Goal: Task Accomplishment & Management: Manage account settings

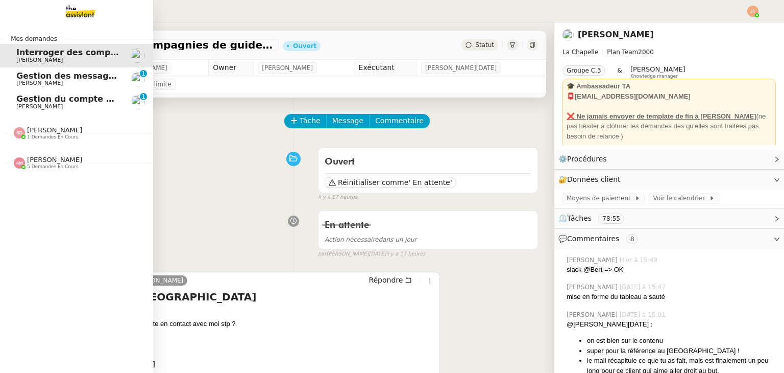
click at [49, 158] on span "[PERSON_NAME]" at bounding box center [54, 160] width 55 height 8
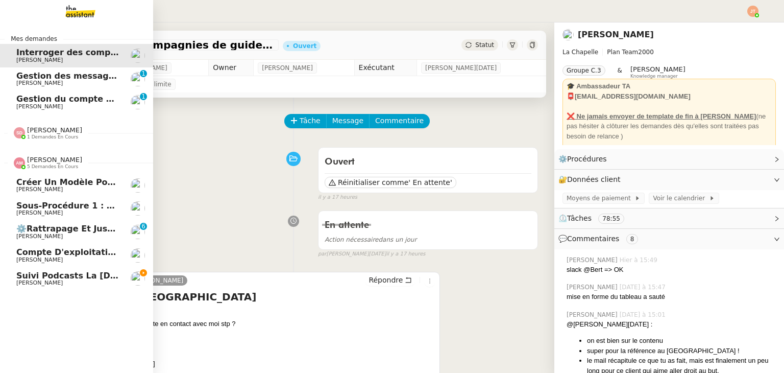
click at [49, 158] on span "[PERSON_NAME]" at bounding box center [54, 160] width 55 height 8
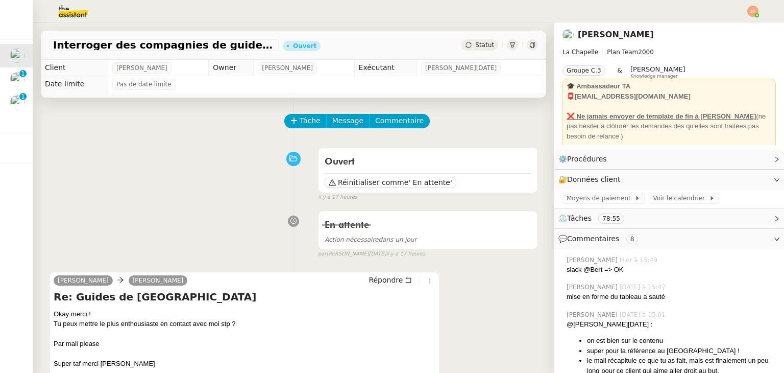
drag, startPoint x: 502, startPoint y: 312, endPoint x: 513, endPoint y: 309, distance: 10.5
click at [502, 310] on div "[PERSON_NAME] [PERSON_NAME] Re: Guides de [GEOGRAPHIC_DATA] Okay merci ! Tu peu…" at bounding box center [293, 357] width 489 height 191
click at [500, 289] on div "[PERSON_NAME] [PERSON_NAME] Re: Guides de [GEOGRAPHIC_DATA] Okay merci ! Tu peu…" at bounding box center [293, 357] width 489 height 191
click at [753, 10] on img at bounding box center [753, 11] width 11 height 11
click at [729, 26] on li "Suivi" at bounding box center [725, 29] width 66 height 14
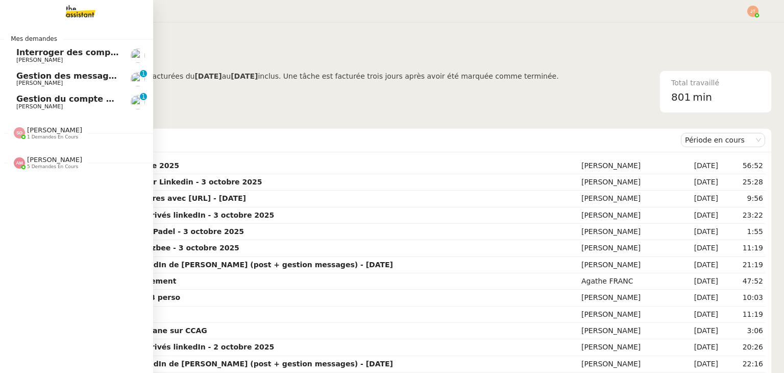
click at [53, 134] on span "1 demandes en cours" at bounding box center [52, 137] width 51 height 6
click at [57, 156] on span "Source des profils pour Account Manager" at bounding box center [111, 152] width 191 height 10
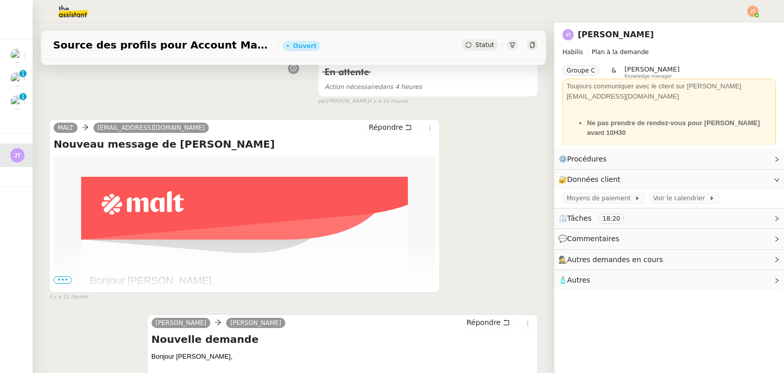
scroll to position [204, 0]
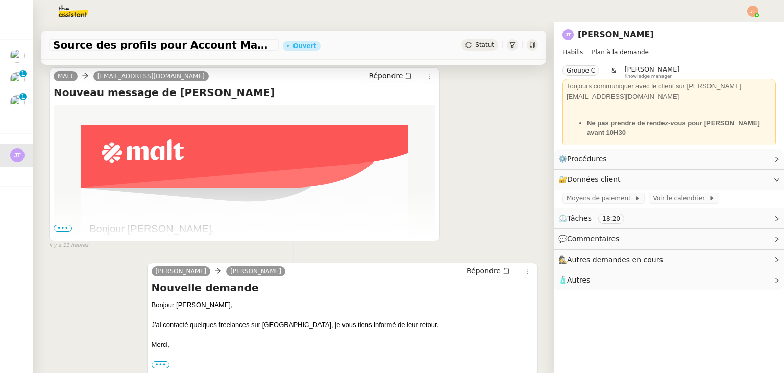
click at [66, 227] on span "•••" at bounding box center [63, 228] width 18 height 7
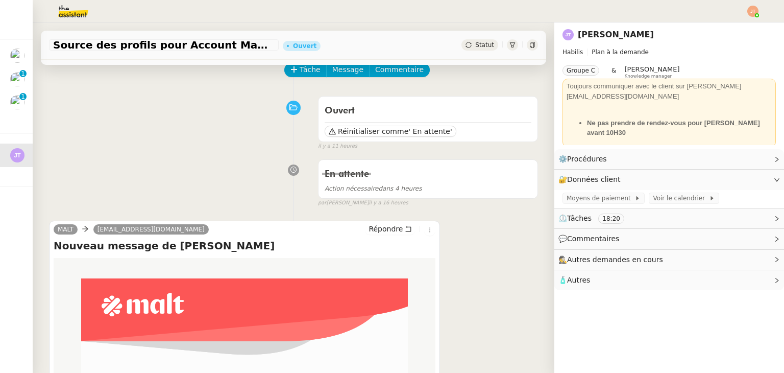
scroll to position [0, 0]
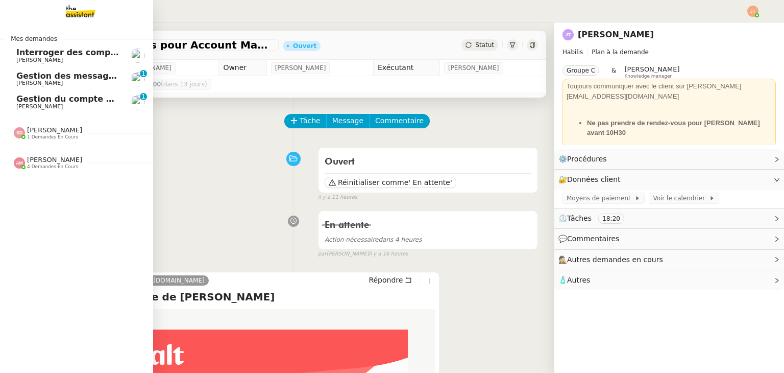
click at [36, 106] on span "[PERSON_NAME]" at bounding box center [39, 106] width 46 height 7
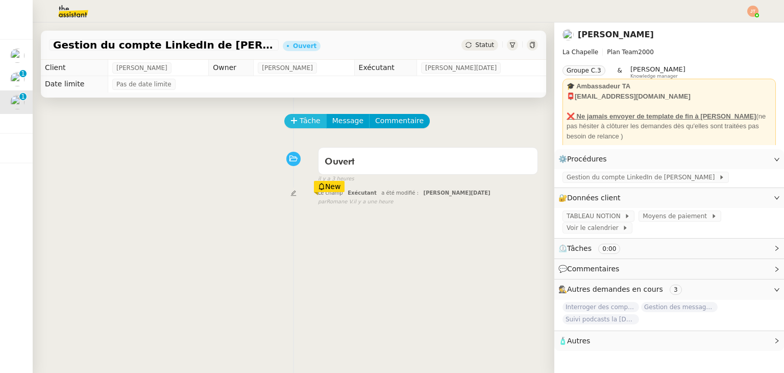
click at [308, 117] on span "Tâche" at bounding box center [310, 121] width 21 height 12
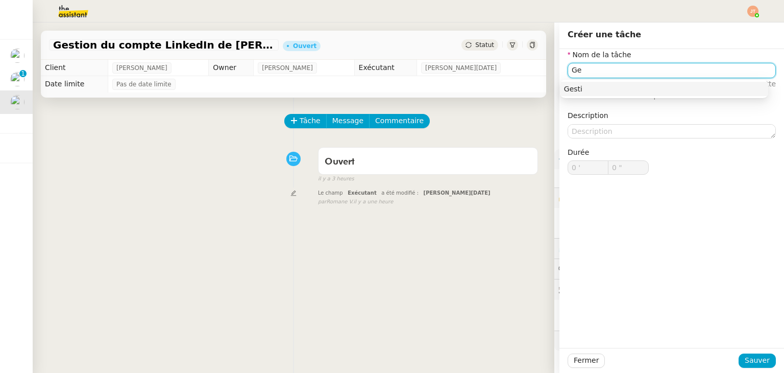
type input "G"
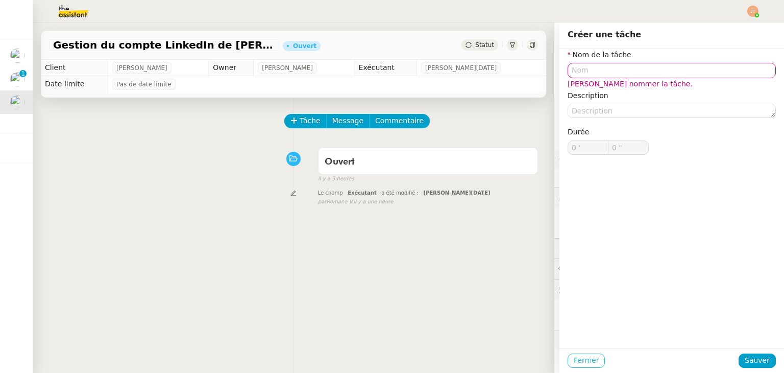
click at [582, 360] on span "Fermer" at bounding box center [586, 360] width 25 height 12
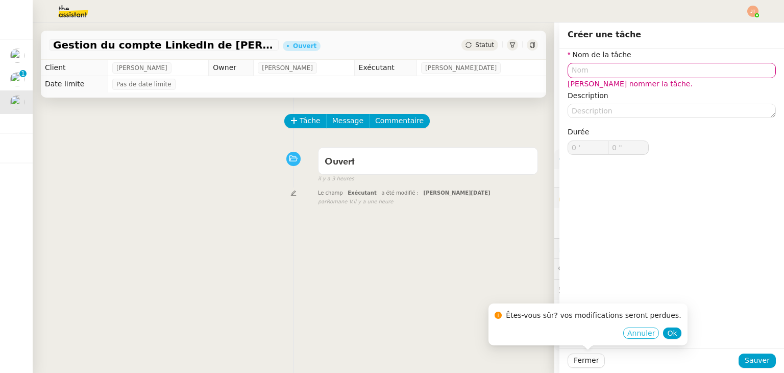
click at [632, 336] on span "Annuler" at bounding box center [642, 333] width 28 height 10
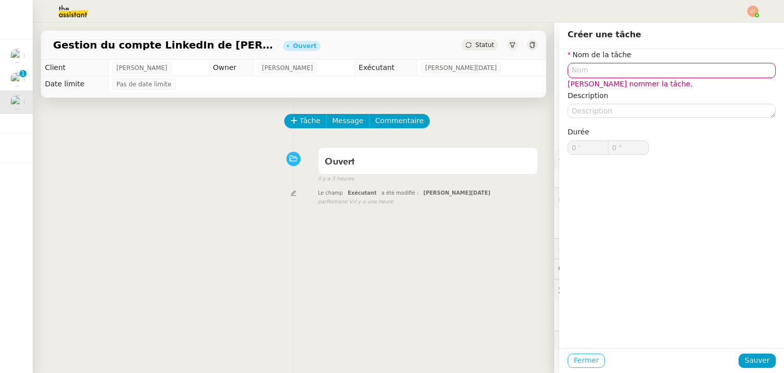
click at [576, 356] on span "Fermer" at bounding box center [586, 360] width 25 height 12
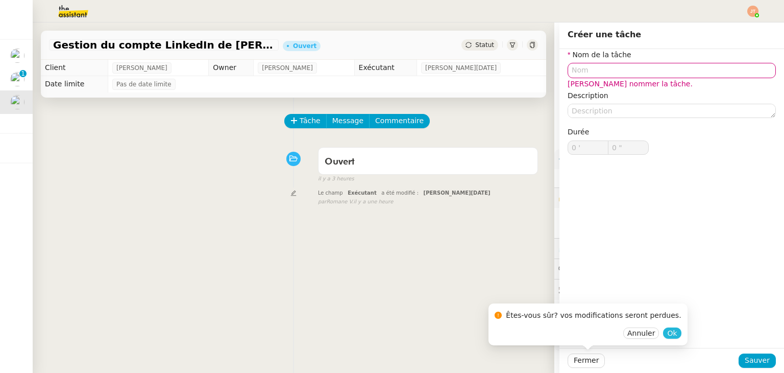
click at [667, 333] on span "Ok" at bounding box center [672, 333] width 10 height 10
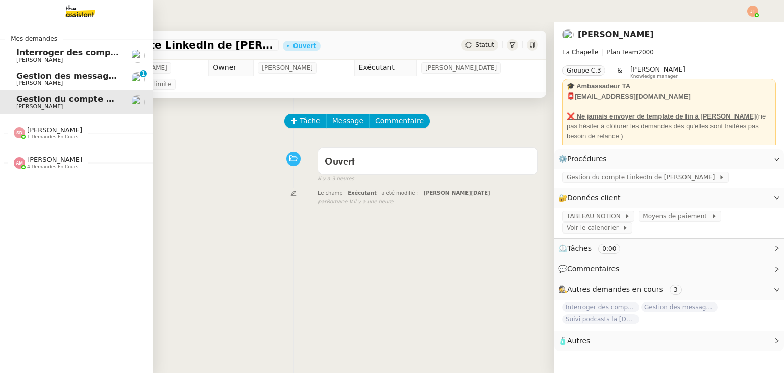
click at [52, 76] on span "Gestion des messages privés linkedIn - 8 octobre 2025" at bounding box center [142, 76] width 252 height 10
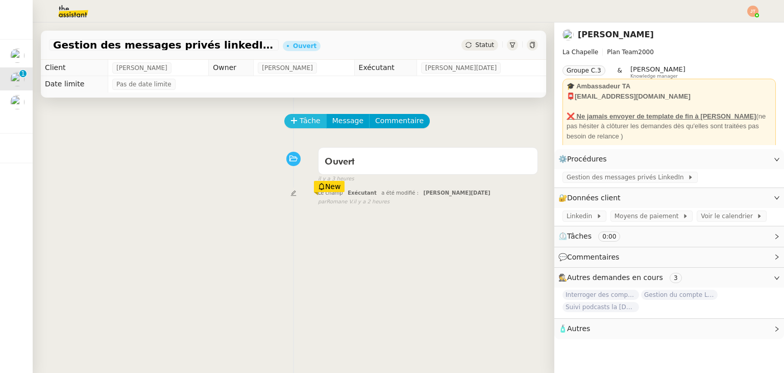
click at [300, 123] on span "Tâche" at bounding box center [310, 121] width 21 height 12
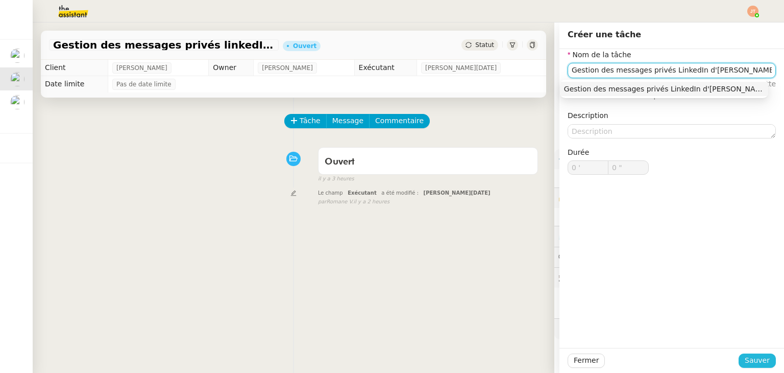
type input "Gestion des messages privés LinkedIn d'[PERSON_NAME]"
click at [756, 366] on span "Sauver" at bounding box center [757, 360] width 25 height 12
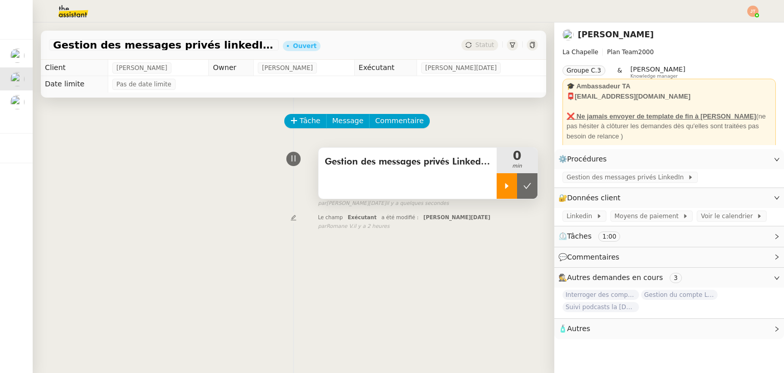
click at [497, 178] on div at bounding box center [507, 186] width 20 height 26
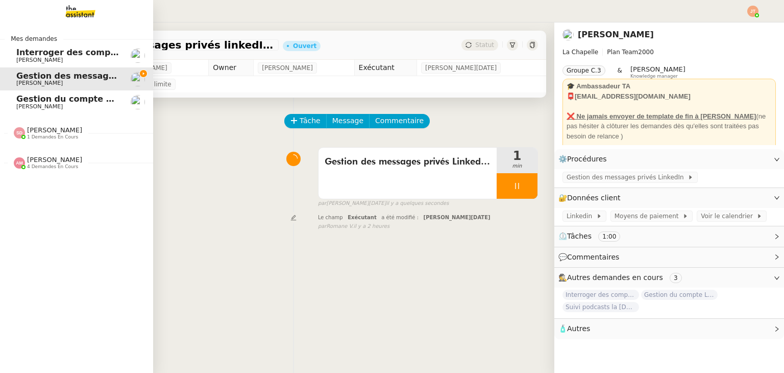
click at [46, 52] on span "Interroger des compagnies de guides de montagne" at bounding box center [134, 52] width 236 height 10
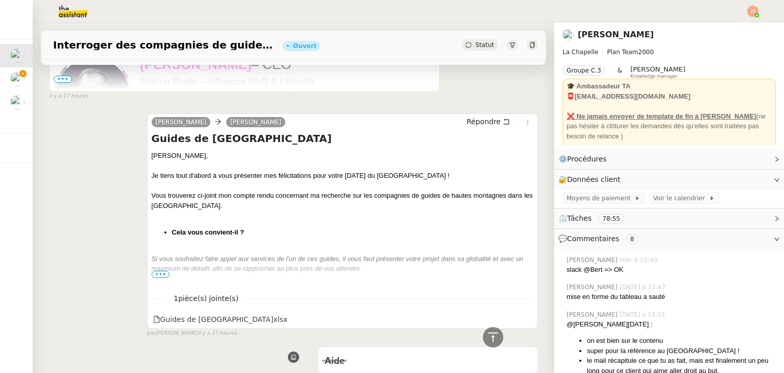
scroll to position [357, 0]
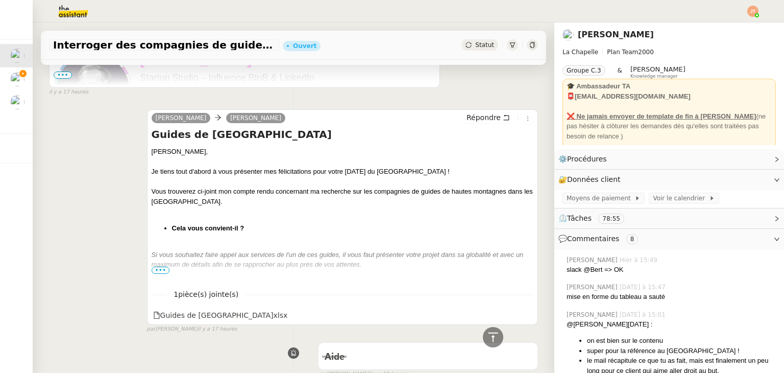
click at [156, 271] on span "•••" at bounding box center [161, 270] width 18 height 7
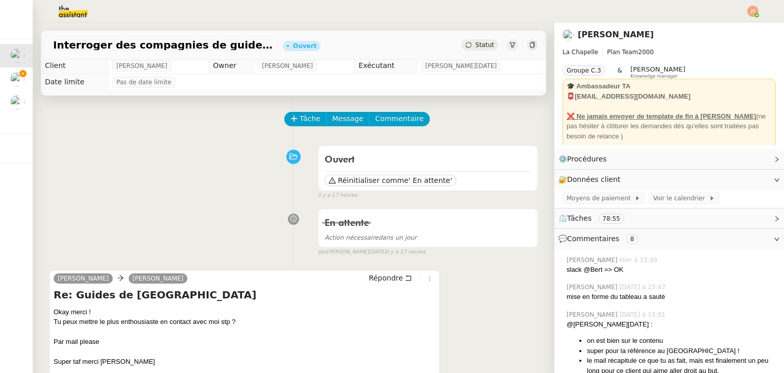
scroll to position [0, 0]
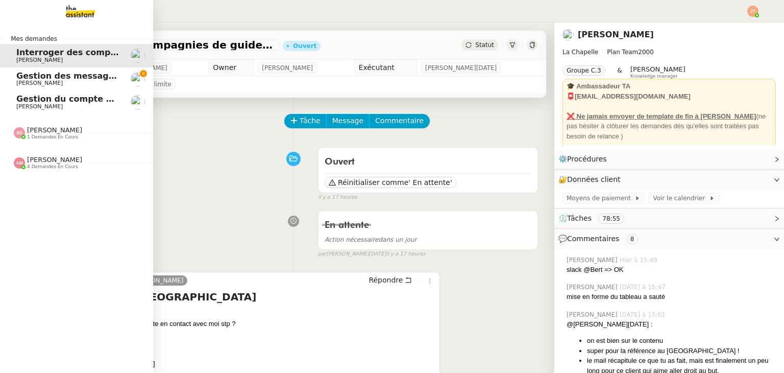
click at [33, 76] on span "Gestion des messages privés linkedIn - 8 octobre 2025" at bounding box center [142, 76] width 252 height 10
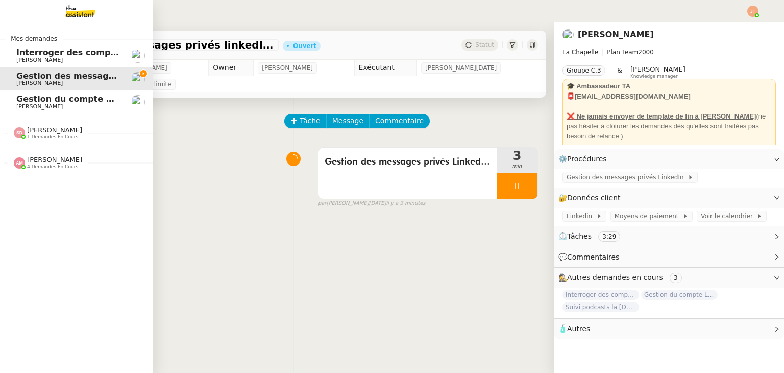
click at [57, 137] on span "1 demandes en cours" at bounding box center [52, 137] width 51 height 6
click at [51, 181] on span "[PERSON_NAME]" at bounding box center [54, 183] width 55 height 8
click at [58, 167] on span "4 demandes en cours" at bounding box center [52, 167] width 51 height 6
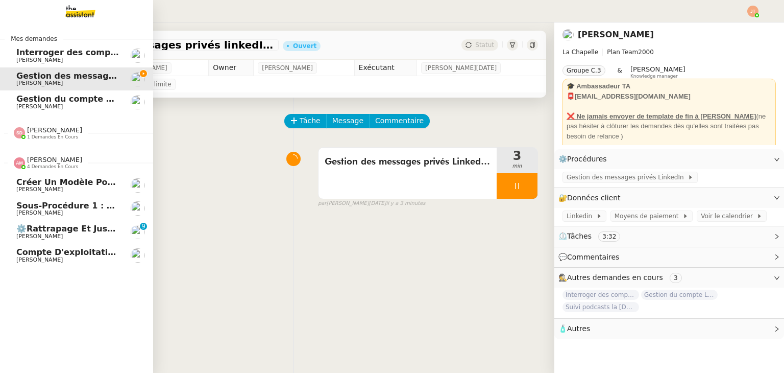
click at [58, 167] on span "4 demandes en cours" at bounding box center [52, 167] width 51 height 6
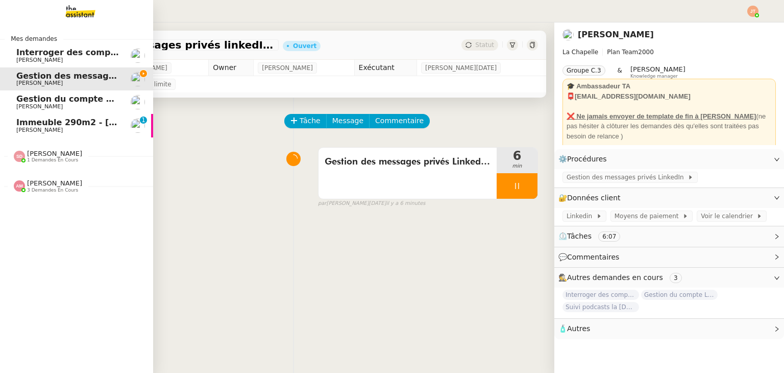
click at [67, 118] on span "Immeuble 290m2 - [GEOGRAPHIC_DATA] 13010 - 650 000€" at bounding box center [150, 122] width 268 height 10
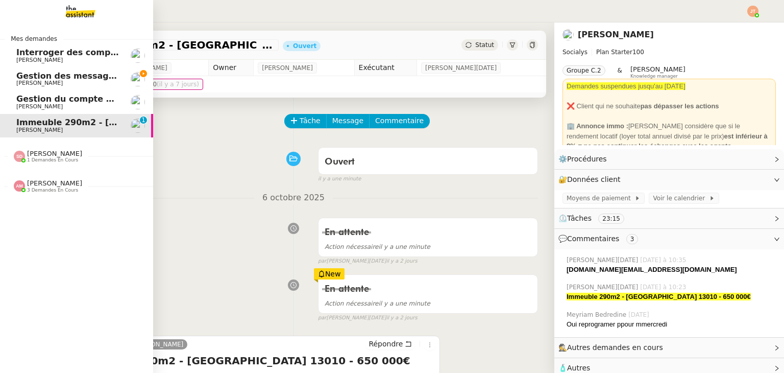
click at [45, 82] on span "[PERSON_NAME]" at bounding box center [39, 83] width 46 height 7
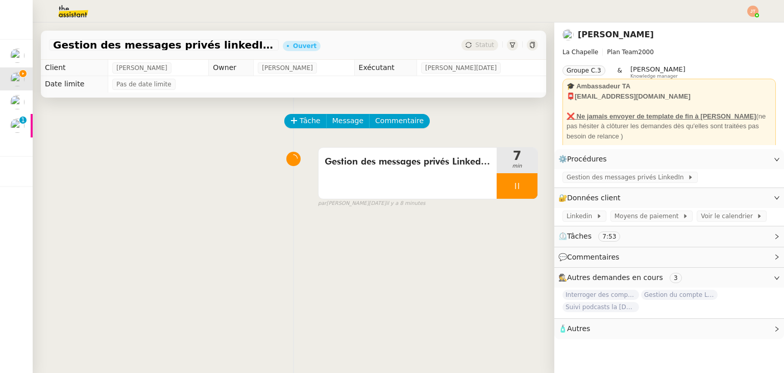
click at [69, 15] on img at bounding box center [65, 11] width 79 height 22
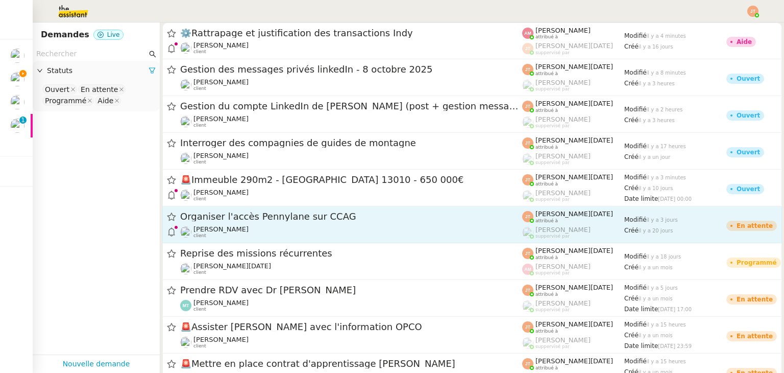
click at [253, 218] on span "Organiser l'accès Pennylane sur CCAG" at bounding box center [351, 216] width 342 height 9
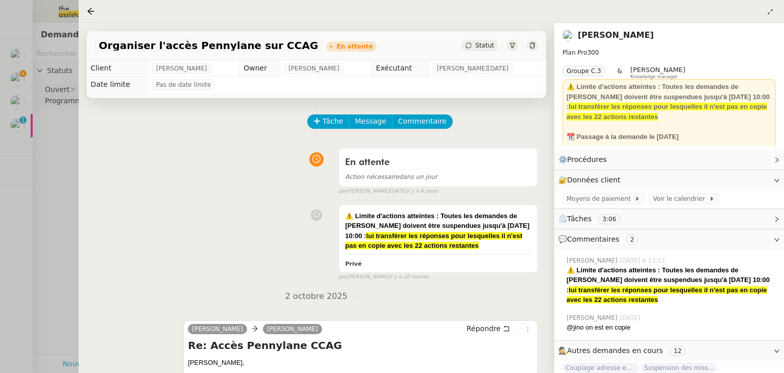
click at [62, 172] on div at bounding box center [392, 186] width 784 height 373
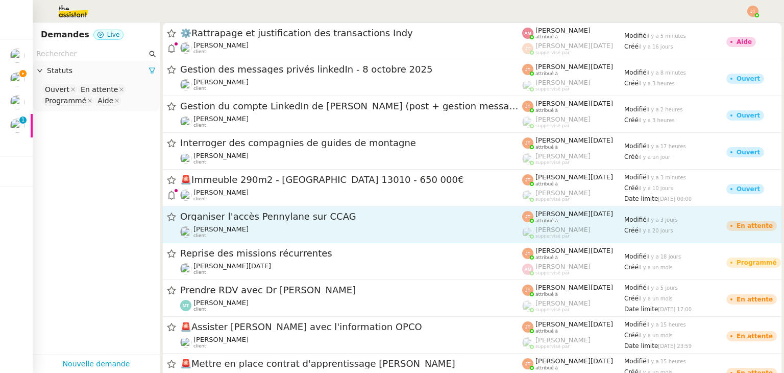
click at [213, 224] on div "Organiser l'accès Pennylane sur CCAG [PERSON_NAME] client" at bounding box center [351, 224] width 342 height 28
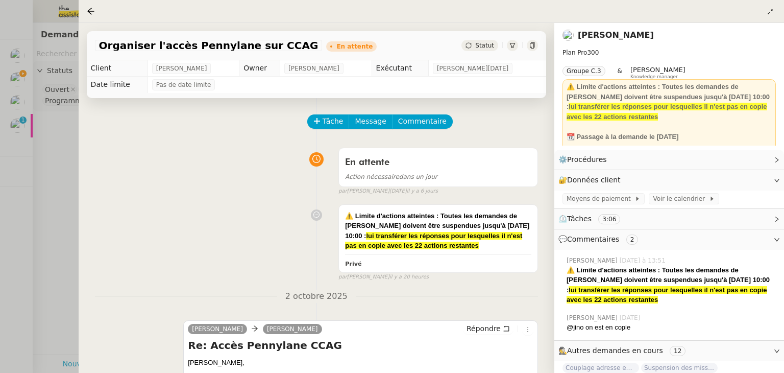
click at [481, 53] on div "Organiser l'accès Pennylane sur CCAG En attente Statut" at bounding box center [317, 45] width 460 height 29
click at [481, 49] on span "Statut" at bounding box center [484, 45] width 19 height 7
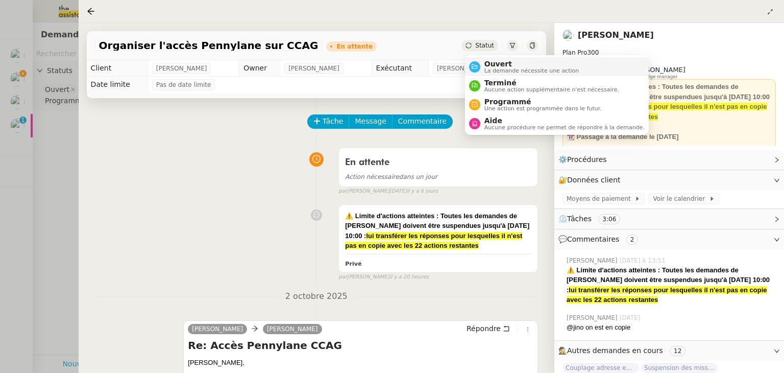
click at [490, 64] on span "Ouvert" at bounding box center [532, 64] width 95 height 8
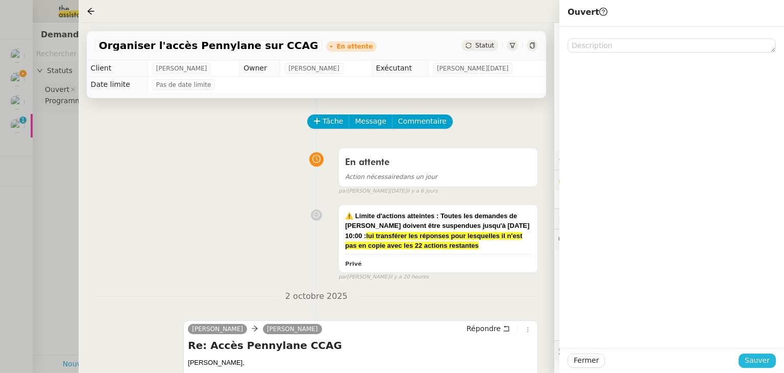
click at [760, 358] on span "Sauver" at bounding box center [757, 360] width 25 height 12
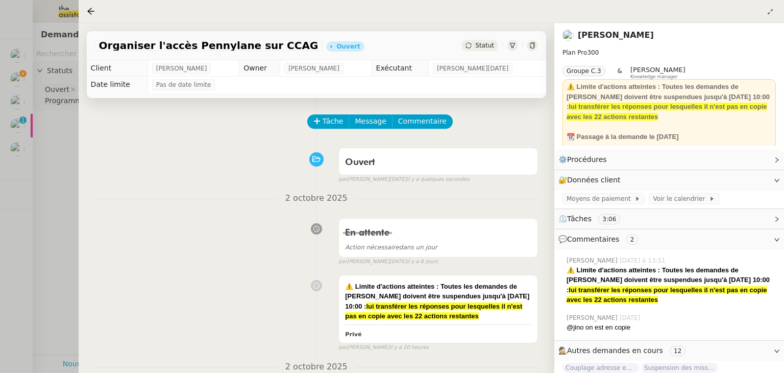
click at [478, 49] on span "Statut" at bounding box center [484, 45] width 19 height 7
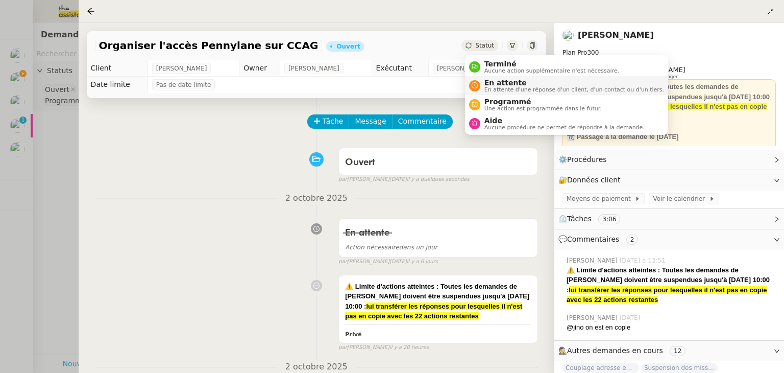
click at [494, 90] on span "En attente d'une réponse d'un client, d'un contact ou d'un tiers." at bounding box center [575, 90] width 180 height 6
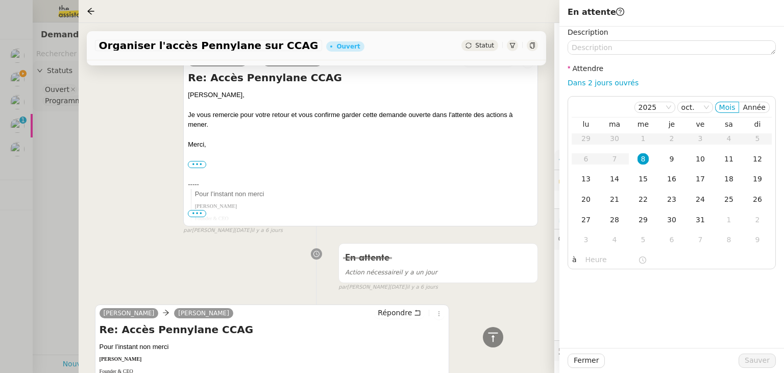
scroll to position [357, 0]
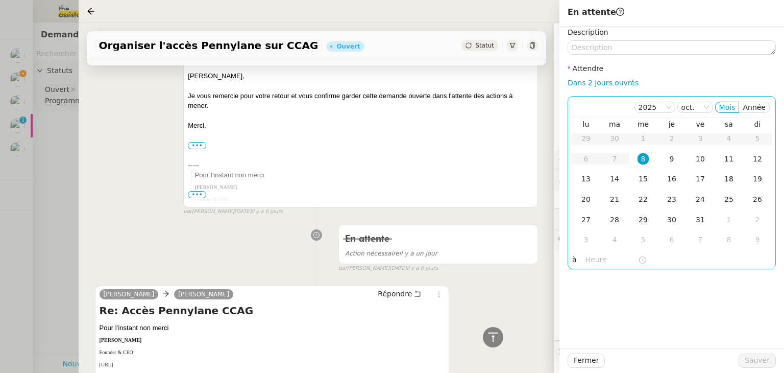
click at [642, 219] on div "29" at bounding box center [643, 219] width 11 height 11
click at [604, 256] on input "text" at bounding box center [612, 260] width 53 height 12
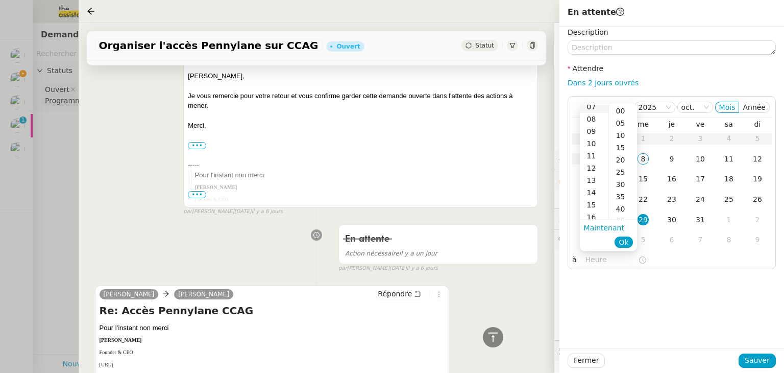
scroll to position [102, 0]
click at [595, 130] on div "10" at bounding box center [594, 131] width 29 height 12
click at [623, 122] on div "05" at bounding box center [623, 123] width 28 height 12
type input "10:05"
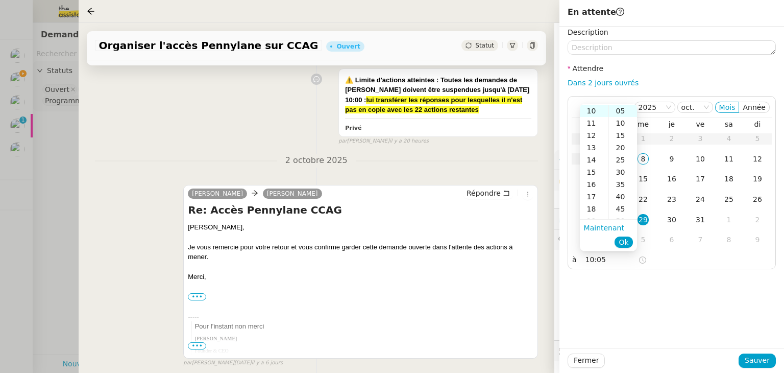
scroll to position [204, 0]
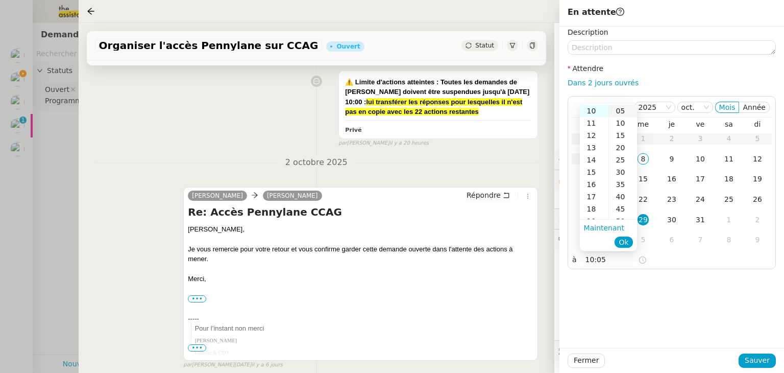
click at [621, 113] on div "05" at bounding box center [623, 111] width 28 height 12
click at [623, 243] on span "Ok" at bounding box center [624, 242] width 10 height 10
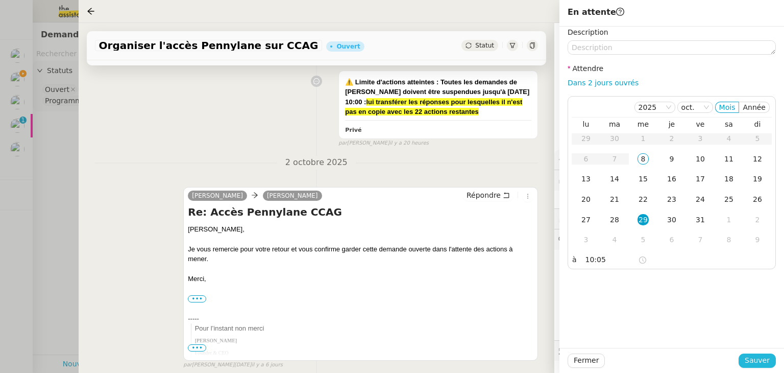
click at [754, 356] on span "Sauver" at bounding box center [757, 360] width 25 height 12
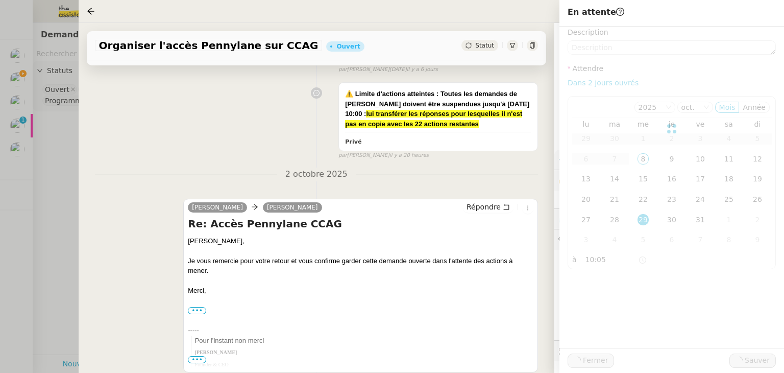
scroll to position [216, 0]
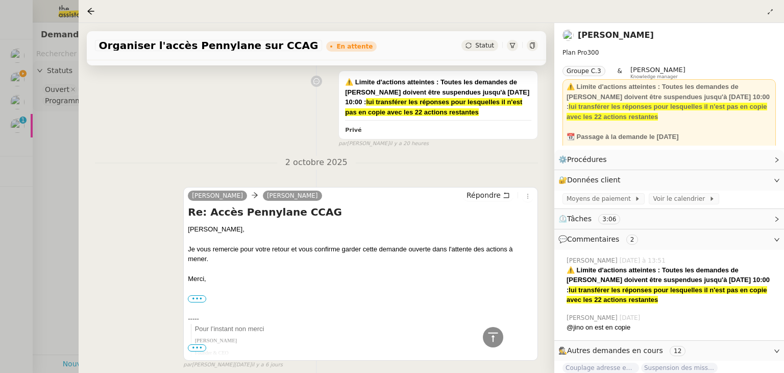
click at [57, 196] on div at bounding box center [392, 186] width 784 height 373
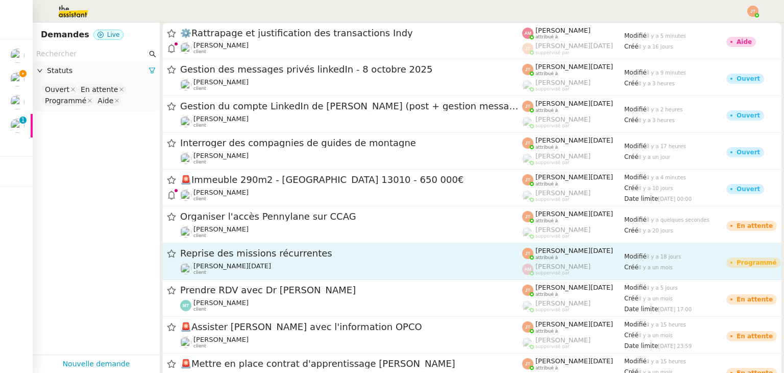
click at [230, 257] on span "Reprise des missions récurrentes" at bounding box center [351, 253] width 342 height 9
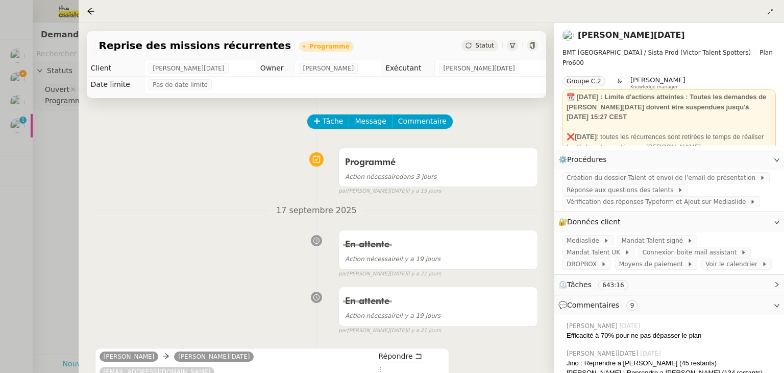
click at [54, 188] on div at bounding box center [392, 186] width 784 height 373
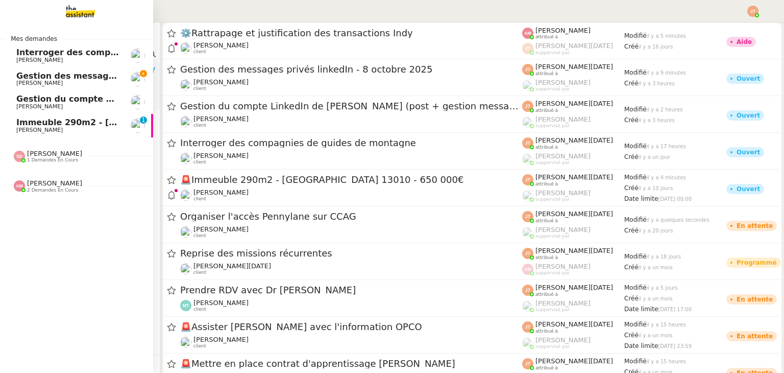
click at [94, 71] on span "Gestion des messages privés linkedIn - 8 octobre 2025" at bounding box center [142, 76] width 252 height 10
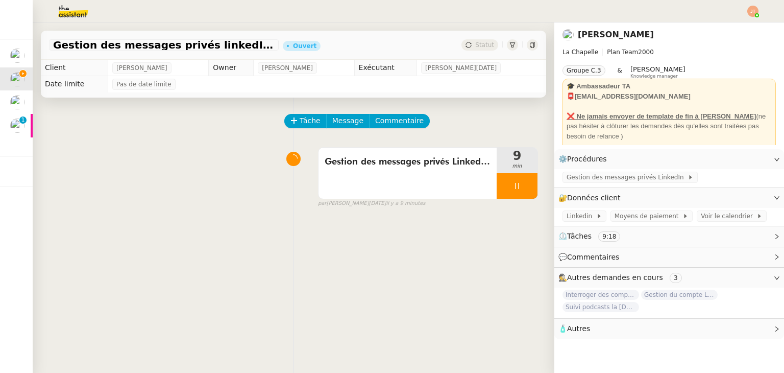
click at [78, 15] on img at bounding box center [65, 11] width 79 height 22
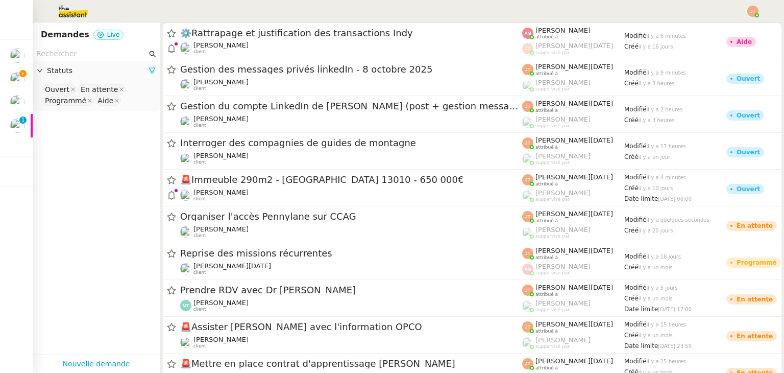
click at [77, 57] on input "text" at bounding box center [91, 54] width 111 height 12
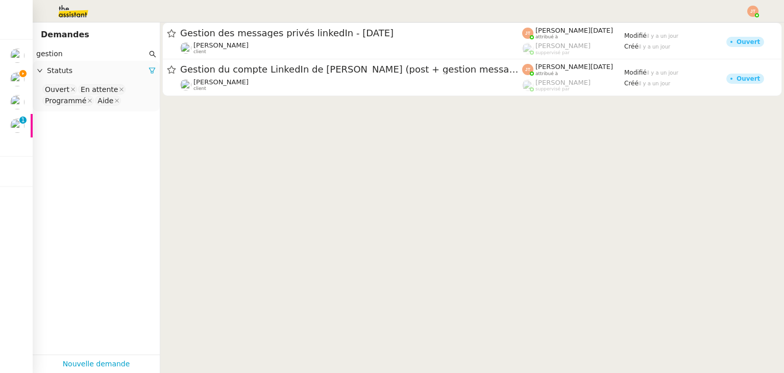
type input "gestion"
click at [140, 69] on span "Statuts" at bounding box center [98, 71] width 102 height 12
click at [108, 71] on span "Statuts" at bounding box center [98, 71] width 102 height 12
click at [102, 70] on span "Statuts" at bounding box center [98, 71] width 102 height 12
click at [101, 70] on span "Statuts" at bounding box center [98, 71] width 102 height 12
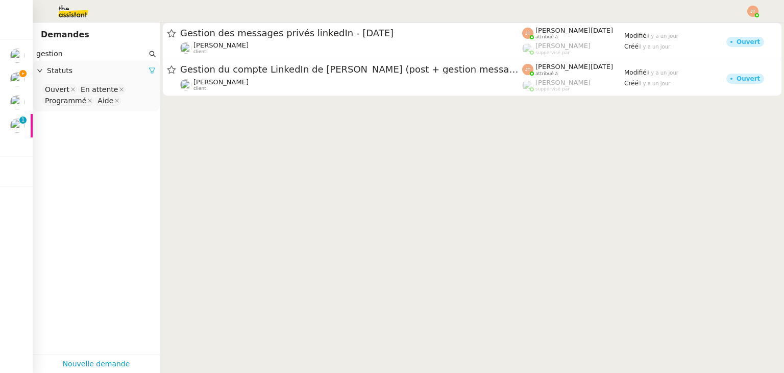
click at [149, 69] on icon at bounding box center [152, 70] width 7 height 7
click at [125, 71] on span "Statuts" at bounding box center [101, 71] width 109 height 12
click at [97, 93] on nz-select-top-control "Please select" at bounding box center [96, 89] width 111 height 13
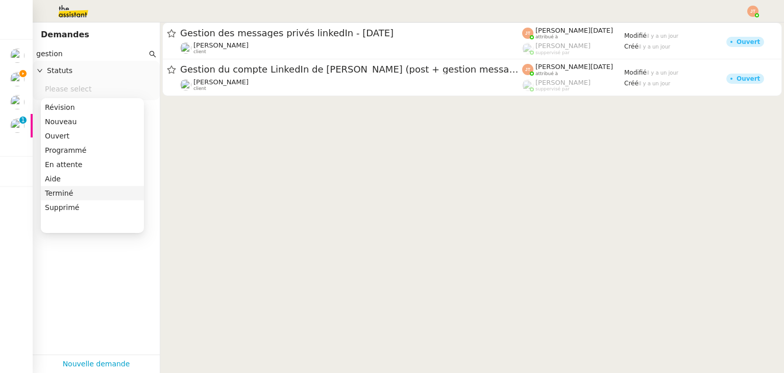
click at [67, 194] on div "Terminé" at bounding box center [92, 192] width 95 height 9
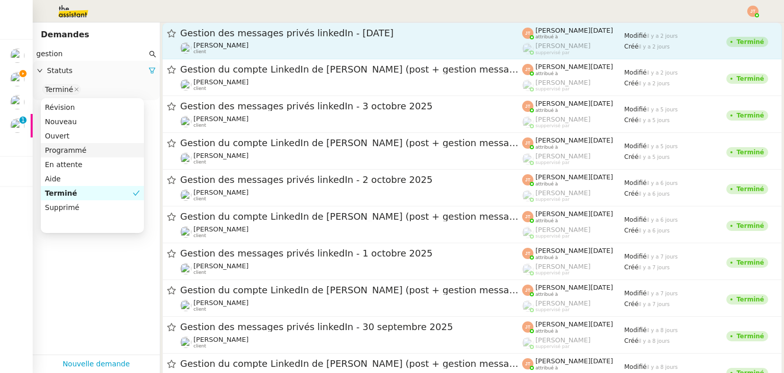
click at [213, 41] on span "[PERSON_NAME]" at bounding box center [221, 45] width 55 height 8
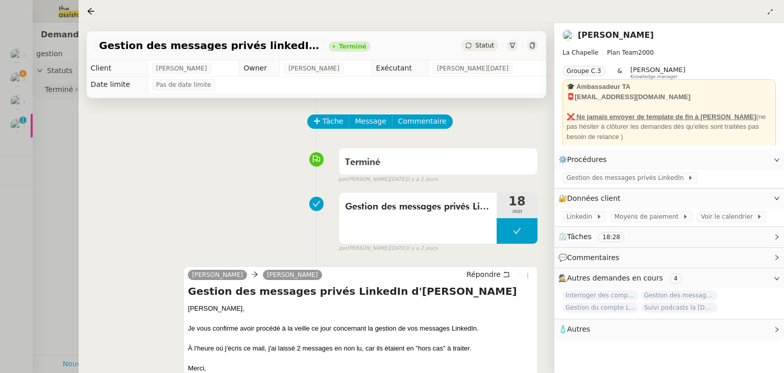
click at [70, 186] on div at bounding box center [392, 186] width 784 height 373
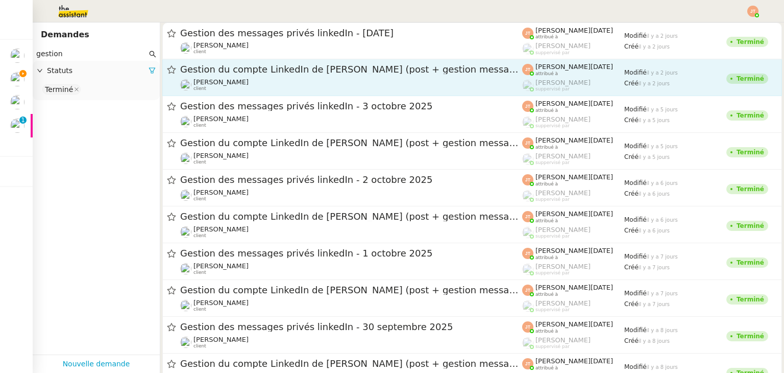
click at [263, 74] on div "Gestion du compte LinkedIn de [PERSON_NAME] (post + gestion messages) - [DATE]" at bounding box center [351, 69] width 342 height 13
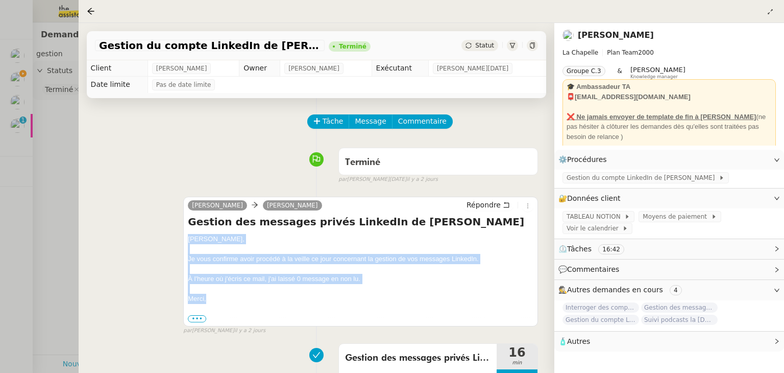
drag, startPoint x: 189, startPoint y: 241, endPoint x: 208, endPoint y: 303, distance: 65.6
click at [208, 303] on div "Hugo, Je vous confirme avoir procédé à la veille ce jour concernant la gestion …" at bounding box center [361, 278] width 346 height 89
copy div "Hugo, Je vous confirme avoir procédé à la veille ce jour concernant la gestion …"
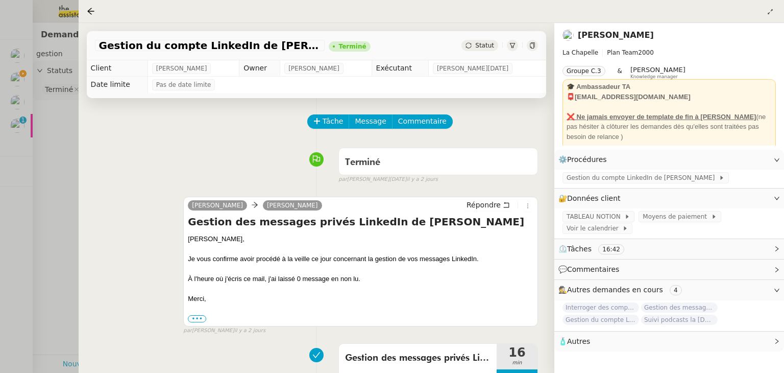
click at [67, 156] on div at bounding box center [392, 186] width 784 height 373
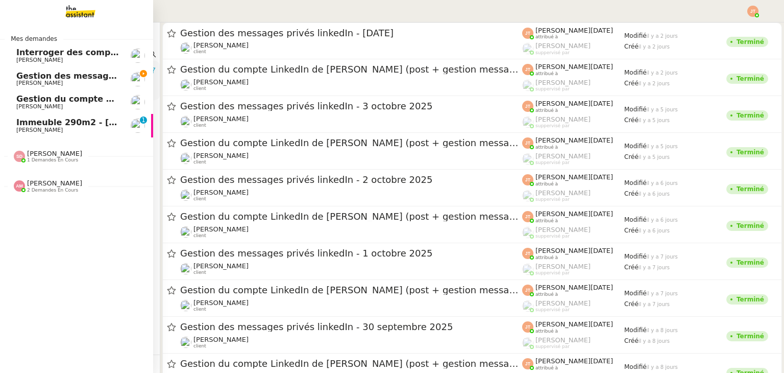
click at [29, 80] on span "Gestion des messages privés linkedIn - 8 octobre 2025" at bounding box center [142, 76] width 252 height 10
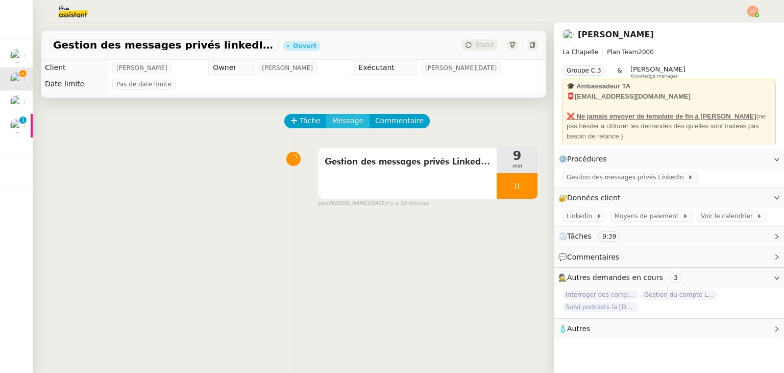
click at [344, 119] on span "Message" at bounding box center [347, 121] width 31 height 12
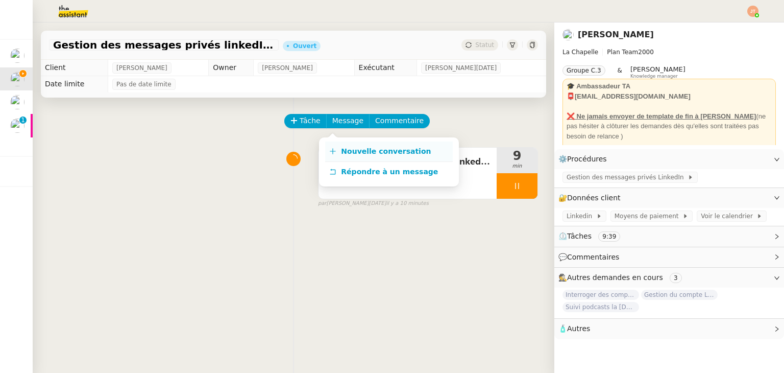
click at [347, 149] on span "Nouvelle conversation" at bounding box center [386, 151] width 90 height 8
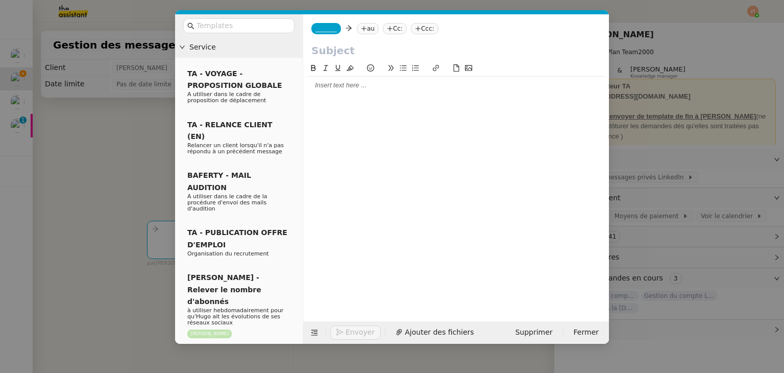
click at [339, 90] on div at bounding box center [456, 85] width 298 height 9
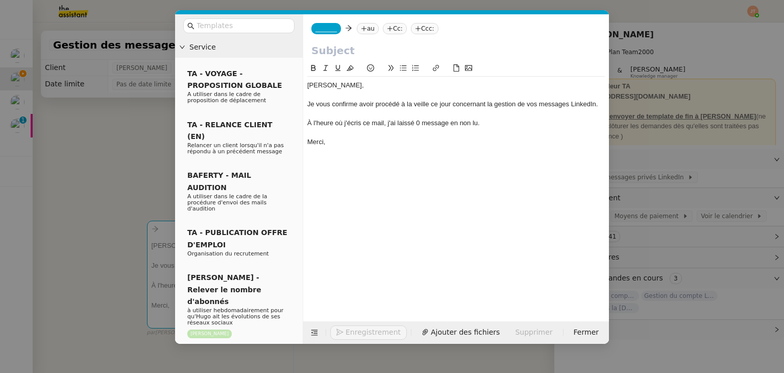
click at [135, 147] on nz-modal-container "Service TA - VOYAGE - PROPOSITION GLOBALE A utiliser dans le cadre de propositi…" at bounding box center [392, 186] width 784 height 373
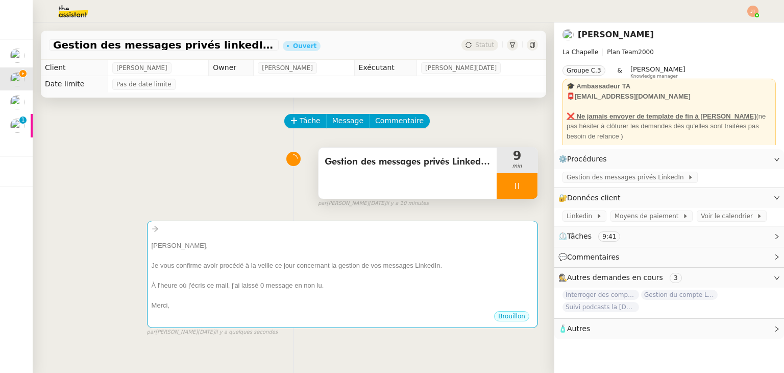
click at [358, 167] on span "Gestion des messages privés LinkedIn d'Hugo" at bounding box center [408, 161] width 166 height 15
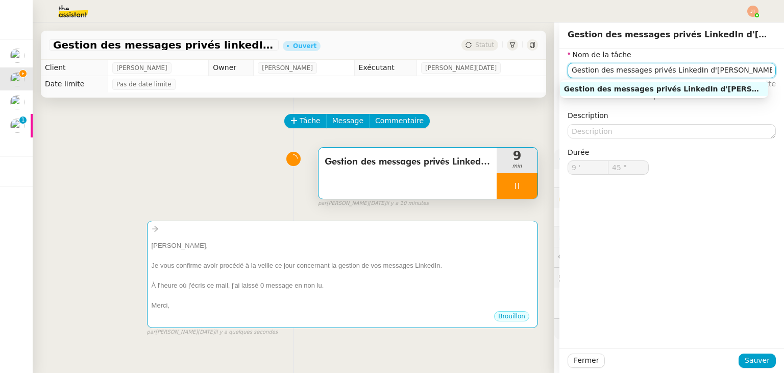
drag, startPoint x: 734, startPoint y: 71, endPoint x: 556, endPoint y: 77, distance: 178.3
click at [560, 77] on div "Nom de la tâche Gestion des messages privés LinkedIn d'Hugo ⚠️ Privilégiez un t…" at bounding box center [672, 120] width 225 height 142
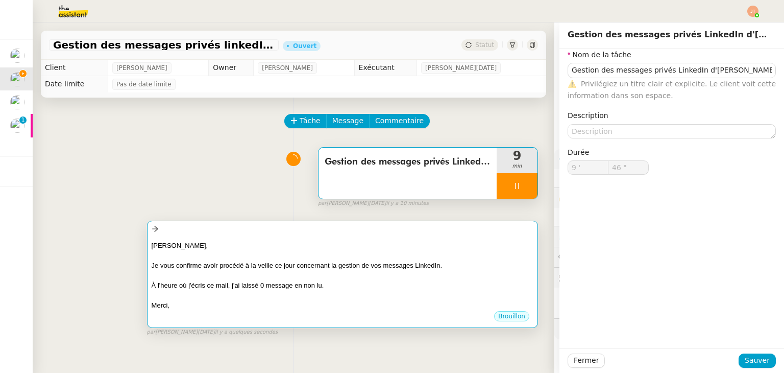
click at [310, 260] on div at bounding box center [343, 255] width 382 height 10
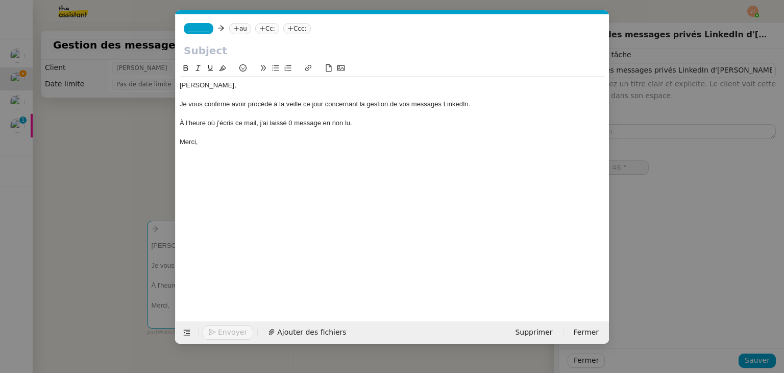
scroll to position [0, 21]
click at [239, 47] on input "text" at bounding box center [392, 50] width 417 height 15
type input "47 ""
paste input "Gestion des messages privés LinkedIn d'Hugo"
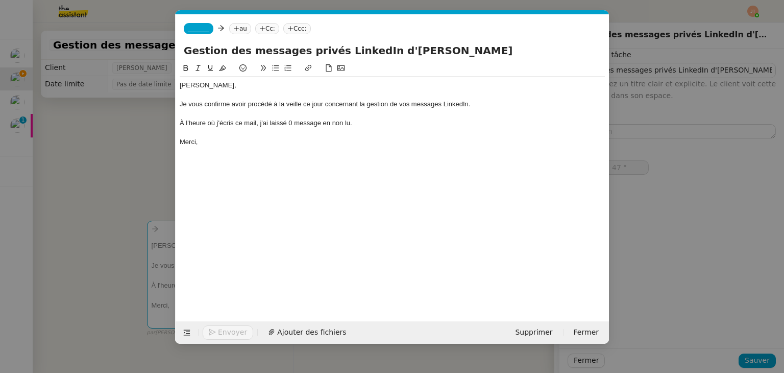
type input "Gestion des messages privés LinkedIn d'Hugo"
click at [237, 33] on nz-tag "au" at bounding box center [240, 28] width 22 height 11
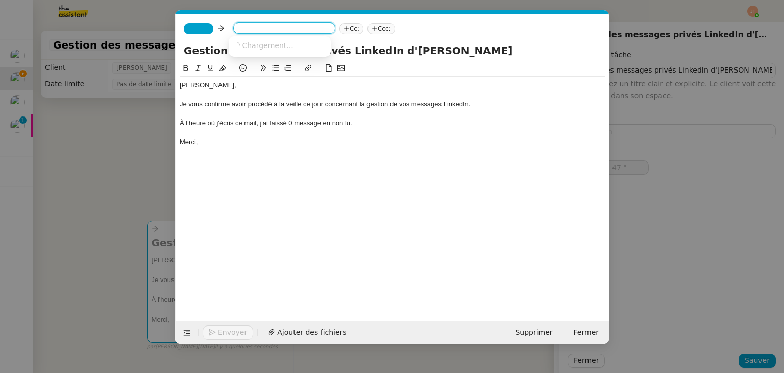
type input "48 ""
type input "ben"
type input "49 ""
type input "bentz"
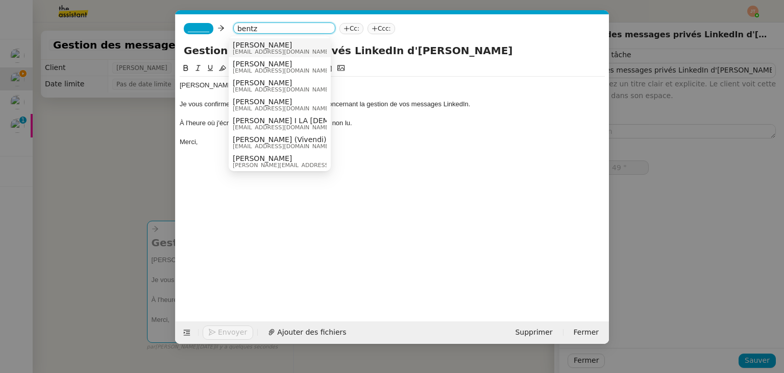
type input "50 ""
type input "bentz"
click at [253, 49] on span "hugo@lachapelle.club" at bounding box center [282, 52] width 98 height 6
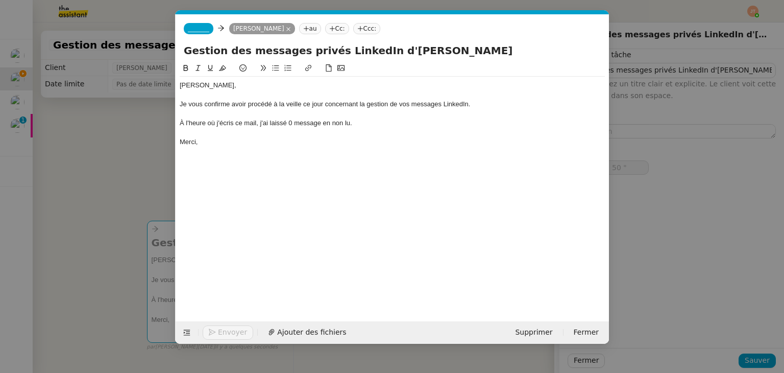
click at [200, 30] on span "_______" at bounding box center [198, 28] width 21 height 7
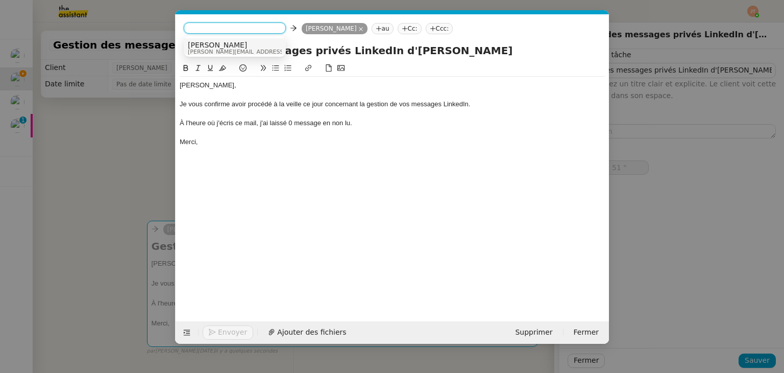
click at [207, 49] on span "camille@theassistant.com" at bounding box center [260, 52] width 145 height 6
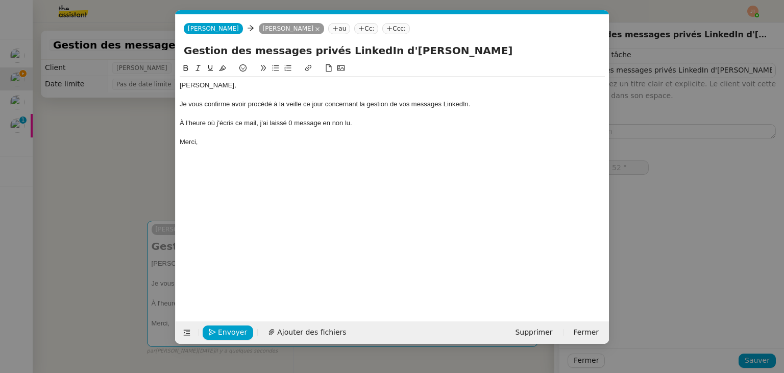
click at [176, 166] on nz-spin "Hugo, Je vous confirme avoir procédé à la veille ce jour concernant la gestion …" at bounding box center [393, 185] width 434 height 247
type input "59 ""
click at [89, 151] on nz-modal-container "Service TA - VOYAGE - PROPOSITION GLOBALE A utiliser dans le cadre de propositi…" at bounding box center [392, 186] width 784 height 373
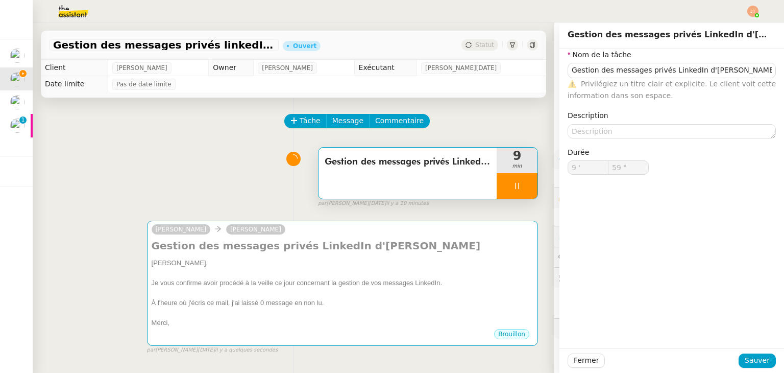
type input "10 '"
type input "1 ""
click at [581, 365] on span "Fermer" at bounding box center [586, 360] width 25 height 12
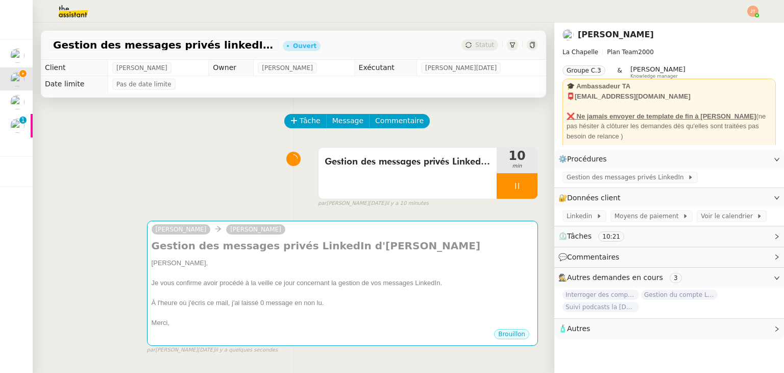
click at [119, 127] on div "Tâche Message Commentaire" at bounding box center [293, 126] width 489 height 25
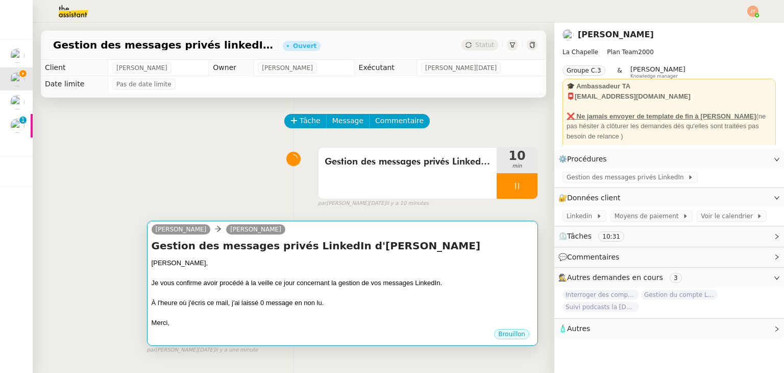
click at [310, 263] on div "Hugo," at bounding box center [343, 263] width 382 height 10
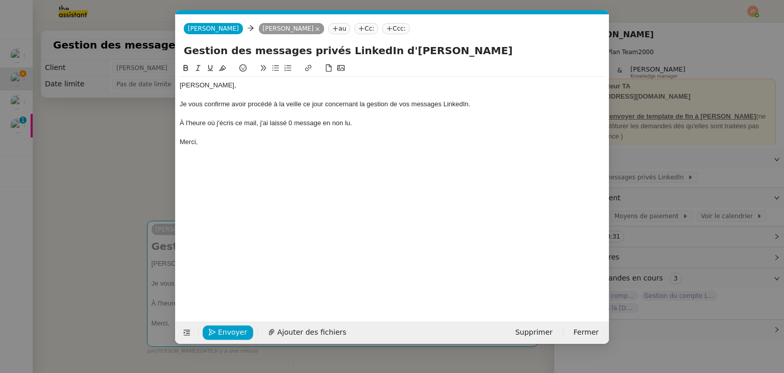
scroll to position [0, 21]
click at [239, 329] on span "Envoyer" at bounding box center [232, 332] width 29 height 12
click at [239, 329] on span "Confirmer l'envoi" at bounding box center [248, 332] width 61 height 12
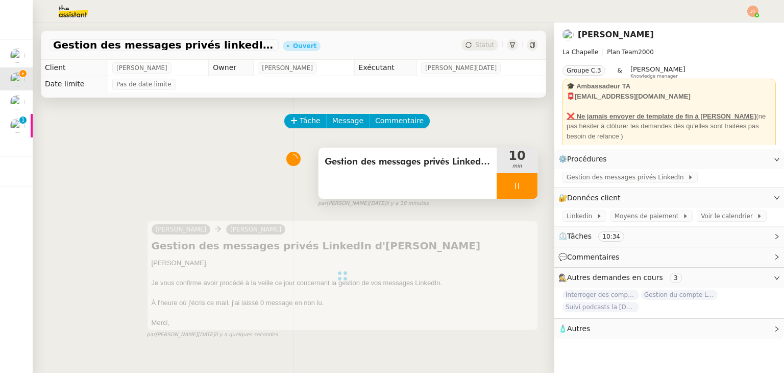
click at [513, 188] on icon at bounding box center [517, 186] width 8 height 8
click at [517, 188] on button at bounding box center [527, 186] width 20 height 26
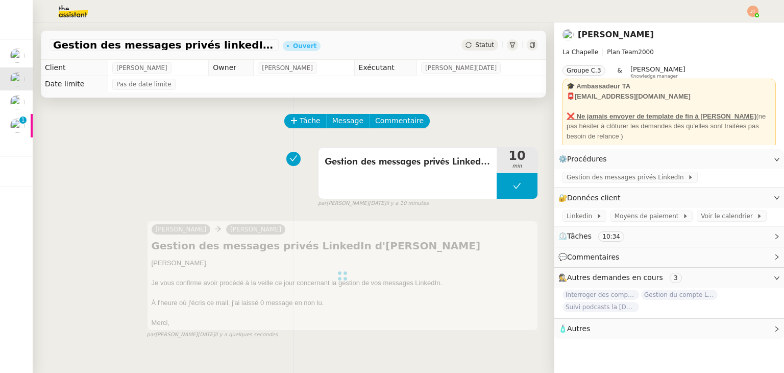
click at [485, 47] on span "Statut" at bounding box center [484, 44] width 19 height 7
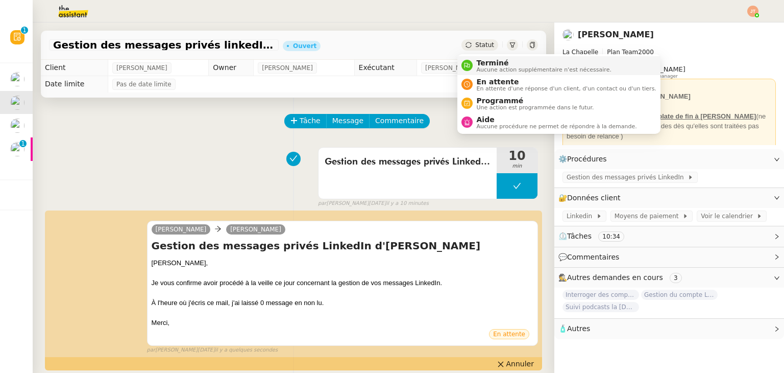
click at [489, 64] on span "Terminé" at bounding box center [544, 63] width 135 height 8
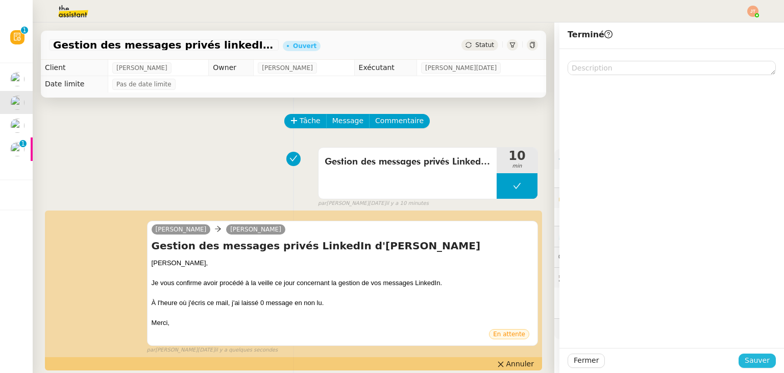
click at [745, 362] on span "Sauver" at bounding box center [757, 360] width 25 height 12
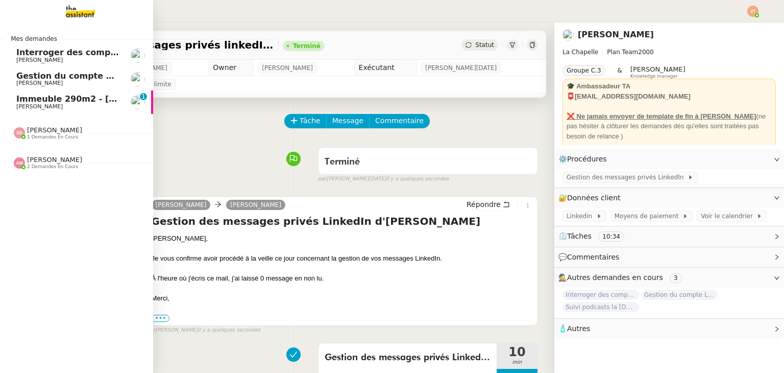
click at [59, 135] on span "1 demandes en cours" at bounding box center [52, 137] width 51 height 6
click at [59, 163] on span "[PERSON_NAME]" at bounding box center [54, 160] width 55 height 8
click at [76, 76] on span "Gestion du compte LinkedIn de [PERSON_NAME] (post + gestion messages) - [DATE]" at bounding box center [210, 76] width 388 height 10
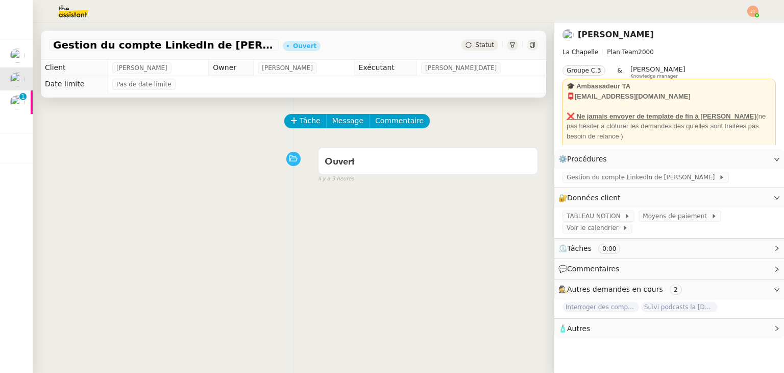
drag, startPoint x: 73, startPoint y: 199, endPoint x: 86, endPoint y: 195, distance: 14.4
click at [79, 196] on div "Tâche Message Commentaire Veuillez patienter une erreur s'est produite 👌👌👌 mess…" at bounding box center [294, 284] width 522 height 373
click at [137, 224] on div "Tâche Message Commentaire Veuillez patienter une erreur s'est produite 👌👌👌 mess…" at bounding box center [294, 284] width 522 height 373
click at [302, 125] on span "Tâche" at bounding box center [310, 121] width 21 height 12
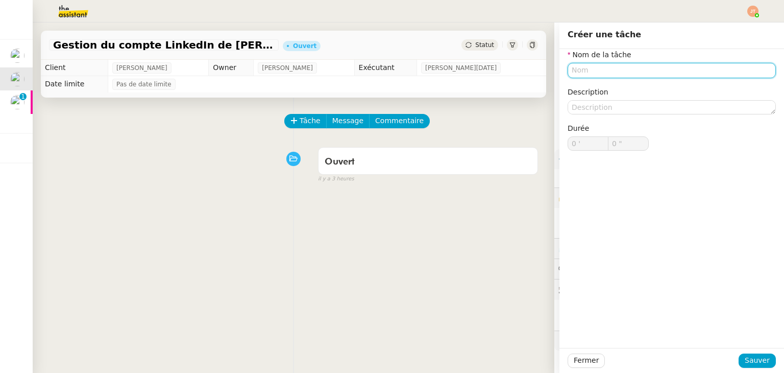
click at [596, 72] on input "text" at bounding box center [672, 70] width 208 height 15
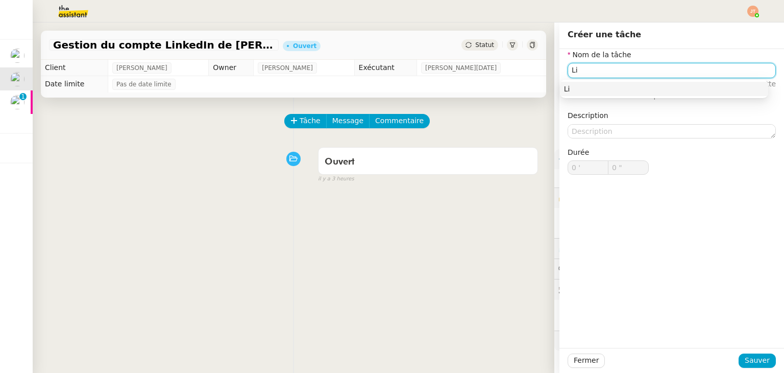
type input "L"
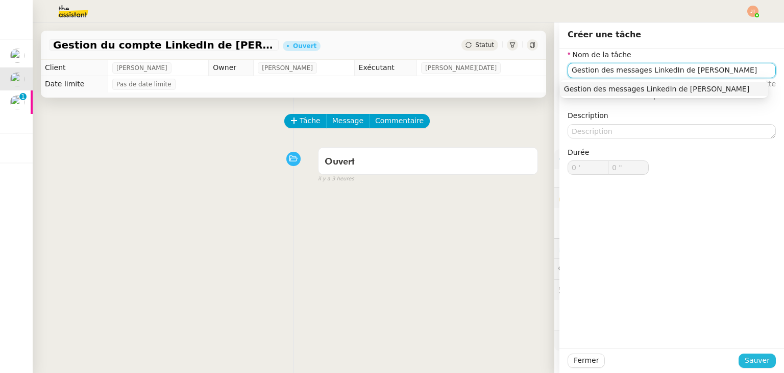
type input "Gestion des messages LinkedIn de Charly"
click at [762, 358] on span "Sauver" at bounding box center [757, 360] width 25 height 12
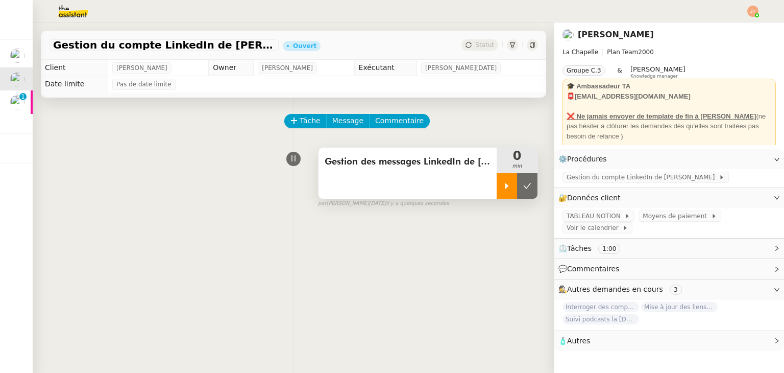
click at [506, 187] on icon at bounding box center [508, 186] width 4 height 6
click at [571, 179] on span "Gestion du compte LinkedIn de Charly LAMARD" at bounding box center [643, 177] width 152 height 10
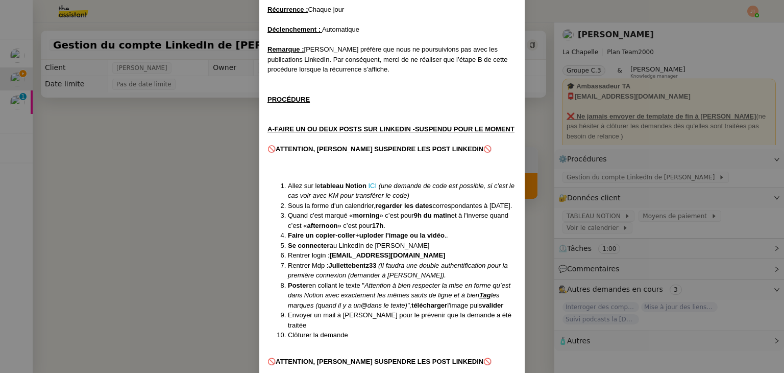
scroll to position [153, 0]
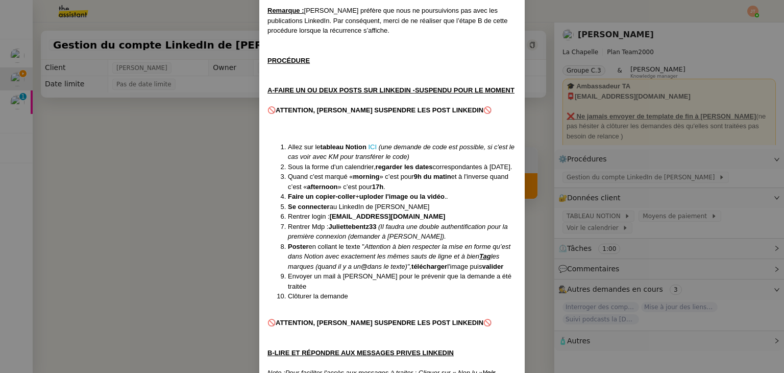
click at [136, 123] on nz-modal-container "Créée le 08/11/2024 MAJ le 14/05/2025 Contexte : Hugo souhaite qu’on l'on gère …" at bounding box center [392, 186] width 784 height 373
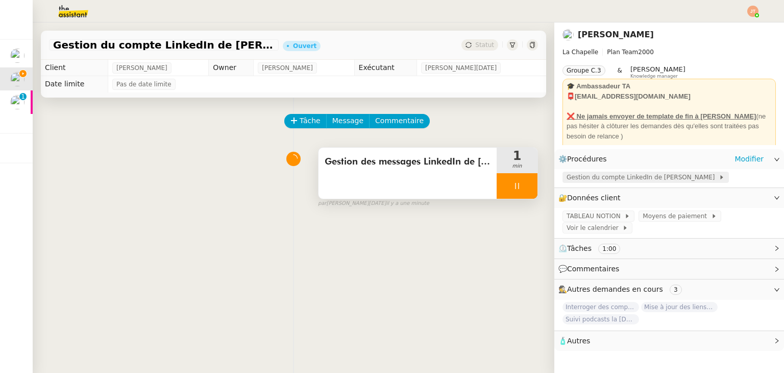
click at [649, 182] on span "Gestion du compte LinkedIn de Charly LAMARD" at bounding box center [643, 177] width 152 height 10
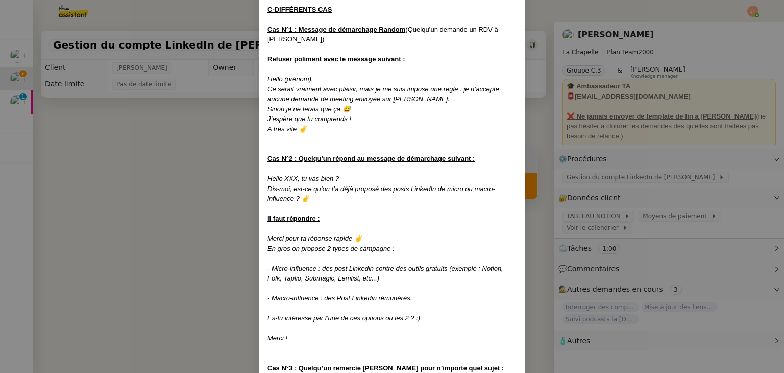
scroll to position [766, 0]
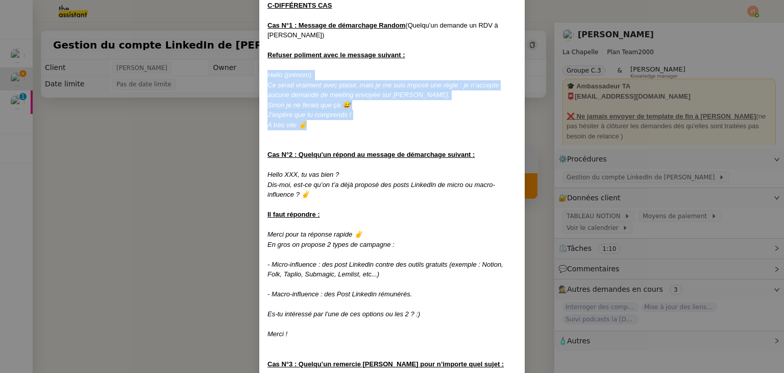
drag, startPoint x: 266, startPoint y: 52, endPoint x: 315, endPoint y: 107, distance: 73.4
click at [315, 107] on div "Créée le 08/11/2024 MAJ le 14/05/2025 Contexte : Hugo souhaite qu’on l'on gère …" at bounding box center [392, 191] width 249 height 1796
copy div "Hello (prénom), Ce serait vraiment avec plaisir, mais je me suis imposé une règ…"
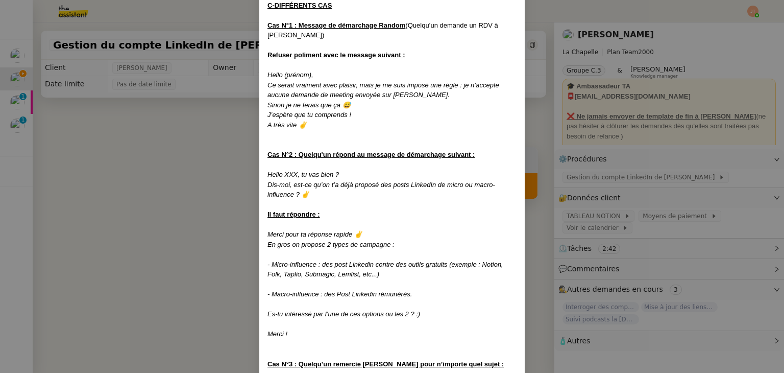
click at [307, 171] on em "Hello XXX, tu vas bien ?" at bounding box center [303, 175] width 71 height 8
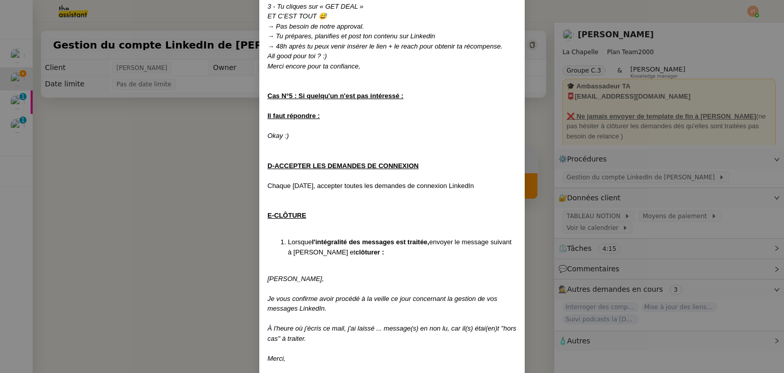
scroll to position [1483, 0]
drag, startPoint x: 306, startPoint y: 164, endPoint x: 461, endPoint y: 166, distance: 154.2
click at [461, 180] on div "Chaque lundi, accepter toutes les demandes de connexion LinkedIn" at bounding box center [392, 185] width 249 height 10
drag, startPoint x: 409, startPoint y: 162, endPoint x: 394, endPoint y: 162, distance: 14.8
click at [408, 180] on div "Chaque lundi, accepter toutes les demandes de connexion LinkedIn" at bounding box center [392, 185] width 249 height 10
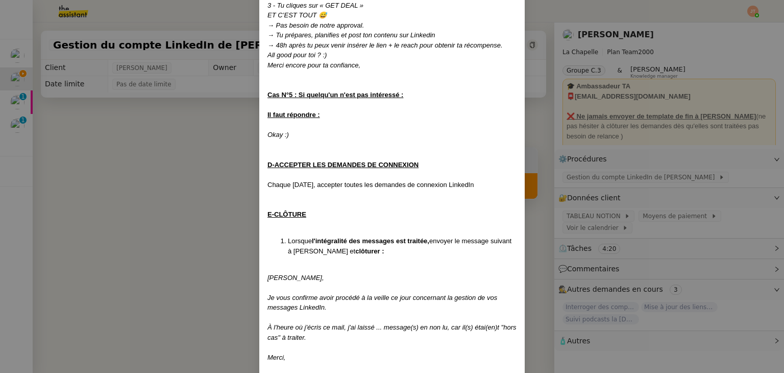
click at [231, 152] on nz-modal-container "Créée le 08/11/2024 MAJ le 14/05/2025 Contexte : Hugo souhaite qu’on l'on gère …" at bounding box center [392, 186] width 784 height 373
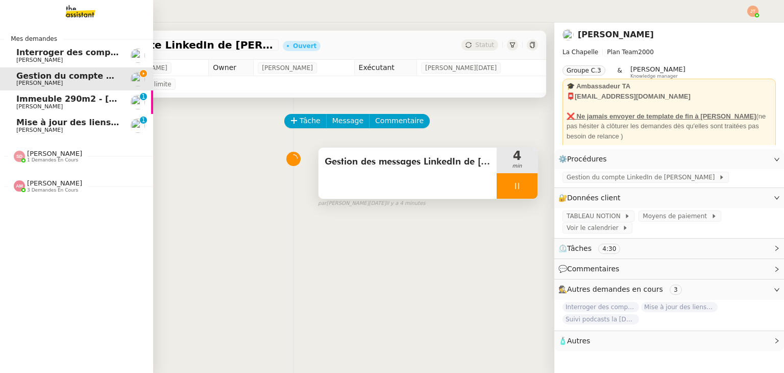
drag, startPoint x: 78, startPoint y: 11, endPoint x: 105, endPoint y: 26, distance: 30.4
click at [78, 11] on img at bounding box center [72, 11] width 79 height 22
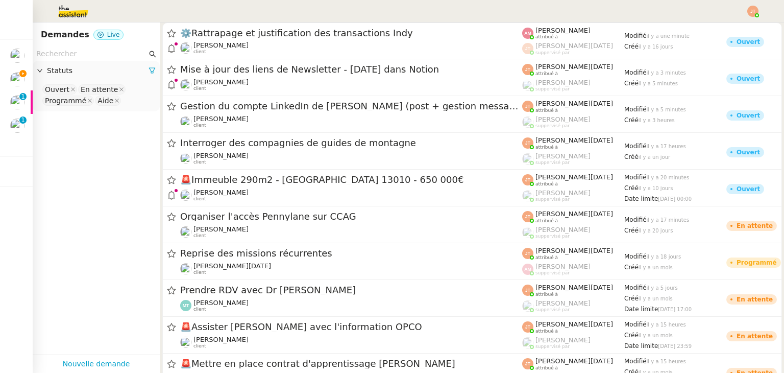
click at [98, 55] on input "text" at bounding box center [91, 54] width 111 height 12
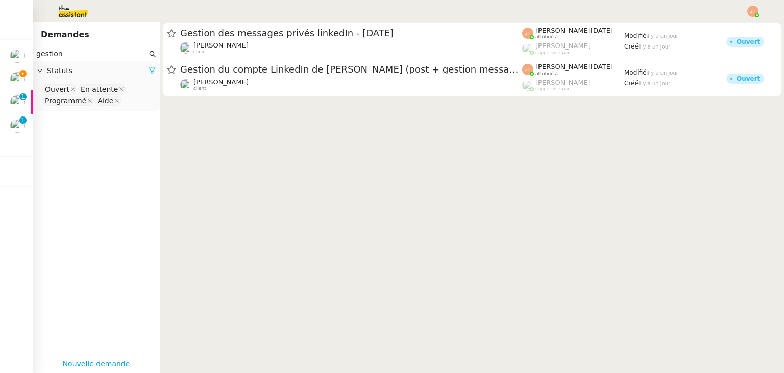
type input "gestion"
click at [149, 66] on link at bounding box center [152, 70] width 7 height 8
click at [134, 69] on span "Statuts" at bounding box center [101, 71] width 109 height 12
click at [83, 78] on div "Statuts" at bounding box center [96, 71] width 127 height 20
click at [99, 76] on span "Statuts" at bounding box center [101, 71] width 109 height 12
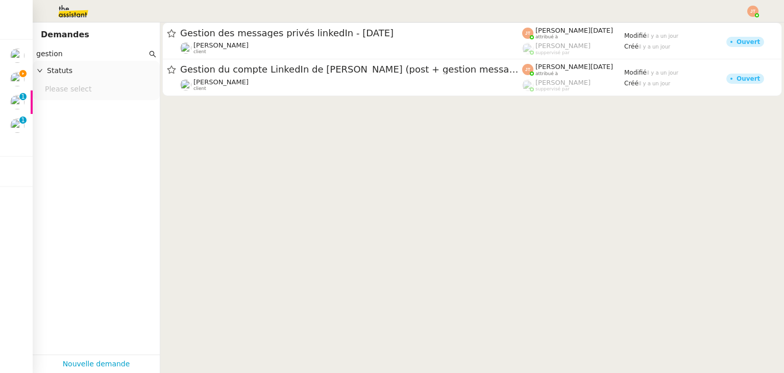
click at [92, 89] on nz-select-top-control "Please select" at bounding box center [96, 89] width 111 height 13
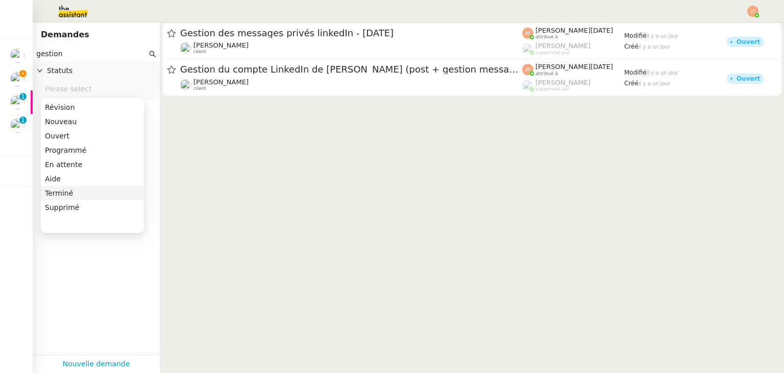
click at [69, 190] on div "Terminé" at bounding box center [92, 192] width 95 height 9
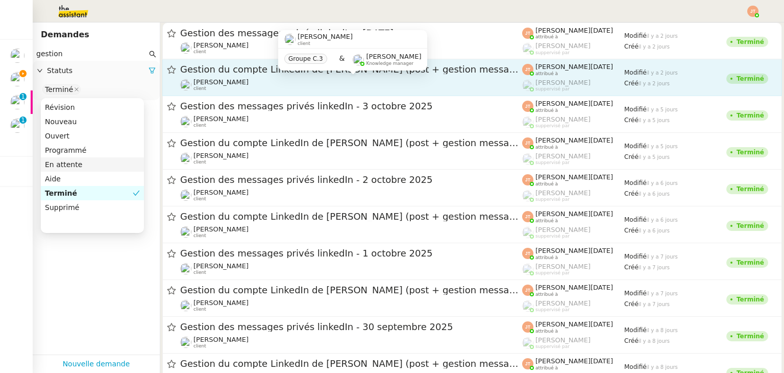
click at [232, 79] on div "Hugo Bentz client" at bounding box center [351, 84] width 342 height 13
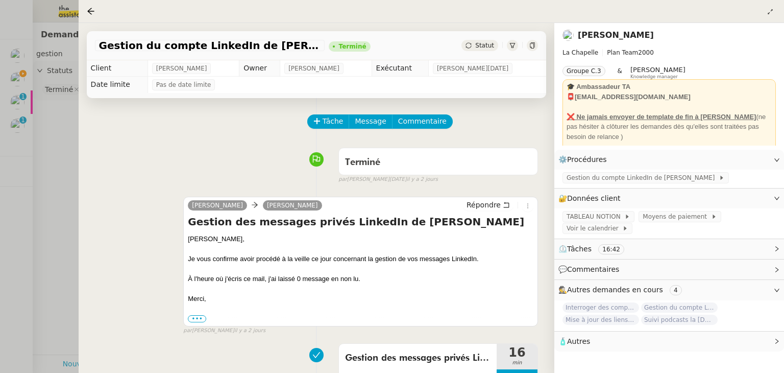
click at [64, 153] on div at bounding box center [392, 186] width 784 height 373
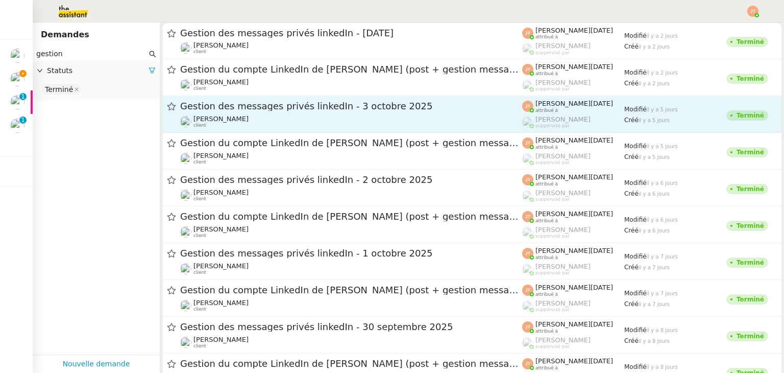
click at [245, 105] on span "Gestion des messages privés linkedIn - 3 octobre 2025" at bounding box center [351, 106] width 342 height 9
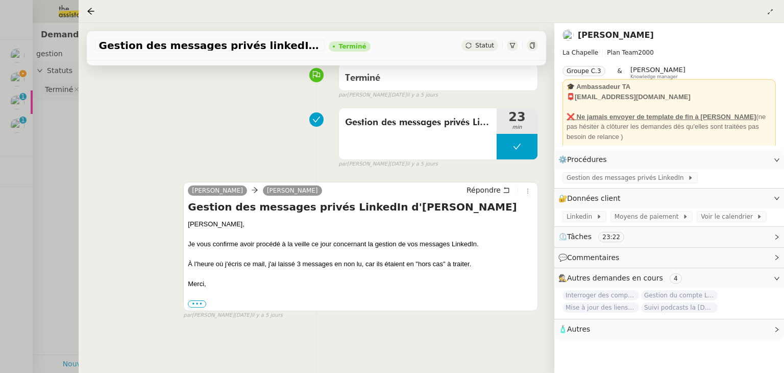
scroll to position [102, 0]
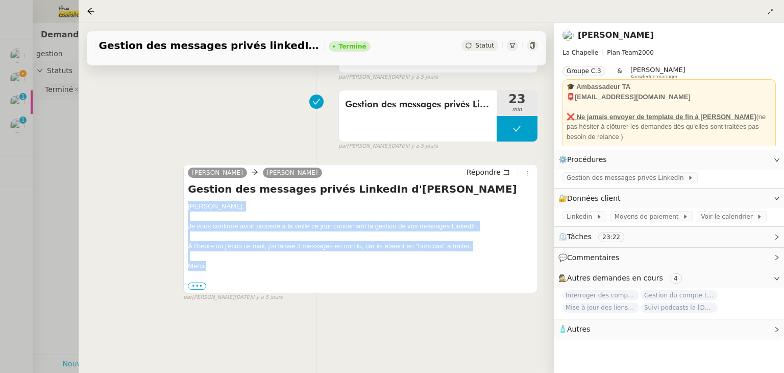
drag, startPoint x: 187, startPoint y: 207, endPoint x: 221, endPoint y: 265, distance: 66.6
click at [221, 265] on div "Hugo, Je vous confirme avoir procédé à la veille ce jour concernant la gestion …" at bounding box center [361, 245] width 346 height 89
copy div "Hugo, Je vous confirme avoir procédé à la veille ce jour concernant la gestion …"
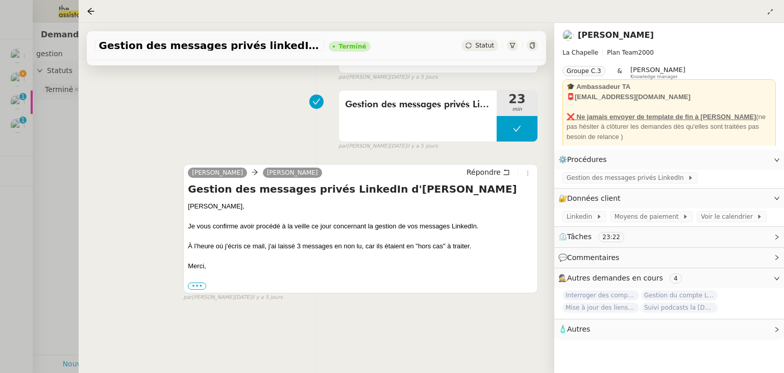
click at [47, 143] on div at bounding box center [392, 186] width 784 height 373
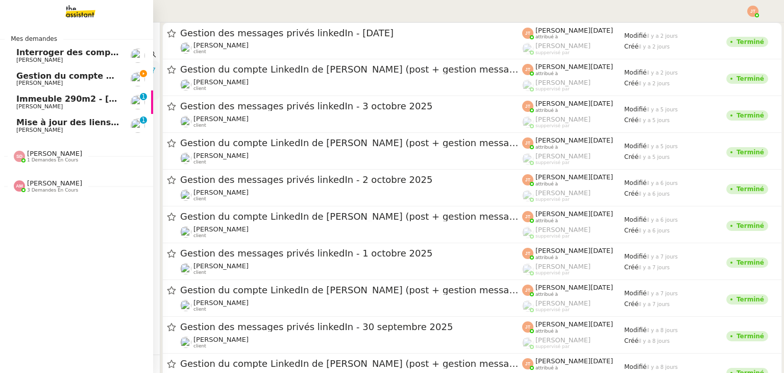
click at [70, 76] on span "Gestion du compte LinkedIn de [PERSON_NAME] (post + gestion messages) - [DATE]" at bounding box center [210, 76] width 388 height 10
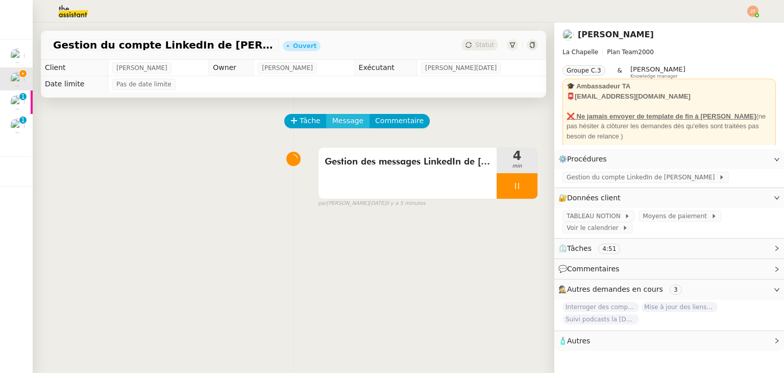
click at [339, 124] on span "Message" at bounding box center [347, 121] width 31 height 12
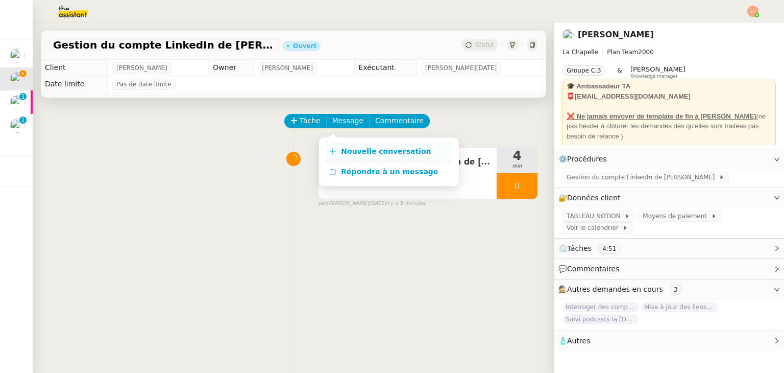
click at [358, 147] on span "Nouvelle conversation" at bounding box center [386, 151] width 90 height 8
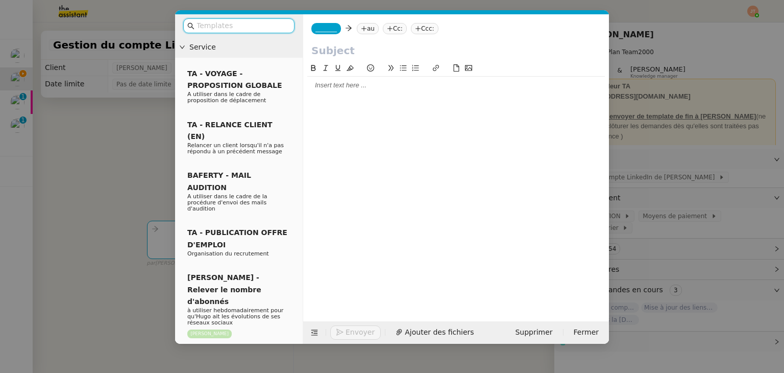
click at [342, 90] on div at bounding box center [456, 85] width 298 height 9
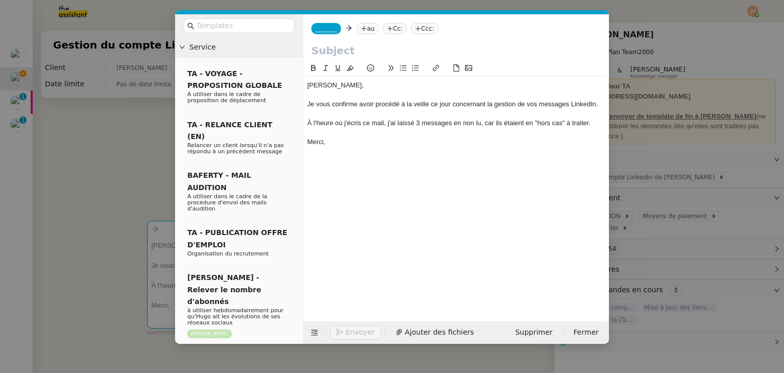
click at [112, 134] on nz-modal-container "Service TA - VOYAGE - PROPOSITION GLOBALE A utiliser dans le cadre de propositi…" at bounding box center [392, 186] width 784 height 373
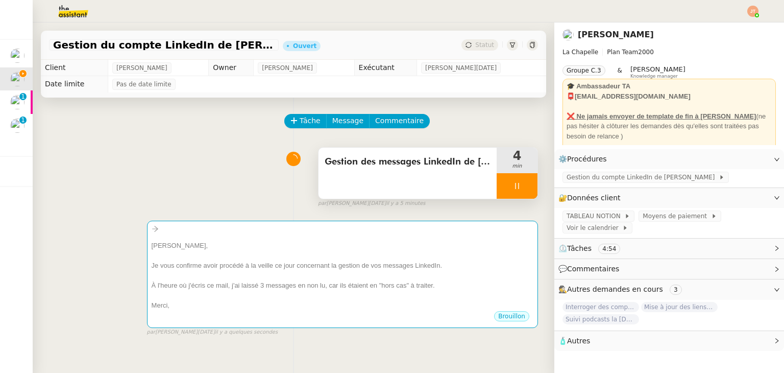
click at [431, 161] on span "Gestion des messages LinkedIn de Charly" at bounding box center [408, 161] width 166 height 15
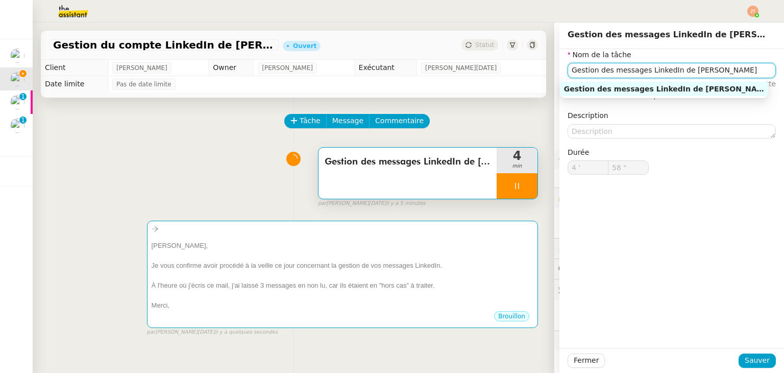
type input "59 ""
drag, startPoint x: 699, startPoint y: 71, endPoint x: 554, endPoint y: 82, distance: 145.9
click at [560, 82] on div "Nom de la tâche Gestion des messages LinkedIn de Charly ⚠️ Privilégiez un titre…" at bounding box center [672, 120] width 225 height 142
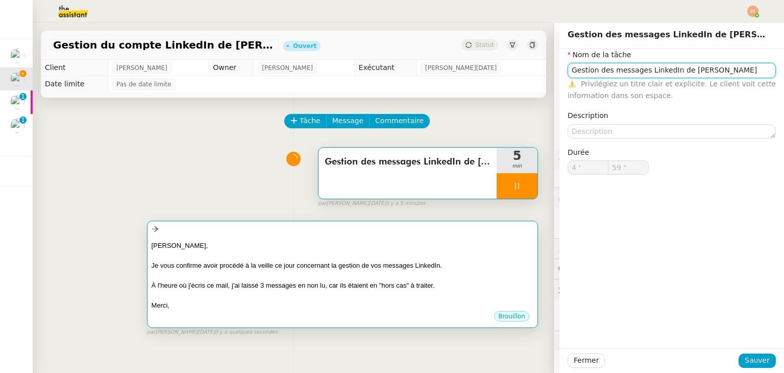
type input "5 '"
click at [328, 237] on div "Hugo, Je vous confirme avoir procédé à la veille ce jour concernant la gestion …" at bounding box center [343, 272] width 382 height 75
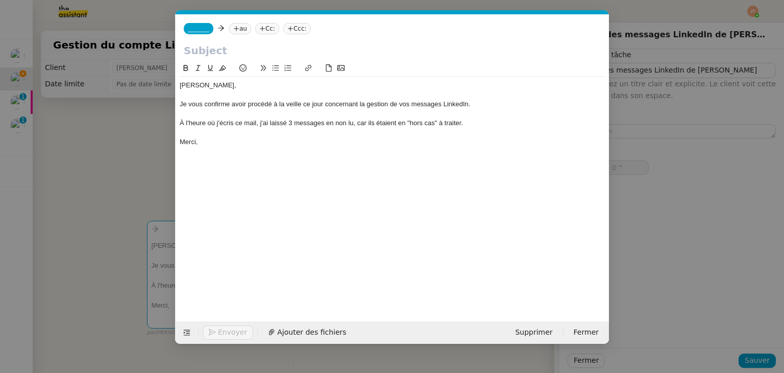
scroll to position [0, 21]
click at [289, 54] on input "text" at bounding box center [392, 50] width 417 height 15
type input "1 ""
paste input "Gestion des messages LinkedIn de Charly"
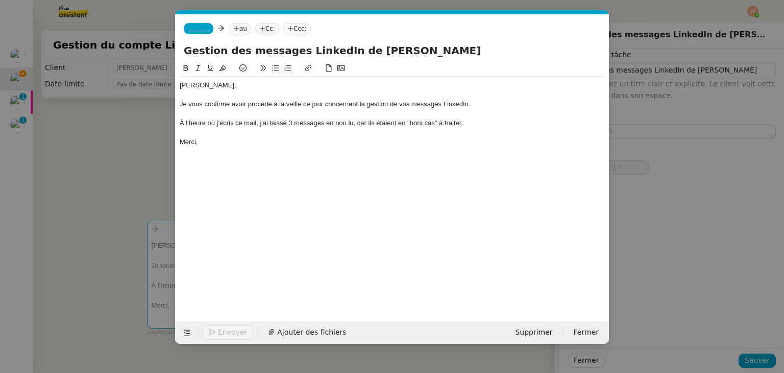
type input "Gestion des messages LinkedIn de Charly"
click at [237, 30] on nz-tag "au" at bounding box center [240, 28] width 22 height 11
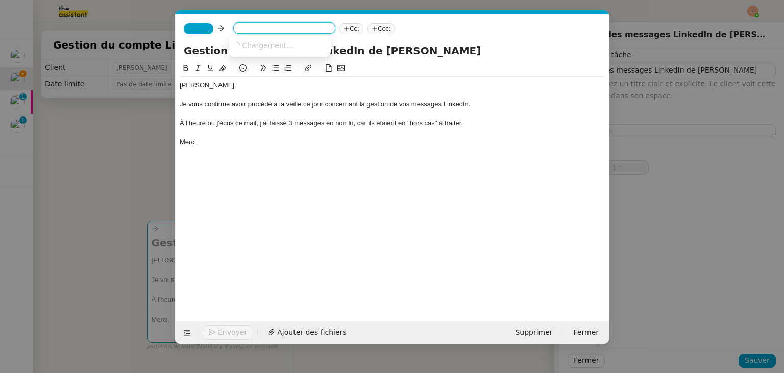
type input "2 ""
type input "bent"
type input "3 ""
type input "bentz"
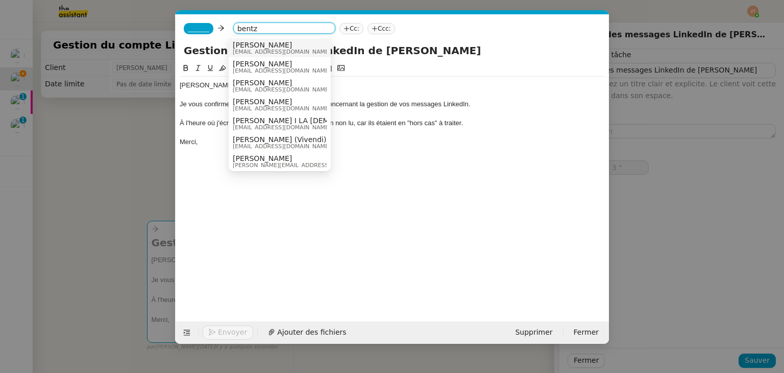
type input "4 ""
type input "bentz"
click at [260, 46] on span "[PERSON_NAME]" at bounding box center [282, 45] width 98 height 8
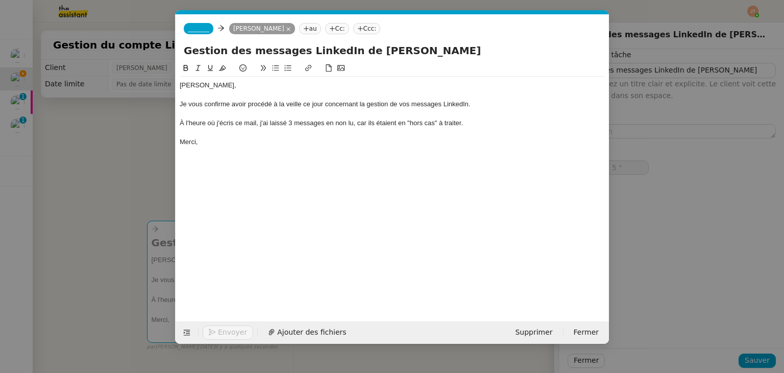
click at [194, 31] on span "_______" at bounding box center [198, 28] width 21 height 7
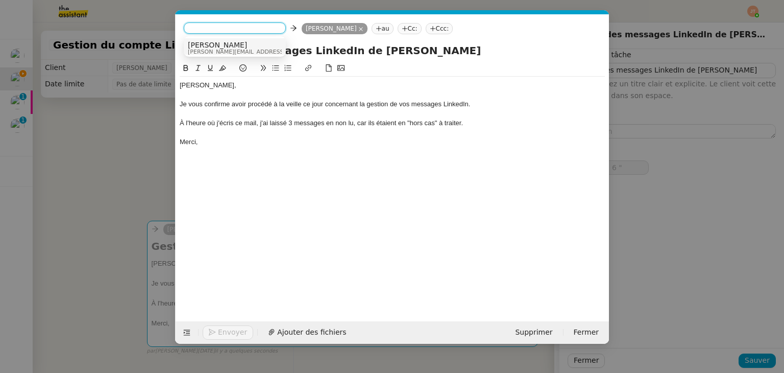
click at [207, 47] on span "Camille" at bounding box center [260, 45] width 145 height 8
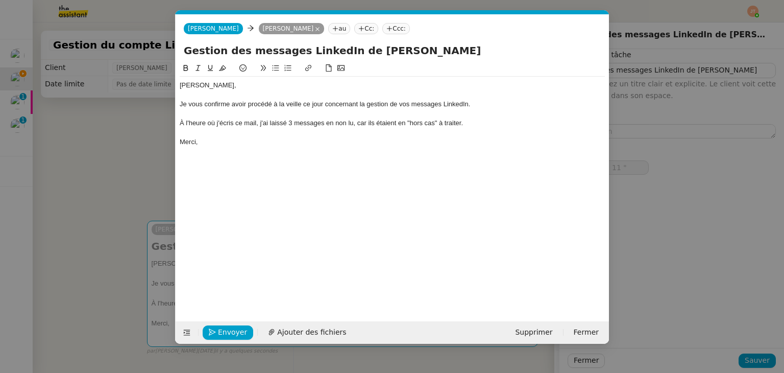
click at [153, 149] on nz-modal-container "Service TA - VOYAGE - PROPOSITION GLOBALE A utiliser dans le cadre de propositi…" at bounding box center [392, 186] width 784 height 373
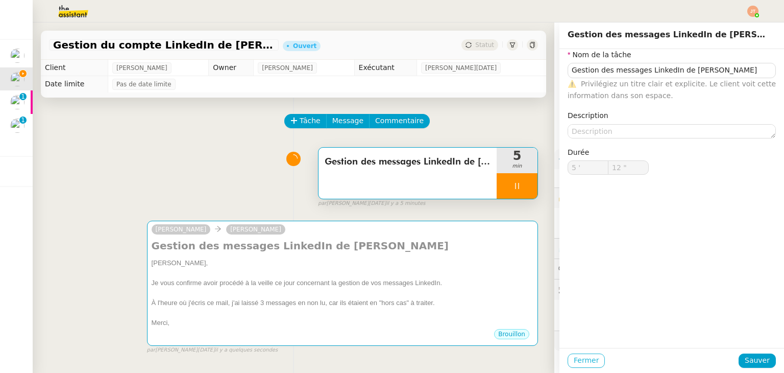
type input "13 ""
click at [586, 363] on span "Fermer" at bounding box center [586, 360] width 25 height 12
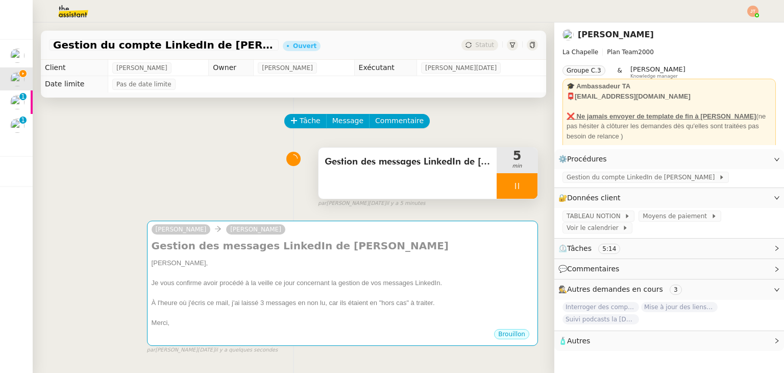
click at [505, 189] on div at bounding box center [517, 186] width 41 height 26
click at [517, 189] on button at bounding box center [527, 186] width 20 height 26
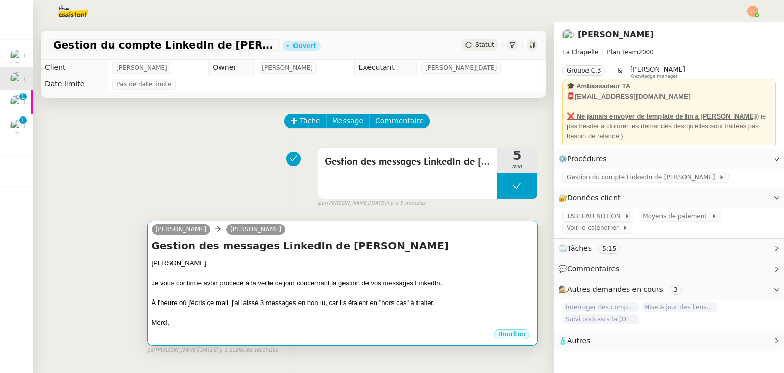
click at [388, 281] on div "Je vous confirme avoir procédé à la veille ce jour concernant la gestion de vos…" at bounding box center [343, 283] width 382 height 10
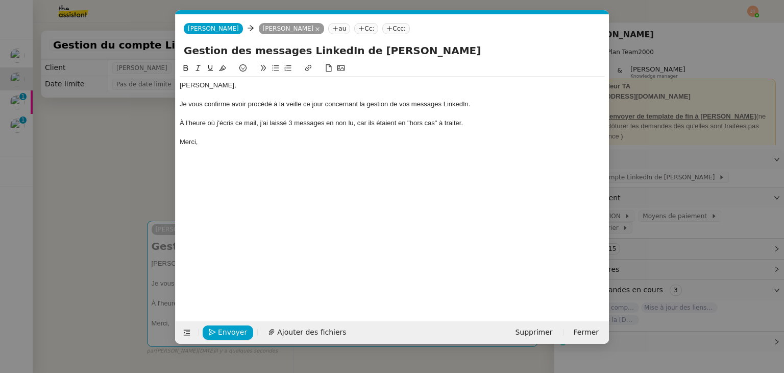
scroll to position [0, 21]
click at [223, 332] on span "Envoyer" at bounding box center [232, 332] width 29 height 12
click at [223, 332] on span "Confirmer l'envoi" at bounding box center [248, 332] width 61 height 12
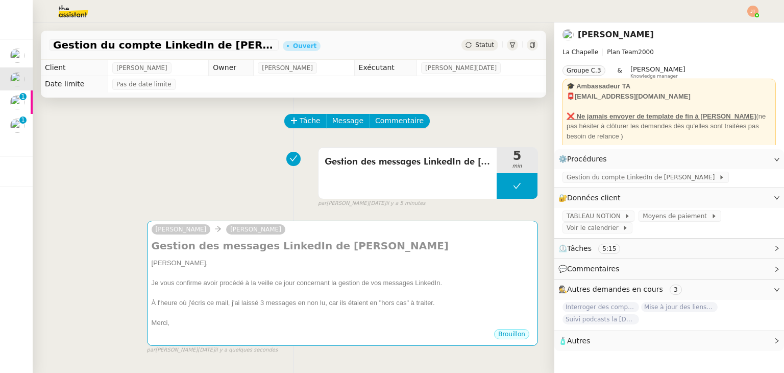
click at [475, 44] on span "Statut" at bounding box center [484, 44] width 19 height 7
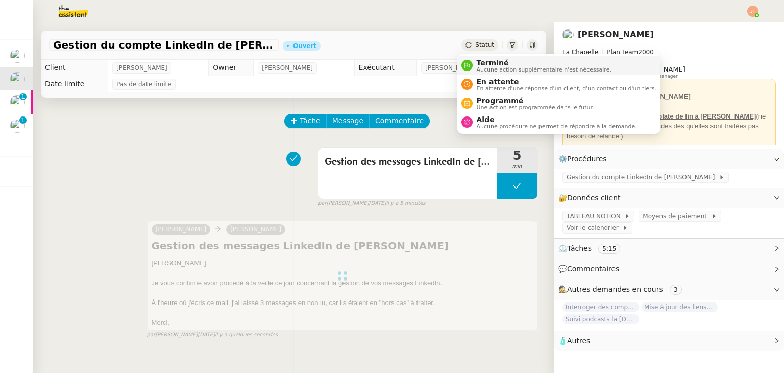
click at [482, 65] on span "Terminé" at bounding box center [544, 63] width 135 height 8
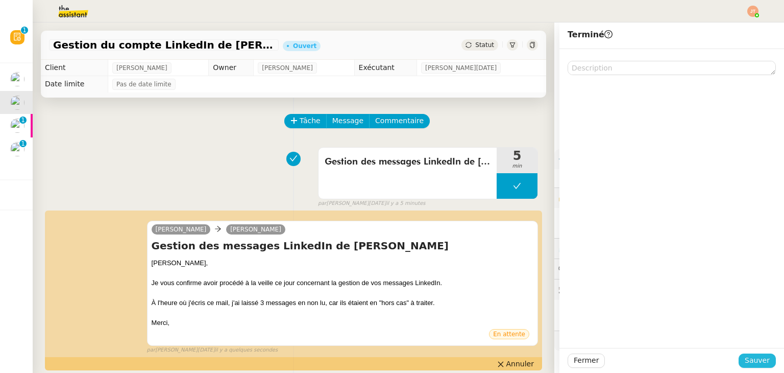
click at [745, 359] on span "Sauver" at bounding box center [757, 360] width 25 height 12
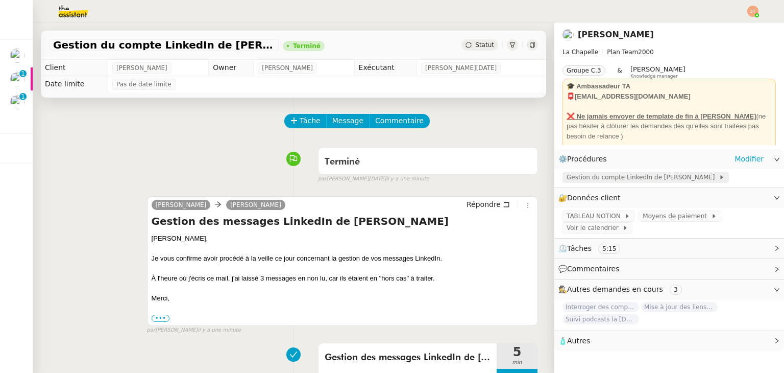
click at [580, 180] on span "Gestion du compte LinkedIn de Charly LAMARD" at bounding box center [643, 177] width 152 height 10
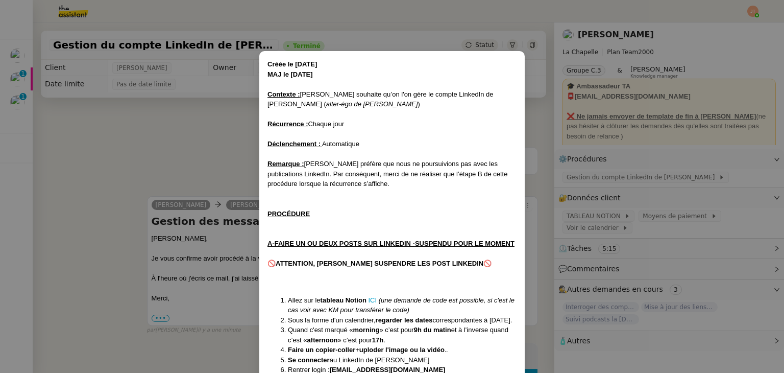
click at [236, 133] on nz-modal-container "Créée le 08/11/2024 MAJ le 14/05/2025 Contexte : Hugo souhaite qu’on l'on gère …" at bounding box center [392, 186] width 784 height 373
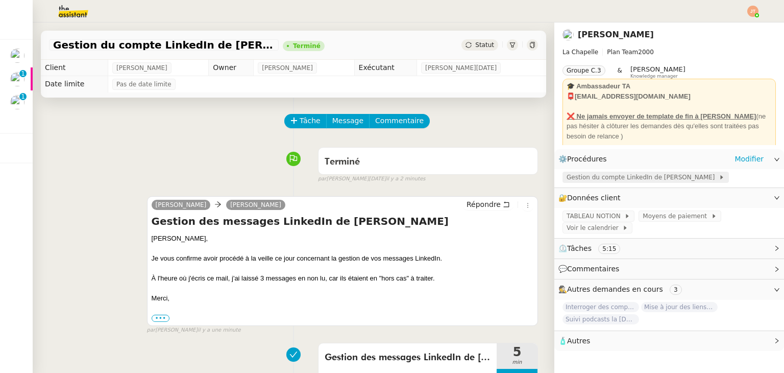
click at [563, 180] on div "Gestion du compte LinkedIn de Charly LAMARD" at bounding box center [646, 177] width 166 height 11
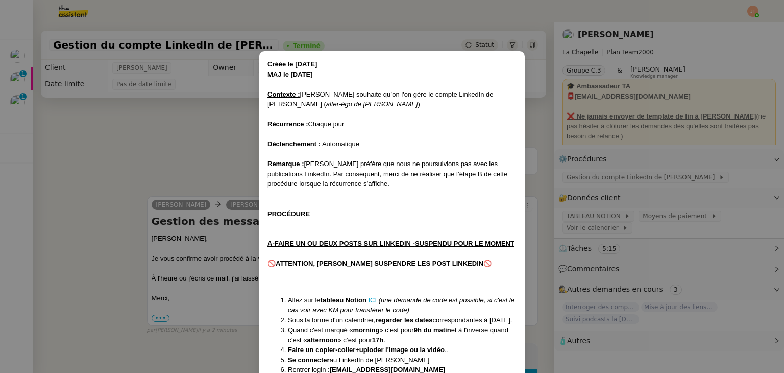
click at [560, 137] on nz-modal-container "Créée le 08/11/2024 MAJ le 14/05/2025 Contexte : Hugo souhaite qu’on l'on gère …" at bounding box center [392, 186] width 784 height 373
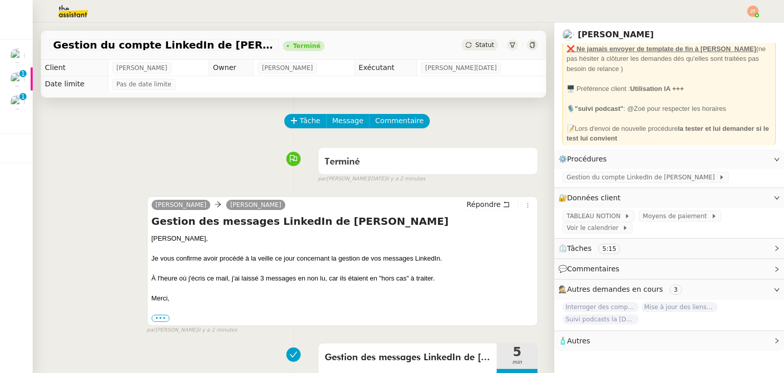
scroll to position [73, 0]
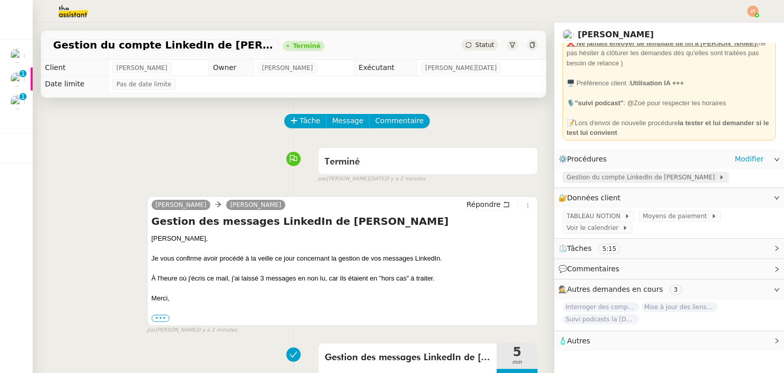
click at [578, 181] on span "Gestion du compte LinkedIn de Charly LAMARD" at bounding box center [643, 177] width 152 height 10
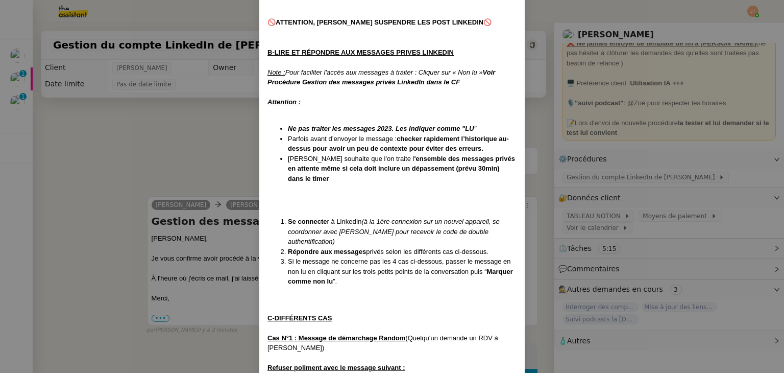
scroll to position [460, 0]
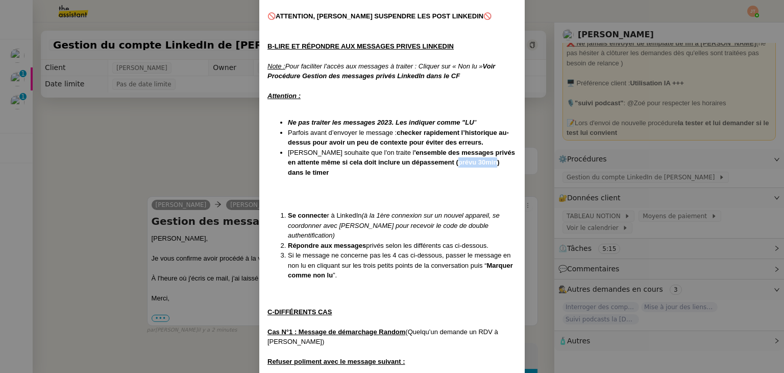
drag, startPoint x: 423, startPoint y: 162, endPoint x: 460, endPoint y: 162, distance: 36.8
click at [460, 162] on strong "'ensemble des messages privés en attente même si cela doit inclure un dépasseme…" at bounding box center [401, 163] width 227 height 28
drag, startPoint x: 462, startPoint y: 162, endPoint x: 429, endPoint y: 167, distance: 32.6
click at [429, 167] on li "Hugo souhaite que l'on traite l 'ensemble des messages privés en attente même s…" at bounding box center [402, 163] width 229 height 30
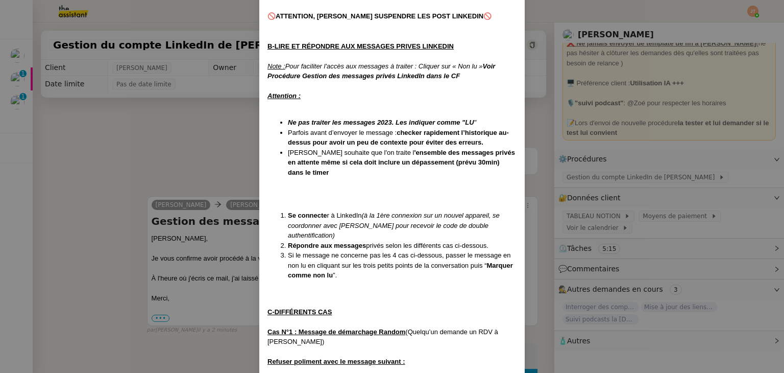
click at [422, 162] on strong "'ensemble des messages privés en attente même si cela doit inclure un dépasseme…" at bounding box center [401, 163] width 227 height 28
drag, startPoint x: 422, startPoint y: 162, endPoint x: 460, endPoint y: 161, distance: 38.3
click at [460, 161] on strong "'ensemble des messages privés en attente même si cela doit inclure un dépasseme…" at bounding box center [401, 163] width 227 height 28
click at [462, 161] on strong "'ensemble des messages privés en attente même si cela doit inclure un dépasseme…" at bounding box center [401, 163] width 227 height 28
drag, startPoint x: 461, startPoint y: 161, endPoint x: 423, endPoint y: 162, distance: 37.8
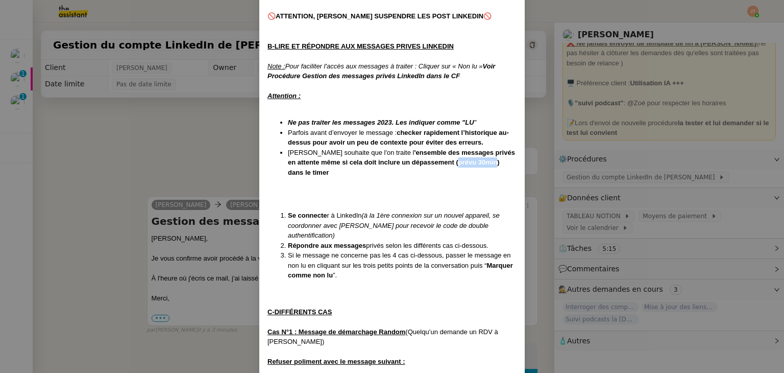
click at [423, 162] on strong "'ensemble des messages privés en attente même si cela doit inclure un dépasseme…" at bounding box center [401, 163] width 227 height 28
drag, startPoint x: 423, startPoint y: 162, endPoint x: 463, endPoint y: 162, distance: 39.3
click at [463, 162] on strong "'ensemble des messages privés en attente même si cela doit inclure un dépasseme…" at bounding box center [401, 163] width 227 height 28
click at [462, 162] on strong "'ensemble des messages privés en attente même si cela doit inclure un dépasseme…" at bounding box center [401, 163] width 227 height 28
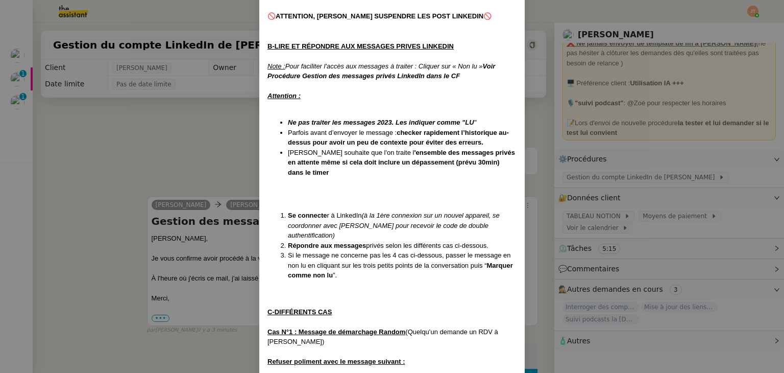
click at [243, 160] on nz-modal-container "Créée le 08/11/2024 MAJ le 14/05/2025 Contexte : Hugo souhaite qu’on l'on gère …" at bounding box center [392, 186] width 784 height 373
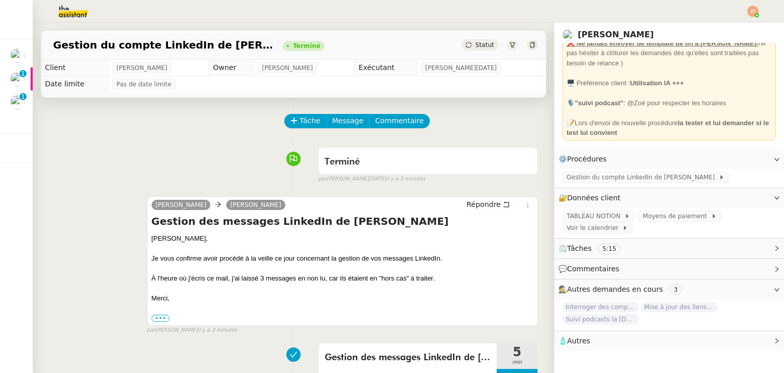
click at [77, 7] on img at bounding box center [65, 11] width 79 height 22
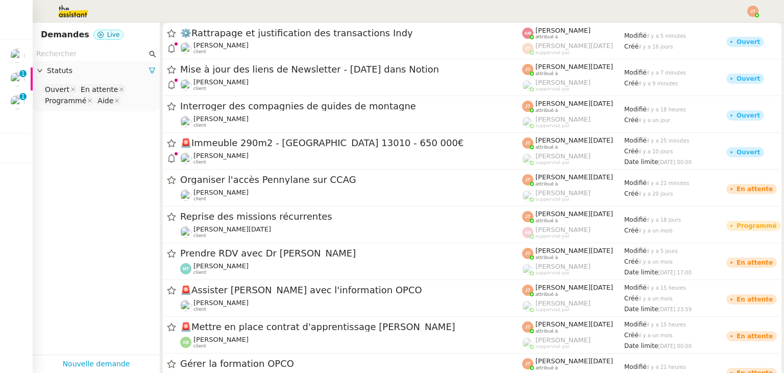
click at [67, 55] on input "text" at bounding box center [91, 54] width 111 height 12
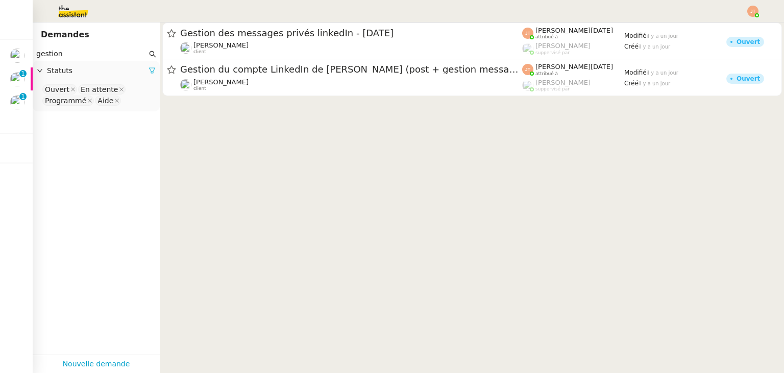
type input "gestion"
click at [149, 67] on link at bounding box center [152, 70] width 7 height 8
click at [142, 68] on span "Statuts" at bounding box center [101, 71] width 109 height 12
click at [108, 76] on span "Statuts" at bounding box center [101, 71] width 109 height 12
click at [104, 76] on span "Statuts" at bounding box center [101, 71] width 109 height 12
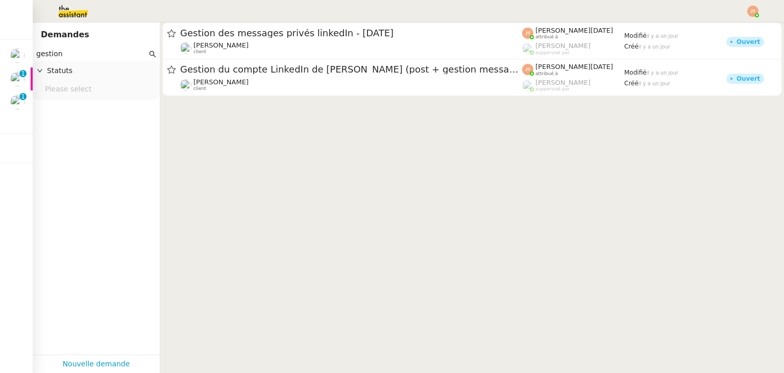
click at [90, 90] on nz-select-top-control "Please select" at bounding box center [96, 89] width 111 height 13
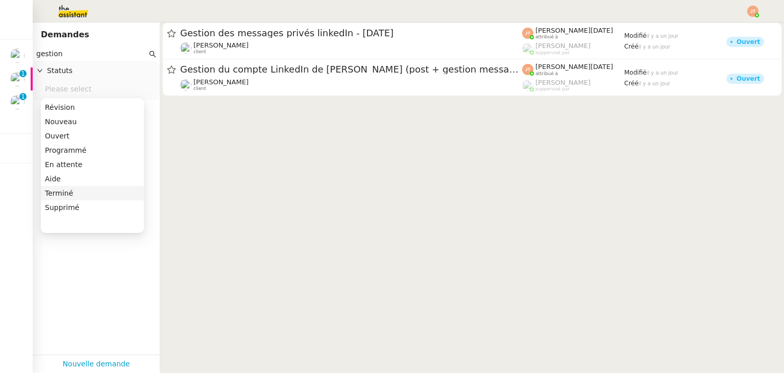
click at [72, 194] on div "Terminé" at bounding box center [92, 192] width 95 height 9
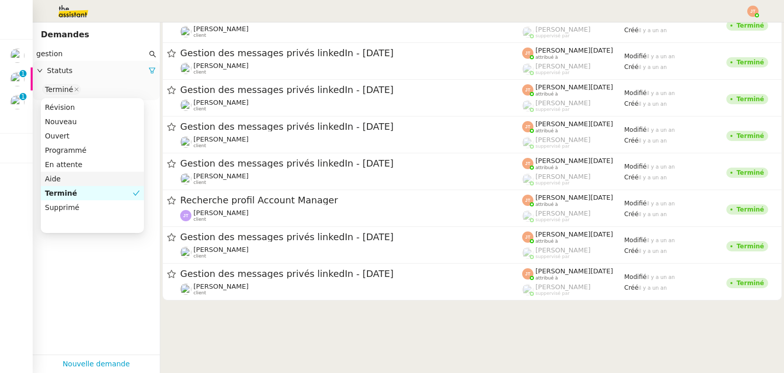
scroll to position [19714, 0]
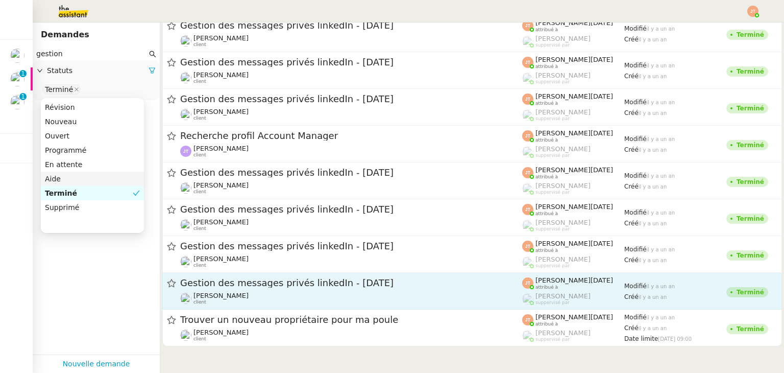
click at [349, 280] on span "Gestion des messages privés linkedIn - 9 octobre 2024" at bounding box center [351, 282] width 342 height 9
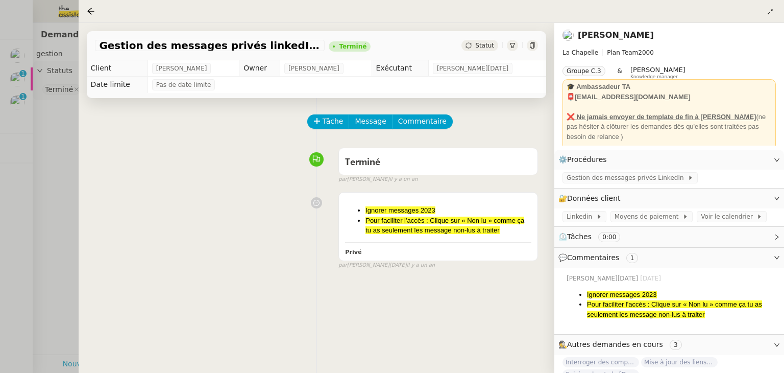
click at [53, 153] on div at bounding box center [392, 186] width 784 height 373
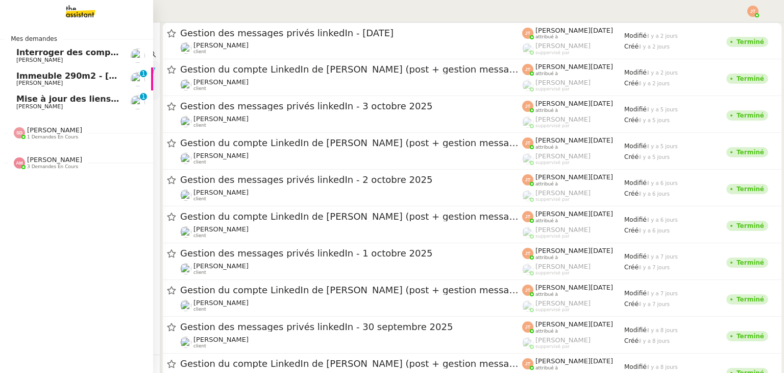
click at [81, 52] on span "Interroger des compagnies de guides de montagne" at bounding box center [134, 52] width 236 height 10
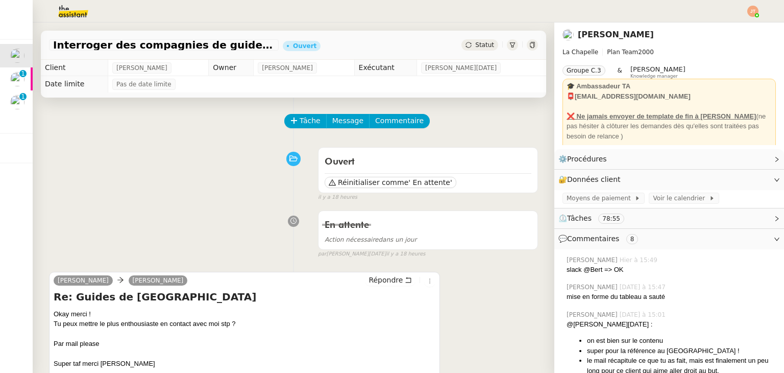
click at [82, 14] on img at bounding box center [65, 11] width 79 height 22
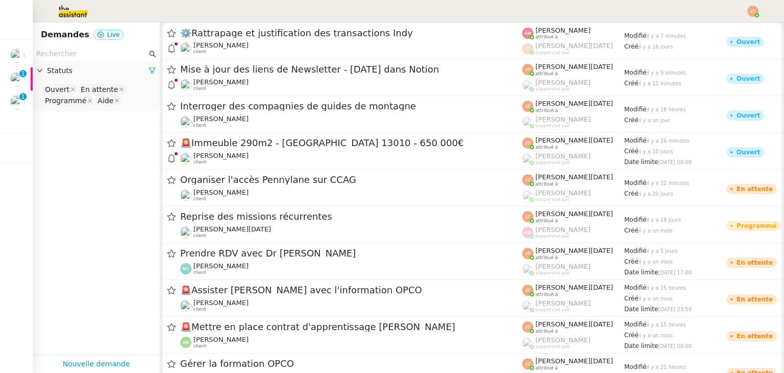
click at [76, 53] on input "text" at bounding box center [91, 54] width 111 height 12
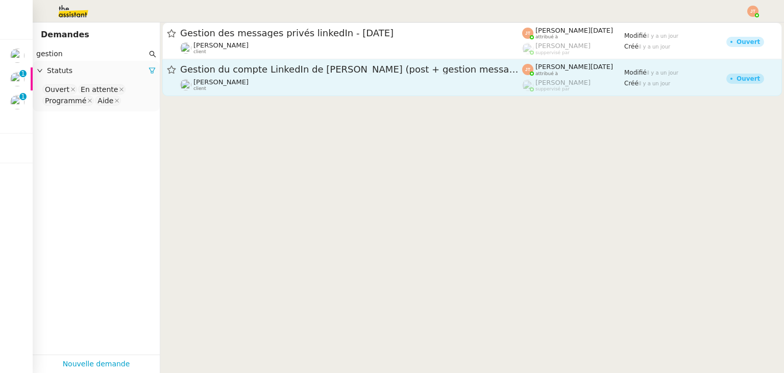
type input "gestion"
click at [274, 76] on div "Gestion du compte LinkedIn de Charly LAMARD (post + gestion messages) - 7 octob…" at bounding box center [351, 77] width 342 height 28
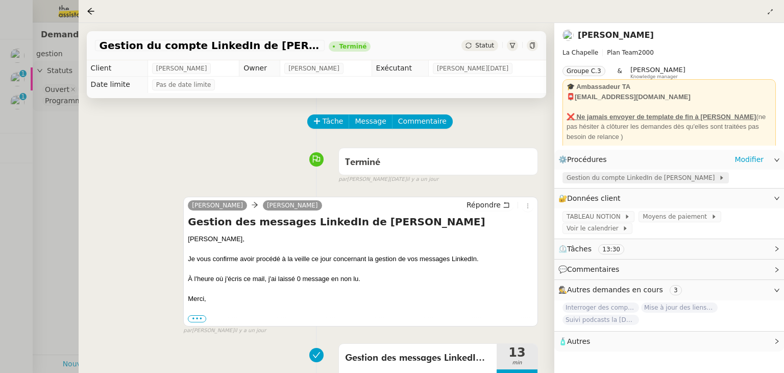
click at [582, 182] on span "Gestion du compte LinkedIn de Charly LAMARD" at bounding box center [643, 178] width 152 height 10
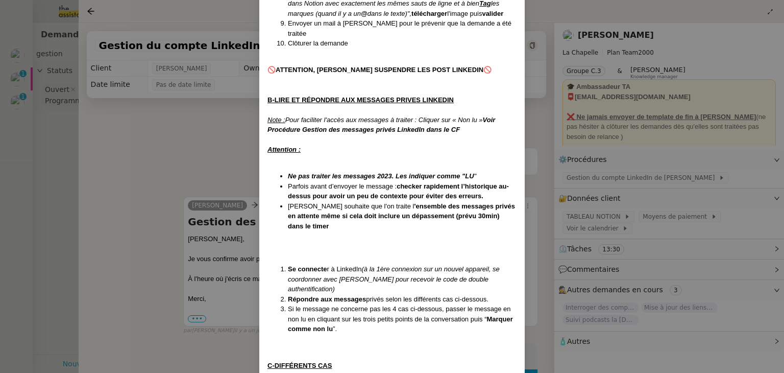
scroll to position [409, 0]
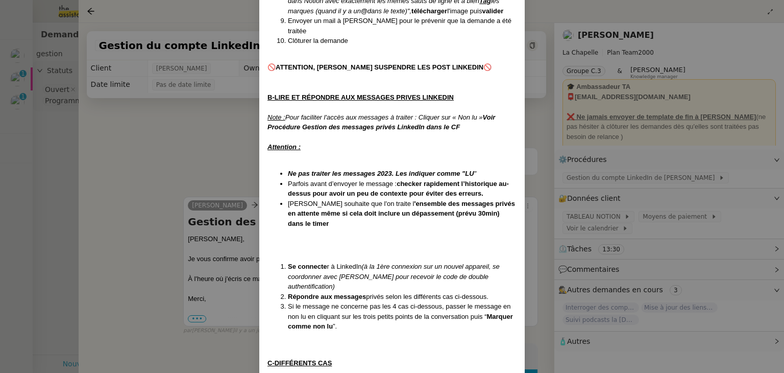
click at [53, 174] on nz-modal-container "Créée le 08/11/2024 MAJ le 14/05/2025 Contexte : Hugo souhaite qu’on l'on gère …" at bounding box center [392, 186] width 784 height 373
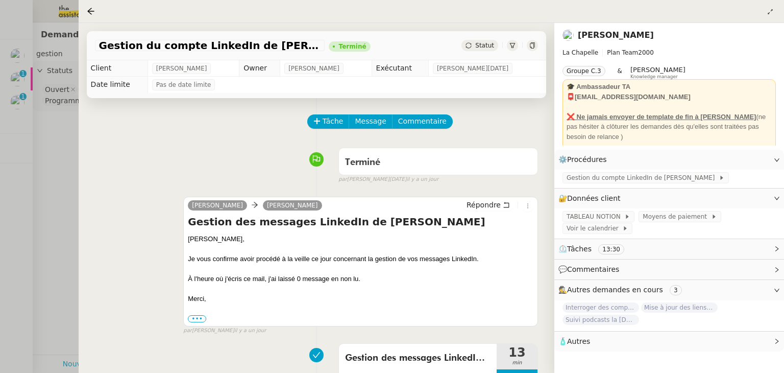
click at [62, 158] on div at bounding box center [392, 186] width 784 height 373
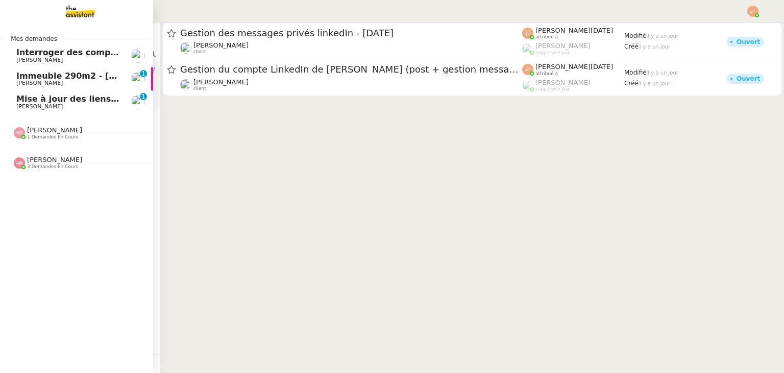
click at [79, 55] on span "Interroger des compagnies de guides de montagne" at bounding box center [134, 52] width 236 height 10
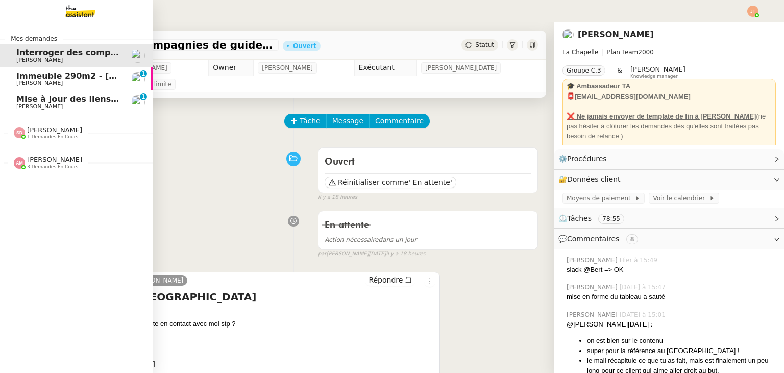
click at [71, 52] on span "Interroger des compagnies de guides de montagne" at bounding box center [134, 52] width 236 height 10
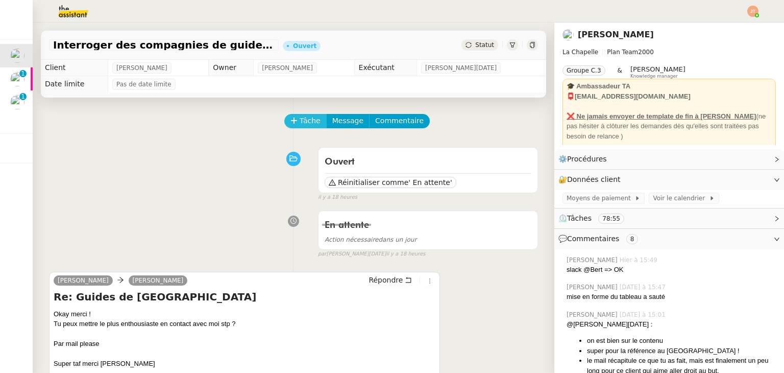
click at [301, 119] on span "Tâche" at bounding box center [310, 121] width 21 height 12
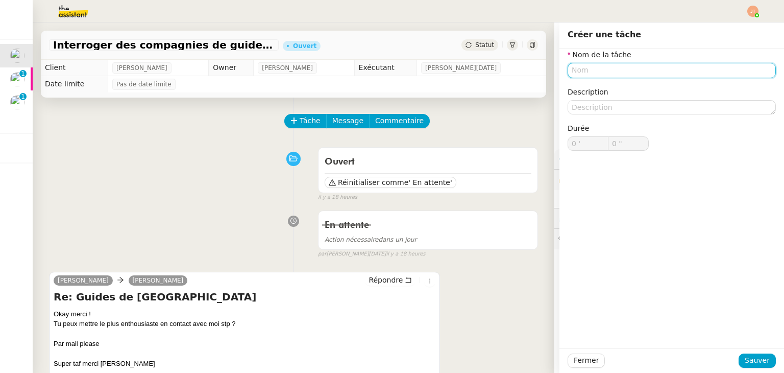
click at [581, 74] on input "text" at bounding box center [672, 70] width 208 height 15
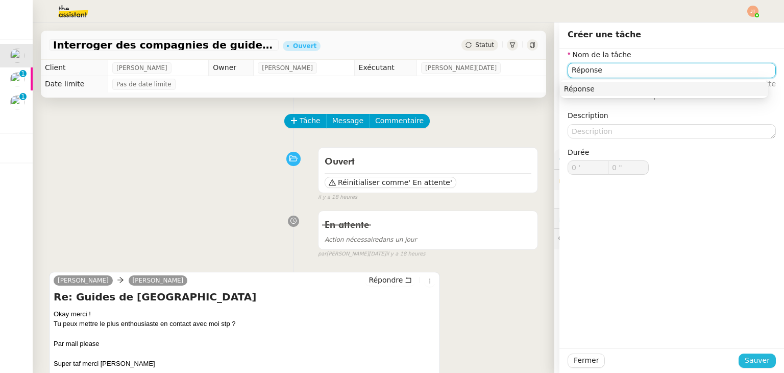
type input "Réponse"
click at [745, 355] on span "Sauver" at bounding box center [757, 360] width 25 height 12
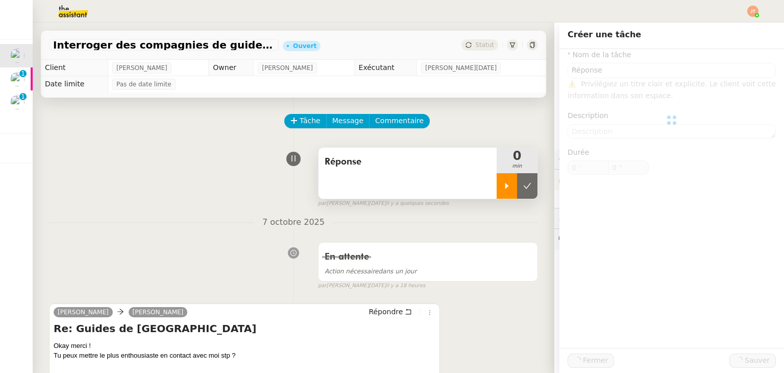
click at [503, 184] on icon at bounding box center [507, 186] width 8 height 8
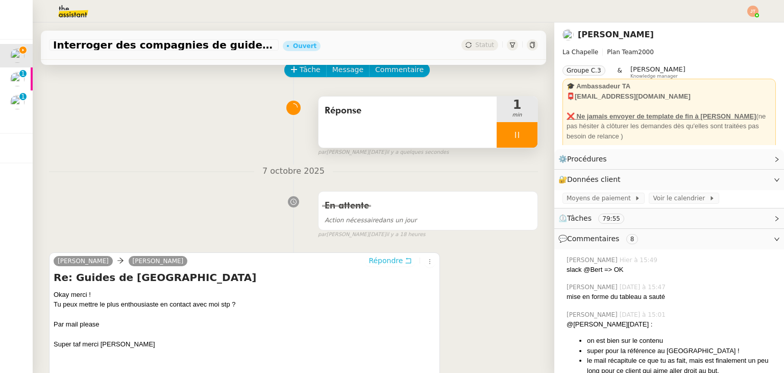
click at [369, 262] on span "Répondre" at bounding box center [386, 260] width 34 height 10
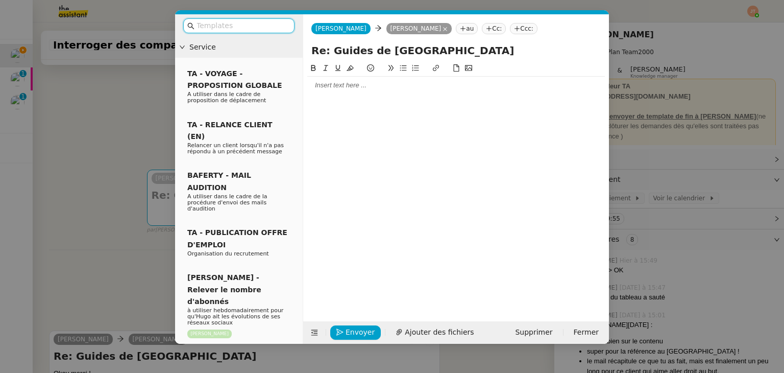
click at [321, 91] on div at bounding box center [456, 85] width 298 height 17
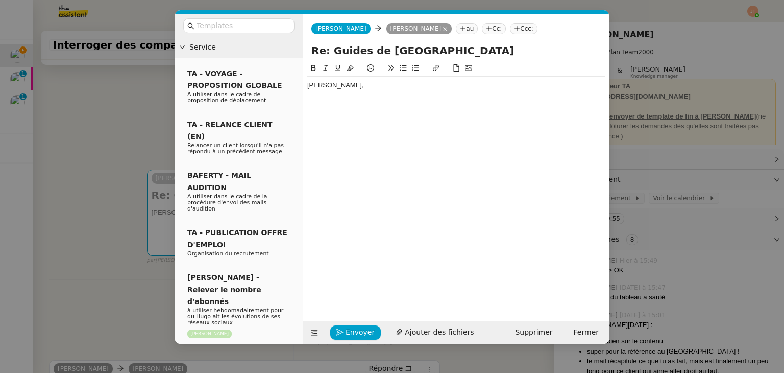
click at [320, 105] on div at bounding box center [456, 104] width 298 height 9
click at [128, 198] on nz-modal-container "Service TA - VOYAGE - PROPOSITION GLOBALE A utiliser dans le cadre de propositi…" at bounding box center [392, 186] width 784 height 373
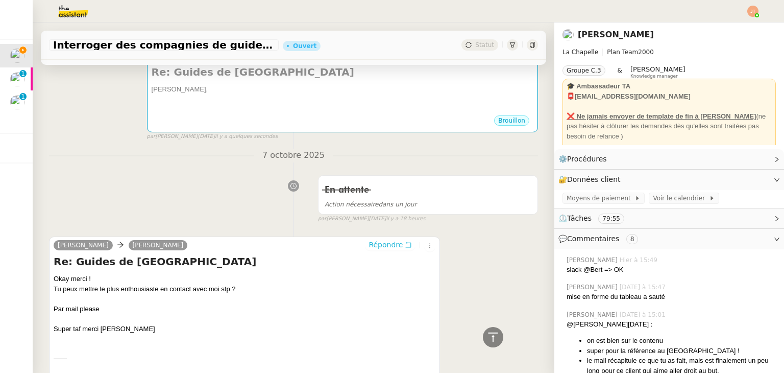
scroll to position [161, 0]
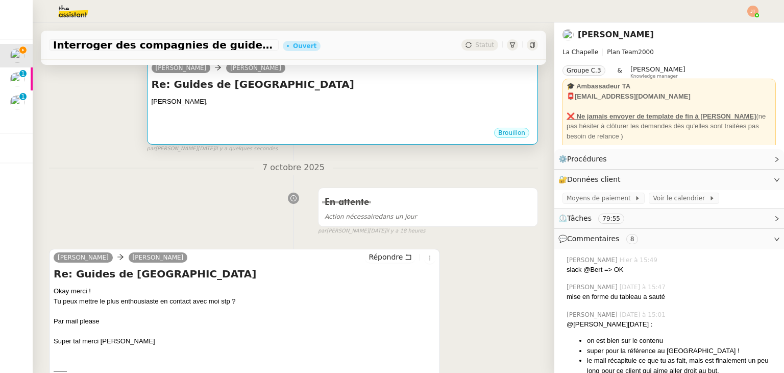
click at [288, 109] on div at bounding box center [343, 112] width 382 height 10
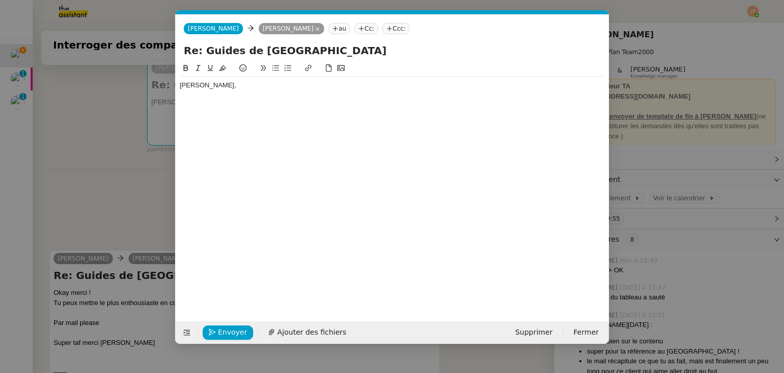
scroll to position [0, 21]
click at [202, 108] on div "Hugo," at bounding box center [392, 183] width 425 height 243
click at [195, 99] on div at bounding box center [392, 94] width 425 height 9
click at [125, 158] on nz-modal-container "Service TA - VOYAGE - PROPOSITION GLOBALE A utiliser dans le cadre de propositi…" at bounding box center [392, 186] width 784 height 373
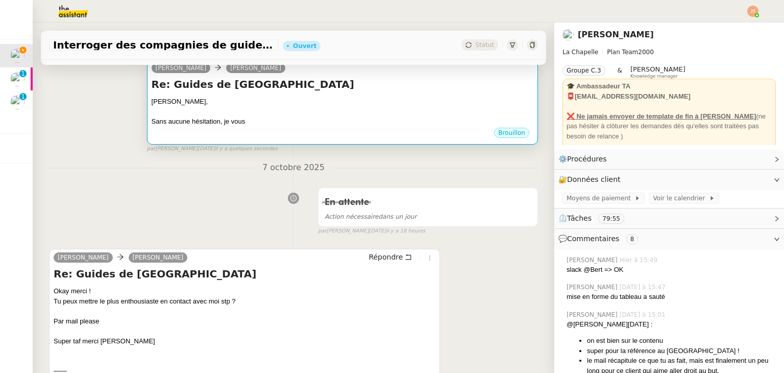
click at [229, 118] on div "Sans aucune hésitation, je vous" at bounding box center [343, 121] width 382 height 10
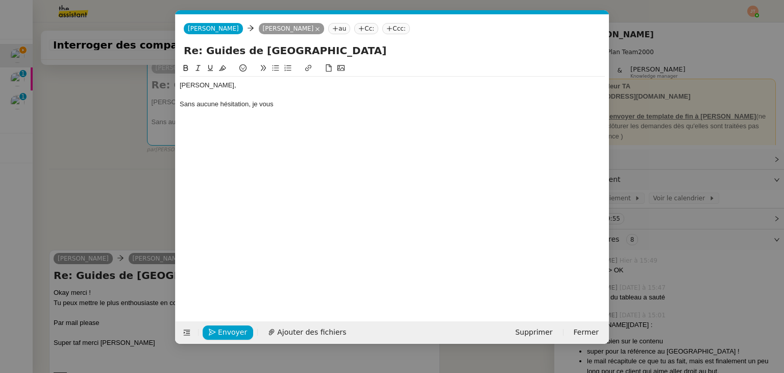
click at [286, 109] on div "Hugo, Sans aucune hésitation, je vous" at bounding box center [392, 95] width 425 height 36
click at [92, 192] on nz-modal-container "Service TA - VOYAGE - PROPOSITION GLOBALE A utiliser dans le cadre de propositi…" at bounding box center [392, 186] width 784 height 373
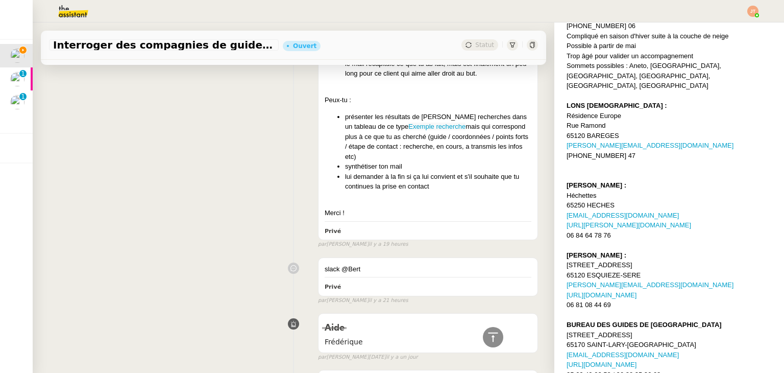
scroll to position [817, 0]
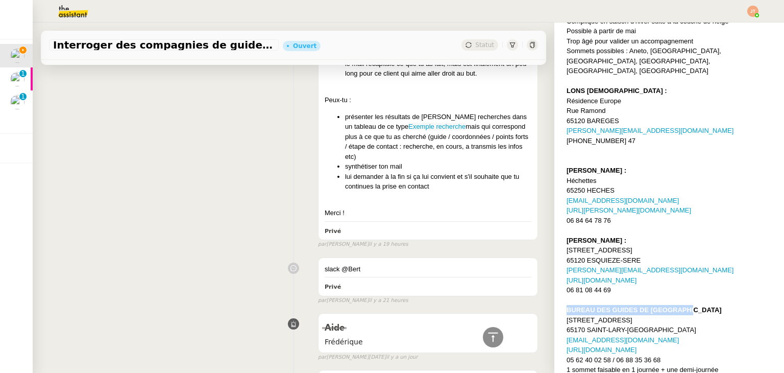
drag, startPoint x: 681, startPoint y: 290, endPoint x: 560, endPoint y: 293, distance: 121.1
click at [567, 306] on strong "BUREAU DES GUIDES DE SAINT LARY" at bounding box center [644, 310] width 155 height 8
copy strong "BUREAU DES GUIDES DE SAINT LARY"
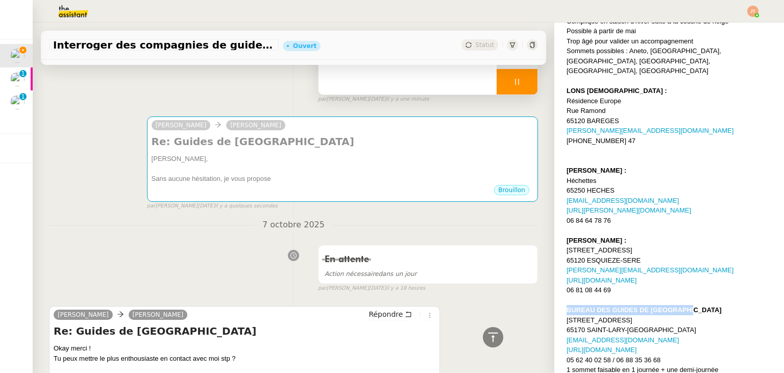
scroll to position [0, 0]
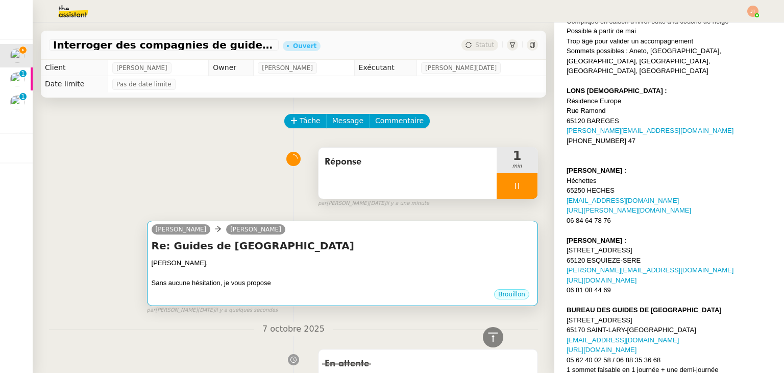
click at [273, 259] on div "Re: Guides de hautes montagnes - Pyrénées Hugo, Sans aucune hésitation, je vous…" at bounding box center [343, 263] width 382 height 50
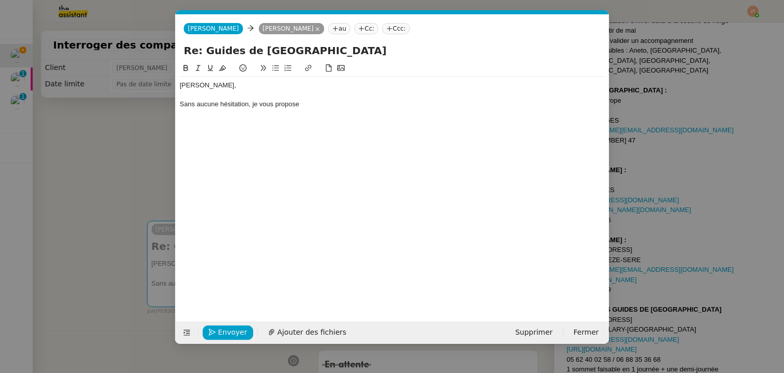
scroll to position [0, 21]
click at [324, 110] on div "Hugo, Sans aucune hésitation, je vous propose" at bounding box center [392, 95] width 425 height 36
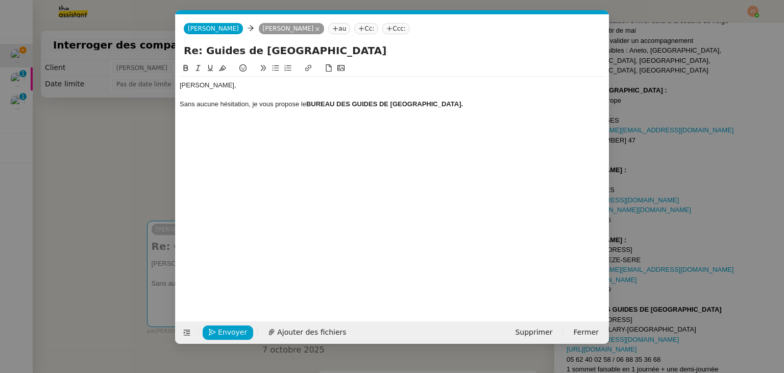
click at [153, 157] on nz-modal-container "Service TA - VOYAGE - PROPOSITION GLOBALE A utiliser dans le cadre de propositi…" at bounding box center [392, 186] width 784 height 373
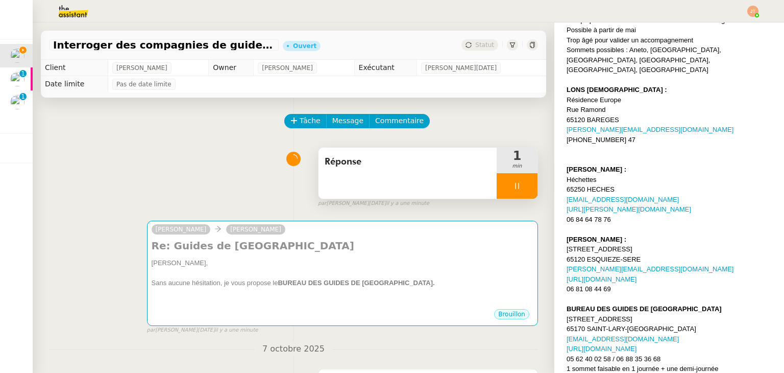
scroll to position [817, 0]
click at [504, 193] on div at bounding box center [517, 186] width 41 height 26
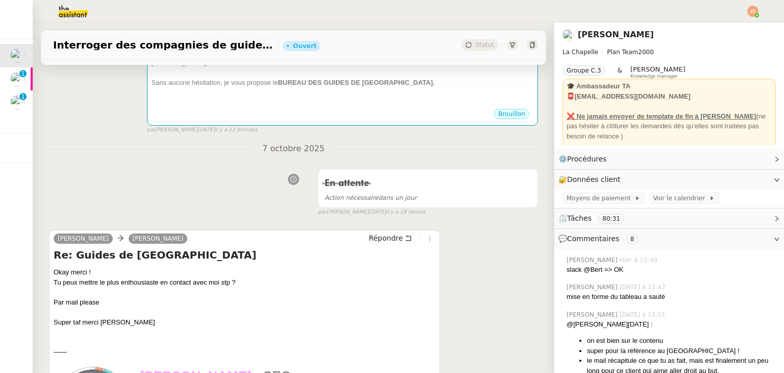
scroll to position [204, 0]
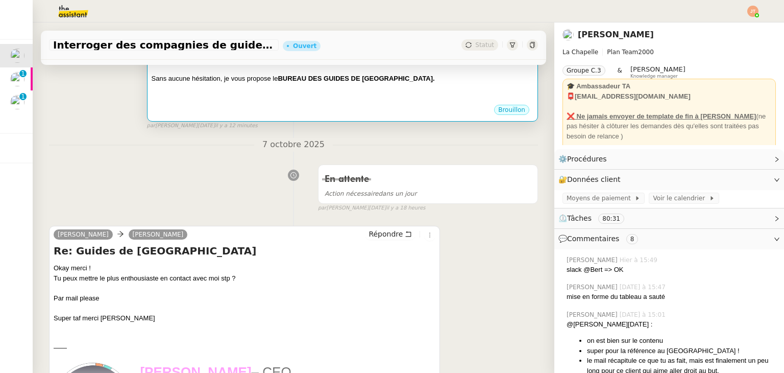
click at [212, 103] on div "﻿" at bounding box center [343, 98] width 382 height 10
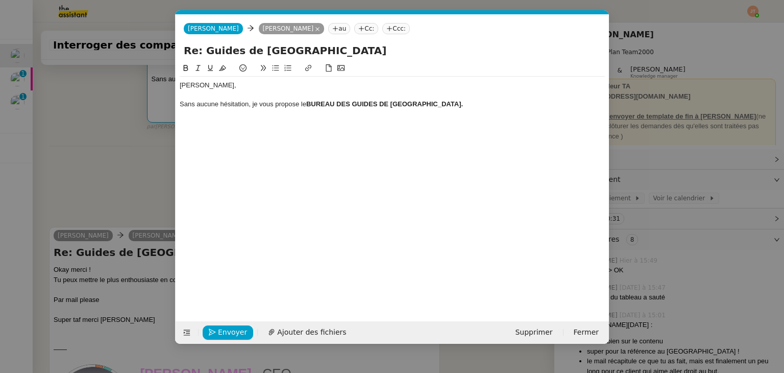
scroll to position [0, 21]
click at [140, 158] on nz-modal-container "Service TA - VOYAGE - PROPOSITION GLOBALE A utiliser dans le cadre de propositi…" at bounding box center [392, 186] width 784 height 373
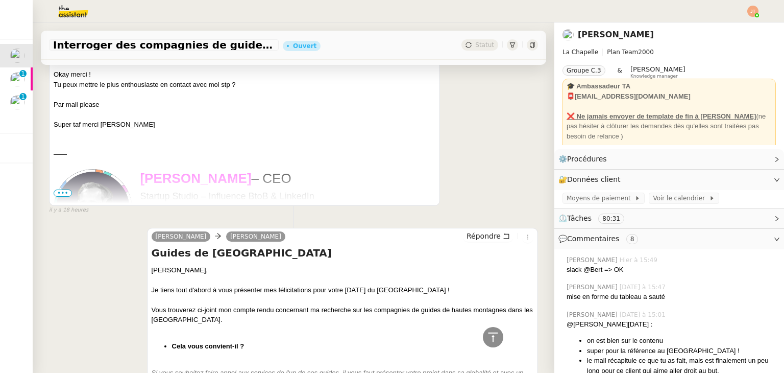
scroll to position [460, 0]
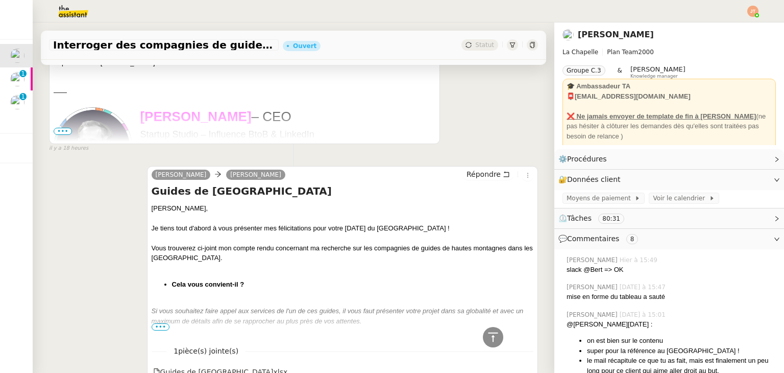
click at [55, 133] on span "•••" at bounding box center [63, 131] width 18 height 7
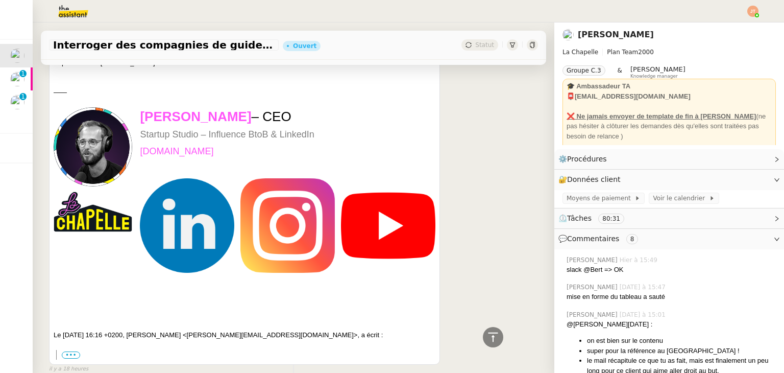
scroll to position [255, 0]
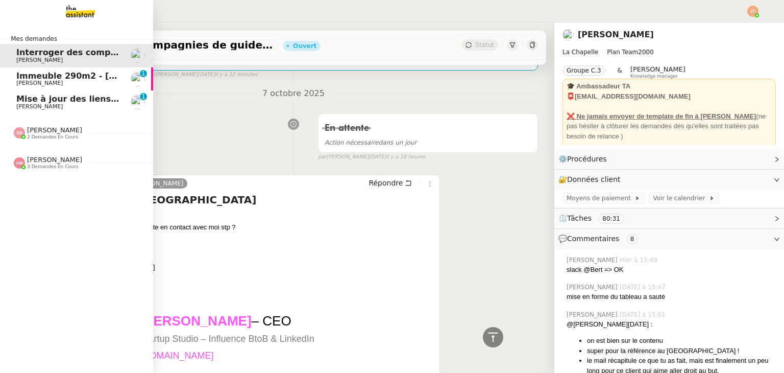
click at [43, 103] on span "Mise à jour des liens de Newsletter - [DATE] dans Notion" at bounding box center [146, 99] width 260 height 10
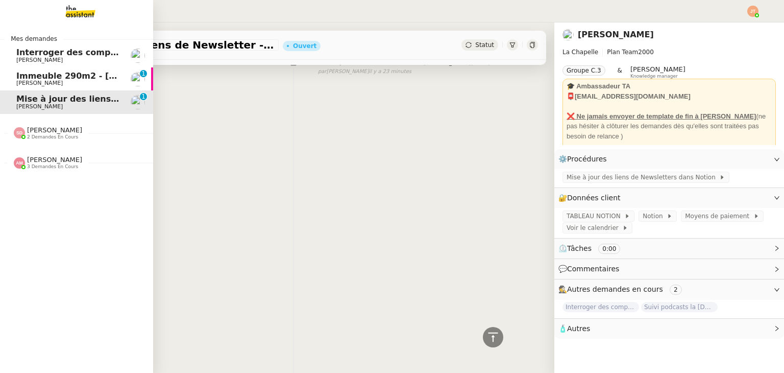
click at [67, 75] on span "Immeuble 290m2 - [GEOGRAPHIC_DATA] 13010 - 650 000€" at bounding box center [150, 76] width 268 height 10
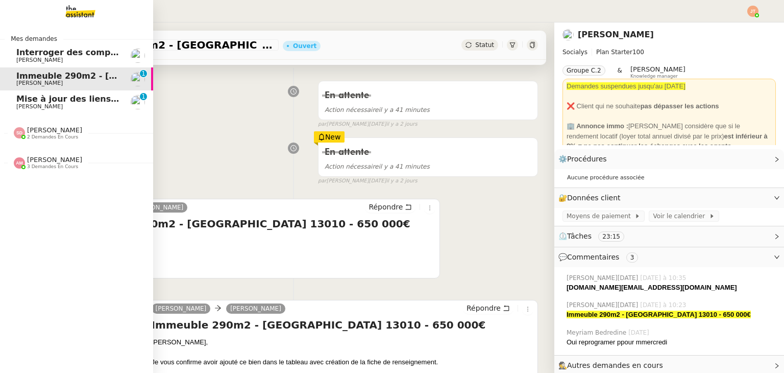
scroll to position [255, 0]
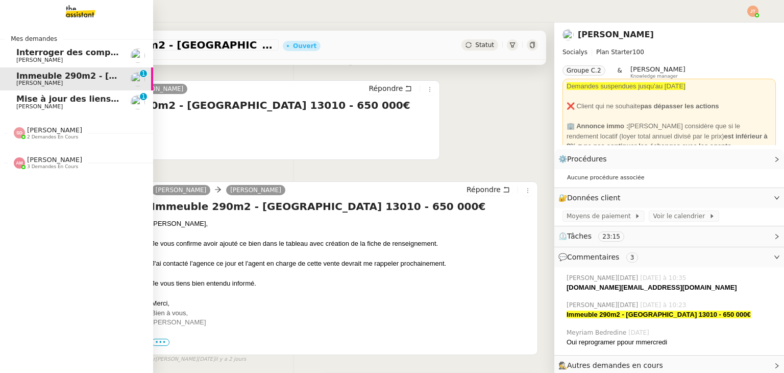
click at [79, 53] on span "Interroger des compagnies de guides de montagne" at bounding box center [134, 52] width 236 height 10
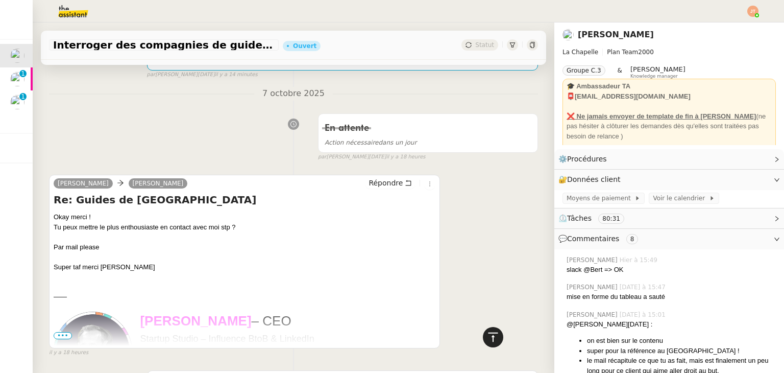
click at [487, 341] on icon at bounding box center [493, 337] width 12 height 12
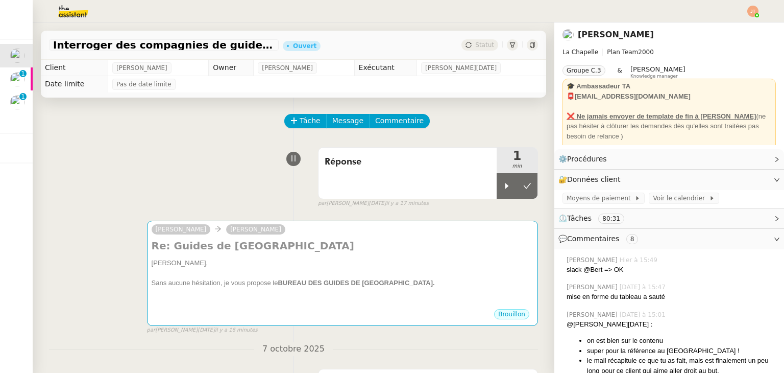
click at [67, 11] on img at bounding box center [65, 11] width 79 height 22
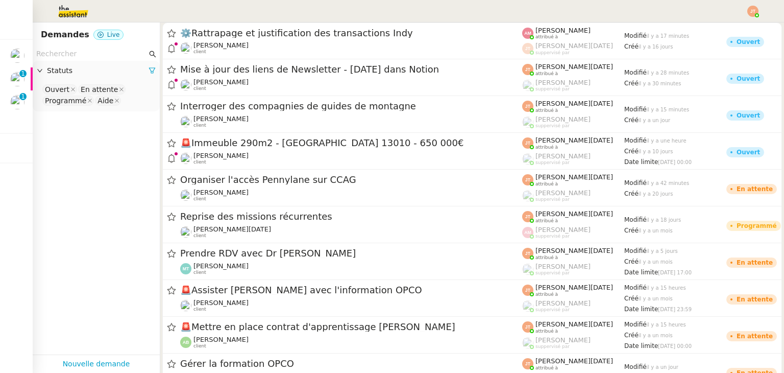
click at [78, 56] on input "text" at bounding box center [91, 54] width 111 height 12
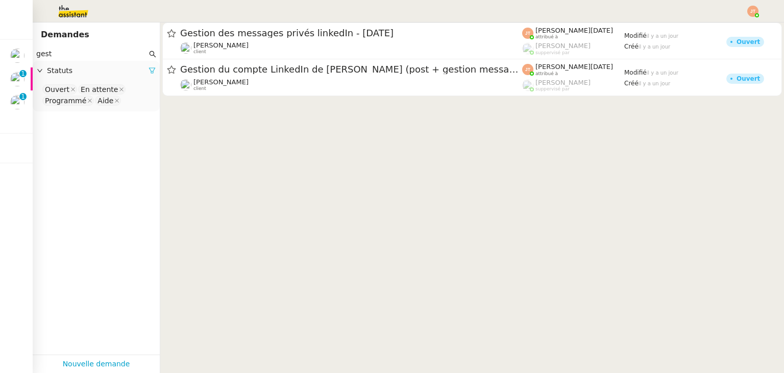
type input "gest"
click at [149, 72] on icon at bounding box center [152, 71] width 6 height 6
click at [110, 75] on span "Statuts" at bounding box center [101, 71] width 109 height 12
click at [86, 94] on nz-select-top-control "Please select" at bounding box center [96, 89] width 111 height 13
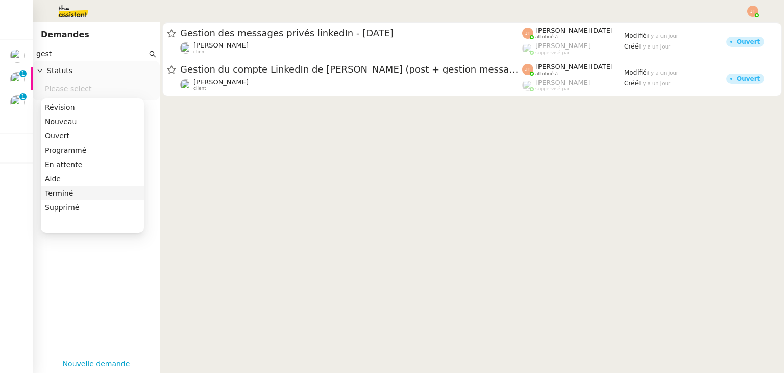
click at [75, 193] on div "Terminé" at bounding box center [92, 192] width 95 height 9
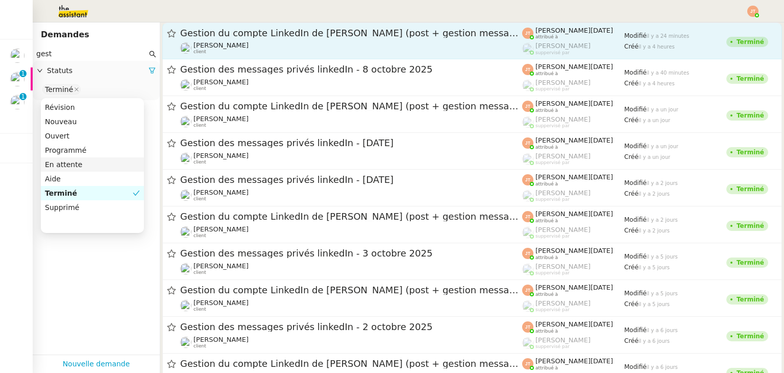
click at [226, 51] on div "Hugo Bentz client" at bounding box center [221, 47] width 55 height 13
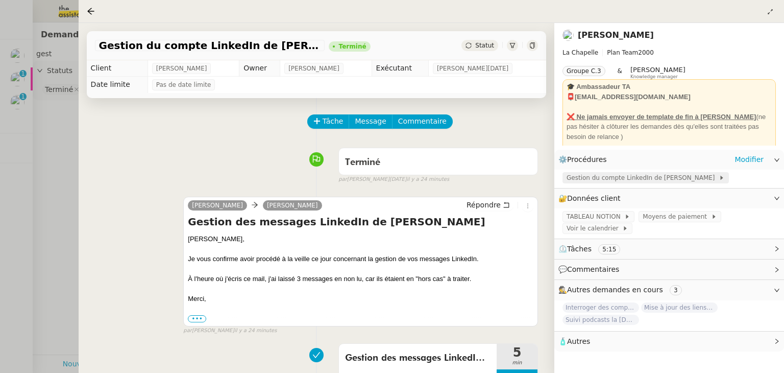
click at [656, 176] on span "Gestion du compte LinkedIn de Charly LAMARD" at bounding box center [643, 178] width 152 height 10
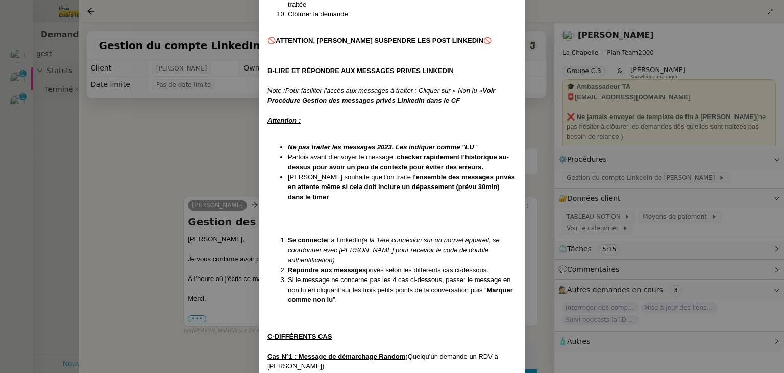
scroll to position [460, 0]
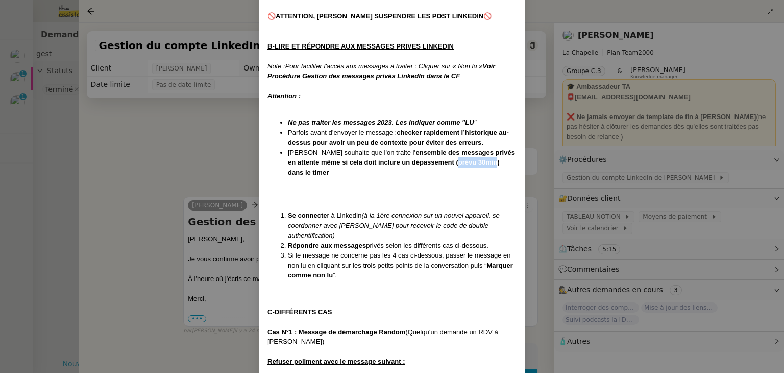
drag, startPoint x: 423, startPoint y: 162, endPoint x: 460, endPoint y: 162, distance: 36.3
click at [460, 162] on strong "'ensemble des messages privés en attente même si cela doit inclure un dépasseme…" at bounding box center [401, 163] width 227 height 28
drag, startPoint x: 461, startPoint y: 160, endPoint x: 423, endPoint y: 160, distance: 37.8
click at [423, 160] on strong "'ensemble des messages privés en attente même si cela doit inclure un dépasseme…" at bounding box center [401, 163] width 227 height 28
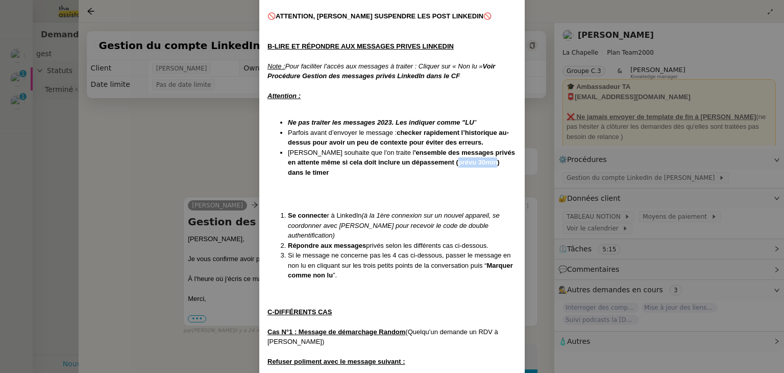
click at [423, 160] on strong "'ensemble des messages privés en attente même si cela doit inclure un dépasseme…" at bounding box center [401, 163] width 227 height 28
click at [128, 175] on nz-modal-container "Créée le 08/11/2024 MAJ le 14/05/2025 Contexte : Hugo souhaite qu’on l'on gère …" at bounding box center [392, 186] width 784 height 373
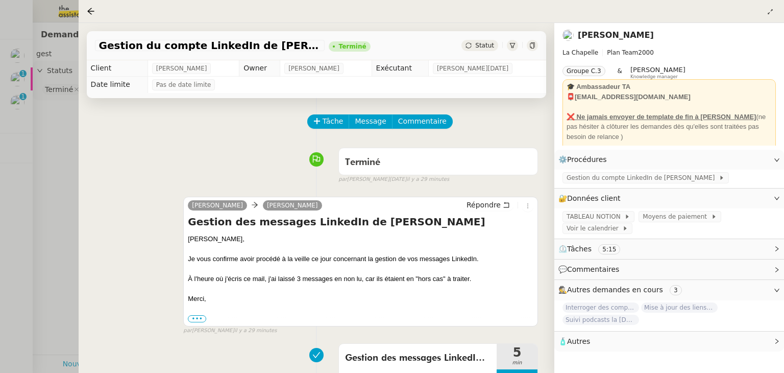
click at [52, 133] on div at bounding box center [392, 186] width 784 height 373
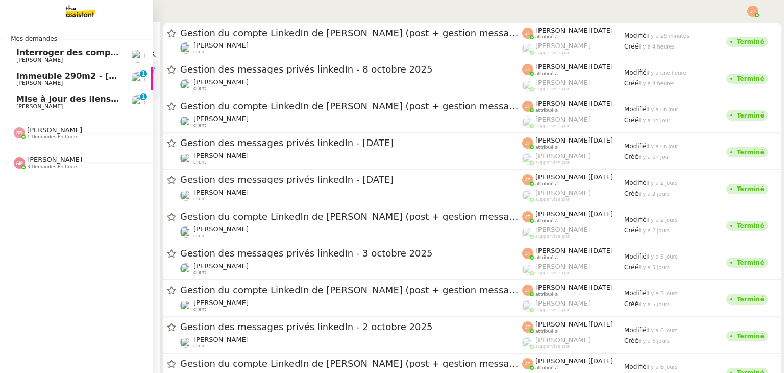
click at [43, 56] on span "Interroger des compagnies de guides de montagne" at bounding box center [134, 52] width 236 height 10
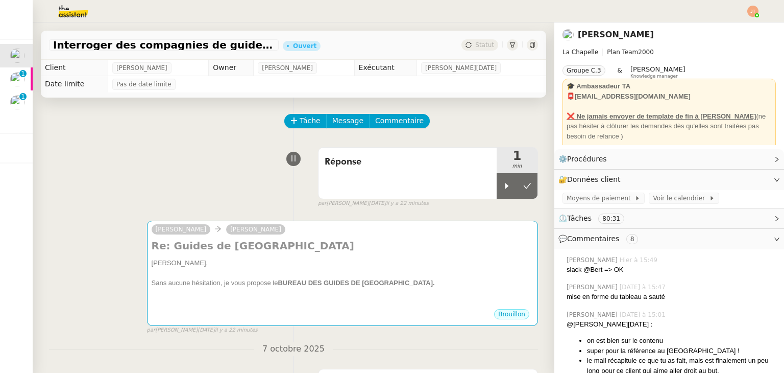
click at [61, 15] on img at bounding box center [65, 11] width 79 height 22
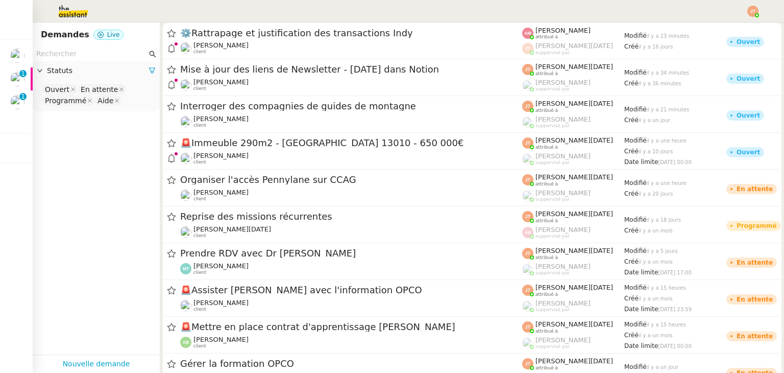
click at [62, 56] on input "text" at bounding box center [91, 54] width 111 height 12
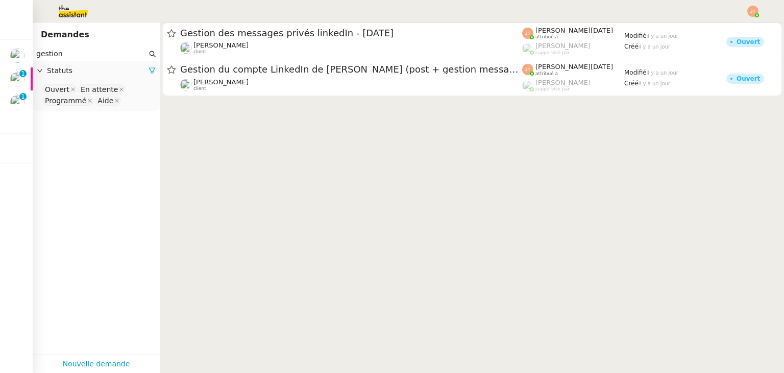
click at [135, 66] on span "Statuts" at bounding box center [98, 71] width 102 height 12
click at [140, 70] on span "Statuts" at bounding box center [98, 71] width 102 height 12
click at [86, 76] on span "Statuts" at bounding box center [98, 71] width 102 height 12
click at [149, 73] on icon at bounding box center [152, 70] width 7 height 7
click at [81, 90] on nz-select-top-control "Please select" at bounding box center [96, 89] width 111 height 13
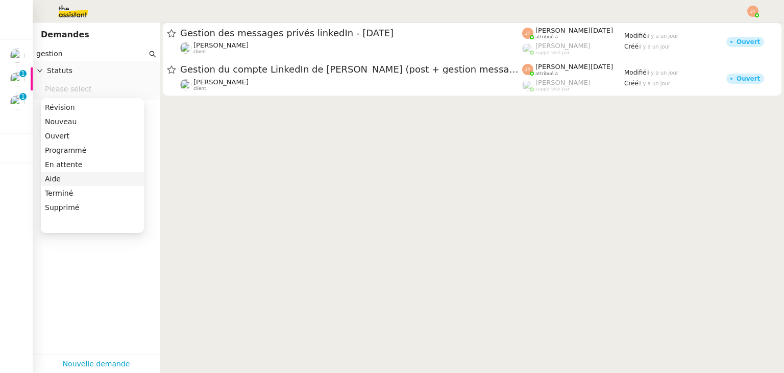
click at [67, 190] on div "Terminé" at bounding box center [92, 192] width 95 height 9
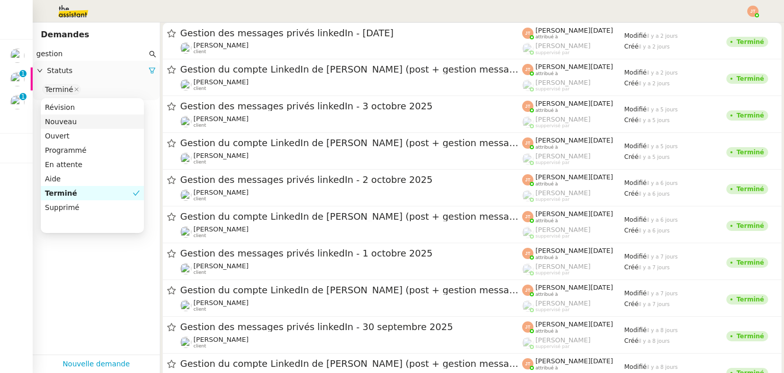
click at [75, 56] on input "gestion" at bounding box center [91, 54] width 111 height 12
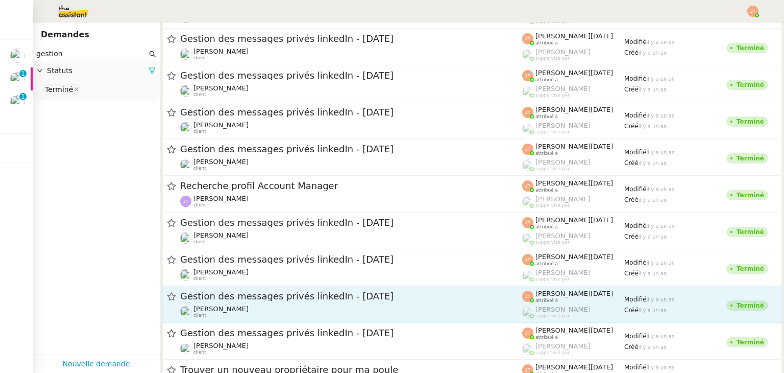
scroll to position [19663, 0]
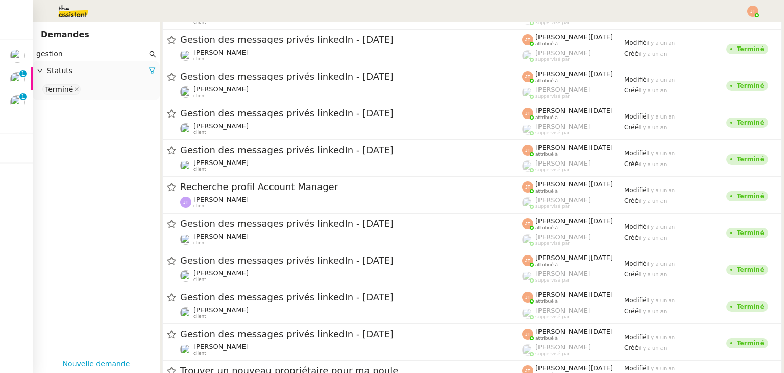
drag, startPoint x: 67, startPoint y: 53, endPoint x: 0, endPoint y: 57, distance: 67.5
click at [0, 57] on nz-layout "Mes demandes Interroger des compagnies de guides de montagne Hugo Bentz Immeubl…" at bounding box center [392, 186] width 784 height 373
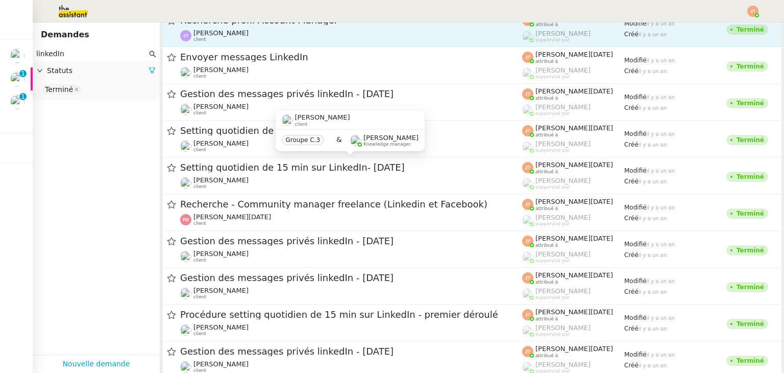
scroll to position [23363, 0]
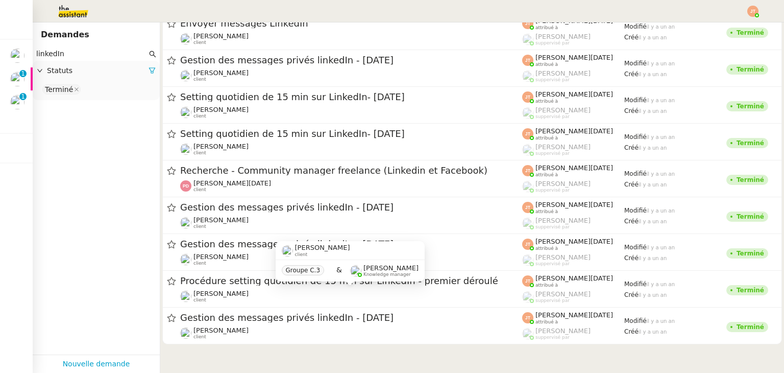
type input "linkedIn"
click at [276, 283] on div "Hugo Bentz client Groupe C.3 & Frédérique Albert Knowledge manager" at bounding box center [350, 265] width 149 height 48
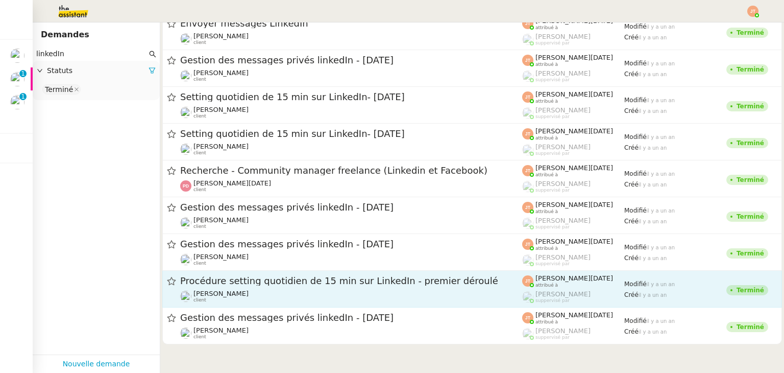
click at [292, 284] on span "Procédure setting quotidien de 15 min sur LinkedIn - premier déroulé" at bounding box center [351, 280] width 342 height 9
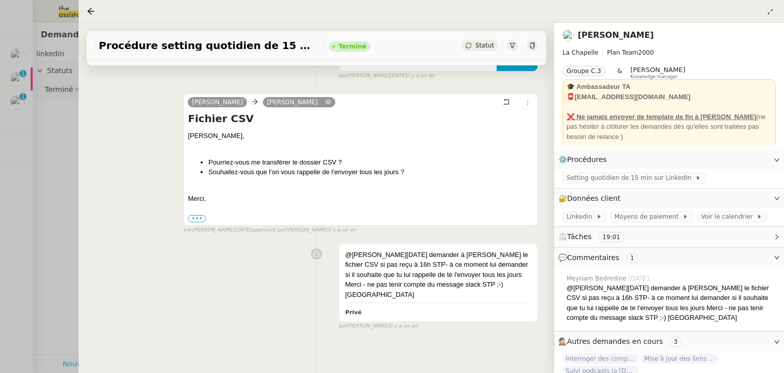
scroll to position [245, 0]
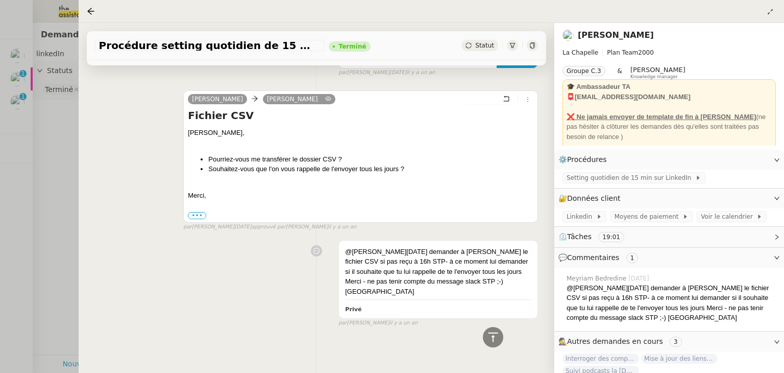
click at [66, 227] on div at bounding box center [392, 186] width 784 height 373
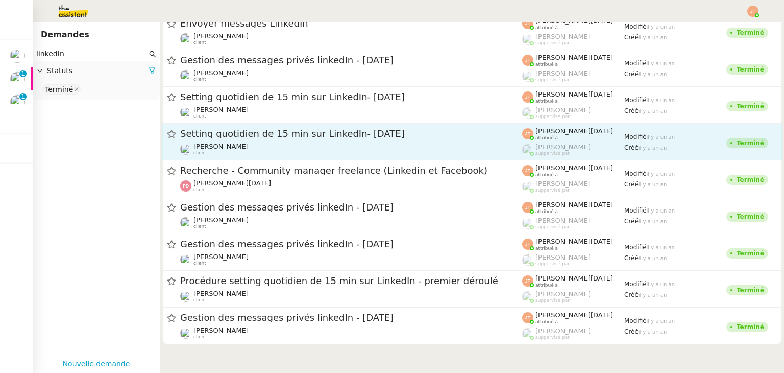
click at [235, 134] on span "Setting quotidien de 15 min sur LinkedIn- 11 octobre 2024" at bounding box center [351, 133] width 342 height 9
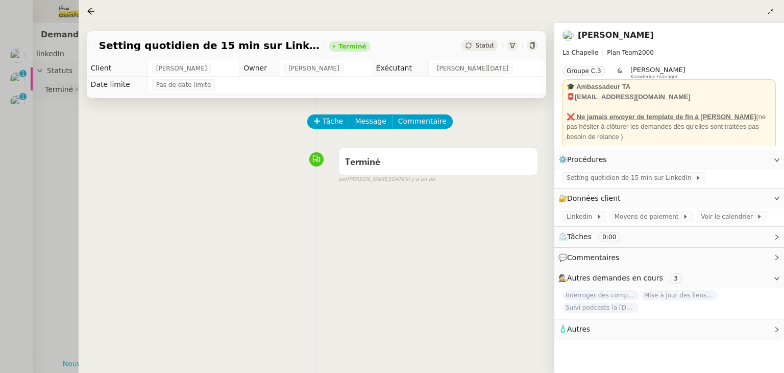
click at [66, 200] on div at bounding box center [392, 186] width 784 height 373
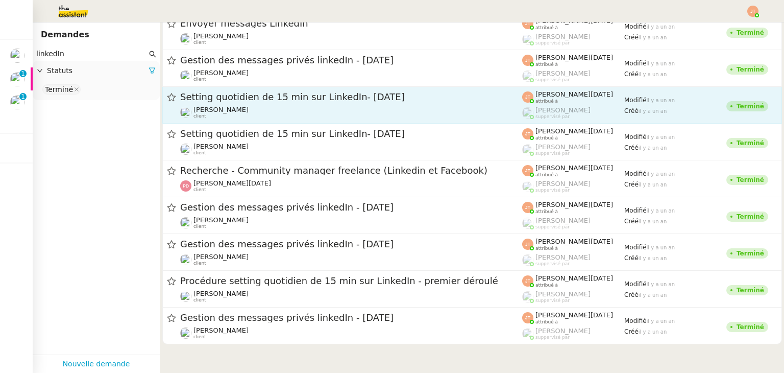
click at [246, 101] on span "Setting quotidien de 15 min sur LinkedIn- 14 octobre 2024" at bounding box center [351, 96] width 342 height 9
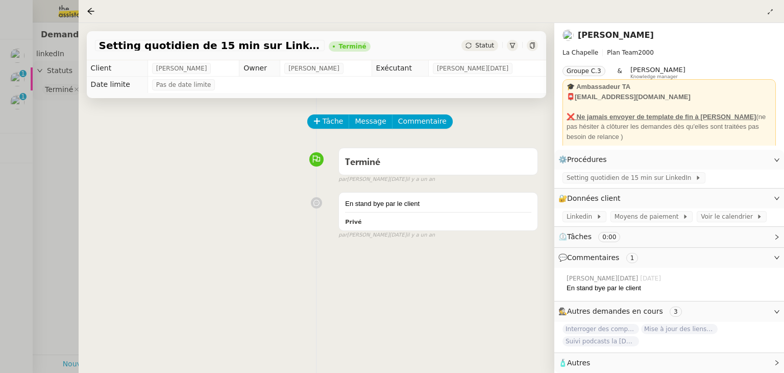
click at [68, 189] on div at bounding box center [392, 186] width 784 height 373
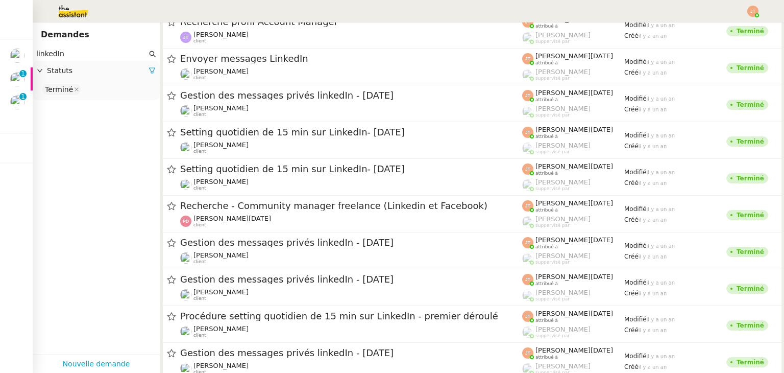
scroll to position [23363, 0]
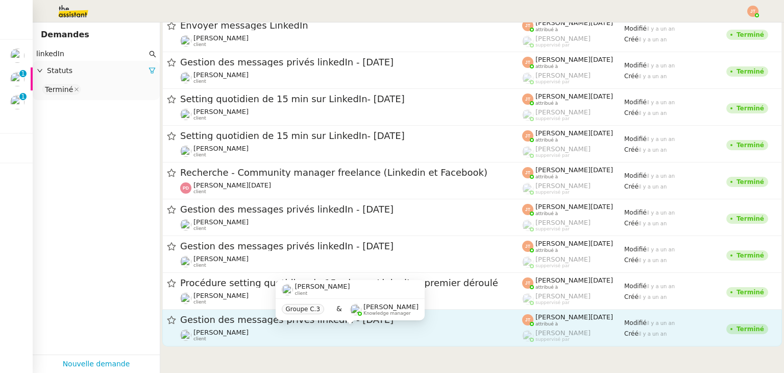
click at [280, 326] on div "Hugo Bentz client Groupe C.3 & Frédérique Albert Knowledge manager" at bounding box center [350, 304] width 149 height 48
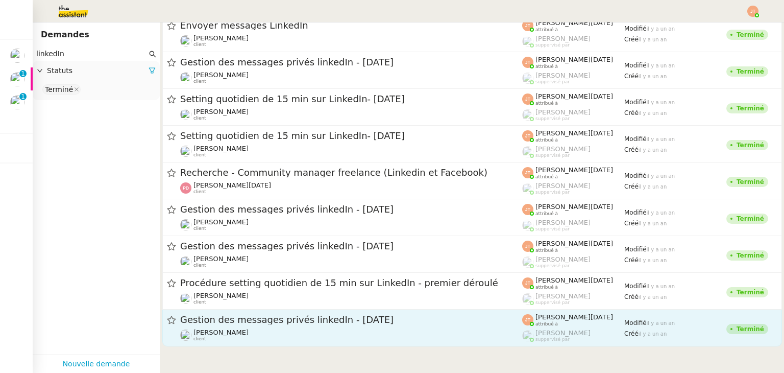
click at [272, 321] on span "Gestion des messages privés linkedIn - 9 octobre 2024" at bounding box center [351, 319] width 342 height 9
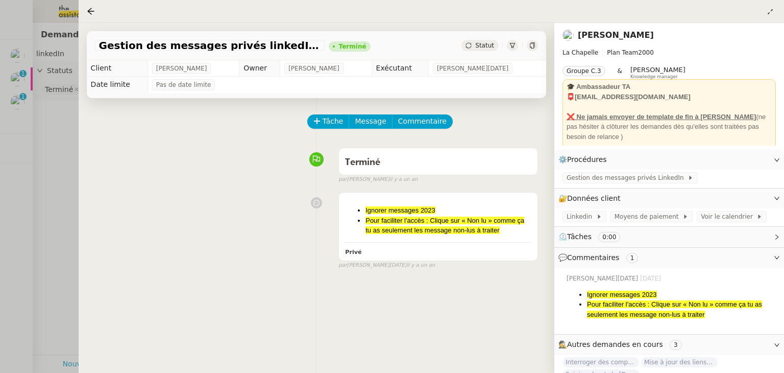
click at [53, 201] on div at bounding box center [392, 186] width 784 height 373
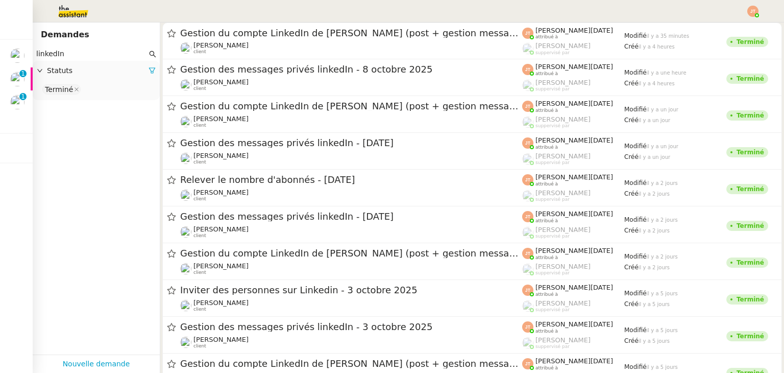
click at [394, 7] on div at bounding box center [392, 11] width 733 height 22
click at [391, 11] on div at bounding box center [392, 11] width 733 height 22
click at [392, 10] on div at bounding box center [392, 11] width 733 height 22
click at [395, 11] on div at bounding box center [392, 11] width 733 height 22
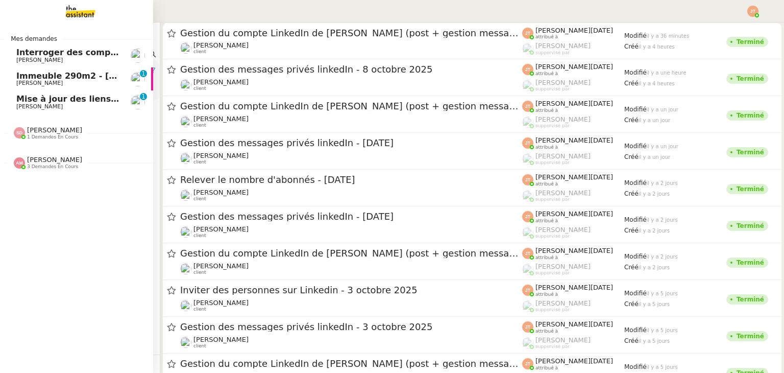
click at [79, 57] on span "[PERSON_NAME]" at bounding box center [67, 60] width 103 height 6
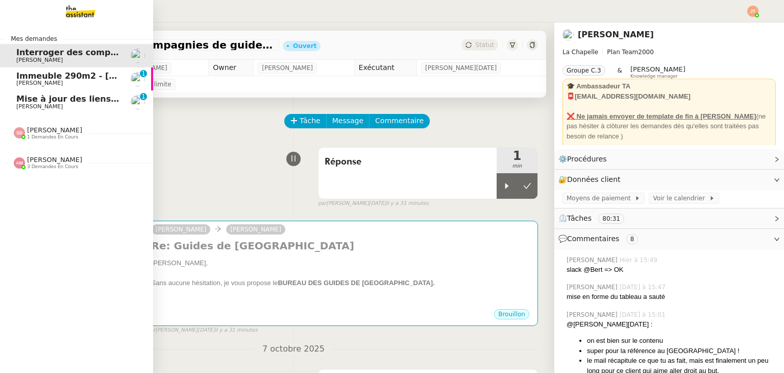
click at [104, 54] on span "Interroger des compagnies de guides de montagne" at bounding box center [134, 52] width 236 height 10
click at [61, 104] on span "[PERSON_NAME]" at bounding box center [67, 107] width 103 height 6
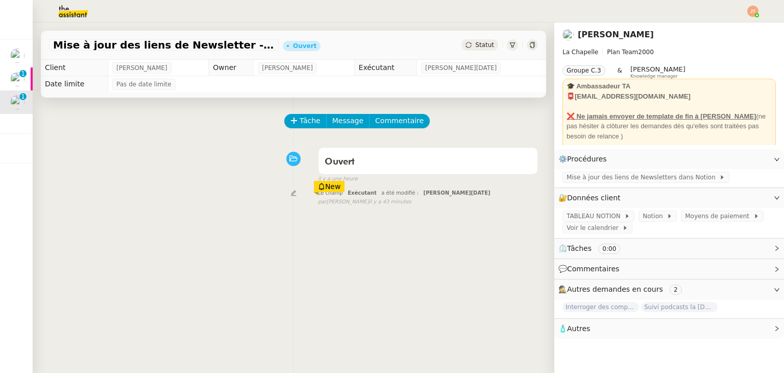
click at [214, 124] on div "Tâche Message Commentaire" at bounding box center [293, 126] width 489 height 25
click at [378, 107] on div "Tâche Message Commentaire Veuillez patienter une erreur s'est produite 👌👌👌 mess…" at bounding box center [294, 284] width 522 height 373
click at [380, 101] on div "Tâche Message Commentaire Veuillez patienter une erreur s'est produite 👌👌👌 mess…" at bounding box center [294, 284] width 522 height 373
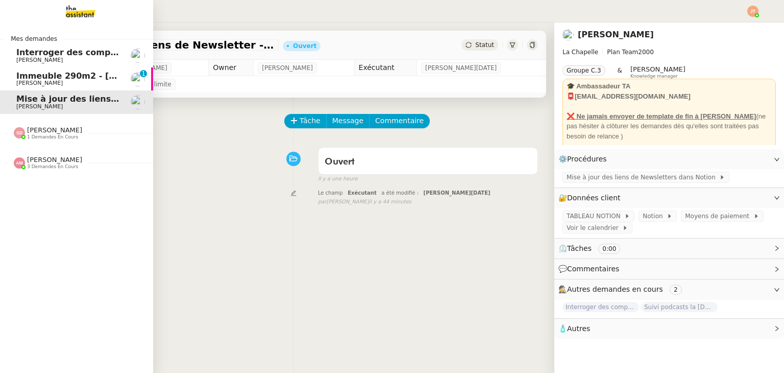
click at [77, 85] on span "[PERSON_NAME]" at bounding box center [67, 83] width 103 height 6
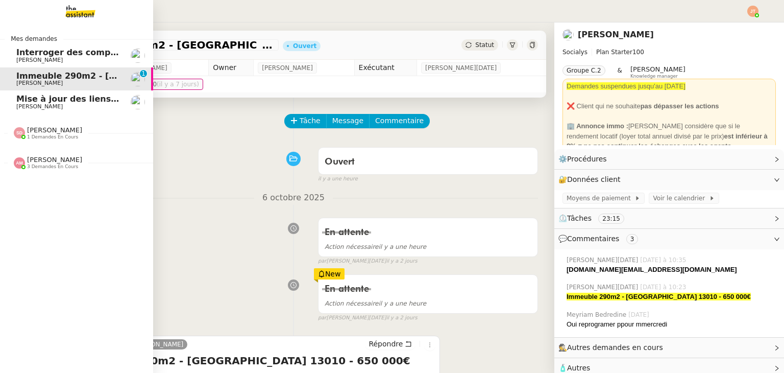
click at [76, 101] on span "Mise à jour des liens de Newsletter - [DATE] dans Notion" at bounding box center [146, 99] width 260 height 10
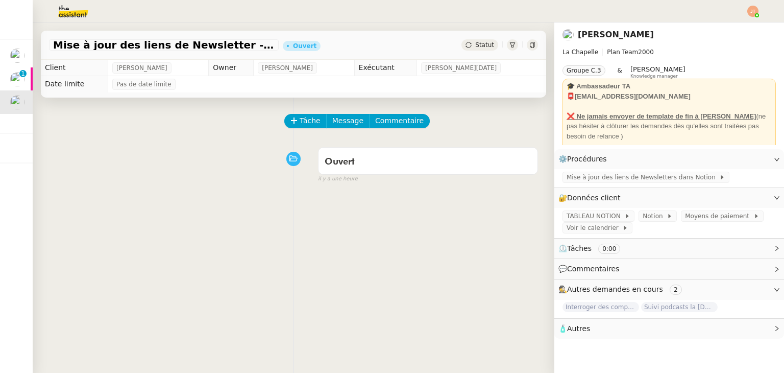
click at [384, 101] on div "Tâche Message Commentaire Veuillez patienter une erreur s'est produite 👌👌👌 mess…" at bounding box center [294, 284] width 522 height 373
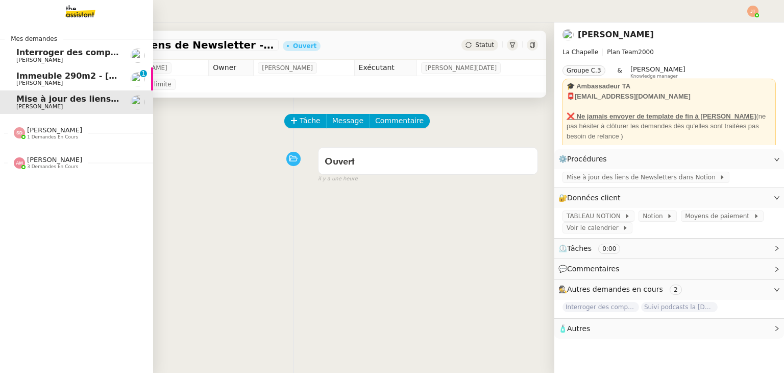
click at [56, 82] on span "[PERSON_NAME]" at bounding box center [67, 83] width 103 height 6
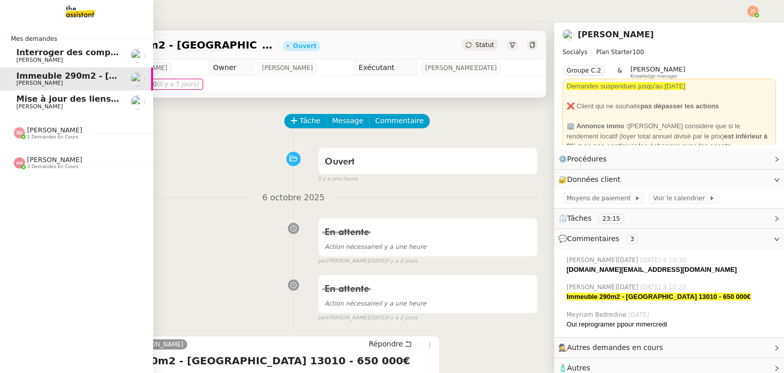
click at [64, 55] on span "Interroger des compagnies de guides de montagne" at bounding box center [134, 52] width 236 height 10
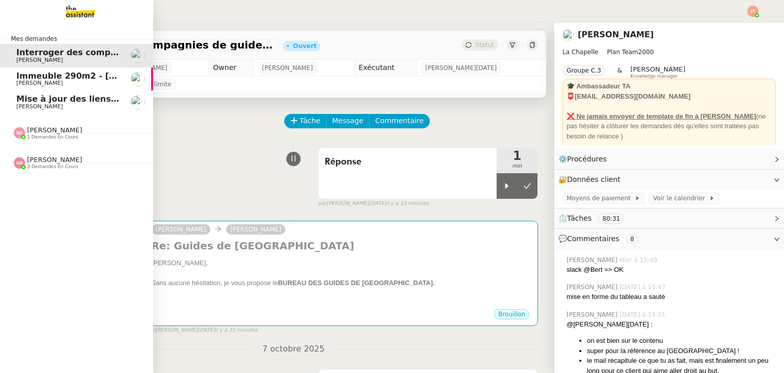
click at [100, 106] on span "[PERSON_NAME]" at bounding box center [67, 107] width 103 height 6
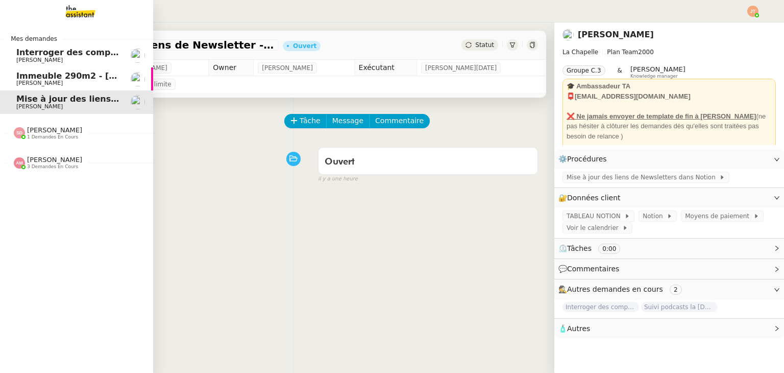
click at [98, 49] on span "Interroger des compagnies de guides de montagne" at bounding box center [134, 52] width 236 height 10
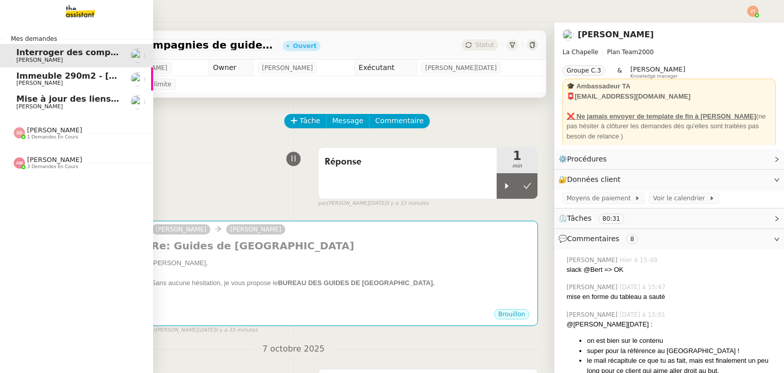
click at [88, 103] on span "Mise à jour des liens de Newsletter - [DATE] dans Notion" at bounding box center [146, 99] width 260 height 10
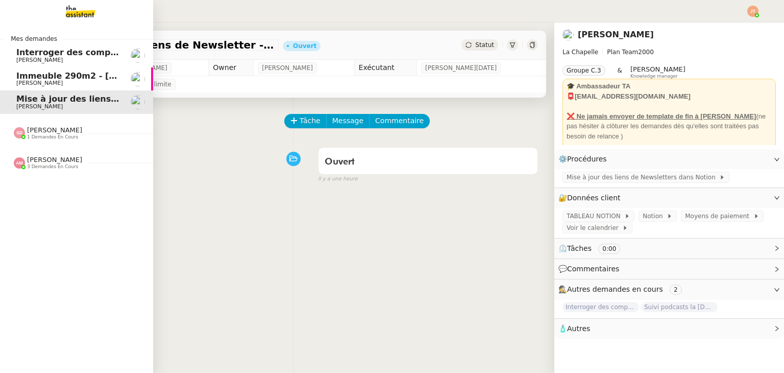
click at [85, 52] on span "Interroger des compagnies de guides de montagne" at bounding box center [134, 52] width 236 height 10
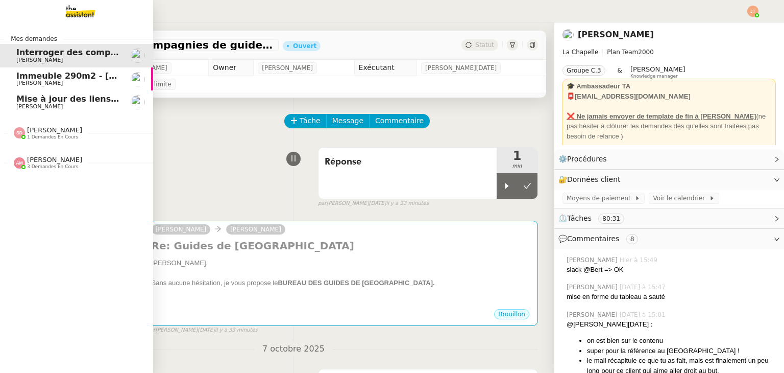
click at [51, 80] on span "[PERSON_NAME]" at bounding box center [39, 83] width 46 height 7
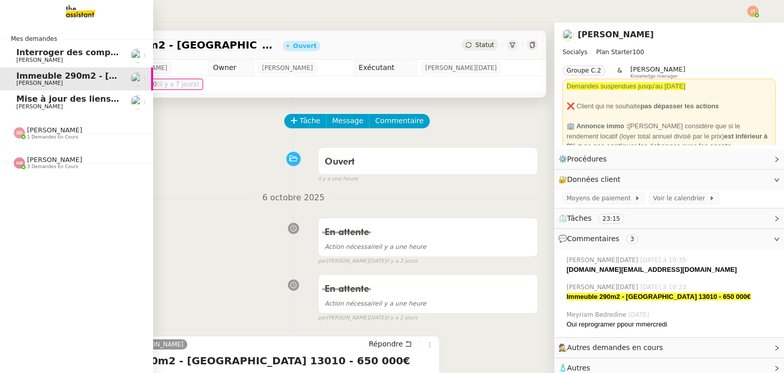
click at [45, 55] on span "Interroger des compagnies de guides de montagne" at bounding box center [134, 52] width 236 height 10
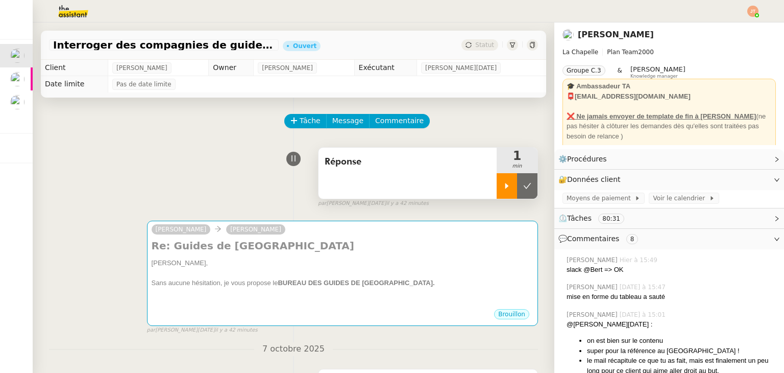
click at [506, 186] on icon at bounding box center [508, 186] width 4 height 6
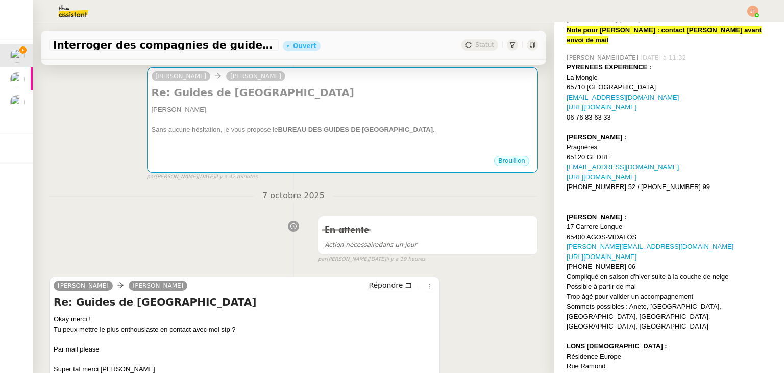
scroll to position [562, 0]
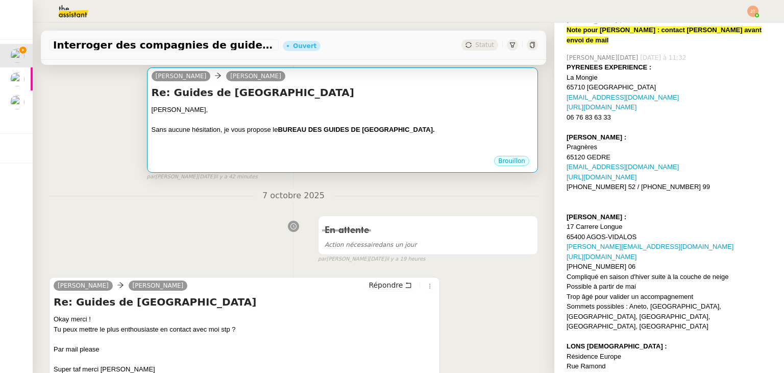
click at [351, 124] on div at bounding box center [343, 120] width 382 height 10
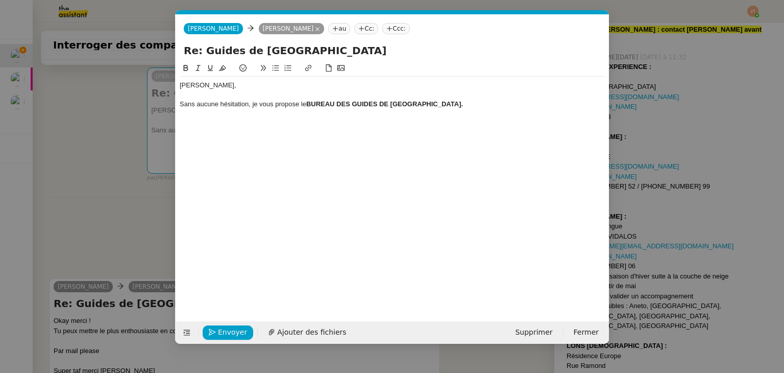
scroll to position [0, 21]
click at [98, 160] on nz-modal-container "Service TA - VOYAGE - PROPOSITION GLOBALE A utiliser dans le cadre de propositi…" at bounding box center [392, 186] width 784 height 373
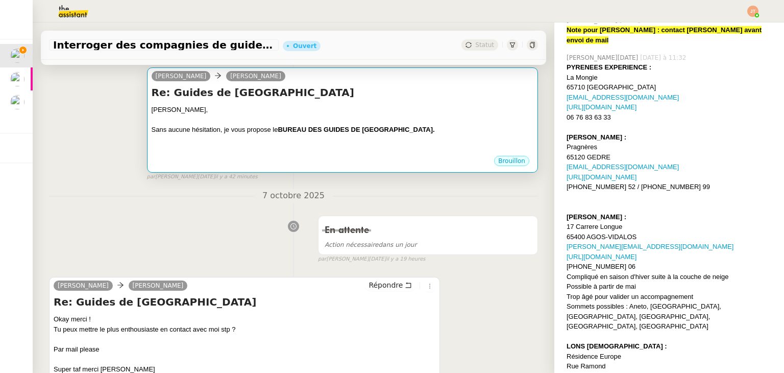
click at [401, 133] on strong "BUREAU DES GUIDES DE SAINT LARY." at bounding box center [356, 130] width 157 height 8
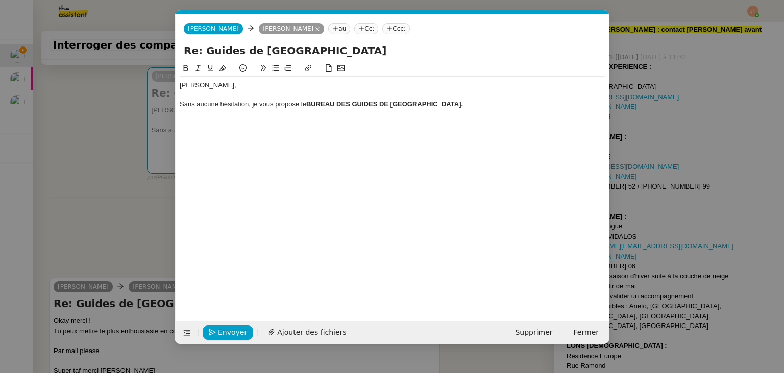
scroll to position [563, 0]
click at [434, 99] on div at bounding box center [392, 94] width 425 height 9
click at [438, 103] on div "Sans aucune hésitation, je vous propose le BUREAU DES GUIDES DE SAINT LARY." at bounding box center [392, 104] width 425 height 9
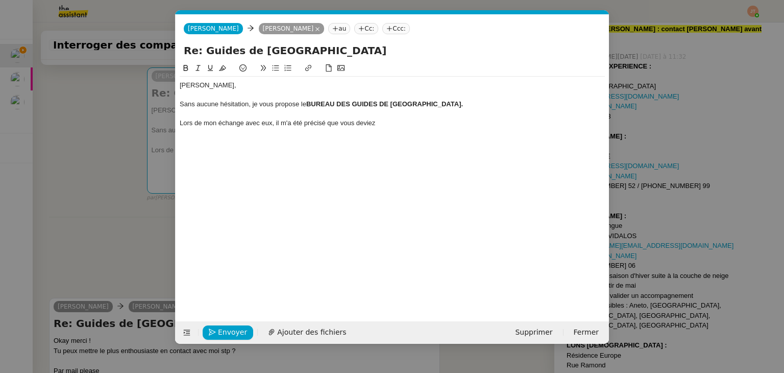
click at [92, 250] on nz-modal-container "Service TA - VOYAGE - PROPOSITION GLOBALE A utiliser dans le cadre de propositi…" at bounding box center [392, 186] width 784 height 373
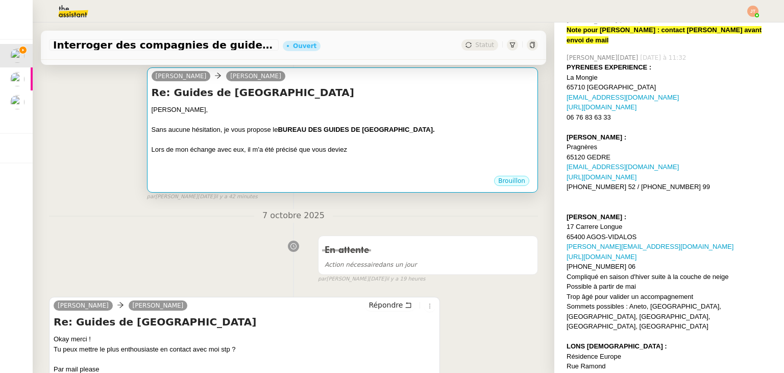
click at [261, 167] on div "﻿" at bounding box center [343, 169] width 382 height 10
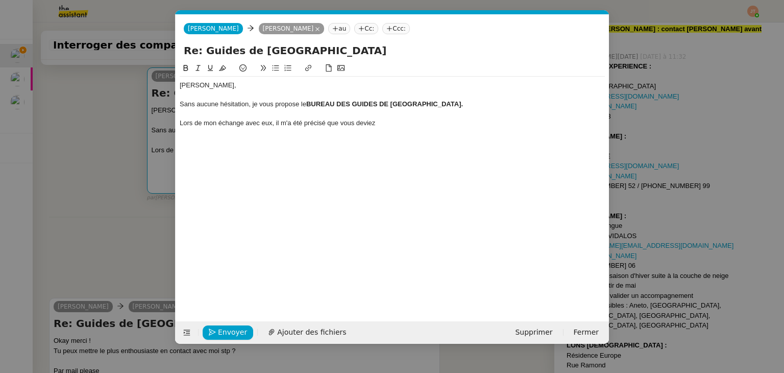
scroll to position [0, 21]
click at [382, 125] on div "Lors de mon échange avec eux, il m'a été précisé que vous deviez" at bounding box center [392, 122] width 425 height 9
click at [94, 226] on nz-modal-container "Service TA - VOYAGE - PROPOSITION GLOBALE A utiliser dans le cadre de propositi…" at bounding box center [392, 186] width 784 height 373
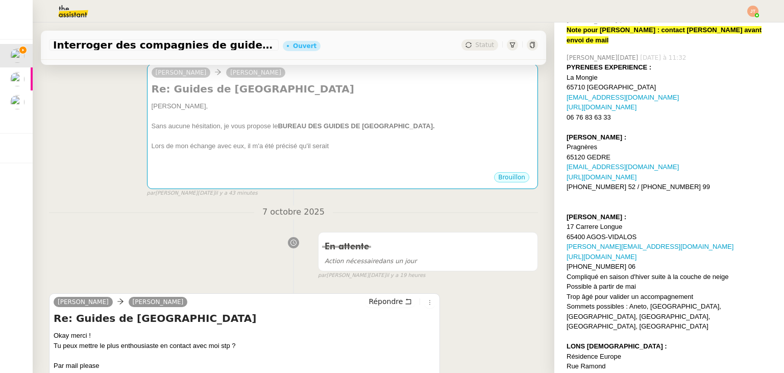
scroll to position [153, 0]
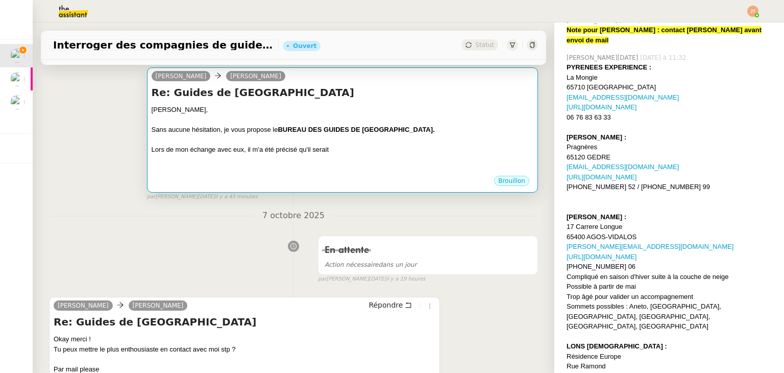
click at [259, 143] on div at bounding box center [343, 140] width 382 height 10
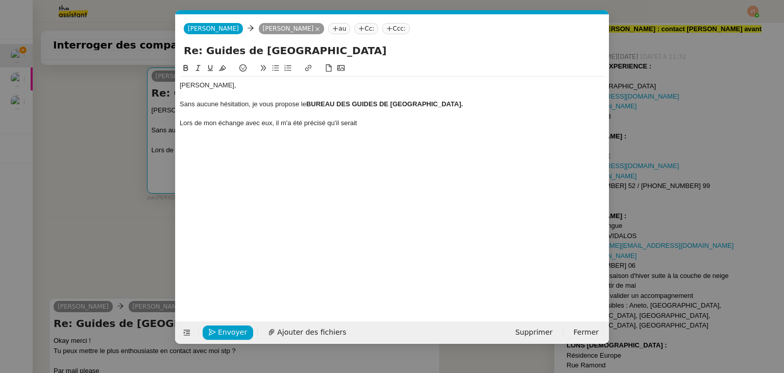
scroll to position [0, 21]
click at [364, 126] on div "Lors de mon échange avec eux, il m'a été précisé qu'il serait" at bounding box center [392, 122] width 425 height 9
click at [442, 109] on div at bounding box center [392, 113] width 425 height 9
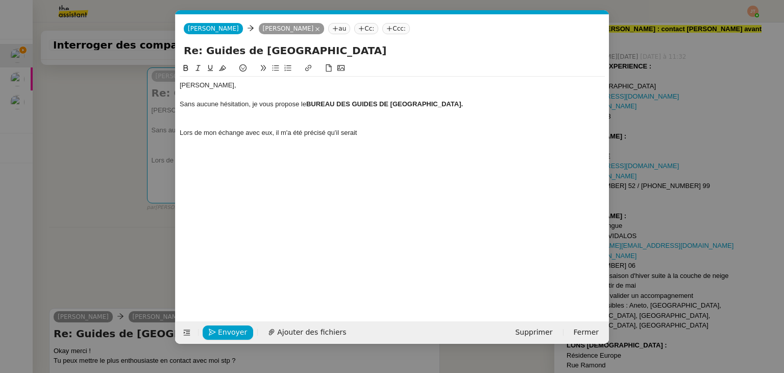
click at [442, 108] on div "Sans aucune hésitation, je vous propose le BUREAU DES GUIDES DE SAINT LARY." at bounding box center [392, 104] width 425 height 9
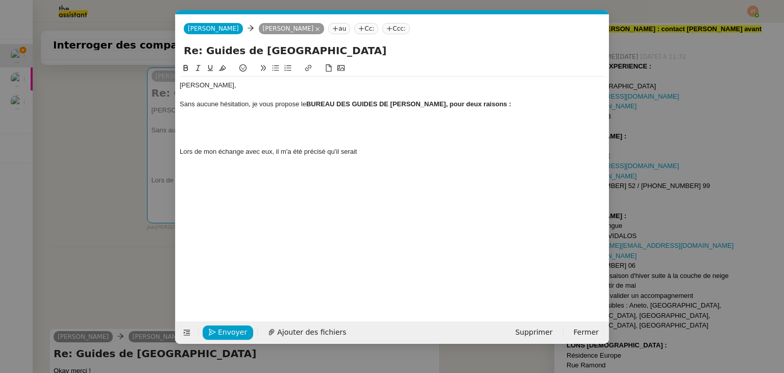
click at [278, 64] on button at bounding box center [276, 68] width 12 height 12
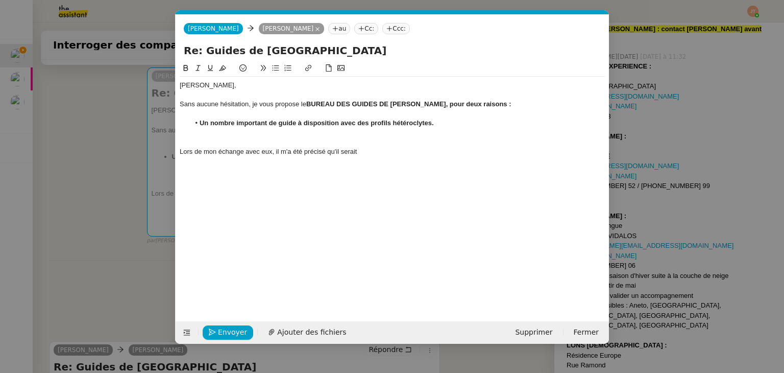
click at [291, 123] on strong "Un nombre important de guide à disposition avec des profils hétéroclytes." at bounding box center [317, 123] width 234 height 8
click at [0, 0] on lt-span "guide s" at bounding box center [0, 0] width 0 height 0
click at [411, 123] on strong "Un nombre important de guides à disposition avec des profils hétéroclytes." at bounding box center [319, 123] width 238 height 8
click at [0, 0] on lt-strong "i" at bounding box center [0, 0] width 0 height 0
click at [448, 127] on li "Un nombre important de guides à disposition avec des profils hétéroclites." at bounding box center [398, 122] width 416 height 9
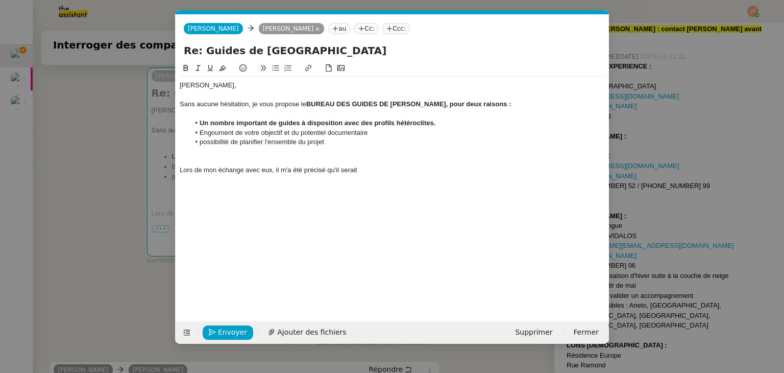
click at [234, 129] on li "Engoument de votre objectif et du potentiel documentaire" at bounding box center [398, 132] width 416 height 9
click at [0, 0] on lt-span "Engouement" at bounding box center [0, 0] width 0 height 0
click at [203, 139] on li "possibilité de planifier l'ensemble du projet" at bounding box center [398, 141] width 416 height 9
drag, startPoint x: 443, startPoint y: 120, endPoint x: 181, endPoint y: 123, distance: 262.0
click at [181, 123] on ul "Un nombre important de guides à disposition avec des profils hétéroclites. Engo…" at bounding box center [392, 132] width 425 height 28
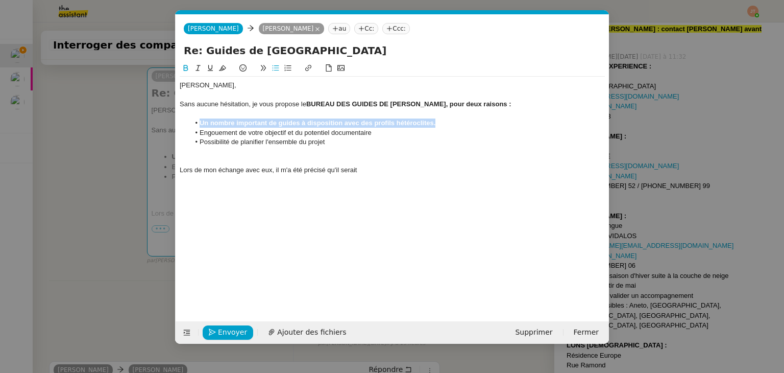
click at [187, 68] on icon at bounding box center [186, 68] width 5 height 6
click at [377, 138] on li "Possibilité de planifier l'ensemble du projet" at bounding box center [398, 141] width 416 height 9
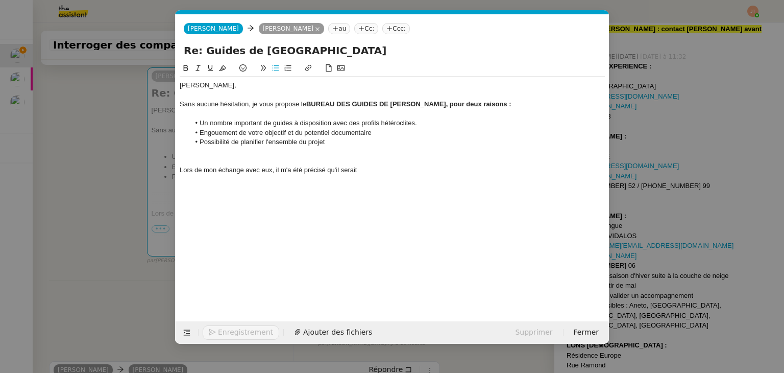
click at [424, 123] on li "Un nombre important de guides à disposition avec des profils hétéroclites." at bounding box center [398, 122] width 416 height 9
click at [402, 132] on li "Engouement de votre objectif et du potentiel documentaire" at bounding box center [398, 132] width 416 height 9
click at [350, 141] on li "Possibilité de planifier l'ensemble du projet" at bounding box center [398, 141] width 416 height 9
click at [367, 135] on li "Engouement de votre objectif et du potentiel documentaire;" at bounding box center [398, 132] width 416 height 9
click at [0, 0] on lt-em "documentaire ;" at bounding box center [0, 0] width 0 height 0
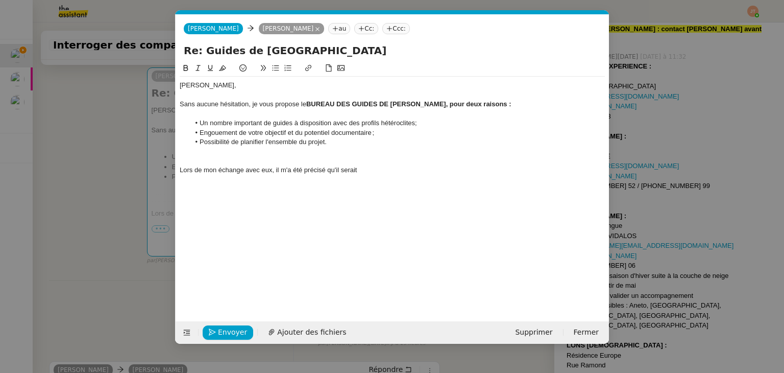
click at [402, 124] on li "Un nombre important de guides à disposition avec des profils hétéroclites;" at bounding box center [398, 122] width 416 height 9
click at [0, 0] on lt-span "hétéroclites ;" at bounding box center [0, 0] width 0 height 0
drag, startPoint x: 436, startPoint y: 106, endPoint x: 495, endPoint y: 105, distance: 59.2
click at [497, 105] on div "Sans aucune hésitation, je vous propose le BUREAU DES GUIDES DE SAINT LARY, pou…" at bounding box center [392, 104] width 425 height 9
click at [185, 70] on icon at bounding box center [185, 67] width 7 height 7
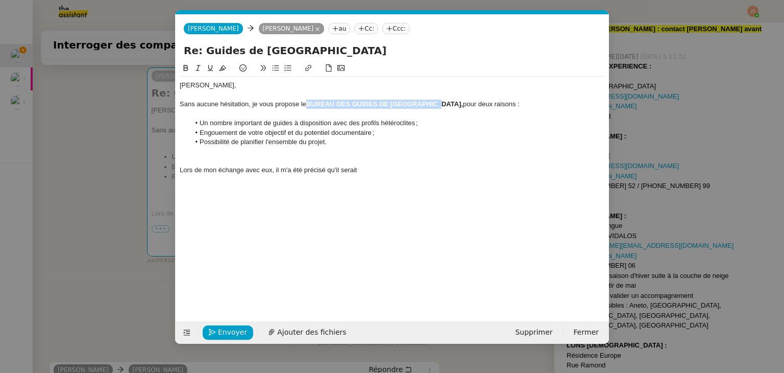
click at [468, 110] on div at bounding box center [392, 113] width 425 height 9
drag, startPoint x: 465, startPoint y: 105, endPoint x: 451, endPoint y: 107, distance: 13.9
click at [451, 107] on div "Sans aucune hésitation, je vous propose le BUREAU DES GUIDES DE SAINT LARY, pou…" at bounding box center [392, 104] width 425 height 9
drag, startPoint x: 366, startPoint y: 172, endPoint x: 349, endPoint y: 172, distance: 16.9
click at [349, 172] on div "Lors de mon échange avec eux, il m'a été précisé qu'il serait" at bounding box center [392, 169] width 425 height 9
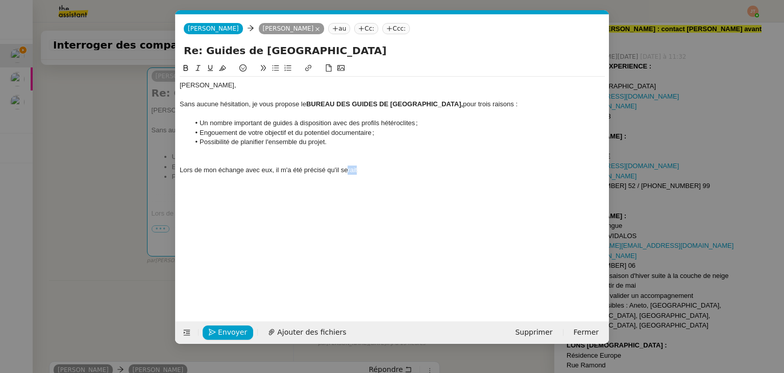
click at [368, 172] on div "Lors de mon échange avec eux, il m'a été précisé qu'il serait" at bounding box center [392, 169] width 425 height 9
drag, startPoint x: 363, startPoint y: 170, endPoint x: 344, endPoint y: 169, distance: 18.9
click at [344, 169] on div "Lors de mon échange avec eux, il m'a été précisé qu'il serait" at bounding box center [392, 169] width 425 height 9
click at [361, 171] on div "Lors de mon échange avec eux, il m'a été précisé qu'il souhaiterais échanger di…" at bounding box center [392, 169] width 425 height 9
click at [0, 0] on lt-span "souhaiterai t" at bounding box center [0, 0] width 0 height 0
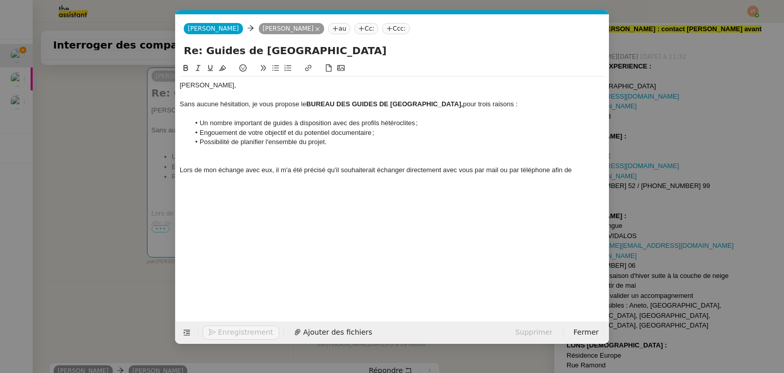
click at [94, 191] on nz-modal-container "Service TA - VOYAGE - PROPOSITION GLOBALE A utiliser dans le cadre de propositi…" at bounding box center [392, 186] width 784 height 373
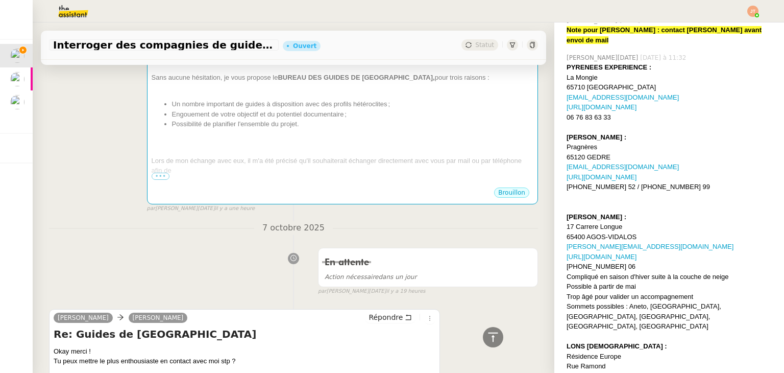
scroll to position [204, 0]
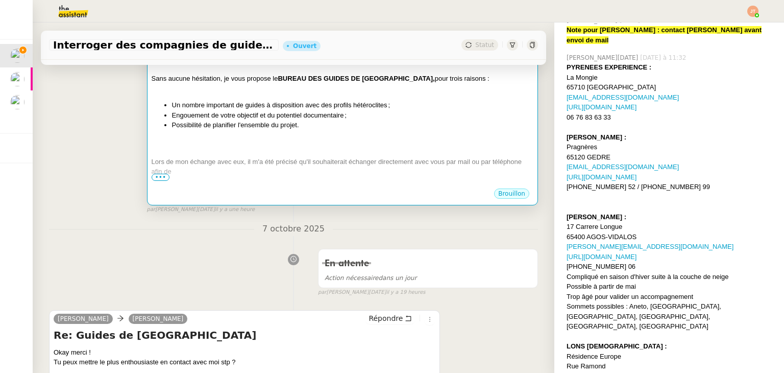
click at [239, 168] on div "Lors de mon échange avec eux, il m'a été précisé qu'il souhaiterait échanger di…" at bounding box center [343, 167] width 382 height 20
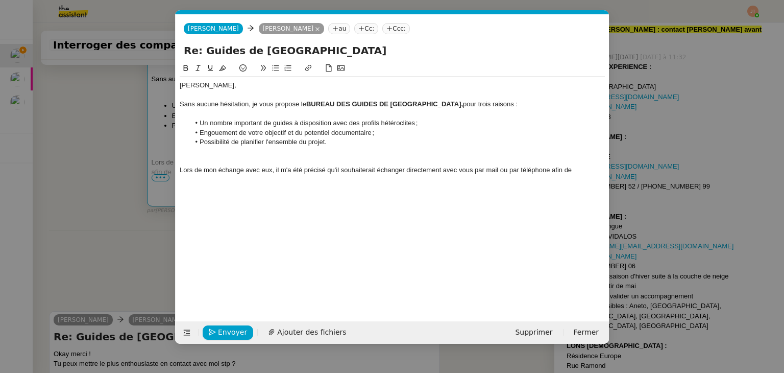
scroll to position [563, 0]
click at [580, 173] on div "Lors de mon échange avec eux, il m'a été précisé qu'il souhaiterait échanger di…" at bounding box center [392, 169] width 425 height 9
click at [219, 179] on div "Lors de mon échange avec eux, il m'a été précisé qu'il souhaiterait échanger di…" at bounding box center [392, 174] width 425 height 19
click at [279, 180] on div "Lors de mon échange avec eux, il m'a été précisé qu'il souhaiterait échanger di…" at bounding box center [392, 174] width 425 height 19
click at [0, 0] on lt-span "vo s objectifs" at bounding box center [0, 0] width 0 height 0
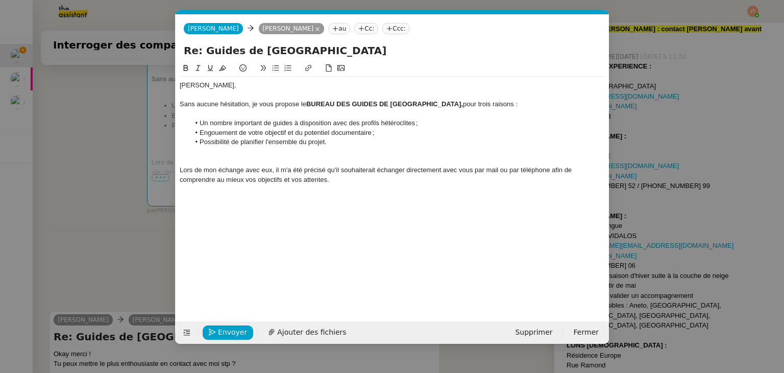
click at [327, 184] on div "Lors de mon échange avec eux, il m'a été précisé qu'il souhaiterait échanger di…" at bounding box center [392, 174] width 425 height 19
click at [333, 180] on div "Lors de mon échange avec eux, il m'a été précisé qu'il souhaiterait échanger di…" at bounding box center [392, 174] width 425 height 19
click at [553, 166] on div "Lors de mon échange avec eux, il m'a été précisé qu'il souhaiterait échanger di…" at bounding box center [392, 174] width 425 height 19
click at [105, 198] on nz-modal-container "Service TA - VOYAGE - PROPOSITION GLOBALE A utiliser dans le cadre de propositi…" at bounding box center [392, 186] width 784 height 373
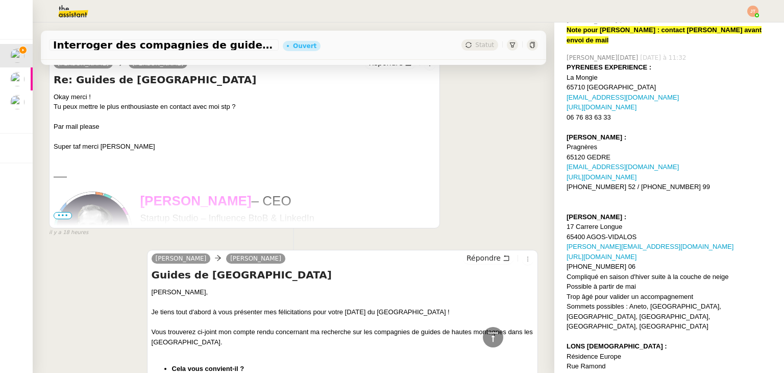
scroll to position [715, 0]
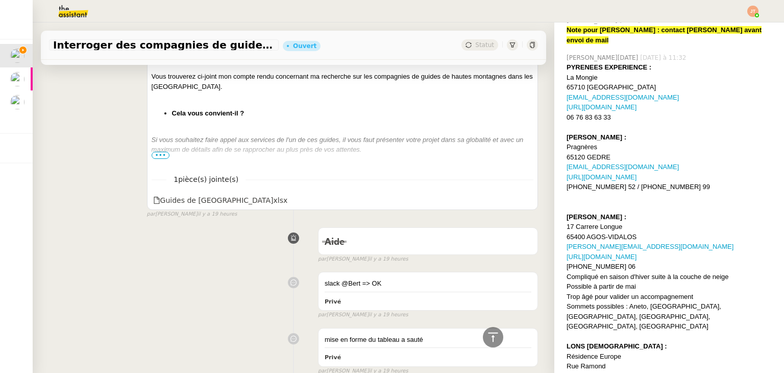
click at [157, 164] on div at bounding box center [343, 160] width 382 height 10
click at [157, 162] on div at bounding box center [343, 160] width 382 height 10
click at [157, 159] on span "•••" at bounding box center [161, 155] width 18 height 7
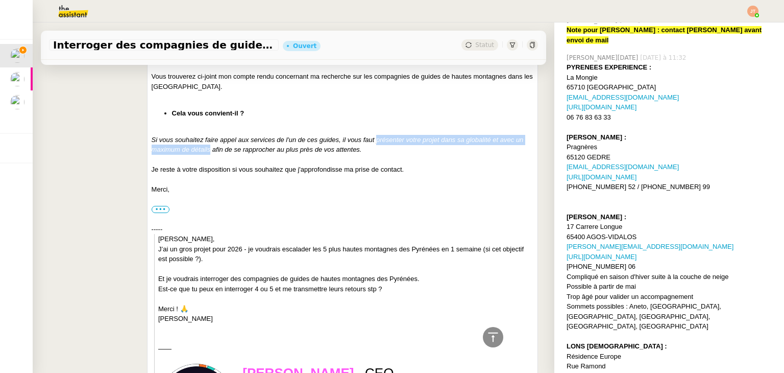
drag, startPoint x: 374, startPoint y: 141, endPoint x: 216, endPoint y: 153, distance: 158.2
click at [216, 153] on em "Si vous souhaitez faire appel aux services de l'un de ces guides, il vous faut …" at bounding box center [338, 145] width 372 height 18
copy em "présenter votre projet dans sa globalité et avec un maximum de détails"
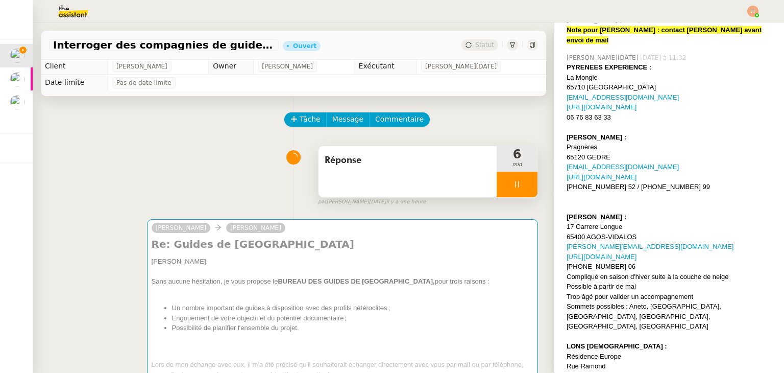
scroll to position [0, 0]
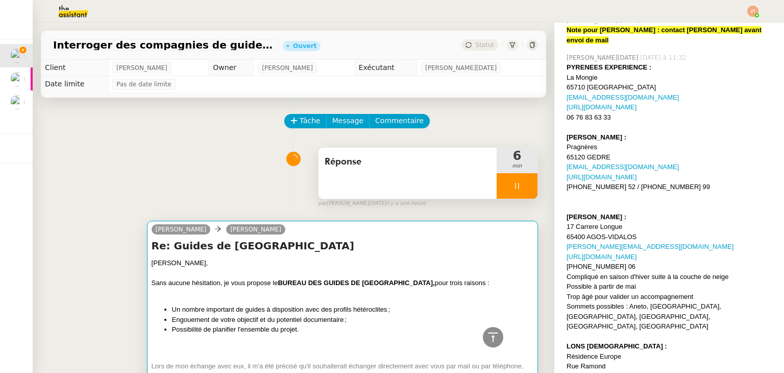
click at [306, 275] on div at bounding box center [343, 273] width 382 height 10
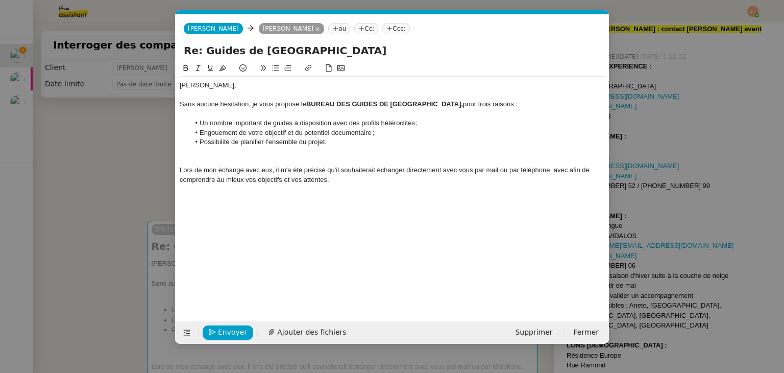
scroll to position [0, 21]
click at [570, 170] on div "Lors de mon échange avec eux, il m'a été précisé qu'il souhaiterait échanger di…" at bounding box center [392, 174] width 425 height 19
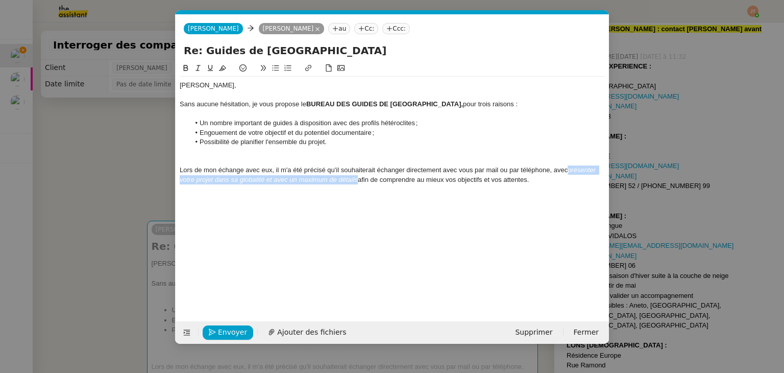
drag, startPoint x: 357, startPoint y: 182, endPoint x: 569, endPoint y: 172, distance: 212.1
click at [569, 172] on div "Lors de mon échange avec eux, il m'a été précisé qu'il souhaiterait échanger di…" at bounding box center [392, 174] width 425 height 19
click at [199, 69] on icon at bounding box center [198, 67] width 7 height 7
click at [590, 177] on div "Lors de mon échange avec eux, il m'a été précisé qu'il souhaiterait échanger di…" at bounding box center [392, 174] width 425 height 19
click at [599, 172] on div "Lors de mon échange avec eux, il m'a été précisé qu'il souhaiterait échanger di…" at bounding box center [392, 174] width 425 height 19
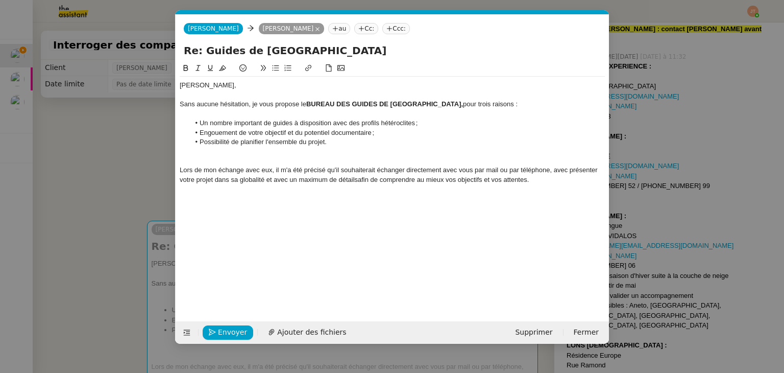
click at [597, 171] on div "Lors de mon échange avec eux, il m'a été précisé qu'il souhaiterait échanger di…" at bounding box center [392, 174] width 425 height 19
click at [198, 180] on div "Lors de mon échange avec eux, il m'a été précisé qu'il souhaiterait échanger di…" at bounding box center [392, 174] width 425 height 19
drag, startPoint x: 406, startPoint y: 180, endPoint x: 327, endPoint y: 184, distance: 79.8
click at [327, 184] on div "Lors de mon échange avec eux, il m'a été précisé qu'il souhaiterait échanger di…" at bounding box center [392, 174] width 425 height 19
click at [507, 181] on div "Lors de mon échange avec eux, il m'a été précisé qu'il souhaiterait échanger di…" at bounding box center [392, 174] width 425 height 19
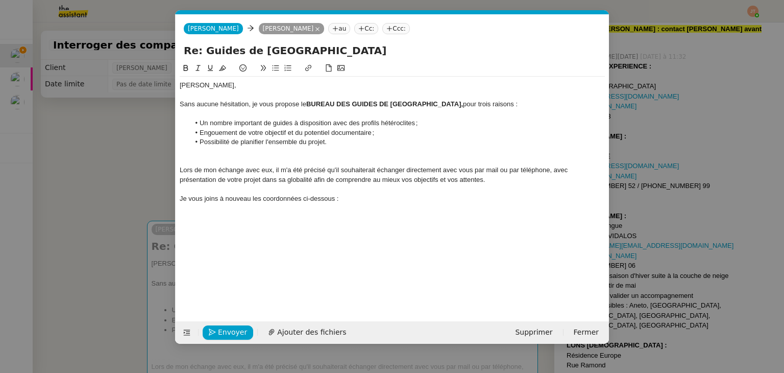
click at [120, 199] on nz-modal-container "Service TA - VOYAGE - PROPOSITION GLOBALE A utiliser dans le cadre de propositi…" at bounding box center [392, 186] width 784 height 373
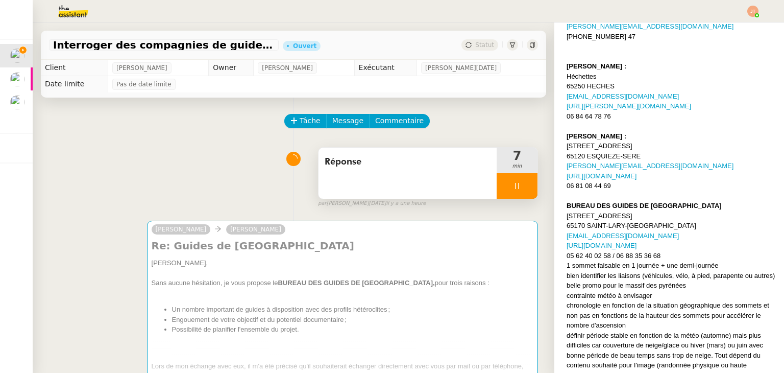
scroll to position [970, 0]
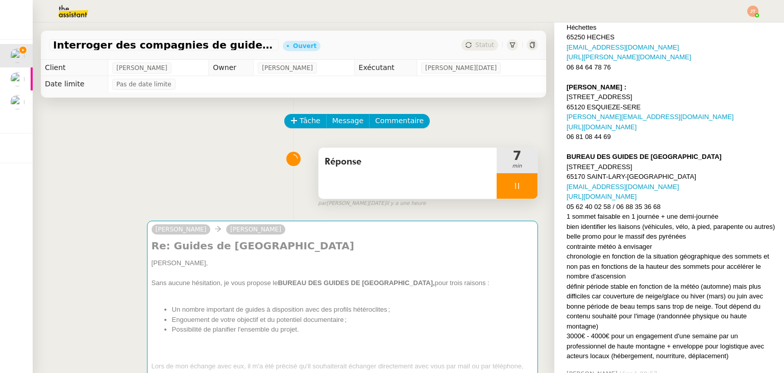
drag, startPoint x: 557, startPoint y: 165, endPoint x: 654, endPoint y: 173, distance: 97.8
click at [654, 173] on div "Jean-Noël De Tinguy Hier à 11:32 PYRENEES EXPERIENCE : La Mongie 65710 LA MONGI…" at bounding box center [669, 2] width 213 height 725
click at [681, 182] on div "info@guides-saintlary.com" at bounding box center [671, 187] width 209 height 10
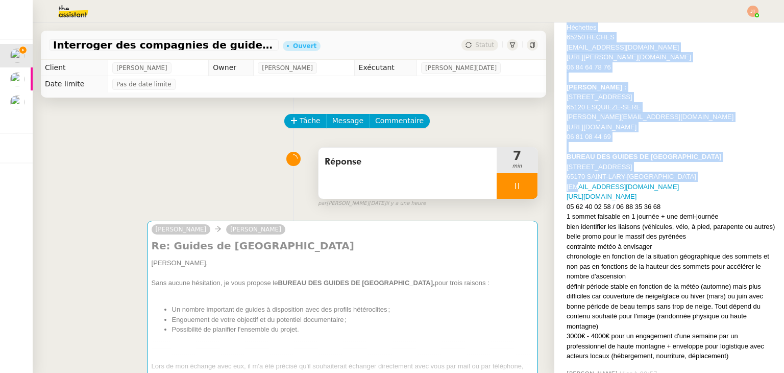
drag, startPoint x: 556, startPoint y: 168, endPoint x: 648, endPoint y: 167, distance: 91.9
click at [568, 169] on div "Jean-Noël De Tinguy Hier à 11:32 PYRENEES EXPERIENCE : La Mongie 65710 LA MONGI…" at bounding box center [669, 2] width 213 height 725
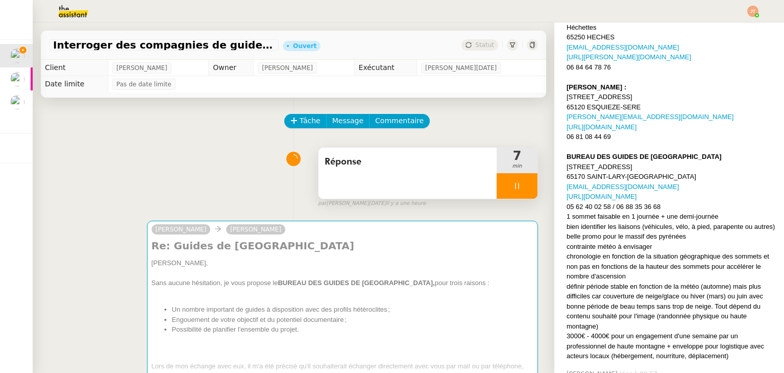
click at [653, 182] on div "info@guides-saintlary.com" at bounding box center [671, 187] width 209 height 10
drag, startPoint x: 654, startPoint y: 185, endPoint x: 558, endPoint y: 170, distance: 96.7
click at [563, 170] on div "Jean-Noël De Tinguy Hier à 11:32 PYRENEES EXPERIENCE : La Mongie 65710 LA MONGI…" at bounding box center [669, 2] width 213 height 725
copy div "info@guides-saintlary.com http://www.guides-saintlary.com 05 62 40 02 58 / 06 8…"
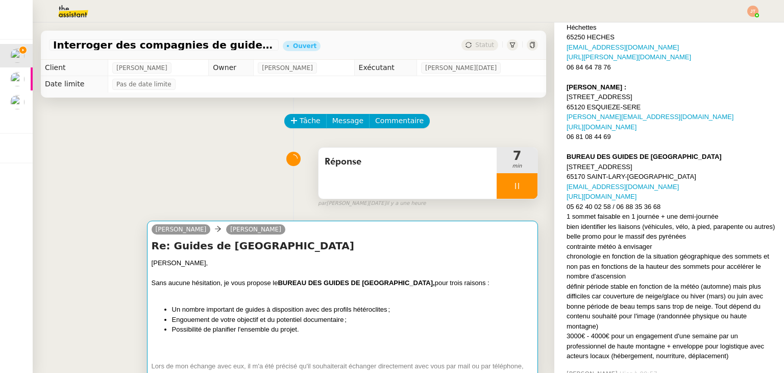
click at [261, 326] on li "Possibilité de planifier l'ensemble du projet." at bounding box center [353, 329] width 362 height 10
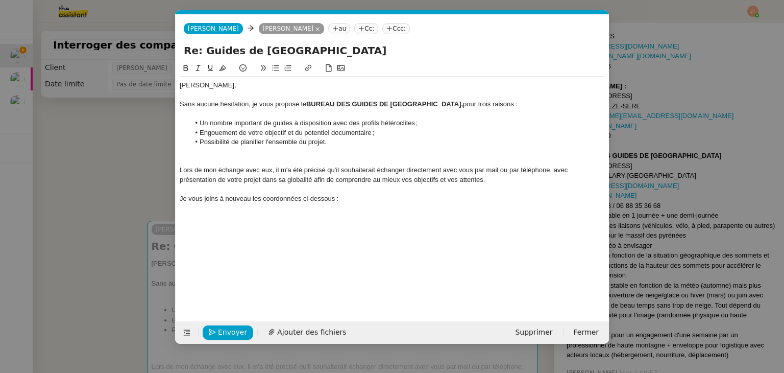
scroll to position [0, 21]
click at [236, 222] on div "﻿" at bounding box center [392, 226] width 425 height 9
click at [236, 215] on div at bounding box center [392, 217] width 425 height 9
click at [206, 205] on div at bounding box center [392, 207] width 425 height 9
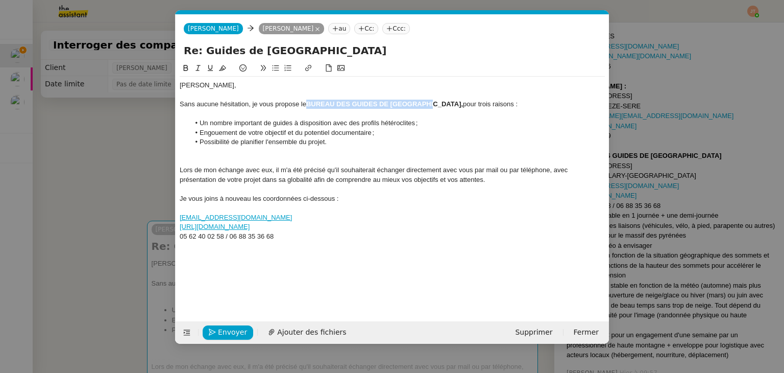
drag, startPoint x: 308, startPoint y: 105, endPoint x: 431, endPoint y: 101, distance: 123.1
click at [431, 101] on strong "BUREAU DES GUIDES DE SAINT LARY," at bounding box center [384, 104] width 157 height 8
copy strong "BUREAU DES GUIDES DE SAINT LARY"
click at [184, 207] on div at bounding box center [392, 207] width 425 height 9
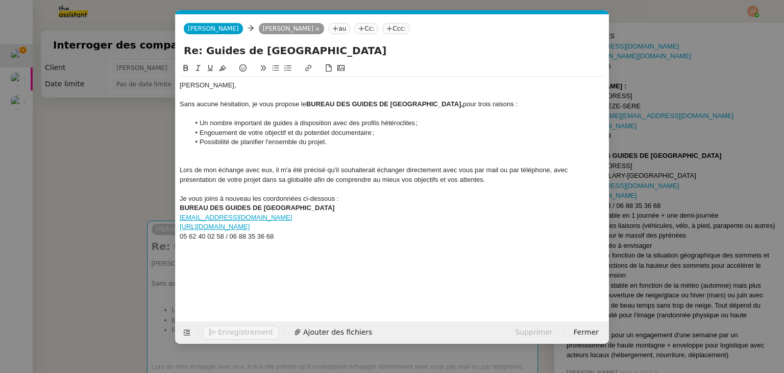
click at [363, 194] on div "Je vous joins à nouveau les coordonnées ci-dessous :" at bounding box center [392, 198] width 425 height 9
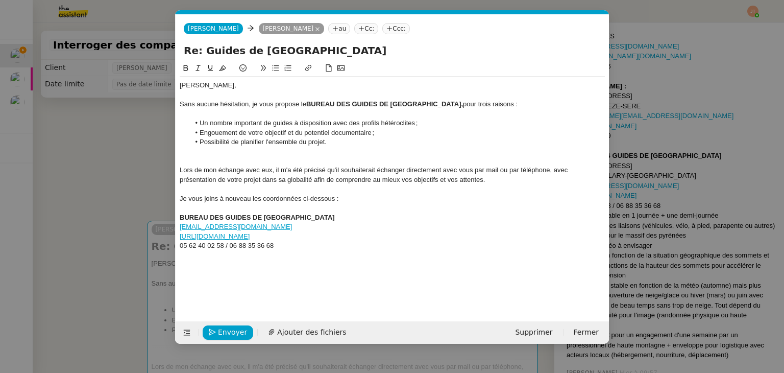
click at [303, 243] on div "05 62 40 02 58 / 06 88 35 36 68" at bounding box center [392, 245] width 425 height 9
click at [224, 327] on span "Envoyer" at bounding box center [232, 332] width 29 height 12
click at [224, 327] on span "Confirmer l'envoi" at bounding box center [248, 332] width 61 height 12
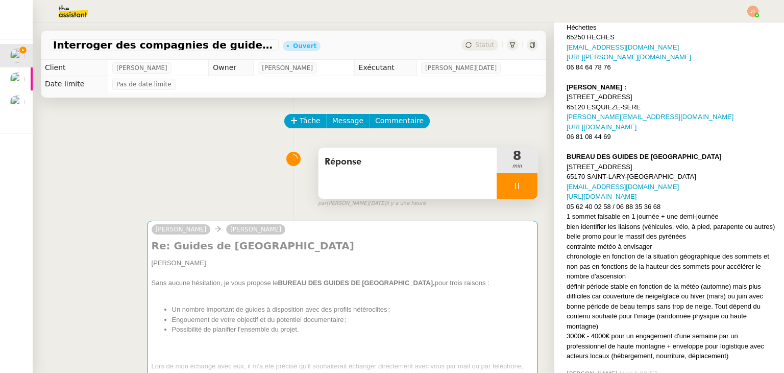
scroll to position [970, 0]
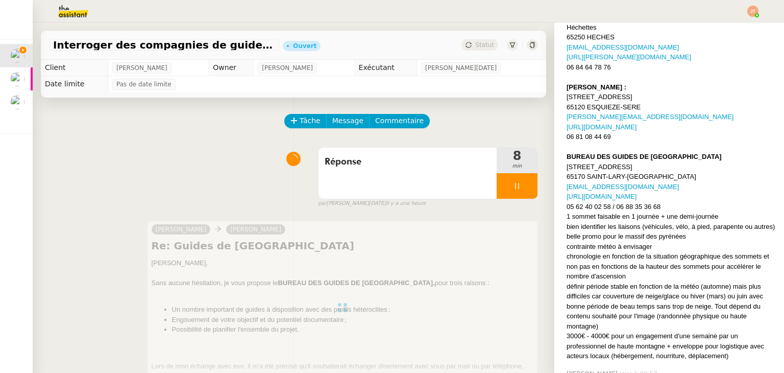
click at [499, 189] on div at bounding box center [517, 186] width 41 height 26
click at [502, 190] on div at bounding box center [507, 186] width 20 height 26
click at [511, 190] on div at bounding box center [517, 186] width 41 height 26
click at [520, 189] on button at bounding box center [527, 186] width 20 height 26
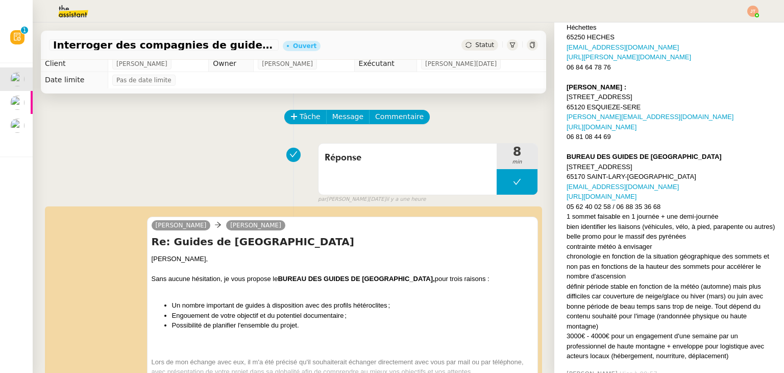
scroll to position [0, 0]
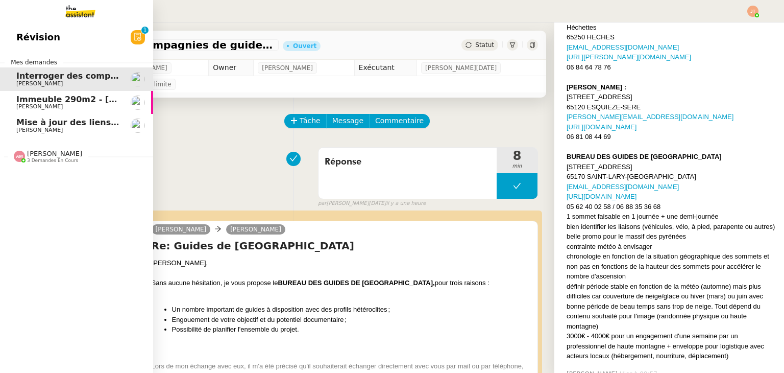
click at [59, 128] on span "[PERSON_NAME]" at bounding box center [67, 130] width 103 height 6
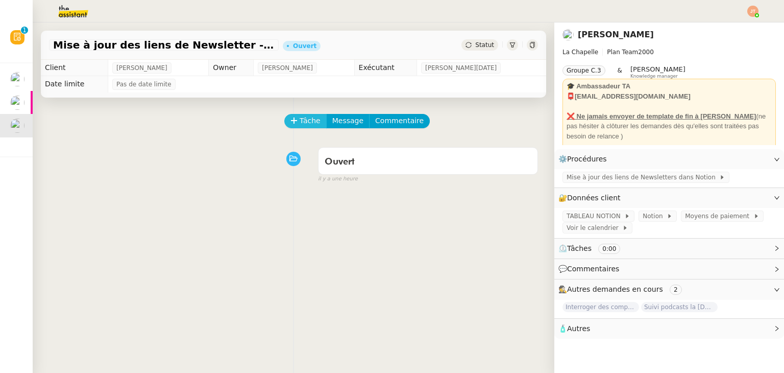
click at [290, 118] on button "Tâche" at bounding box center [305, 121] width 42 height 14
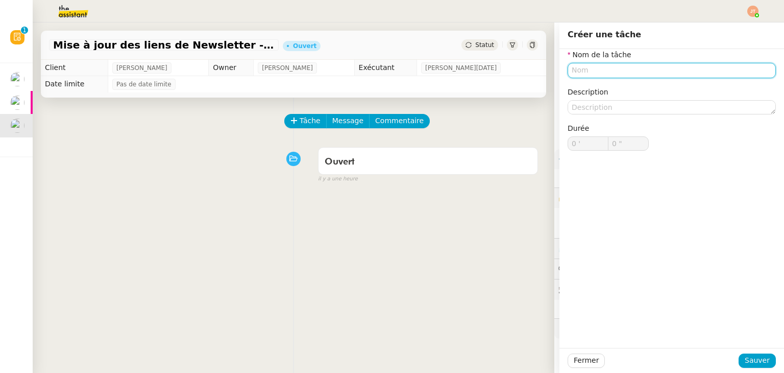
click at [603, 73] on input "text" at bounding box center [672, 70] width 208 height 15
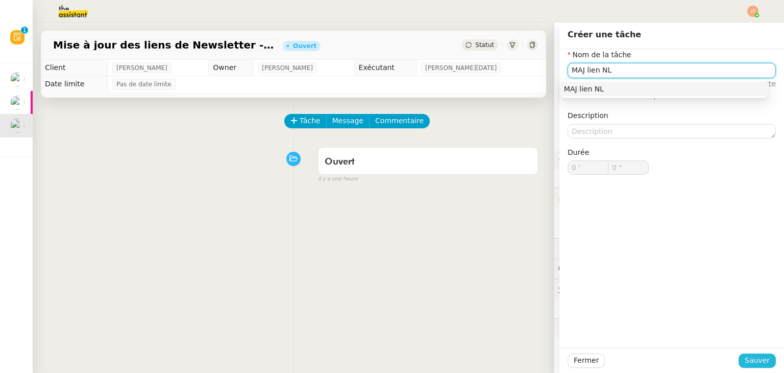
type input "MAJ lien NL"
click at [760, 356] on span "Sauver" at bounding box center [757, 360] width 25 height 12
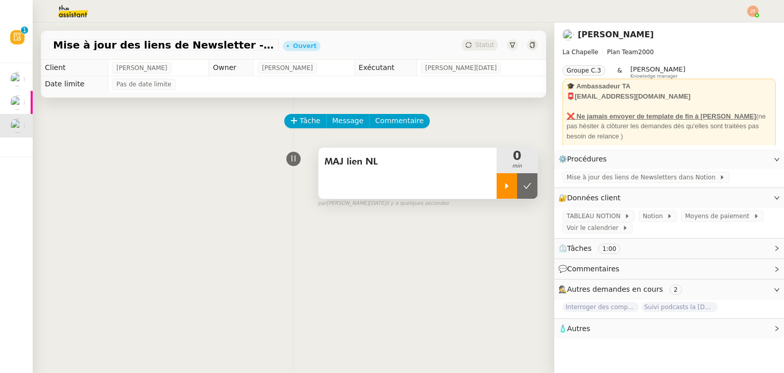
click at [497, 184] on div at bounding box center [507, 186] width 20 height 26
click at [601, 176] on span "Mise à jour des liens de Newsletters dans Notion" at bounding box center [643, 177] width 153 height 10
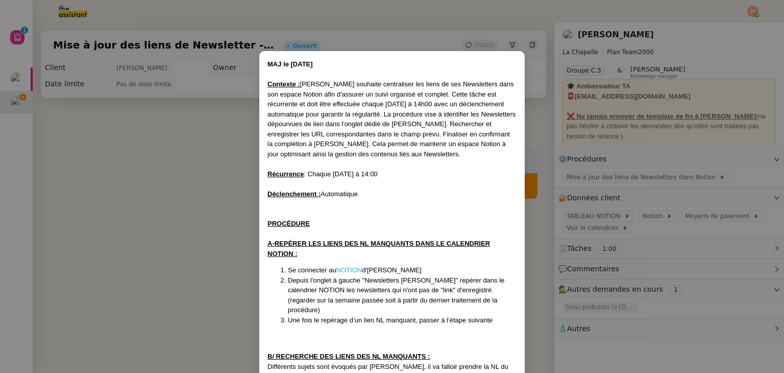
click at [351, 270] on link "NOTION" at bounding box center [350, 270] width 26 height 8
click at [142, 184] on nz-modal-container "MAJ le 13/06/2025 Contexte : Hugo souhaite centraliser les liens de ses Newslet…" at bounding box center [392, 186] width 784 height 373
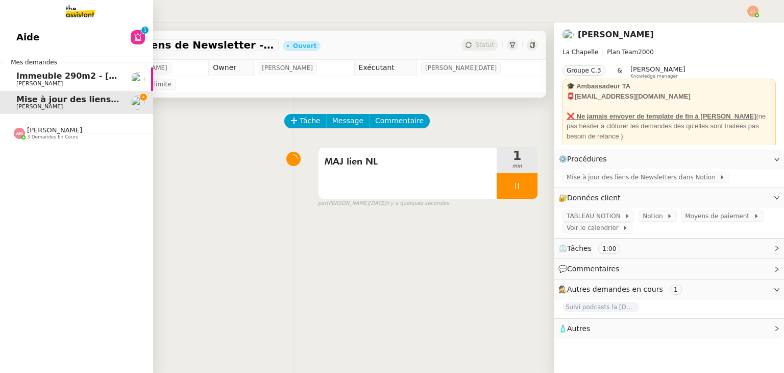
click at [56, 36] on link "Aide 0 1 2 3 4 5 6 7 8 9" at bounding box center [76, 37] width 153 height 23
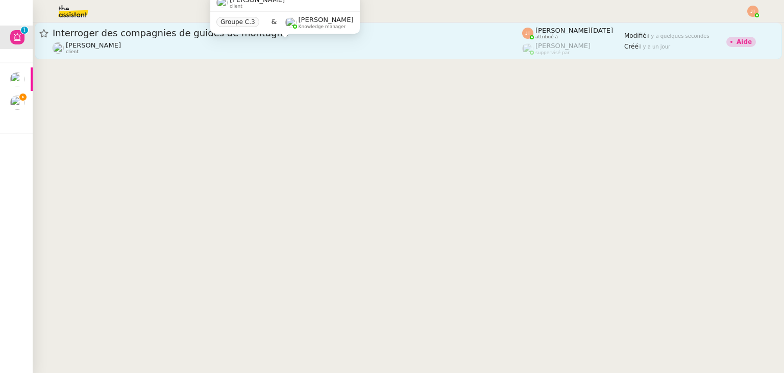
click at [243, 45] on div "Hugo Bentz client" at bounding box center [288, 47] width 470 height 13
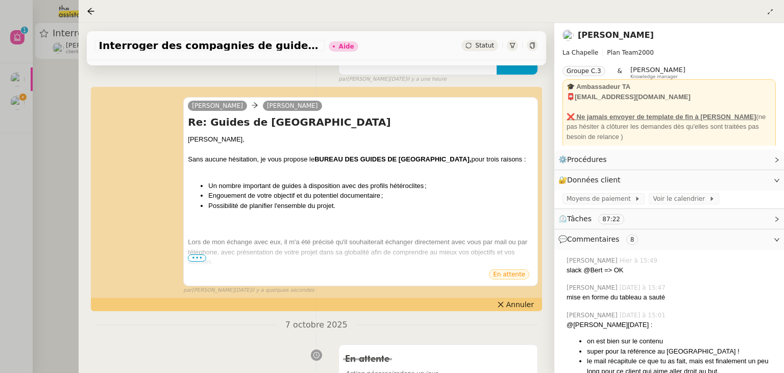
scroll to position [204, 0]
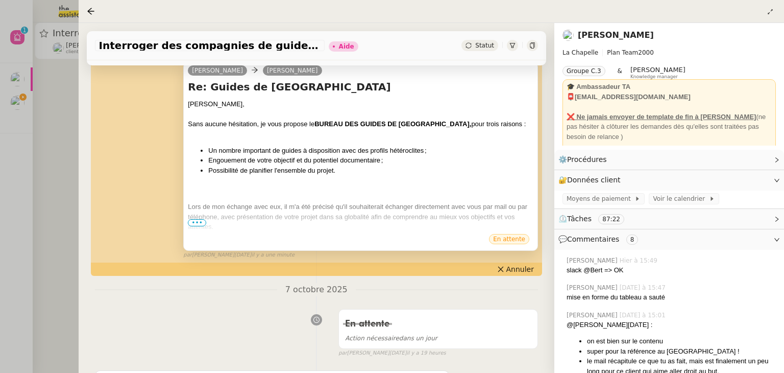
click at [201, 225] on span "•••" at bounding box center [197, 222] width 18 height 7
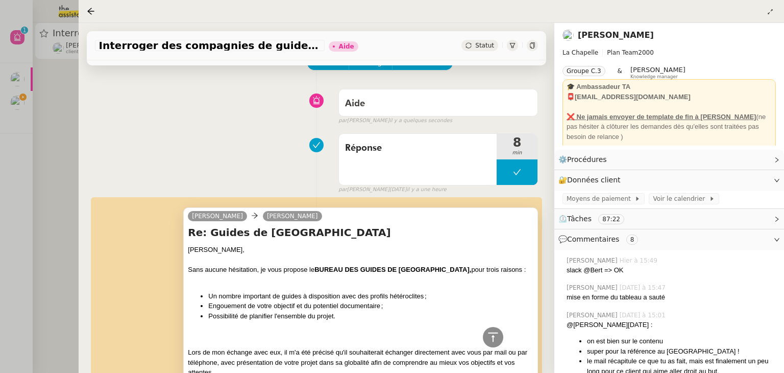
scroll to position [0, 0]
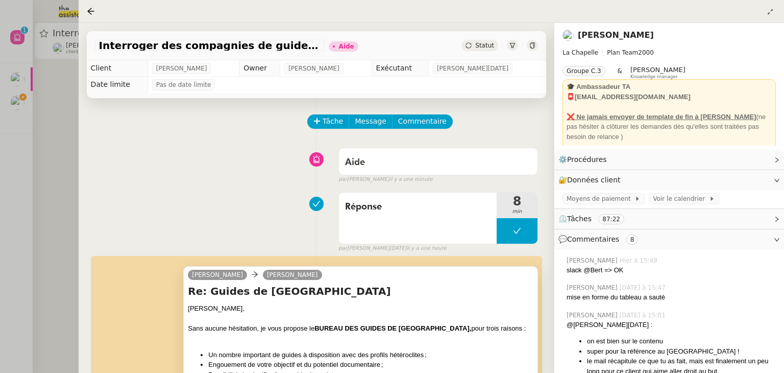
click at [56, 151] on div at bounding box center [392, 186] width 784 height 373
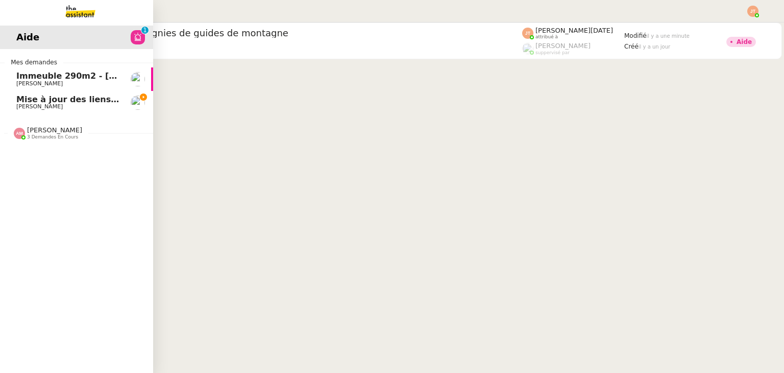
click at [77, 104] on span "[PERSON_NAME]" at bounding box center [67, 107] width 103 height 6
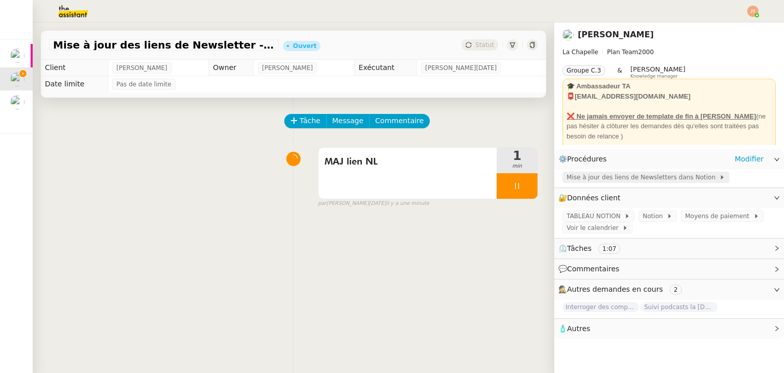
click at [589, 179] on span "Mise à jour des liens de Newsletters dans Notion" at bounding box center [643, 177] width 153 height 10
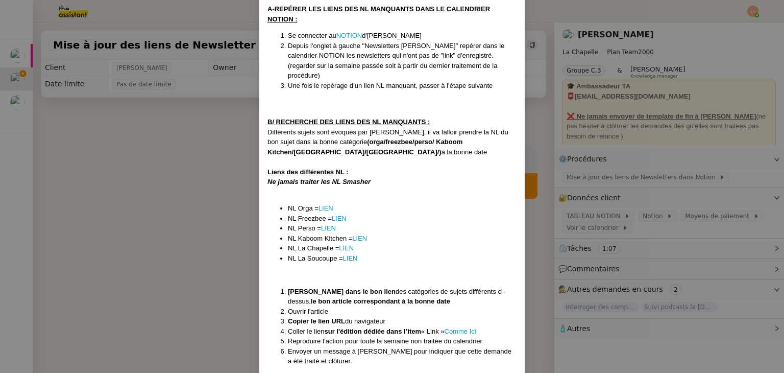
scroll to position [245, 0]
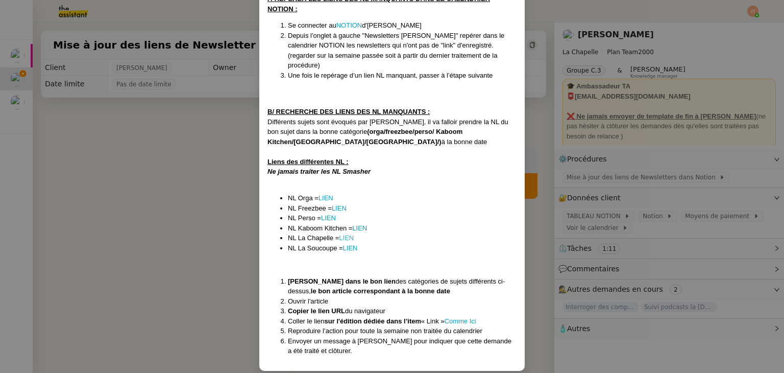
click at [347, 234] on link "LIEN" at bounding box center [346, 238] width 15 height 8
click at [329, 194] on link "LIEN" at bounding box center [326, 198] width 15 height 8
click at [328, 214] on link "LIEN" at bounding box center [328, 218] width 15 height 8
click at [335, 204] on link "LIEN" at bounding box center [339, 208] width 15 height 8
click at [346, 234] on link "LIEN" at bounding box center [346, 238] width 15 height 8
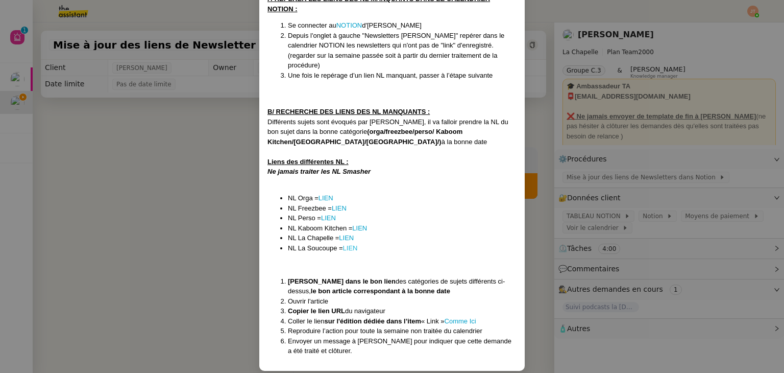
click at [343, 244] on link "LIEN" at bounding box center [350, 248] width 15 height 8
click at [326, 194] on link "LIEN" at bounding box center [326, 198] width 15 height 8
click at [143, 182] on nz-modal-container "MAJ le 13/06/2025 Contexte : Hugo souhaite centraliser les liens de ses Newslet…" at bounding box center [392, 186] width 784 height 373
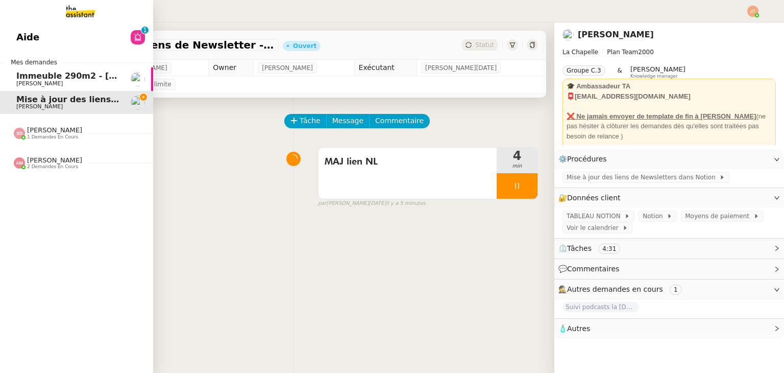
click at [74, 27] on link "Aide 0 1 2 3 4 5 6 7 8 9" at bounding box center [76, 37] width 153 height 23
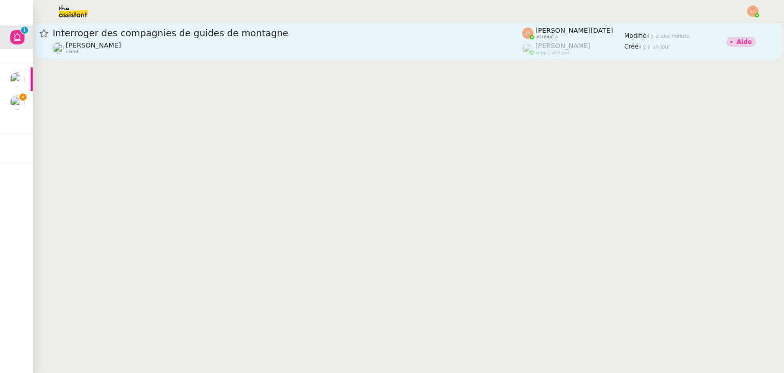
click at [276, 56] on link "Interroger des compagnies de guides de montagne Hugo Bentz client Jean-Noël De …" at bounding box center [409, 40] width 748 height 37
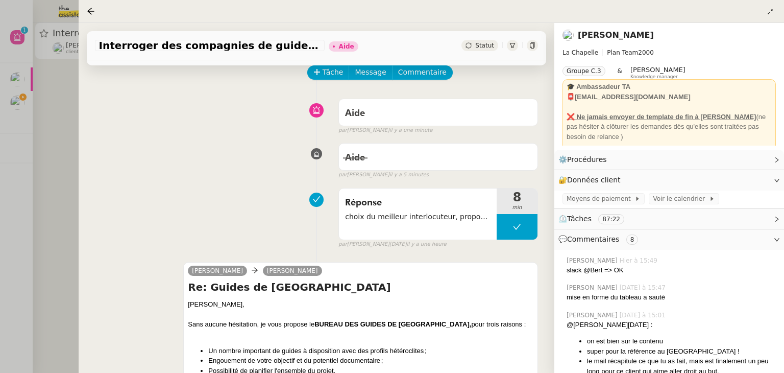
scroll to position [51, 0]
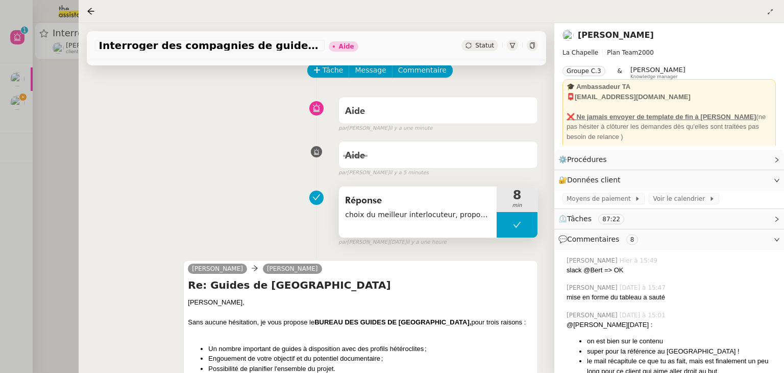
click at [377, 217] on span "choix du meilleur interlocuteur, proposition de suivi et coordonnées transmises" at bounding box center [418, 215] width 146 height 12
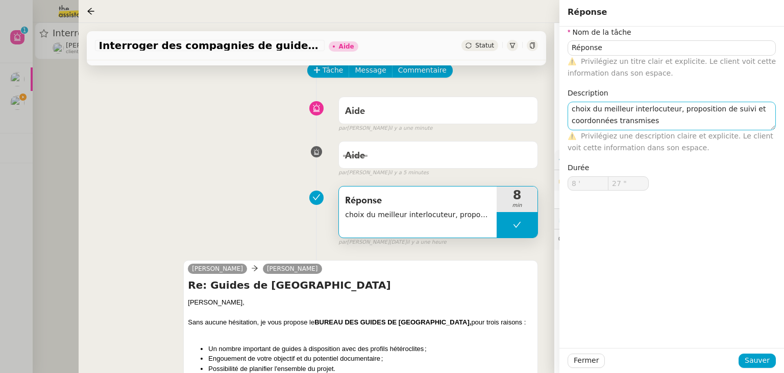
drag, startPoint x: 772, startPoint y: 111, endPoint x: 773, endPoint y: 125, distance: 14.3
click at [773, 125] on textarea "choix du meilleur interlocuteur, proposition de suivi et coordonnées transmises" at bounding box center [672, 116] width 208 height 29
click at [195, 156] on div "Aide false par Frédérique A. il y a 5 minutes" at bounding box center [316, 156] width 443 height 41
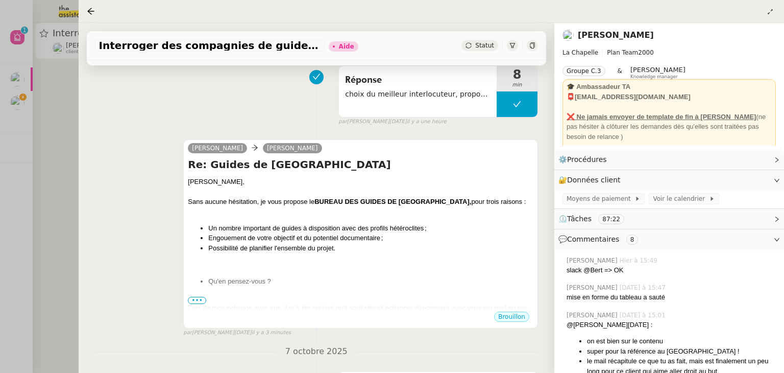
scroll to position [204, 0]
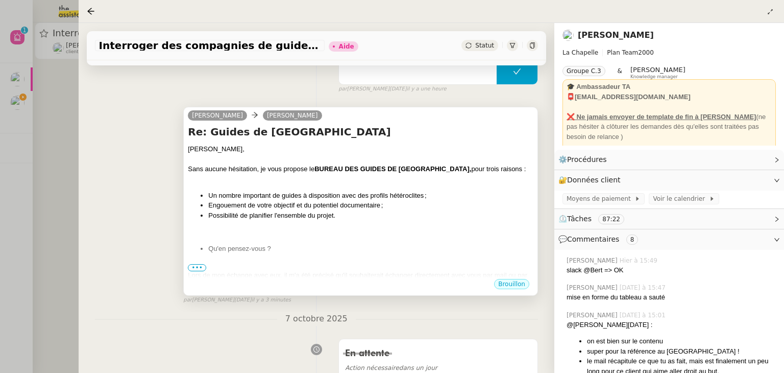
click at [196, 271] on span "•••" at bounding box center [197, 267] width 18 height 7
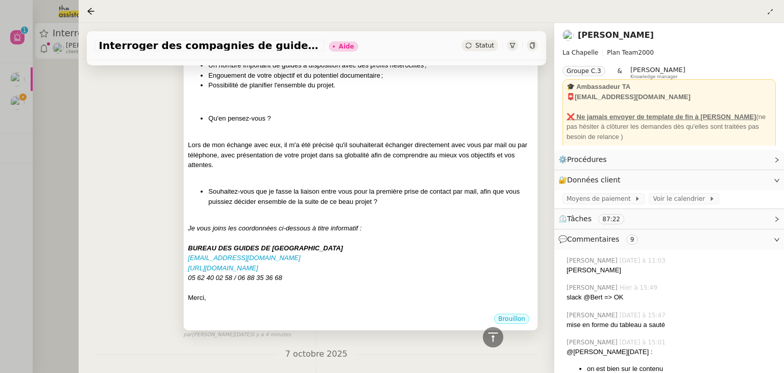
scroll to position [357, 0]
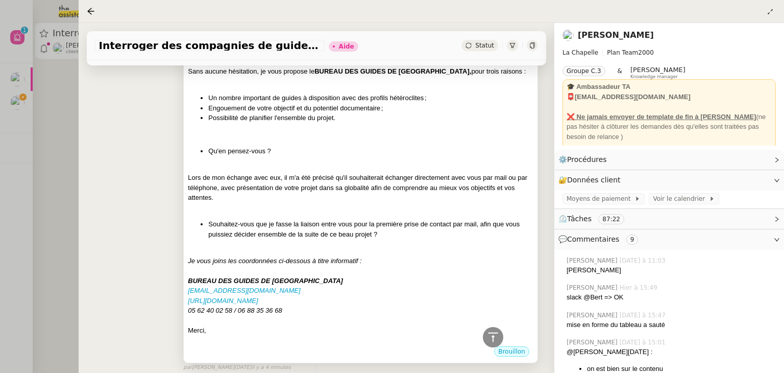
click at [265, 176] on div "Lors de mon échange avec eux, il m'a été précisé qu'il souhaiterait échanger di…" at bounding box center [361, 188] width 346 height 30
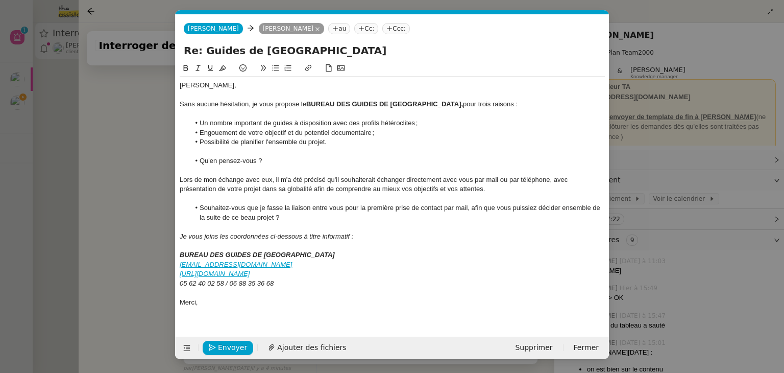
scroll to position [0, 21]
click at [153, 180] on nz-modal-container "Service TA - VOYAGE - PROPOSITION GLOBALE A utiliser dans le cadre de propositi…" at bounding box center [392, 186] width 784 height 373
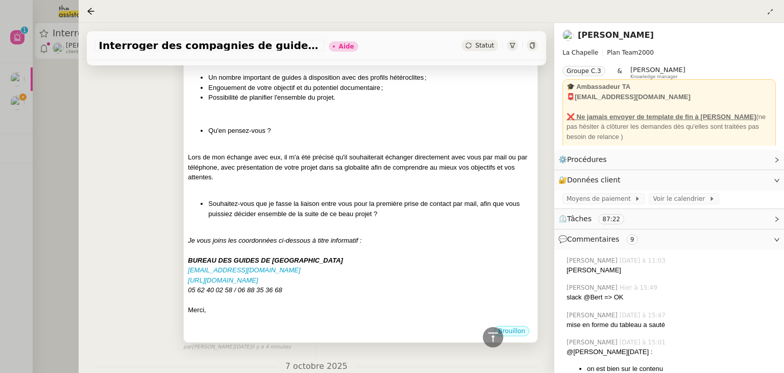
scroll to position [357, 0]
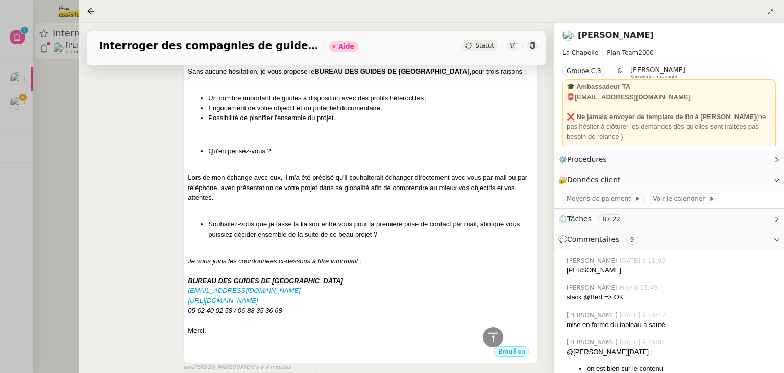
click at [47, 153] on div at bounding box center [392, 186] width 784 height 373
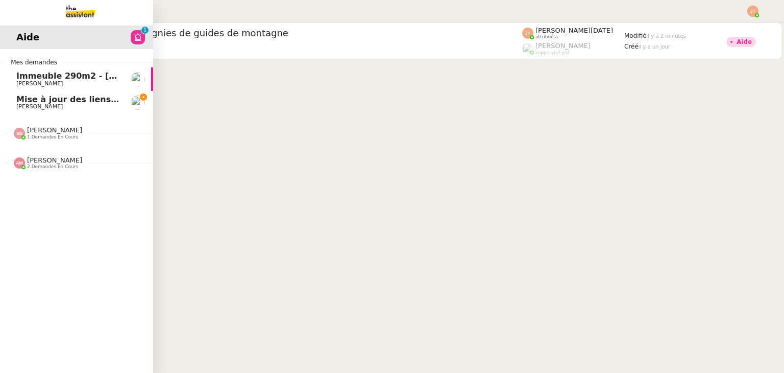
click at [25, 100] on span "Mise à jour des liens de Newsletter - [DATE] dans Notion" at bounding box center [146, 99] width 260 height 10
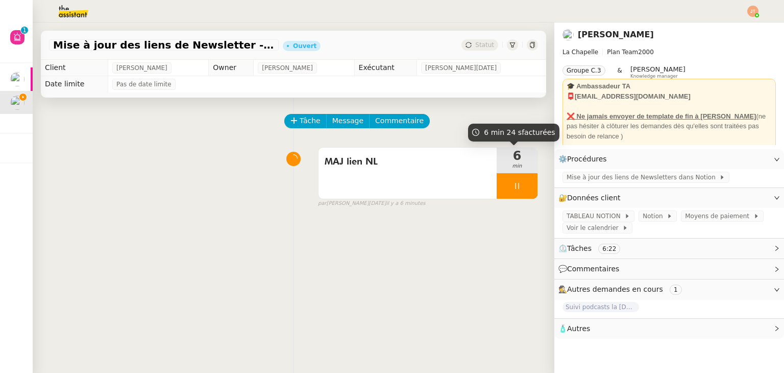
click at [378, 248] on div "Tâche Message Commentaire Veuillez patienter une erreur s'est produite 👌👌👌 mess…" at bounding box center [294, 284] width 522 height 373
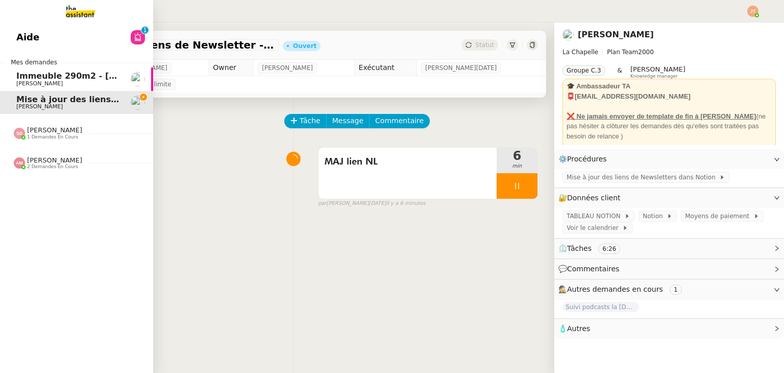
click at [122, 121] on span "Sheida Delpazir 1 demandes en cours" at bounding box center [80, 128] width 153 height 21
click at [63, 75] on span "Immeuble 290m2 - [GEOGRAPHIC_DATA] 13010 - 650 000€" at bounding box center [150, 76] width 268 height 10
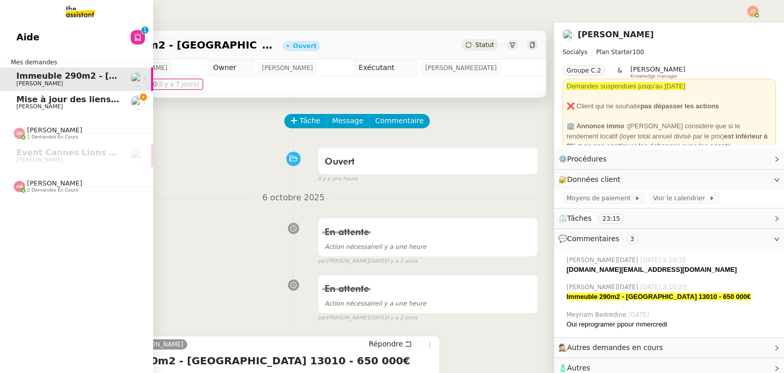
click at [61, 100] on span "Mise à jour des liens de Newsletter - [DATE] dans Notion" at bounding box center [146, 99] width 260 height 10
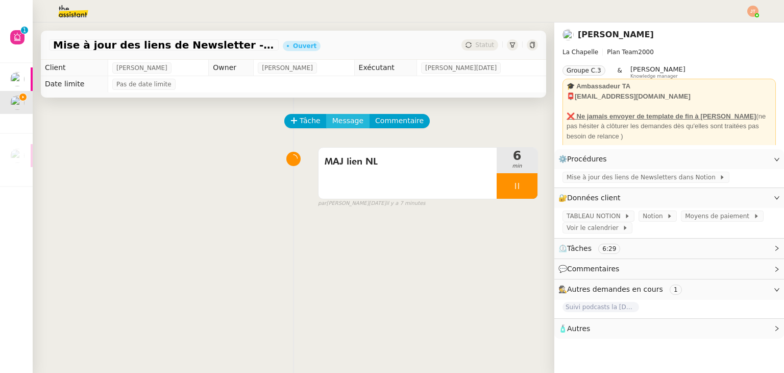
click at [345, 122] on span "Message" at bounding box center [347, 121] width 31 height 12
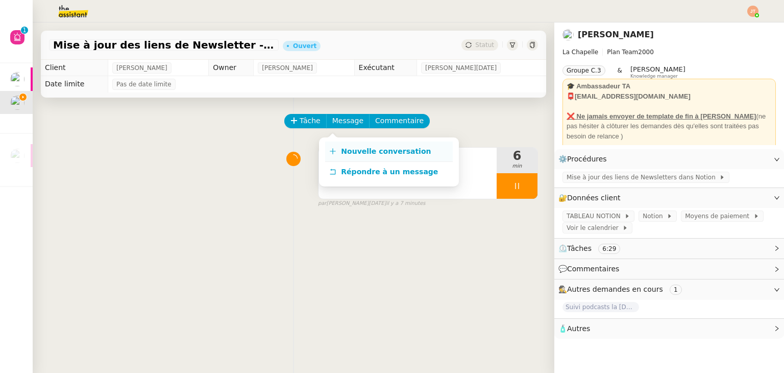
click at [353, 158] on link "Nouvelle conversation" at bounding box center [389, 151] width 128 height 20
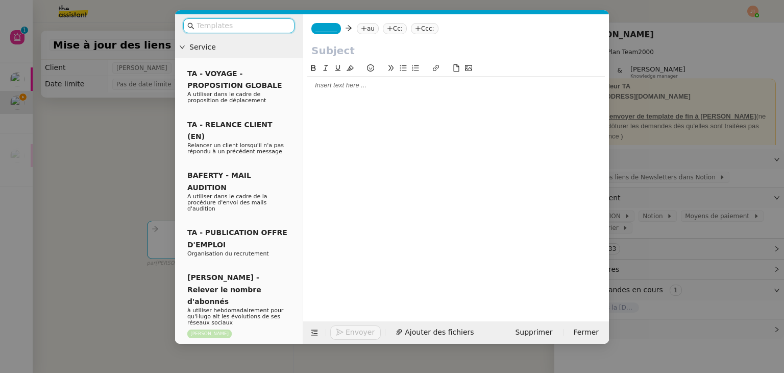
click at [355, 87] on div at bounding box center [456, 85] width 298 height 9
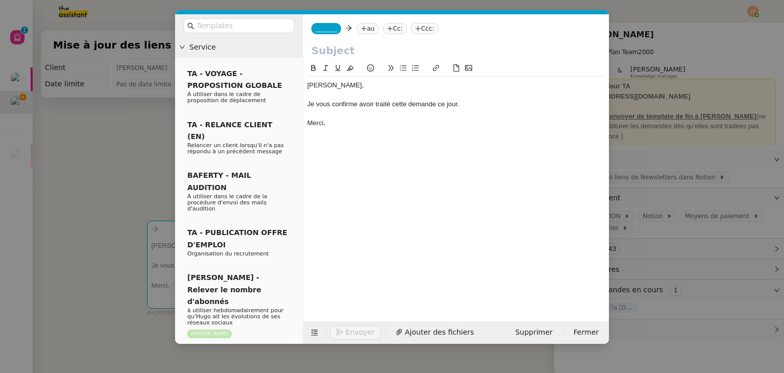
drag, startPoint x: 112, startPoint y: 150, endPoint x: 105, endPoint y: 138, distance: 14.0
click at [112, 149] on nz-modal-container "Service TA - VOYAGE - PROPOSITION GLOBALE A utiliser dans le cadre de propositi…" at bounding box center [392, 186] width 784 height 373
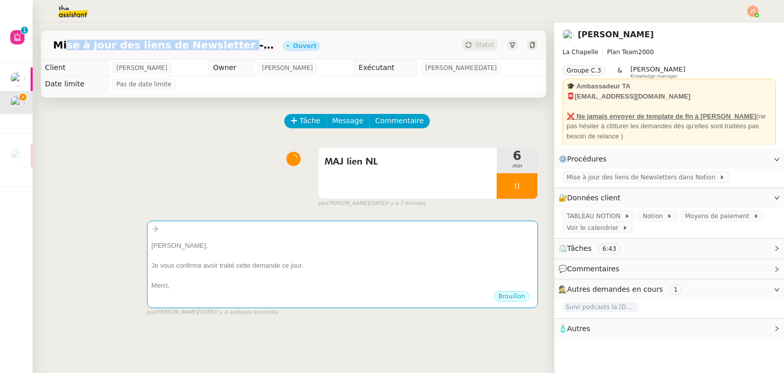
drag, startPoint x: 54, startPoint y: 42, endPoint x: 214, endPoint y: 43, distance: 160.9
click at [214, 43] on span "Mise à jour des liens de Newsletter - [DATE] dans Notion" at bounding box center [164, 45] width 222 height 10
copy span "Mise à jour des liens de Newsletter"
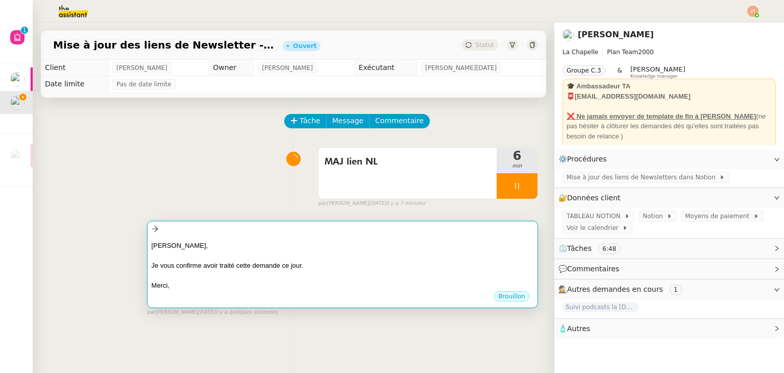
click at [261, 237] on div "Hugo, Je vous confirme avoir traité cette demande ce jour. Merci, •••" at bounding box center [343, 262] width 382 height 55
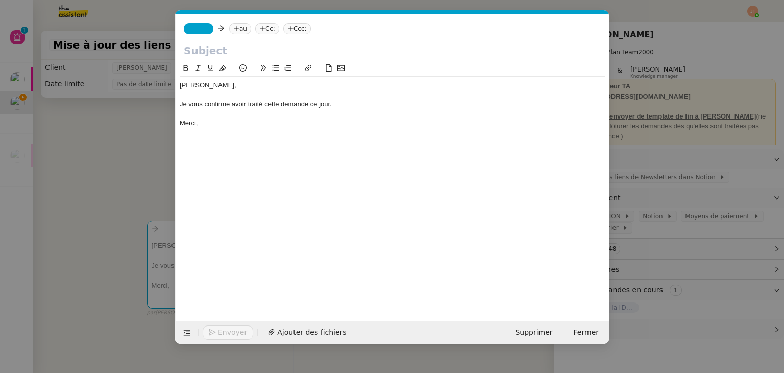
scroll to position [0, 21]
click at [209, 48] on input "text" at bounding box center [392, 50] width 417 height 15
paste input "Mise à jour des liens de Newsletter"
type input "Mise à jour des liens de Newsletter"
click at [246, 27] on nz-tag "au" at bounding box center [240, 28] width 22 height 11
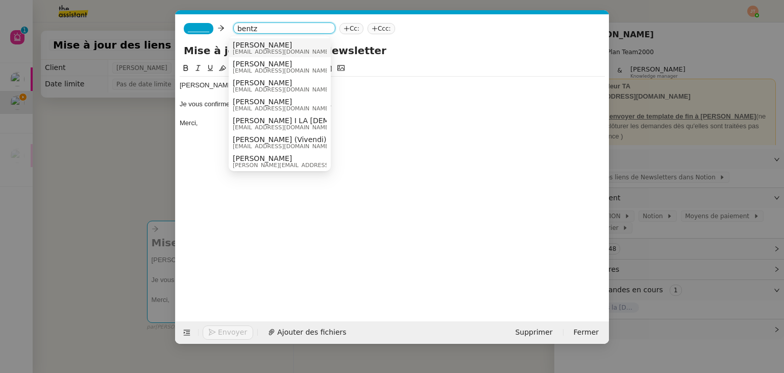
type input "bentz"
click at [252, 44] on span "[PERSON_NAME]" at bounding box center [282, 45] width 98 height 8
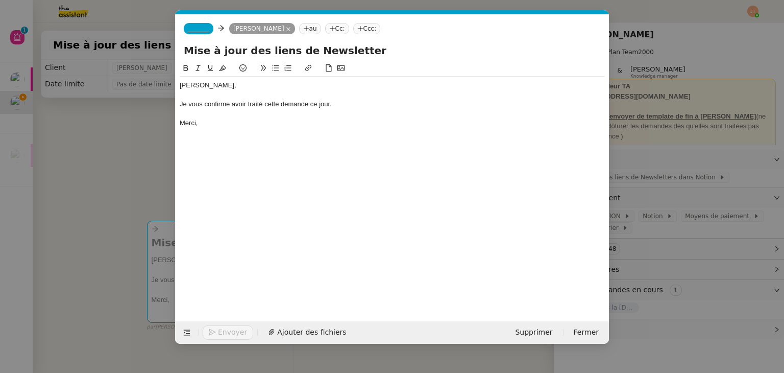
click at [210, 28] on app-ticket-composer-emailaddress "_______" at bounding box center [201, 28] width 34 height 8
click at [202, 27] on span "_______" at bounding box center [198, 28] width 21 height 7
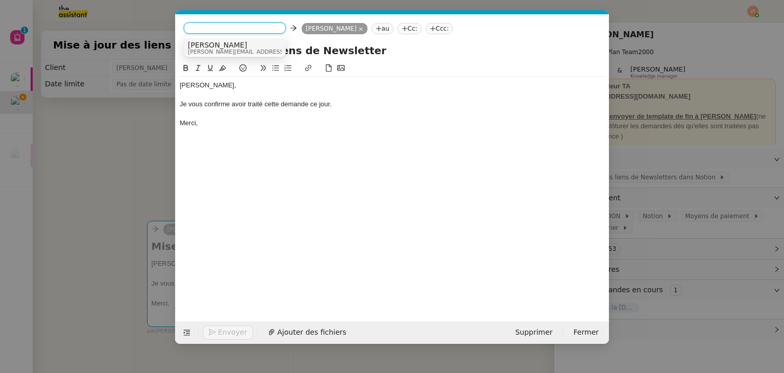
click at [211, 49] on span "[PERSON_NAME][EMAIL_ADDRESS][DOMAIN_NAME]" at bounding box center [260, 52] width 145 height 6
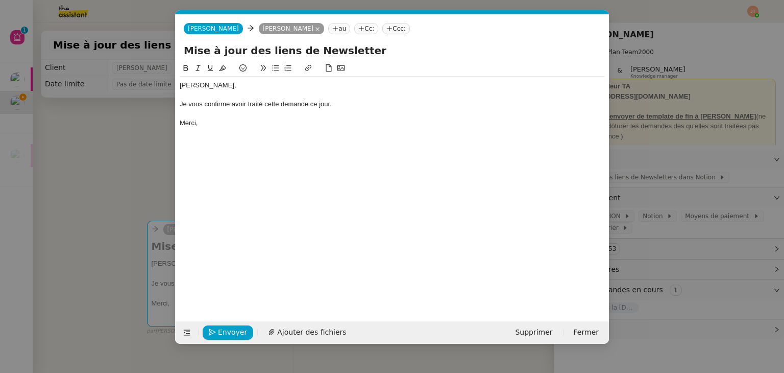
click at [136, 162] on nz-modal-container "Service TA - VOYAGE - PROPOSITION GLOBALE A utiliser dans le cadre de propositi…" at bounding box center [392, 186] width 784 height 373
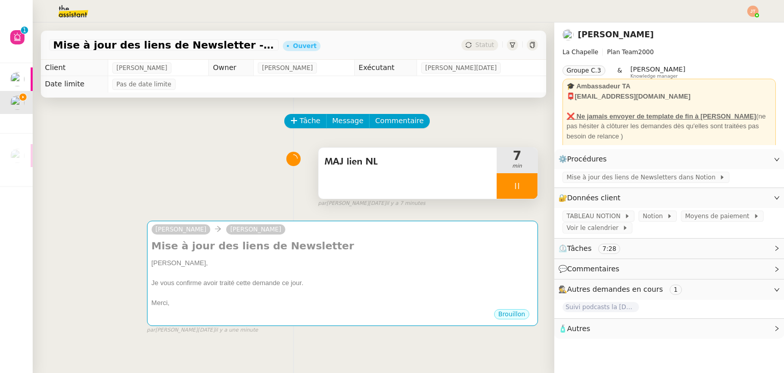
click at [515, 185] on icon at bounding box center [517, 186] width 4 height 6
click at [523, 186] on icon at bounding box center [527, 186] width 8 height 8
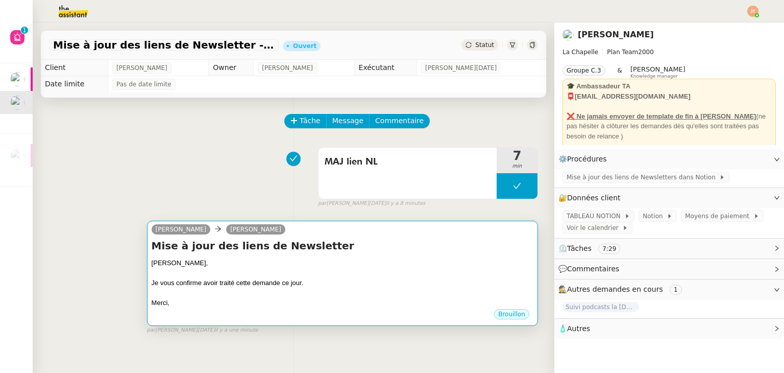
click at [394, 250] on h4 "Mise à jour des liens de Newsletter" at bounding box center [343, 245] width 382 height 14
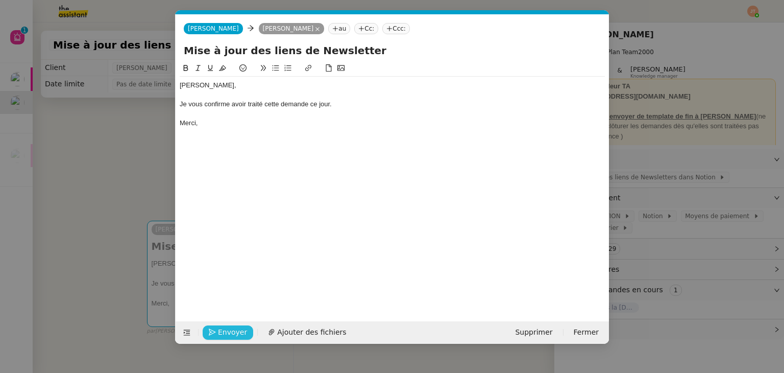
click at [236, 329] on span "Envoyer" at bounding box center [232, 332] width 29 height 12
click at [236, 329] on span "Confirmer l'envoi" at bounding box center [248, 332] width 61 height 12
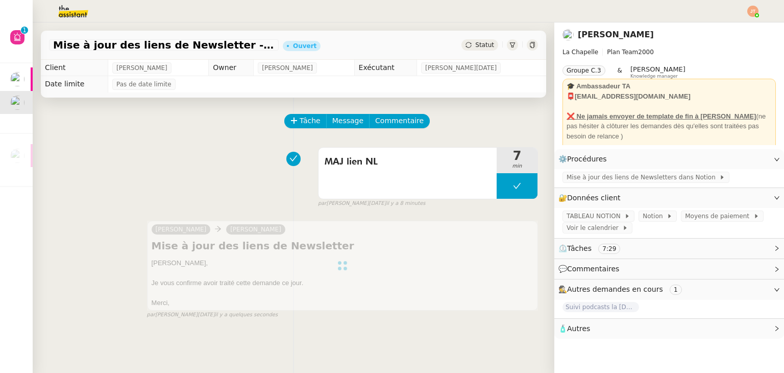
click at [485, 46] on span "Statut" at bounding box center [484, 44] width 19 height 7
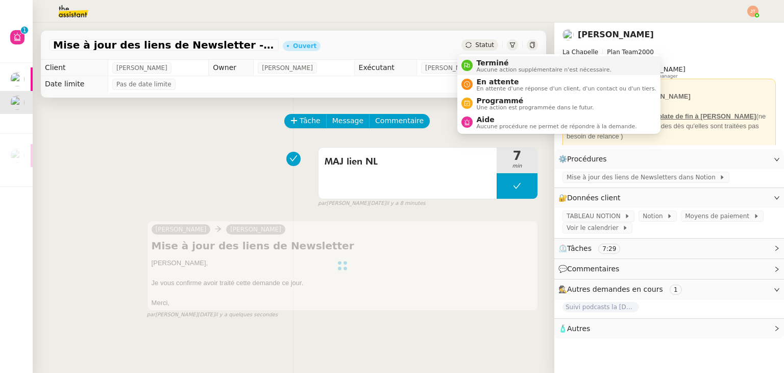
click at [484, 67] on span "Aucune action supplémentaire n'est nécessaire." at bounding box center [544, 70] width 135 height 6
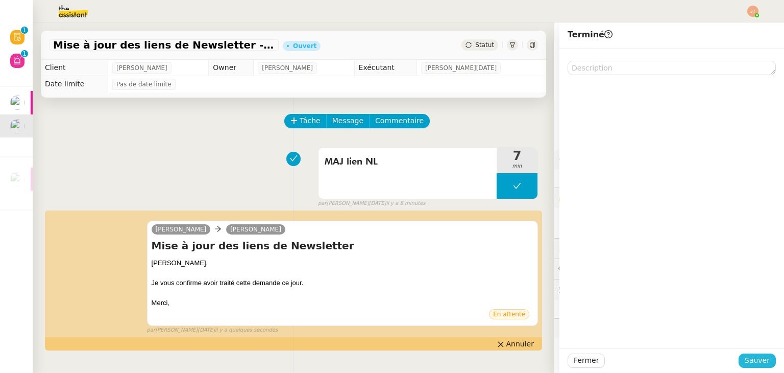
click at [746, 361] on span "Sauver" at bounding box center [757, 360] width 25 height 12
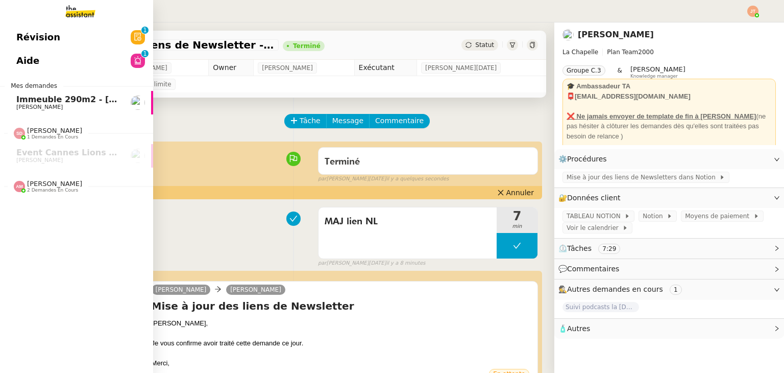
click at [39, 98] on span "Immeuble 290m2 - [GEOGRAPHIC_DATA] 13010 - 650 000€" at bounding box center [150, 99] width 268 height 10
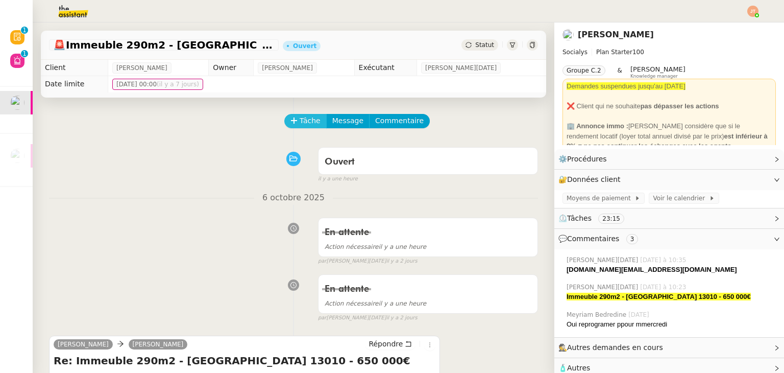
click at [300, 117] on span "Tâche" at bounding box center [310, 121] width 21 height 12
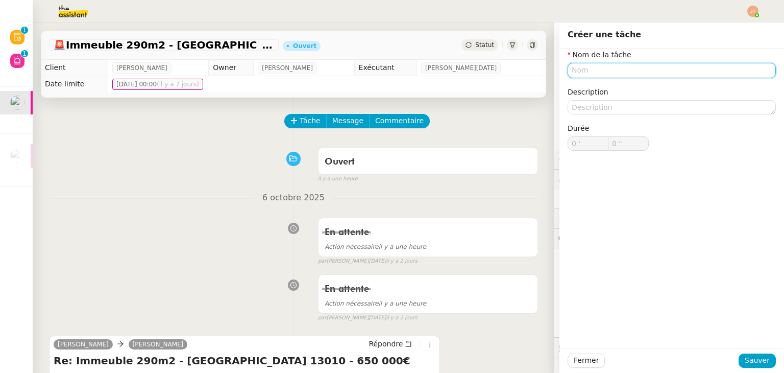
click at [593, 77] on input "text" at bounding box center [672, 70] width 208 height 15
click at [588, 74] on input "text" at bounding box center [672, 70] width 208 height 15
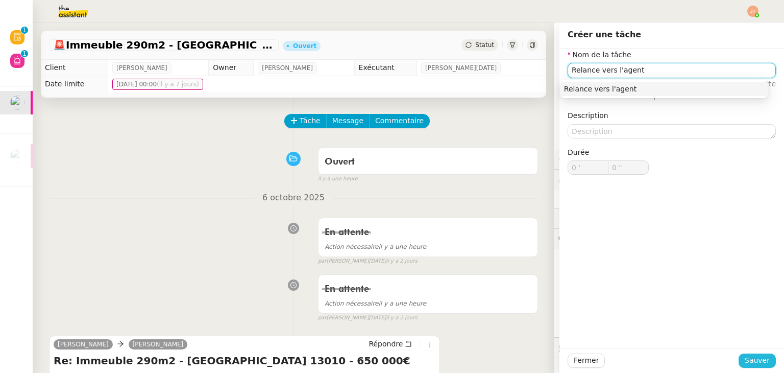
type input "Relance vers l'agent"
click at [745, 358] on span "Sauver" at bounding box center [757, 360] width 25 height 12
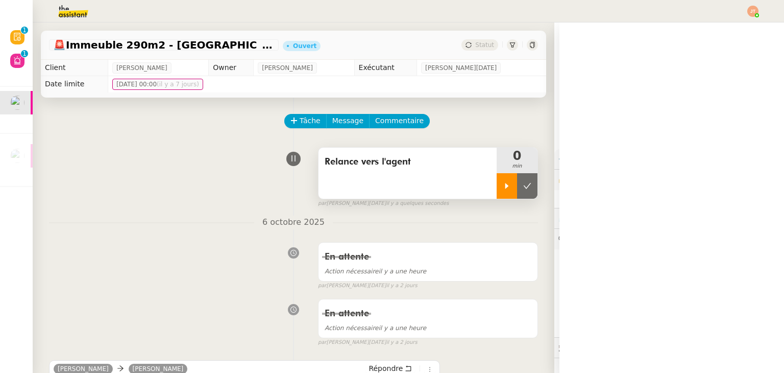
click at [504, 190] on div at bounding box center [507, 186] width 20 height 26
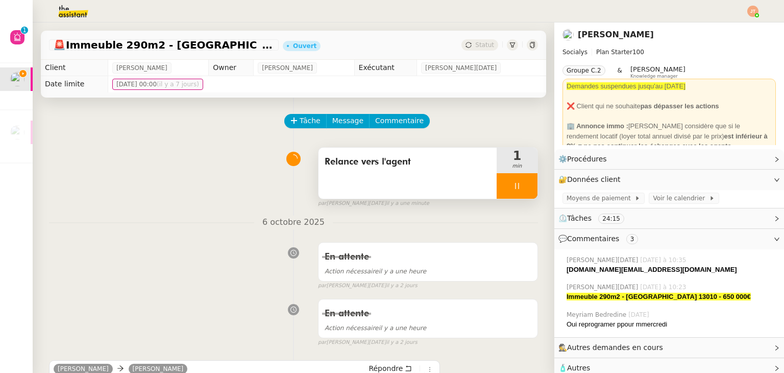
click at [507, 193] on div at bounding box center [517, 186] width 41 height 26
click at [482, 184] on div "Relance vers l'agent" at bounding box center [408, 173] width 178 height 51
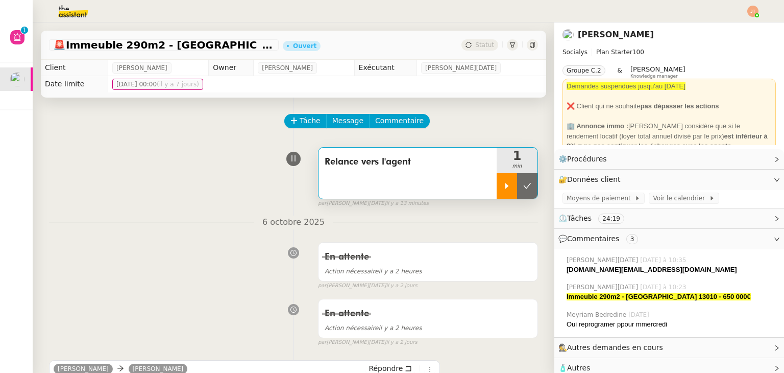
click at [497, 186] on div at bounding box center [507, 186] width 20 height 26
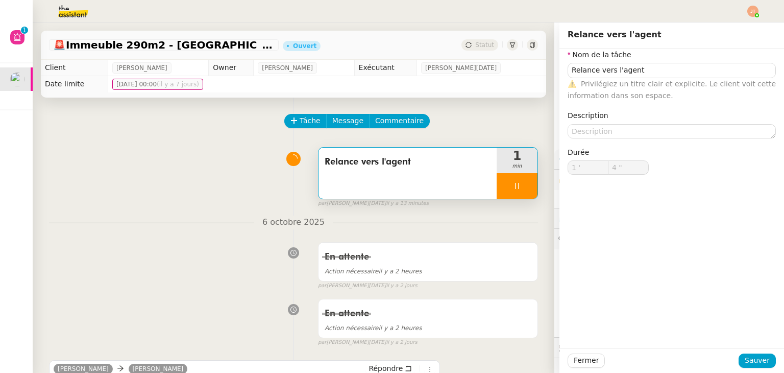
type input "Relance vers l'agent"
type input "1 '"
type input "4 ""
type input "Relance vers l'agent"
type input "1 '"
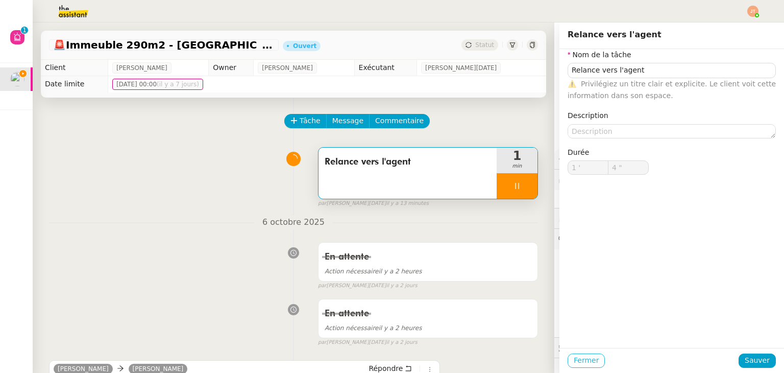
type input "5 ""
click at [586, 356] on span "Fermer" at bounding box center [586, 360] width 25 height 12
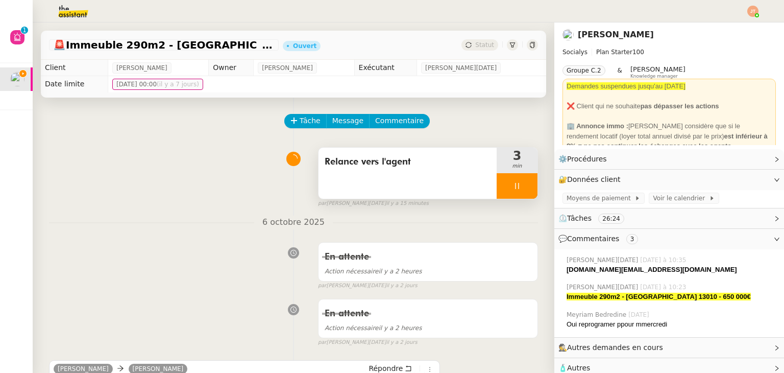
click at [497, 190] on div at bounding box center [517, 186] width 41 height 26
click at [523, 189] on icon at bounding box center [527, 186] width 8 height 8
click at [358, 186] on div "Relance vers l'agent" at bounding box center [408, 173] width 178 height 51
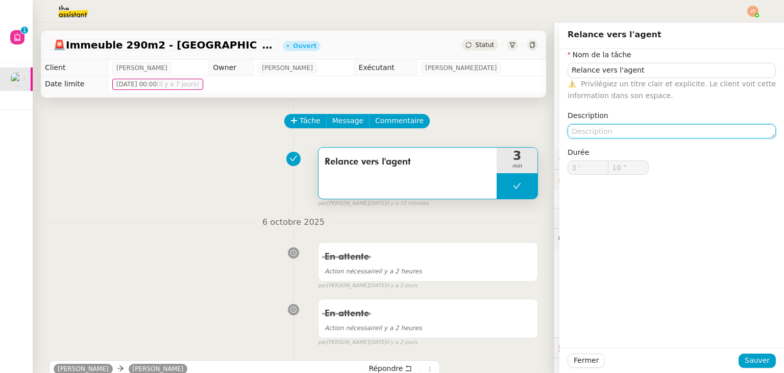
click at [585, 127] on textarea at bounding box center [672, 131] width 208 height 14
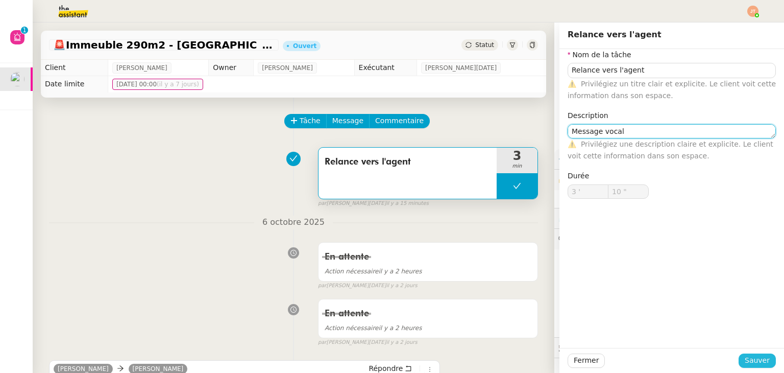
type textarea "Message vocal"
click at [759, 360] on span "Sauver" at bounding box center [757, 360] width 25 height 12
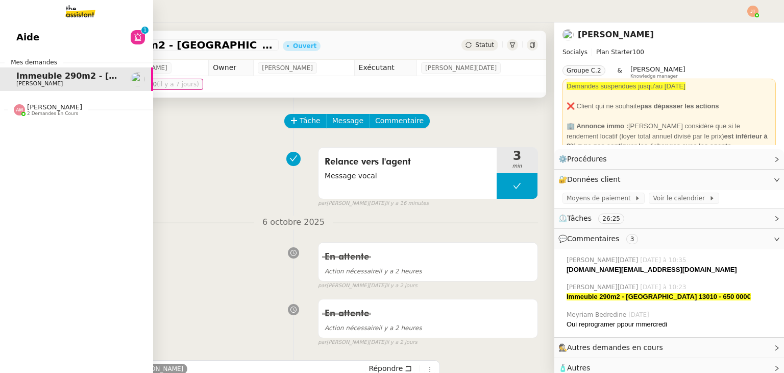
click at [34, 112] on span "2 demandes en cours" at bounding box center [52, 114] width 51 height 6
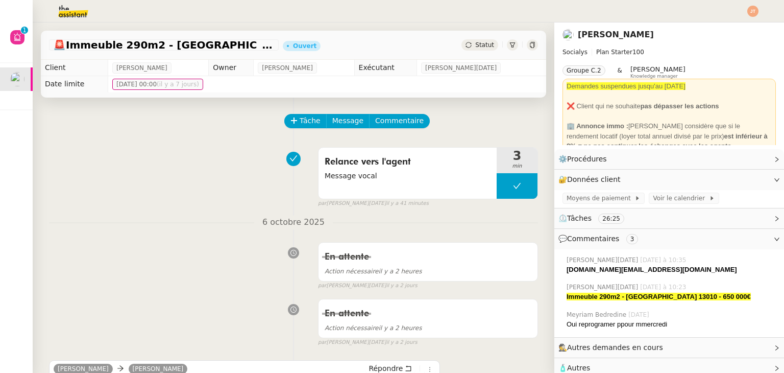
click at [71, 17] on img at bounding box center [65, 11] width 79 height 22
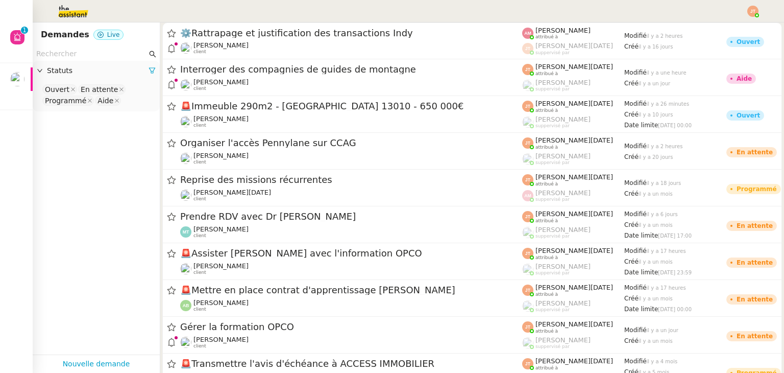
click at [88, 53] on input "text" at bounding box center [91, 54] width 111 height 12
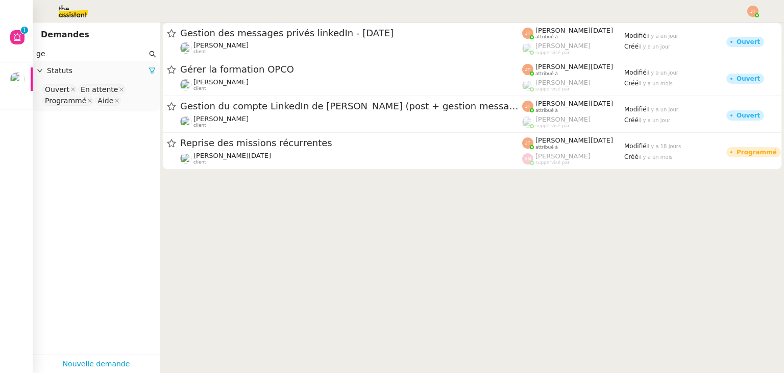
type input "g"
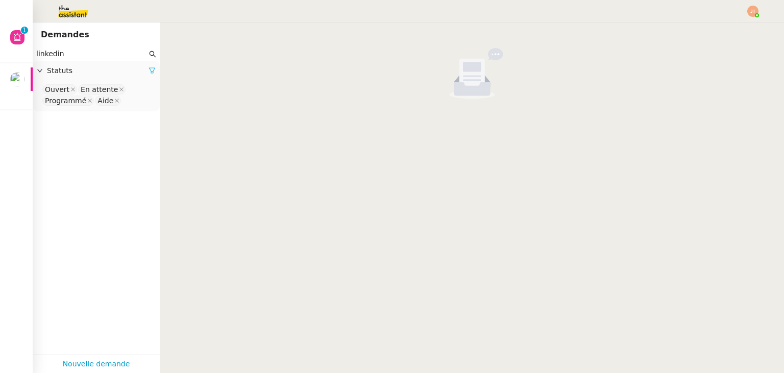
click at [149, 67] on link at bounding box center [152, 70] width 7 height 8
click at [87, 69] on span "Statuts" at bounding box center [101, 71] width 109 height 12
click at [82, 86] on nz-select-top-control "Please select" at bounding box center [96, 89] width 111 height 13
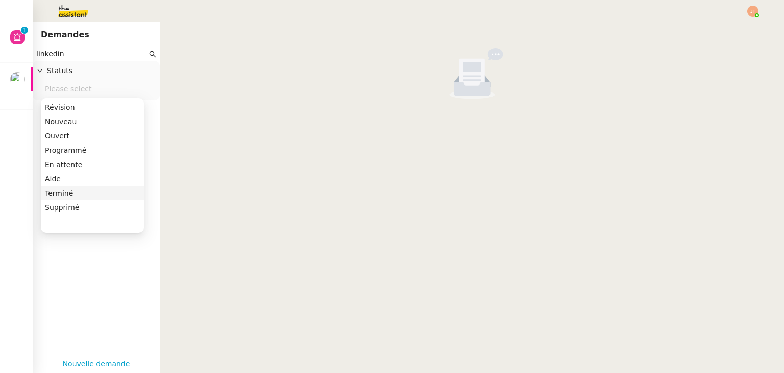
click at [77, 190] on div "Terminé" at bounding box center [92, 192] width 95 height 9
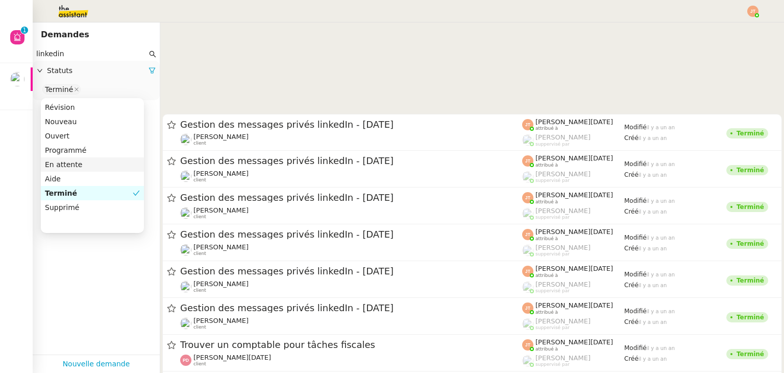
scroll to position [23363, 0]
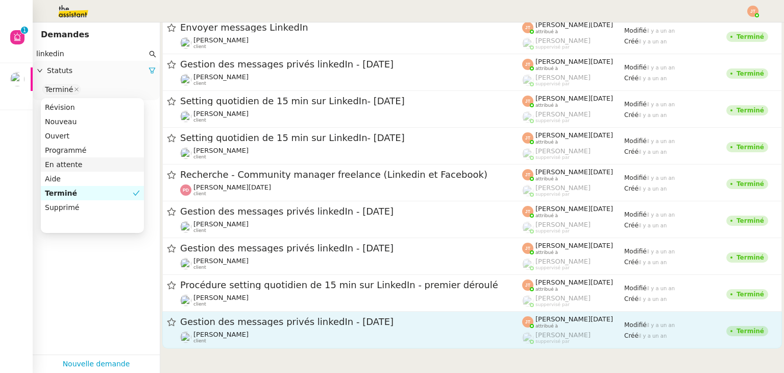
click at [365, 321] on span "Gestion des messages privés linkedIn - [DATE]" at bounding box center [351, 321] width 342 height 9
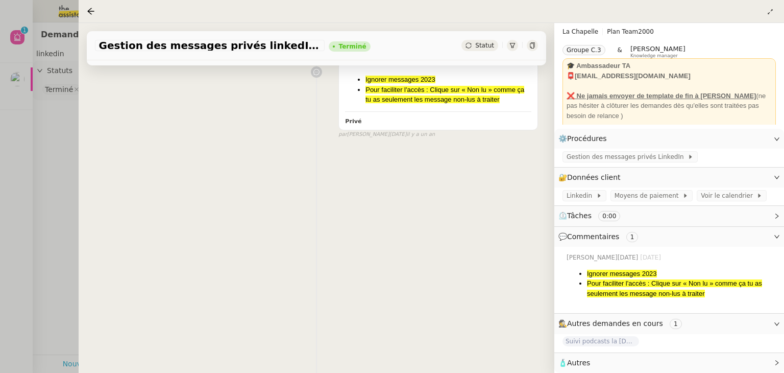
scroll to position [28, 0]
click at [61, 198] on div at bounding box center [392, 186] width 784 height 373
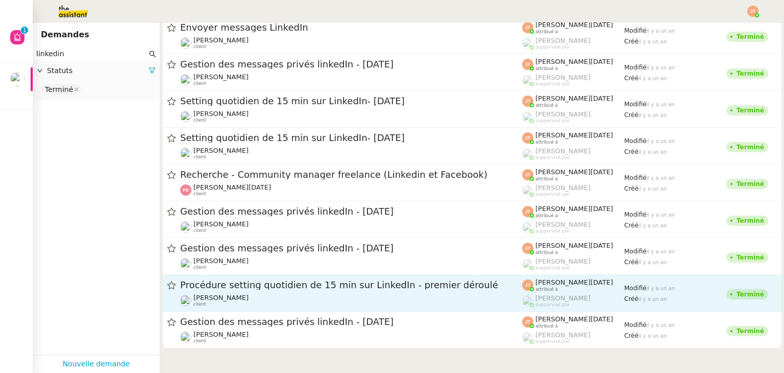
click at [262, 289] on span "Procédure setting quotidien de 15 min sur LinkedIn - premier déroulé" at bounding box center [351, 284] width 342 height 9
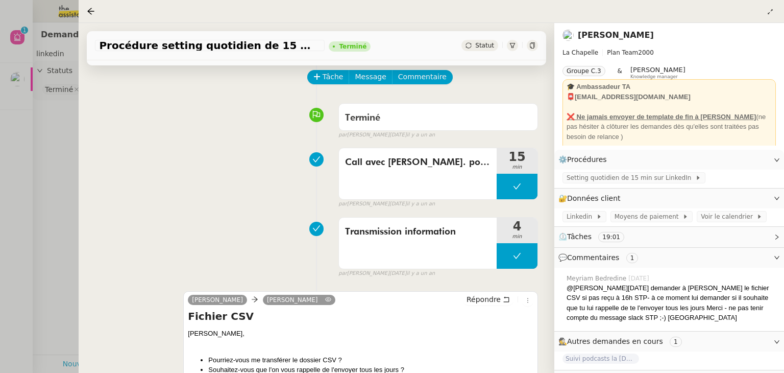
scroll to position [41, 0]
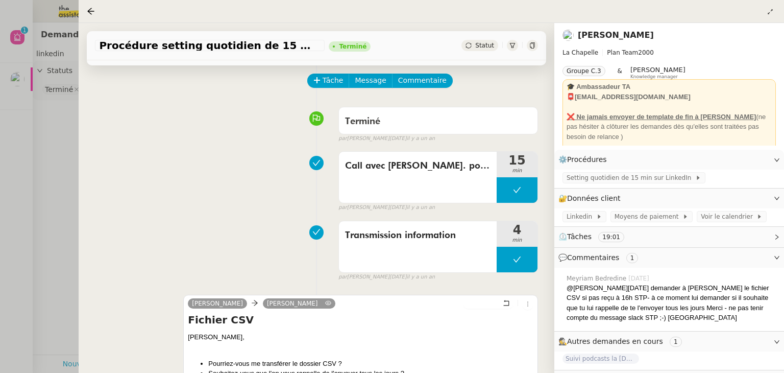
click at [56, 201] on div at bounding box center [392, 186] width 784 height 373
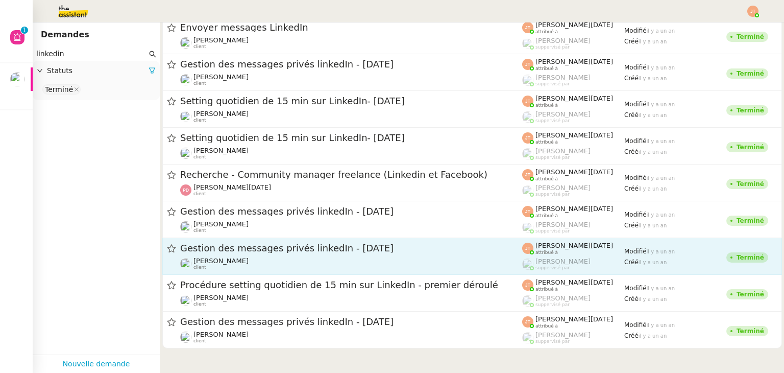
click at [252, 251] on span "Gestion des messages privés linkedIn - [DATE]" at bounding box center [351, 248] width 342 height 9
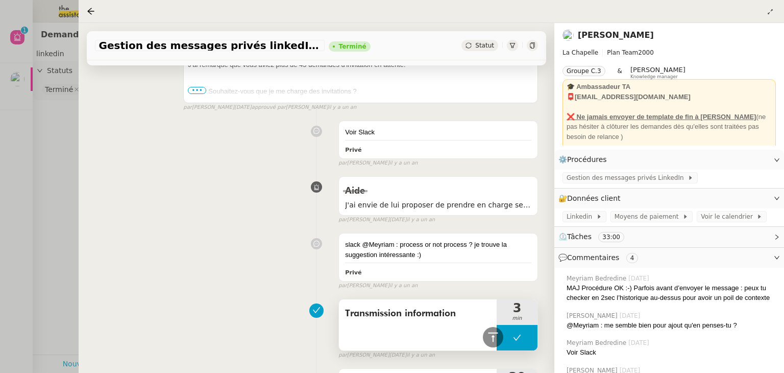
scroll to position [705, 0]
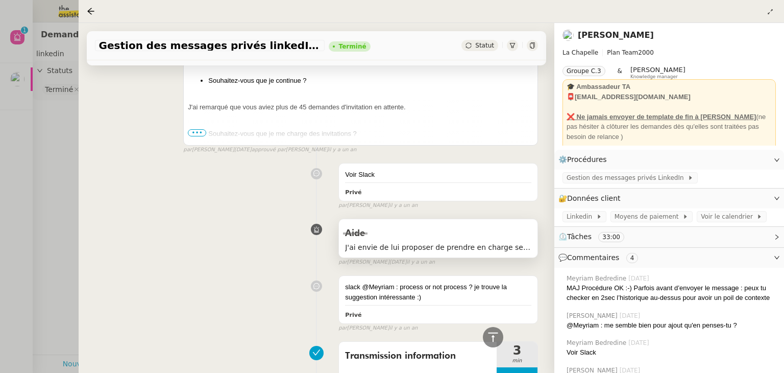
click at [396, 247] on span "J'ai envie de lui proposer de prendre en charge ses invitations LinkedIn (45 en…" at bounding box center [438, 248] width 186 height 12
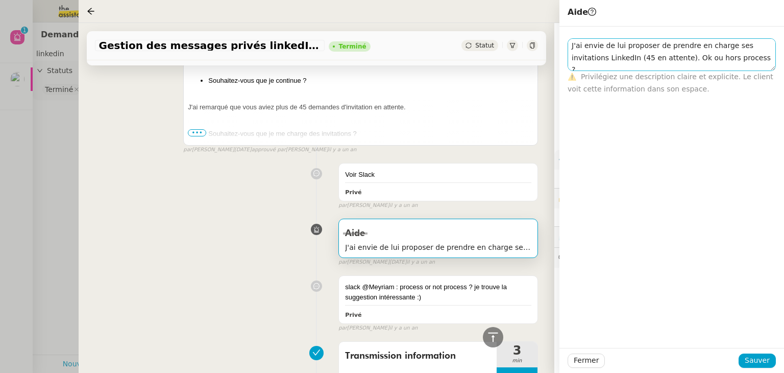
drag, startPoint x: 773, startPoint y: 47, endPoint x: 773, endPoint y: 66, distance: 18.4
click at [773, 66] on textarea "J'ai envie de lui proposer de prendre en charge ses invitations LinkedIn (45 en…" at bounding box center [672, 54] width 208 height 33
click at [268, 220] on div "Aide J'ai envie de lui proposer de prendre en charge ses invitations LinkedIn (…" at bounding box center [316, 240] width 443 height 53
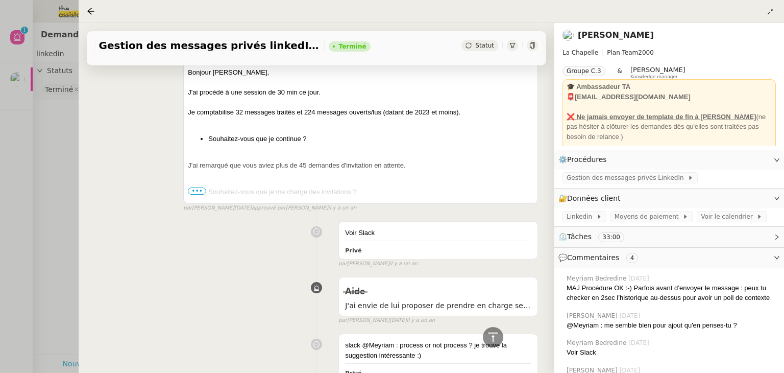
scroll to position [603, 0]
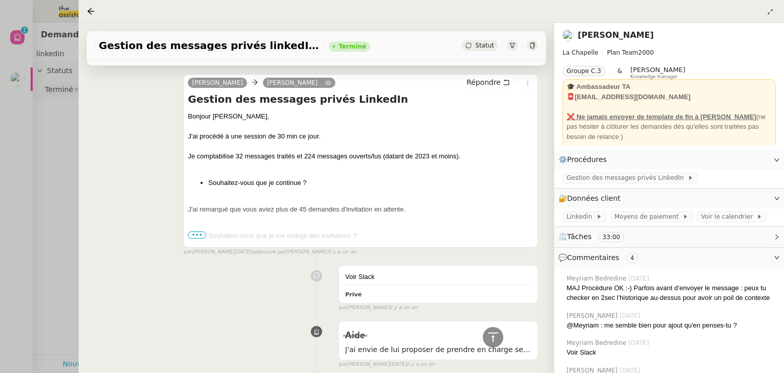
click at [198, 235] on span "•••" at bounding box center [197, 234] width 18 height 7
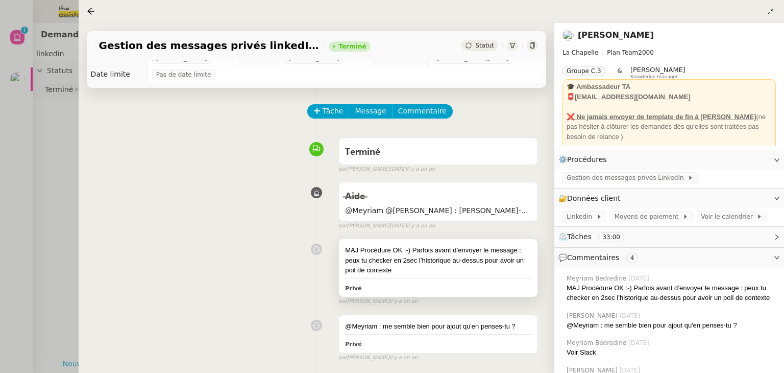
scroll to position [0, 0]
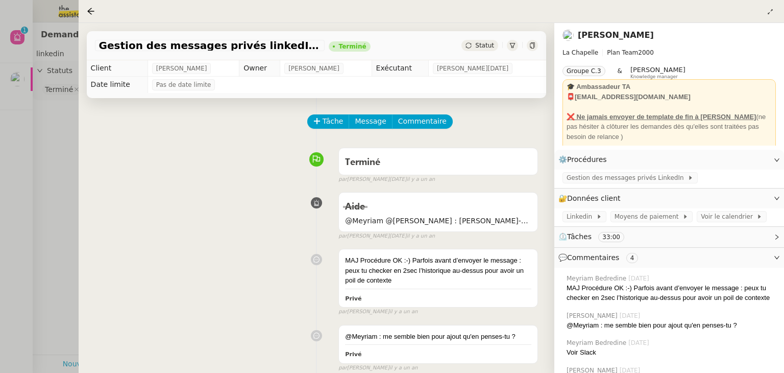
click at [54, 203] on div at bounding box center [392, 186] width 784 height 373
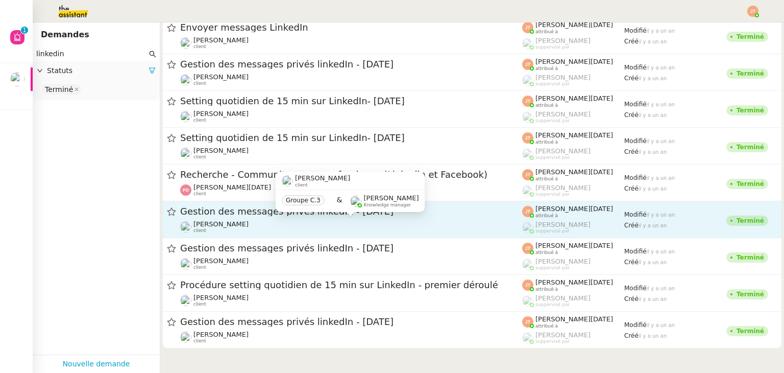
click at [249, 221] on div "[PERSON_NAME] client" at bounding box center [351, 226] width 342 height 13
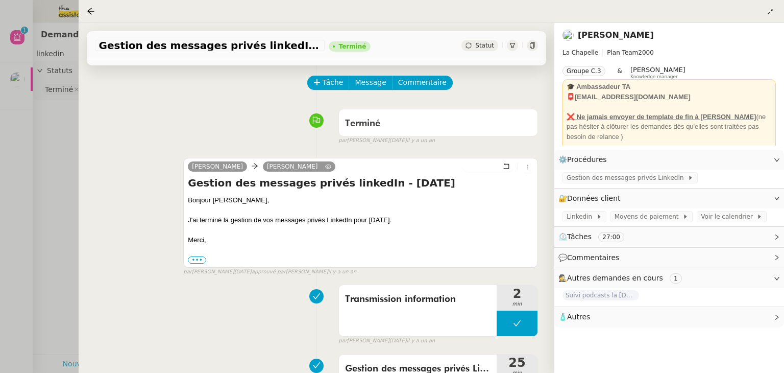
scroll to position [36, 0]
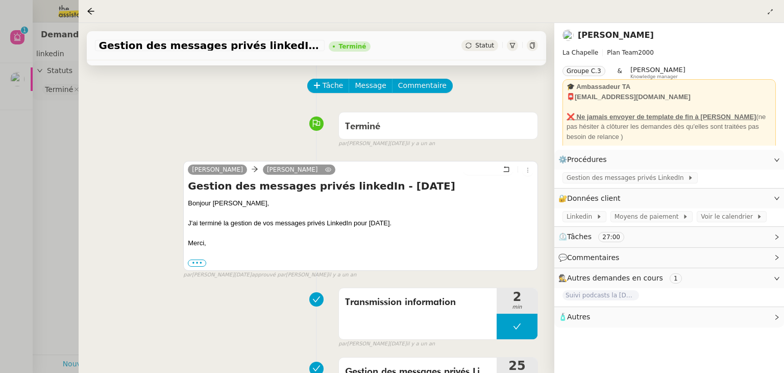
click at [61, 172] on div at bounding box center [392, 186] width 784 height 373
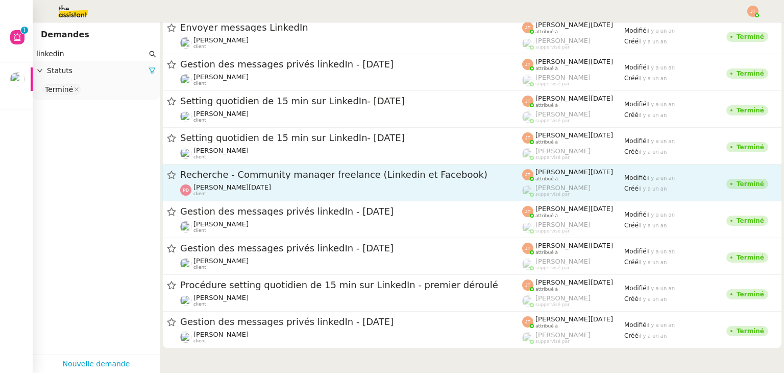
click at [255, 177] on span "Recherche - Community manager freelance (Linkedin et Facebook)" at bounding box center [351, 174] width 342 height 9
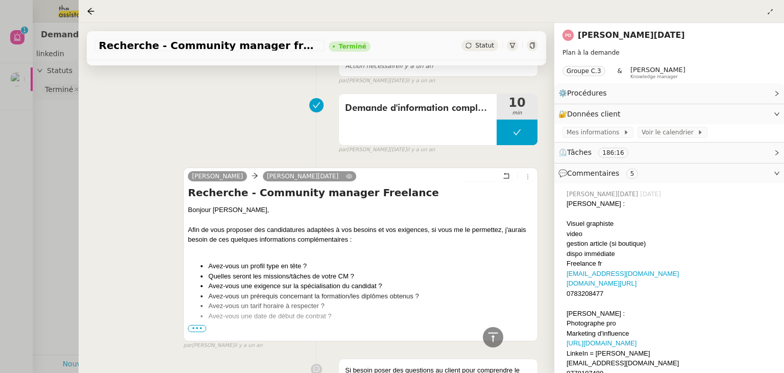
scroll to position [4320, 0]
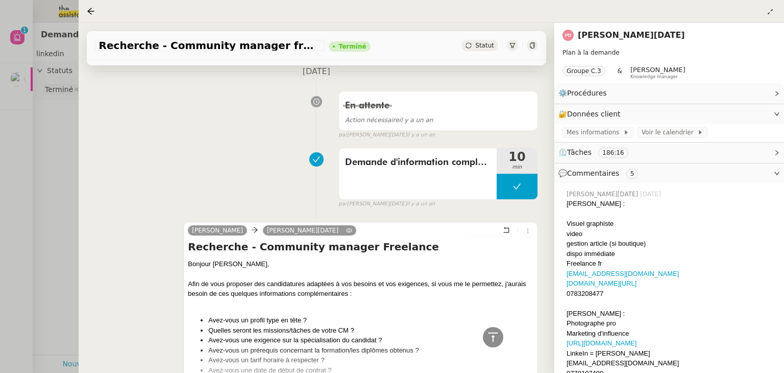
click at [45, 160] on div at bounding box center [392, 186] width 784 height 373
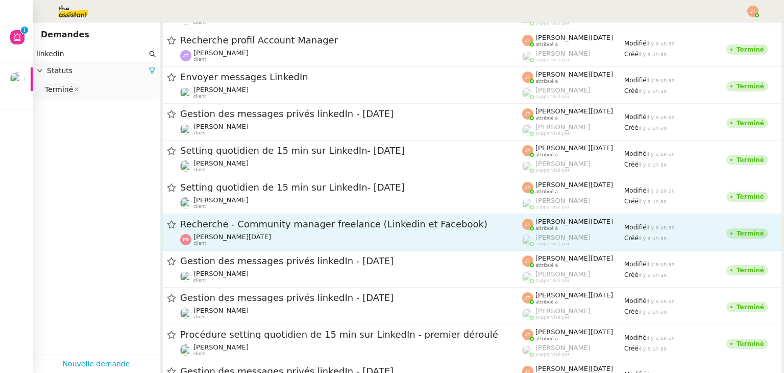
scroll to position [23312, 0]
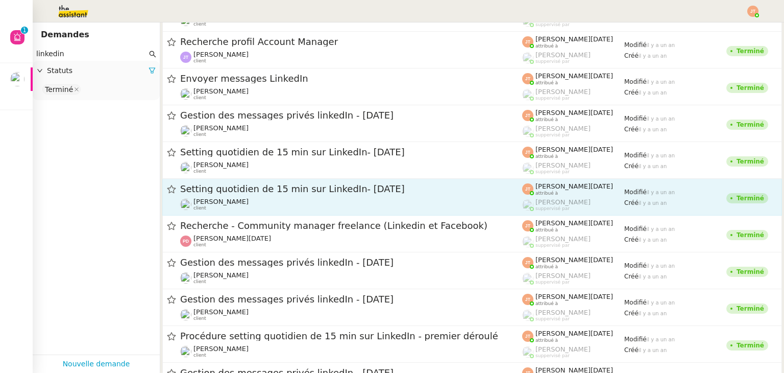
click at [252, 189] on span "Setting quotidien de 15 min sur LinkedIn- 11 octobre 2024" at bounding box center [351, 188] width 342 height 9
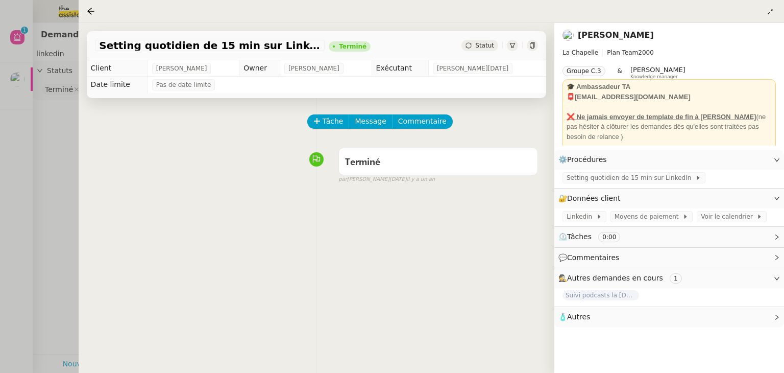
click at [64, 174] on div at bounding box center [392, 186] width 784 height 373
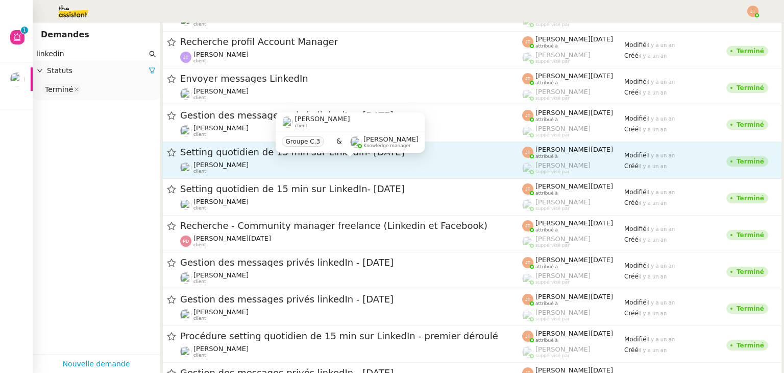
click at [248, 161] on div "Hugo Bentz client" at bounding box center [351, 167] width 342 height 13
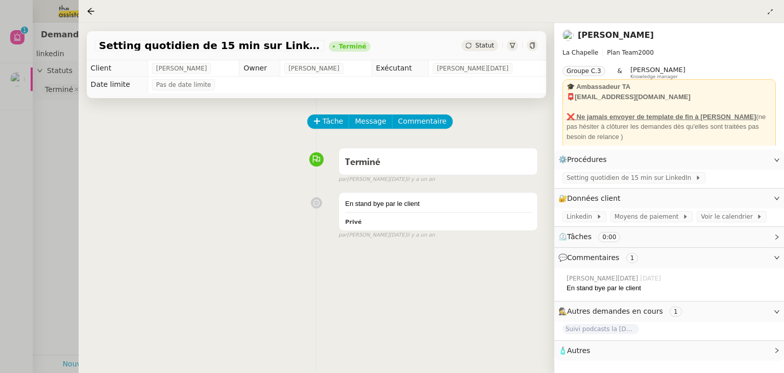
click at [57, 178] on div at bounding box center [392, 186] width 784 height 373
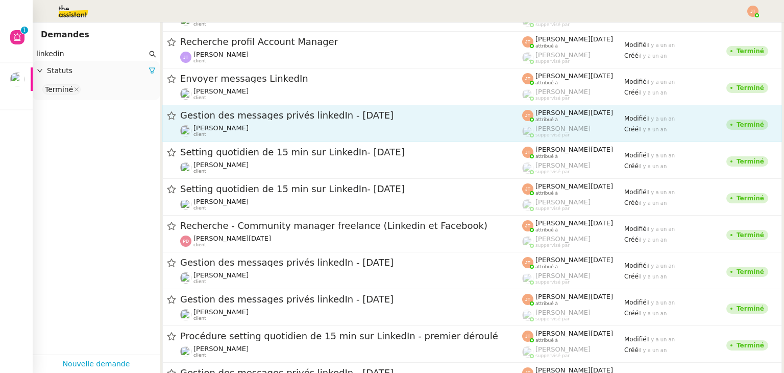
click at [231, 124] on div "Hugo Bentz client" at bounding box center [351, 130] width 342 height 13
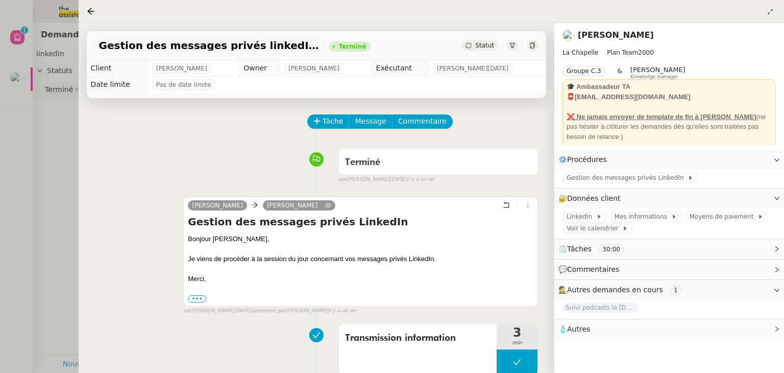
scroll to position [138, 0]
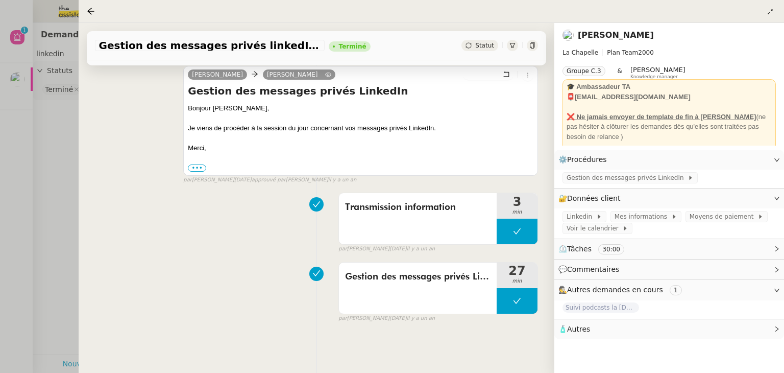
click at [55, 165] on div at bounding box center [392, 186] width 784 height 373
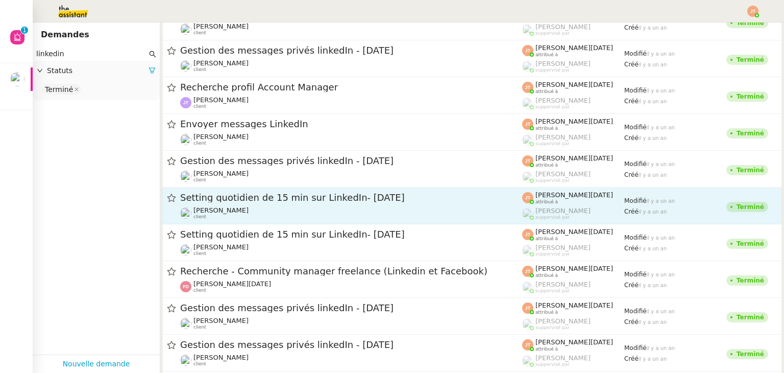
scroll to position [23260, 0]
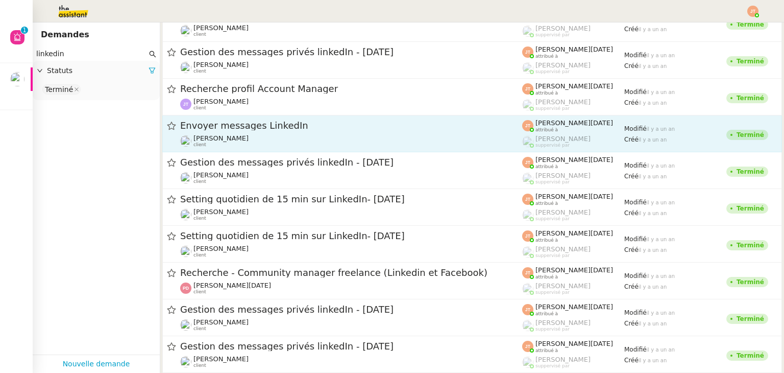
click at [223, 128] on span "Envoyer messages LinkedIn" at bounding box center [351, 125] width 342 height 9
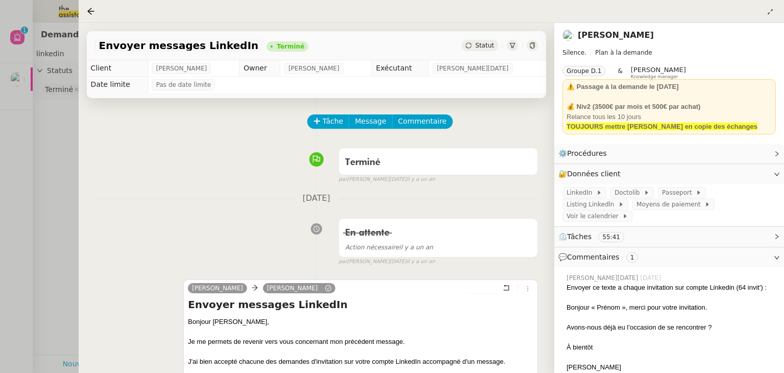
click at [57, 175] on div at bounding box center [392, 186] width 784 height 373
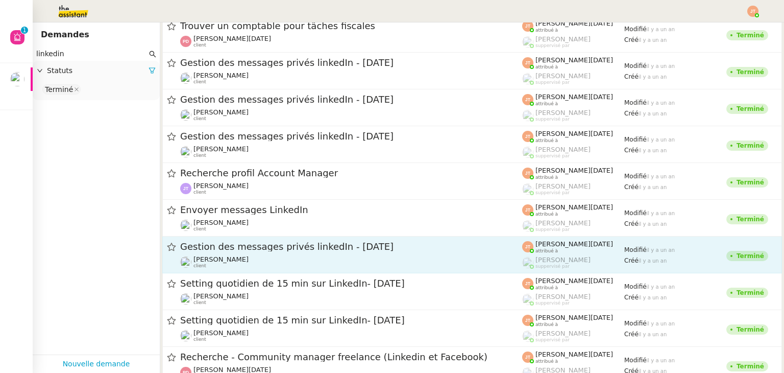
scroll to position [23158, 0]
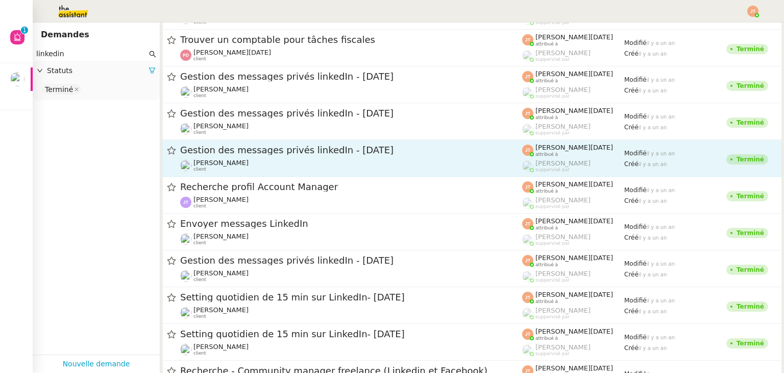
click at [228, 156] on div "Gestion des messages privés linkedIn - 15 octobre 2024" at bounding box center [351, 150] width 342 height 13
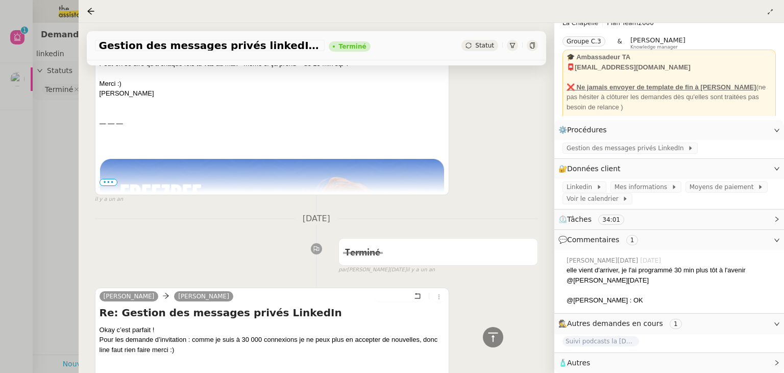
scroll to position [306, 0]
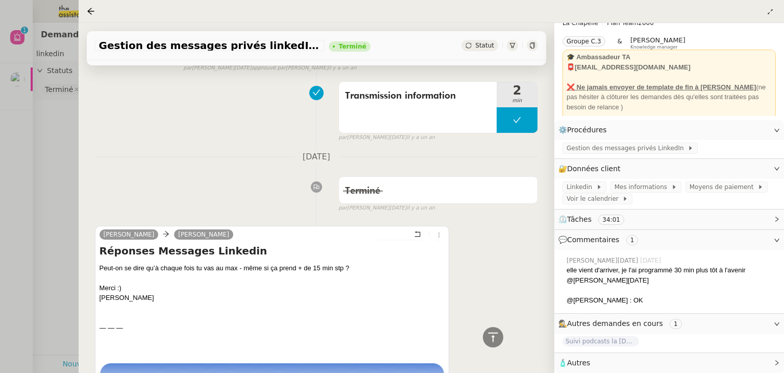
click at [51, 212] on div at bounding box center [392, 186] width 784 height 373
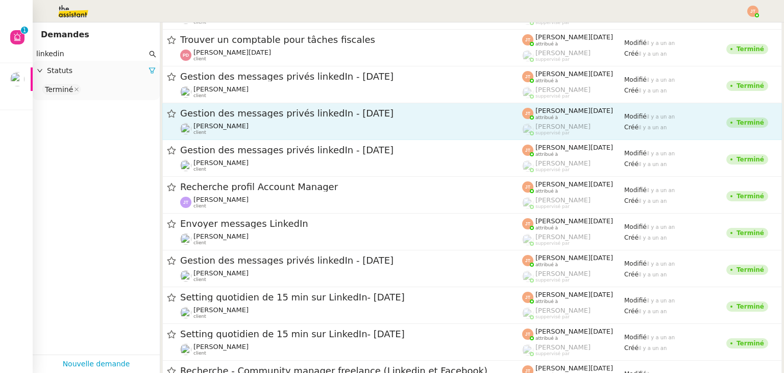
click at [267, 111] on span "Gestion des messages privés linkedIn - 16 octobre 2024" at bounding box center [351, 113] width 342 height 9
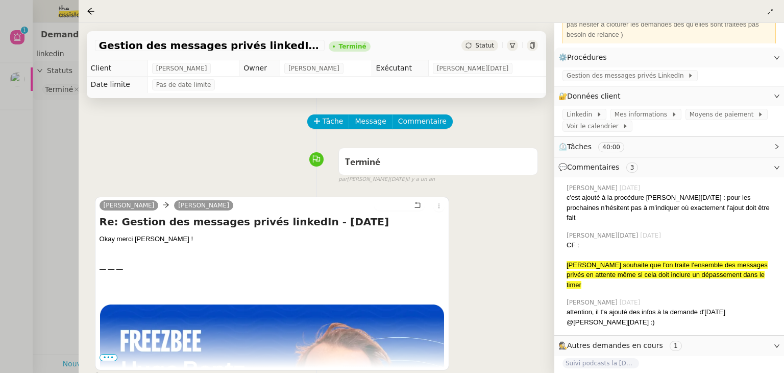
click at [47, 216] on div at bounding box center [392, 186] width 784 height 373
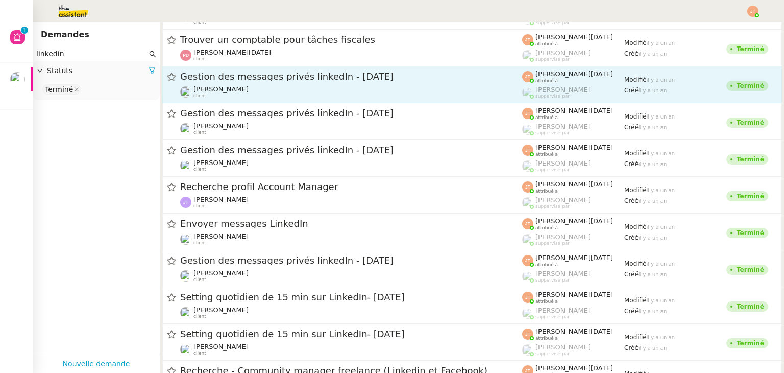
click at [255, 82] on div "Gestion des messages privés linkedIn - 17 octobre 2024" at bounding box center [351, 76] width 342 height 13
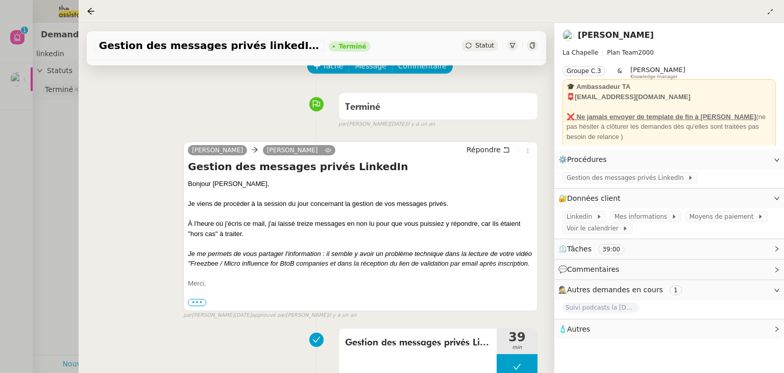
scroll to position [138, 0]
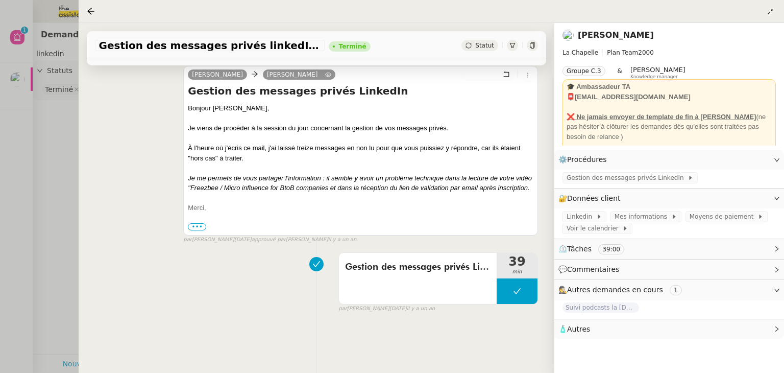
click at [63, 196] on div at bounding box center [392, 186] width 784 height 373
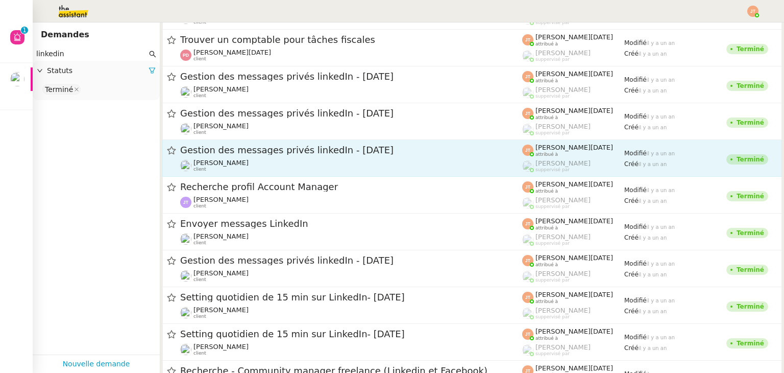
click at [263, 159] on div "Hugo Bentz client" at bounding box center [351, 165] width 342 height 13
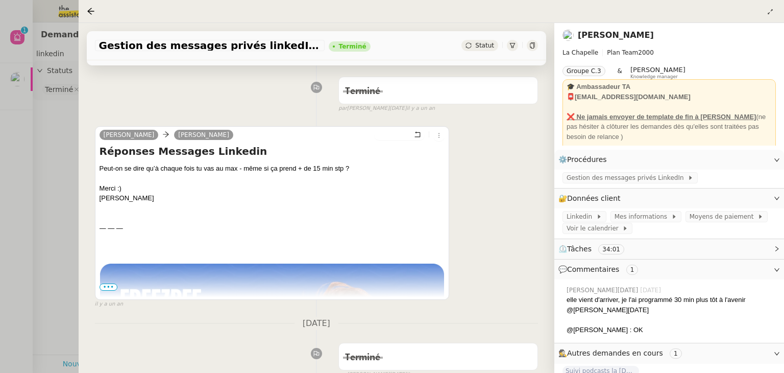
scroll to position [409, 0]
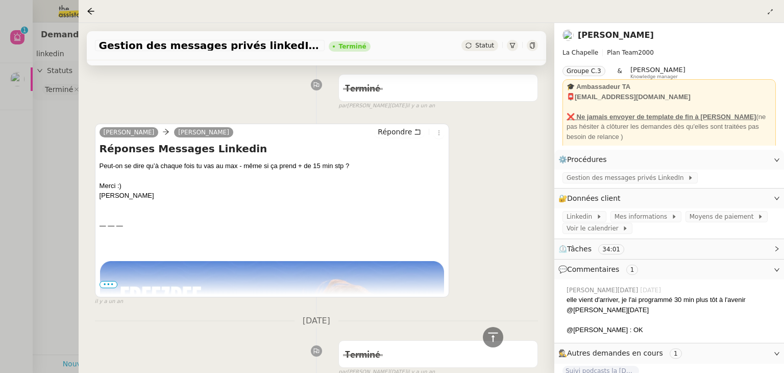
click at [109, 287] on span "•••" at bounding box center [109, 284] width 18 height 7
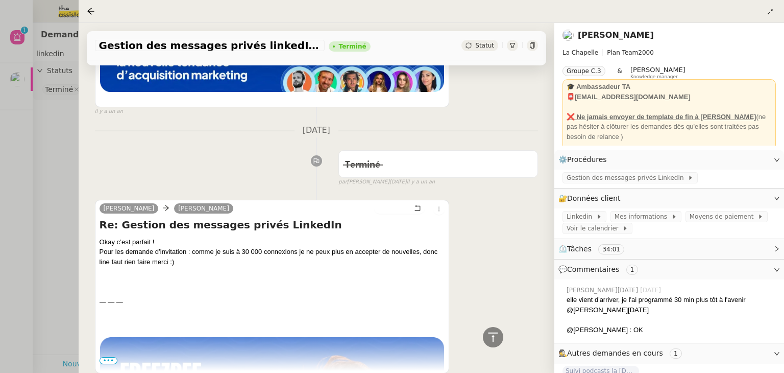
scroll to position [868, 0]
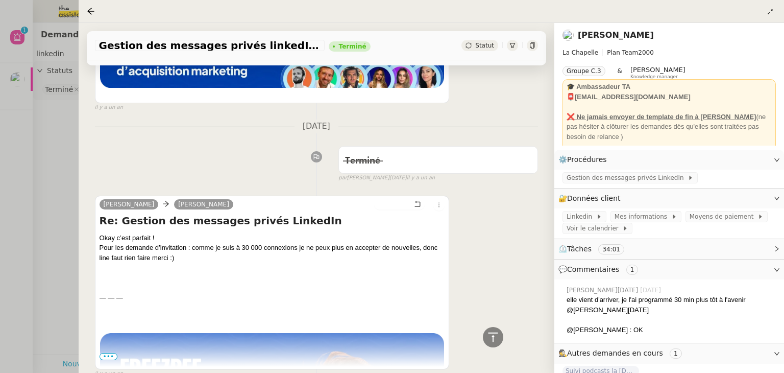
click at [49, 164] on div at bounding box center [392, 186] width 784 height 373
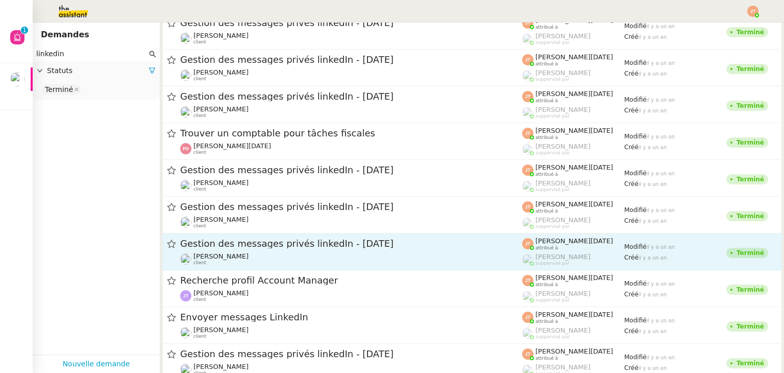
scroll to position [23056, 0]
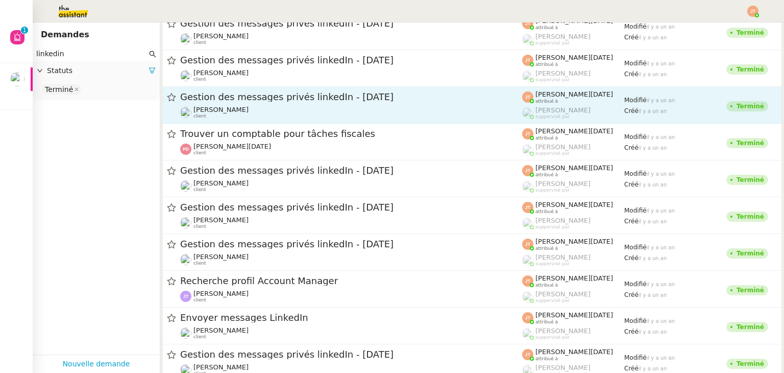
click at [240, 101] on span "Gestion des messages privés linkedIn - 18 octobre 2024" at bounding box center [351, 96] width 342 height 9
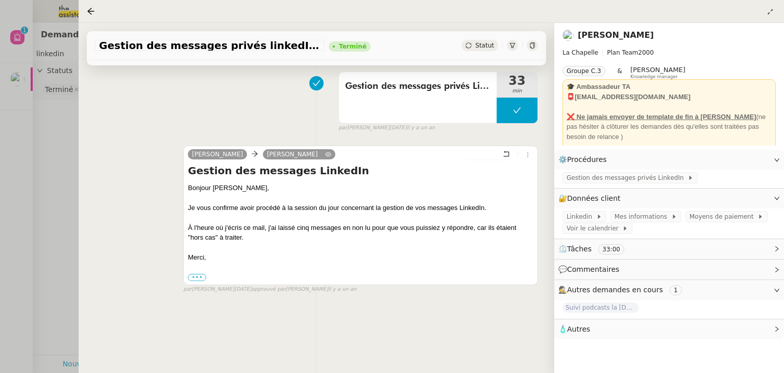
scroll to position [138, 0]
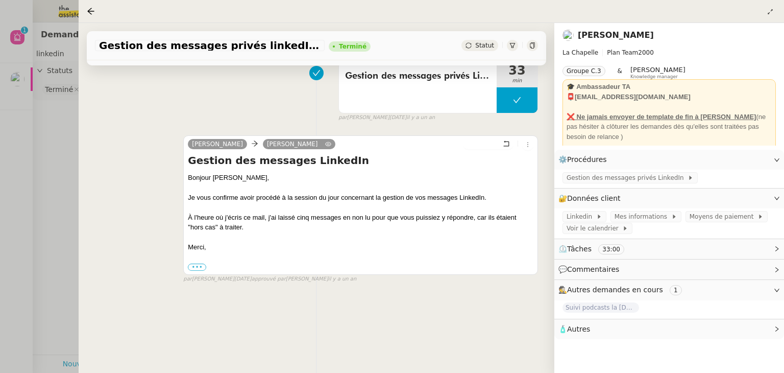
click at [57, 198] on div at bounding box center [392, 186] width 784 height 373
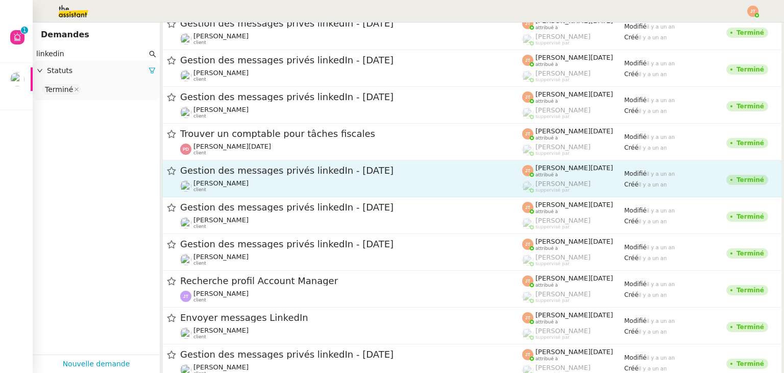
click at [254, 172] on span "Gestion des messages privés linkedIn - 17 octobre 2024" at bounding box center [351, 170] width 342 height 9
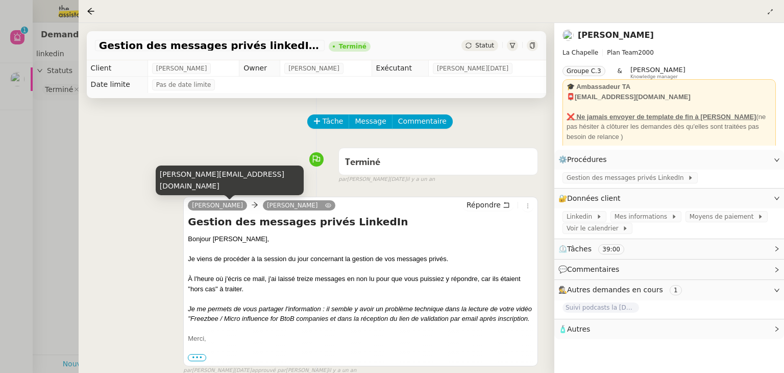
scroll to position [138, 0]
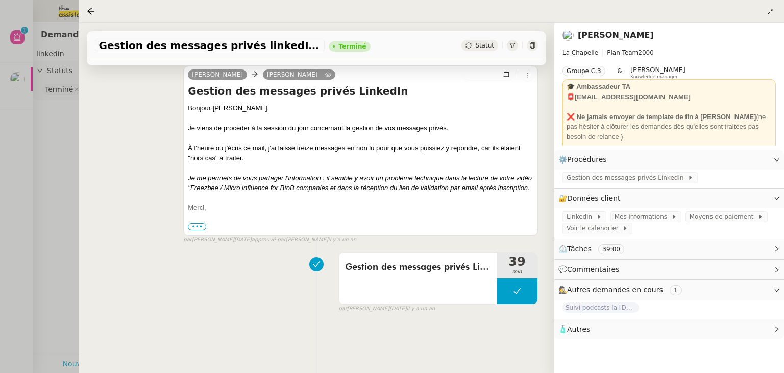
click at [58, 203] on div at bounding box center [392, 186] width 784 height 373
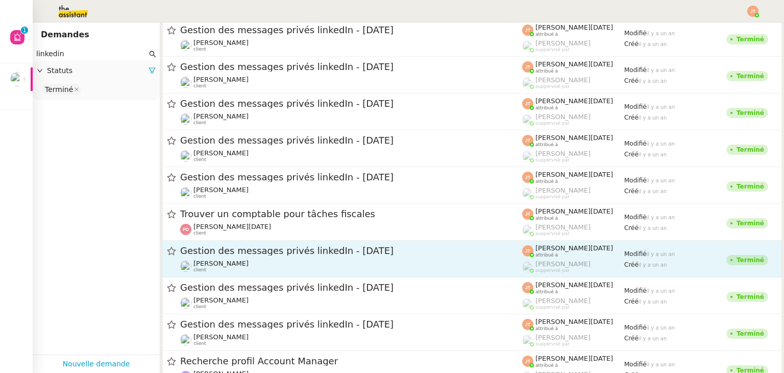
scroll to position [22954, 0]
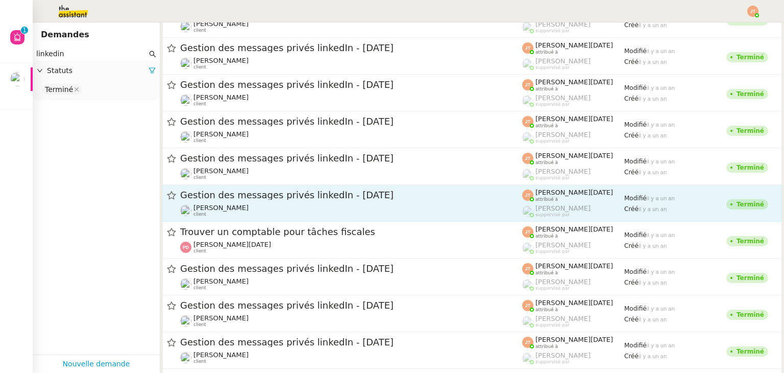
click at [250, 204] on div "Hugo Bentz client" at bounding box center [351, 210] width 342 height 13
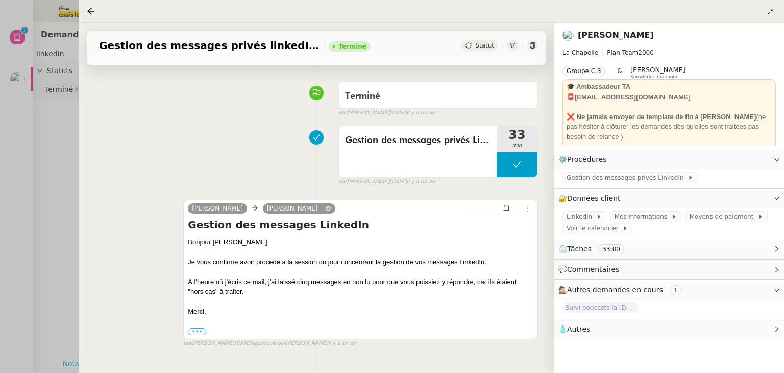
scroll to position [138, 0]
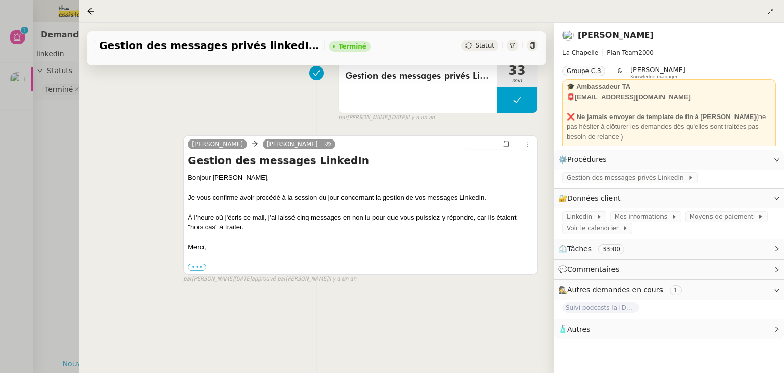
click at [62, 210] on div at bounding box center [392, 186] width 784 height 373
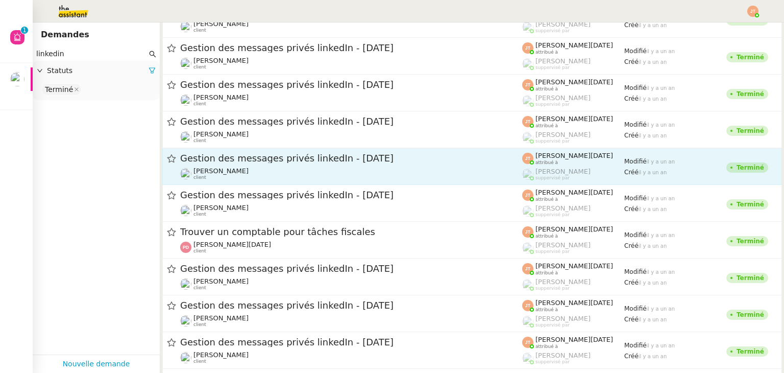
click at [240, 170] on div "Hugo Bentz client" at bounding box center [351, 173] width 342 height 13
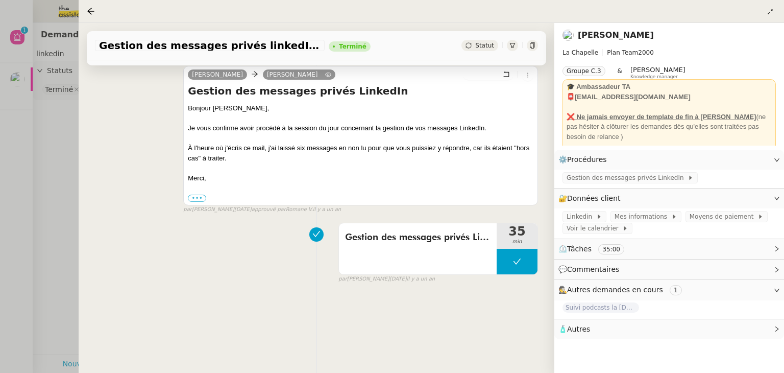
scroll to position [138, 0]
click at [58, 200] on div at bounding box center [392, 186] width 784 height 373
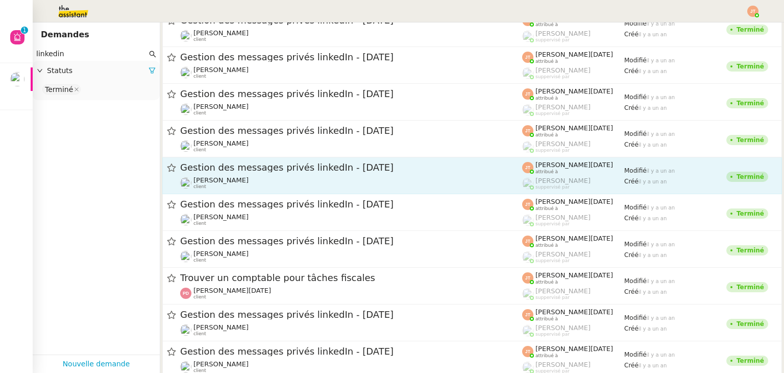
scroll to position [22903, 0]
click at [245, 170] on span "Gestion des messages privés linkedIn - 22 octobre 2024" at bounding box center [351, 168] width 342 height 9
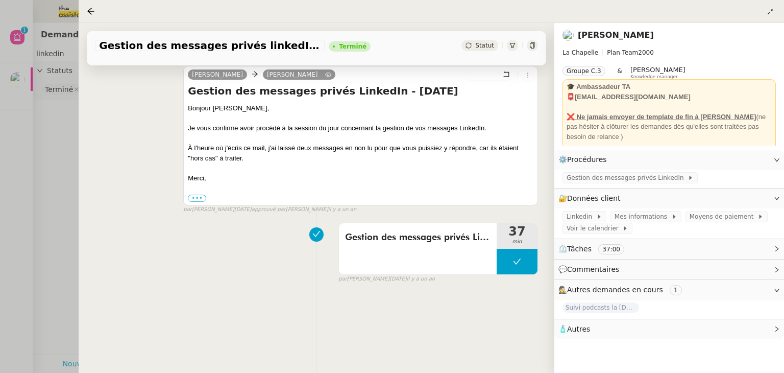
scroll to position [138, 0]
click at [55, 205] on div at bounding box center [392, 186] width 784 height 373
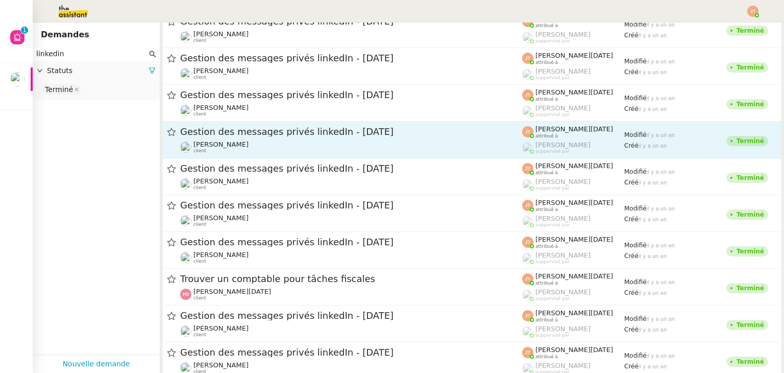
click at [237, 131] on span "Gestion des messages privés linkedIn - 23 octobre 2024" at bounding box center [351, 131] width 342 height 9
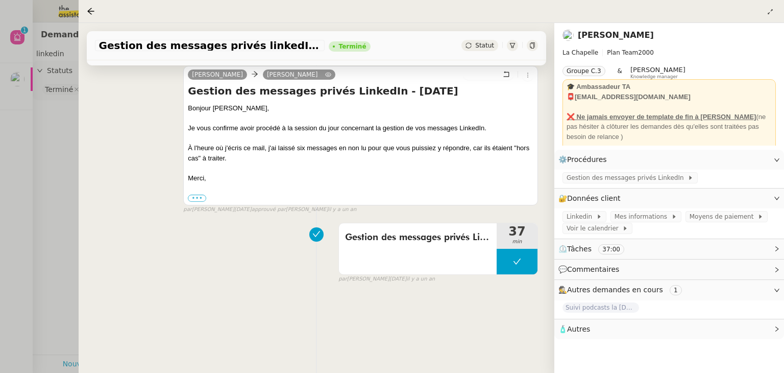
scroll to position [138, 0]
click at [41, 204] on div at bounding box center [392, 186] width 784 height 373
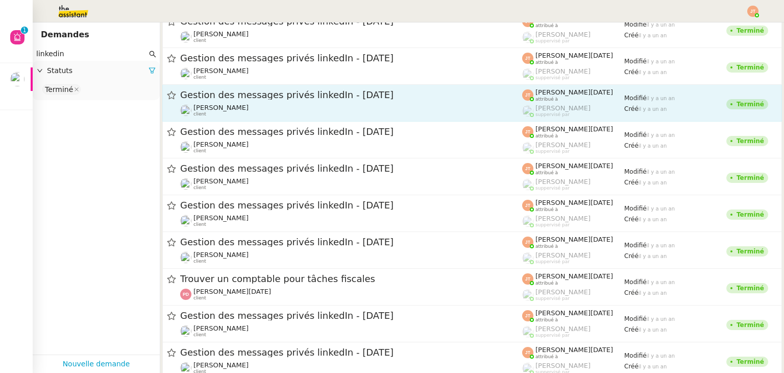
click at [276, 93] on span "Gestion des messages privés linkedIn - 24 octobre 2024" at bounding box center [351, 94] width 342 height 9
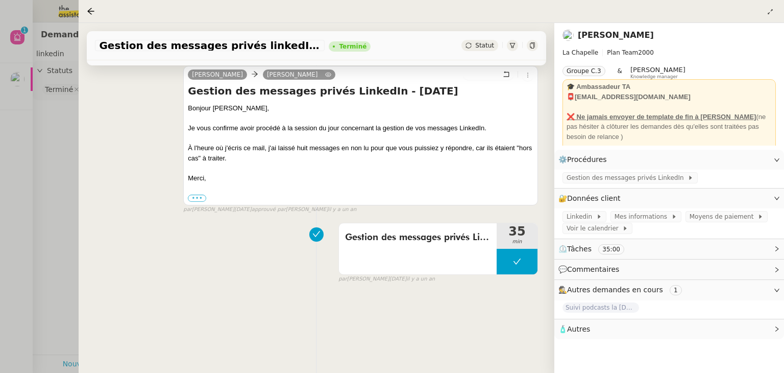
scroll to position [138, 0]
click at [54, 213] on div at bounding box center [392, 186] width 784 height 373
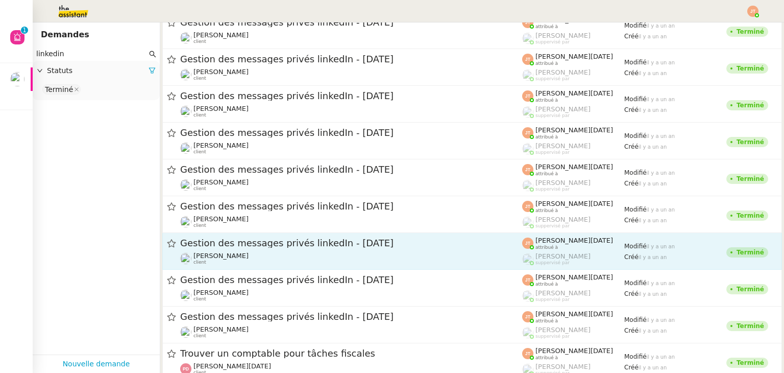
scroll to position [22801, 0]
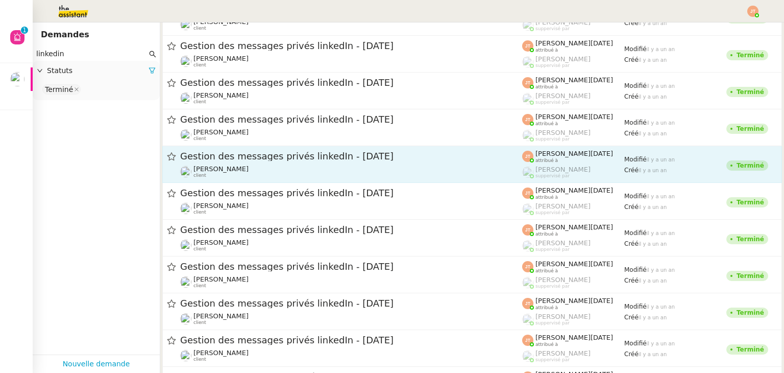
click at [246, 156] on span "Gestion des messages privés linkedIn - 25 octobre 2024" at bounding box center [351, 156] width 342 height 9
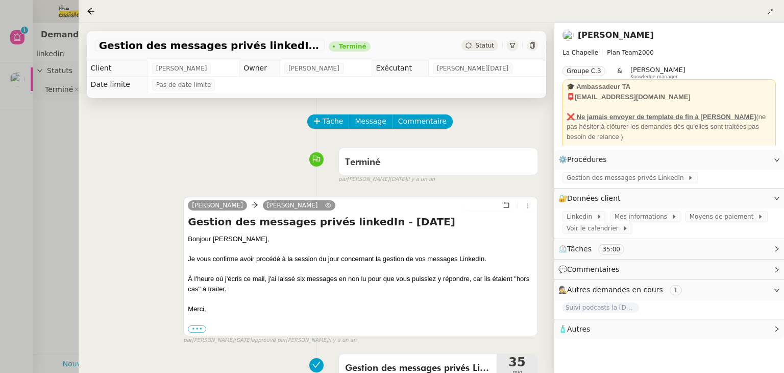
click at [65, 226] on div at bounding box center [392, 186] width 784 height 373
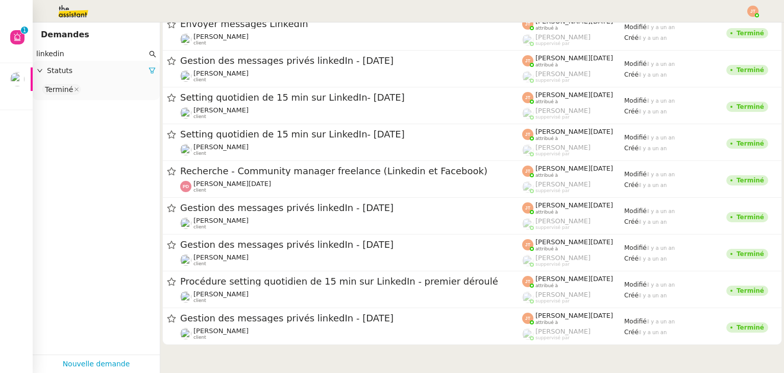
scroll to position [23363, 0]
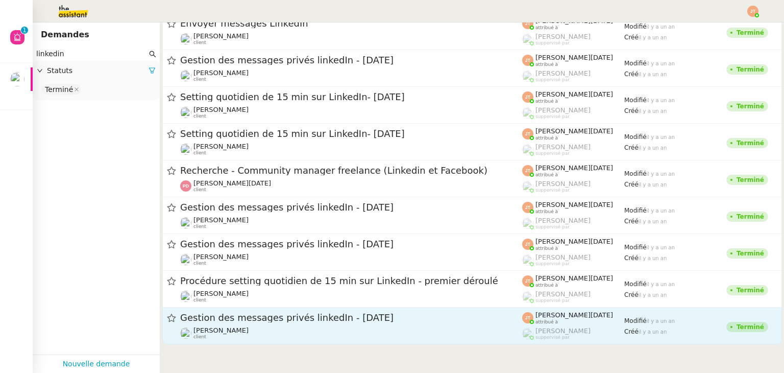
click at [314, 309] on link "Gestion des messages privés linkedIn - 9 octobre 2024 Hugo Bentz client Jean-No…" at bounding box center [472, 325] width 620 height 37
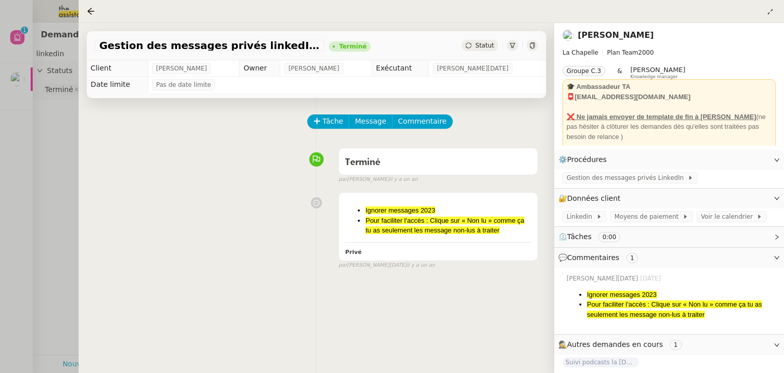
click at [63, 199] on div at bounding box center [392, 186] width 784 height 373
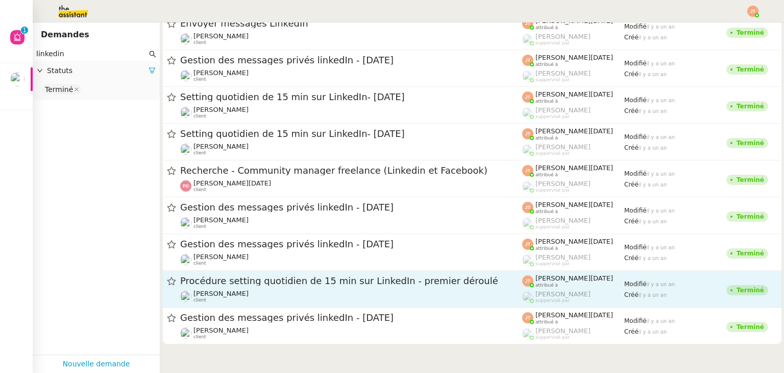
click at [263, 286] on div "Procédure setting quotidien de 15 min sur LinkedIn - premier déroulé" at bounding box center [351, 281] width 342 height 13
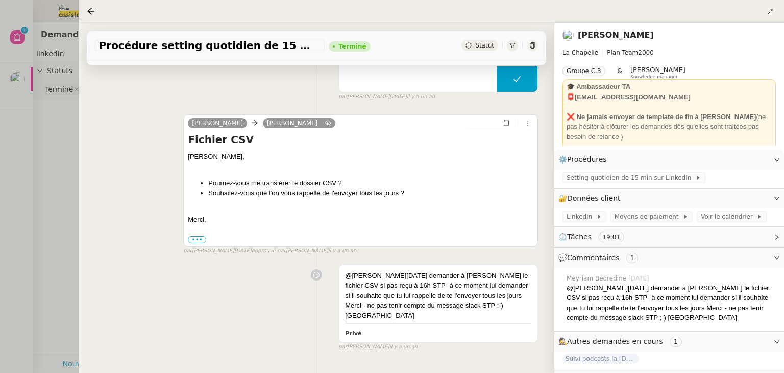
scroll to position [245, 0]
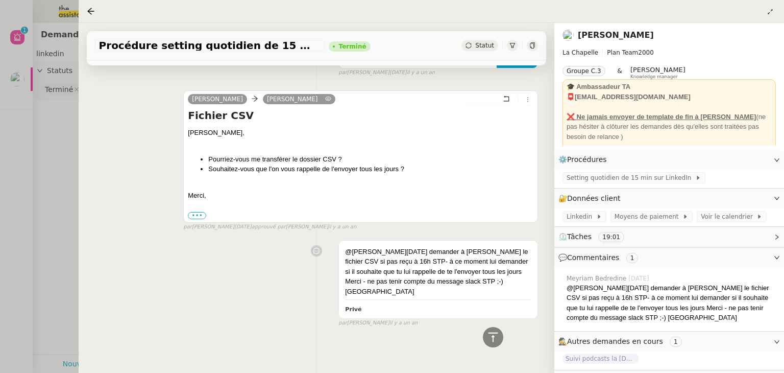
click at [55, 252] on div at bounding box center [392, 186] width 784 height 373
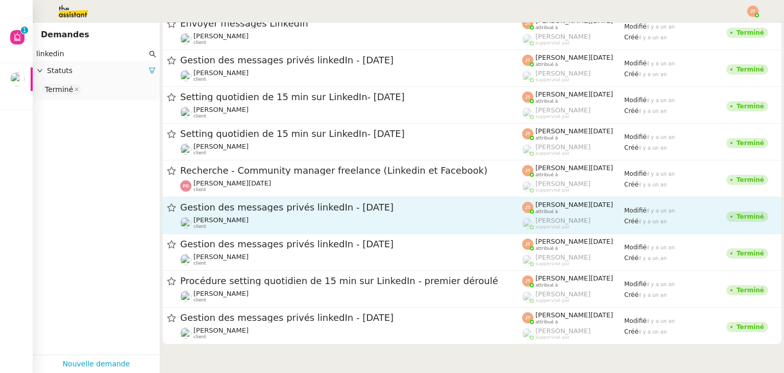
click at [294, 218] on div "Hugo Bentz client" at bounding box center [351, 222] width 342 height 13
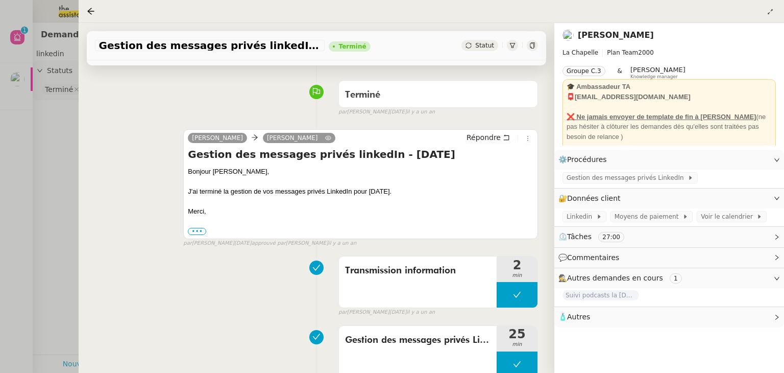
scroll to position [138, 0]
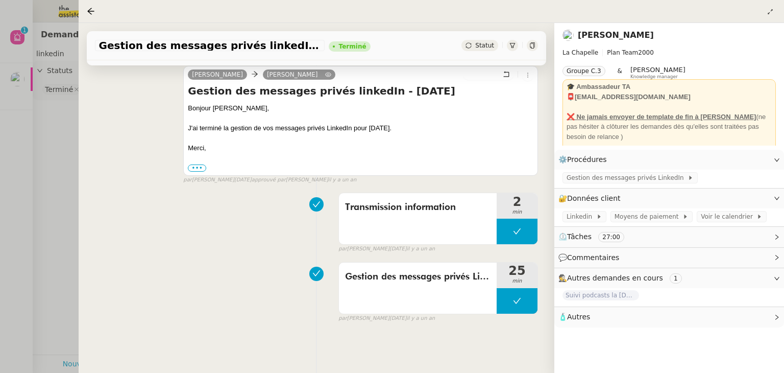
click at [69, 213] on div at bounding box center [392, 186] width 784 height 373
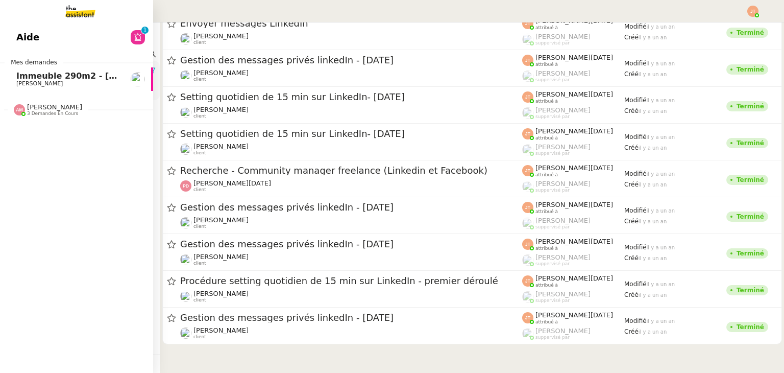
drag, startPoint x: 40, startPoint y: 56, endPoint x: 0, endPoint y: 56, distance: 39.8
click at [0, 56] on nz-layout "Aide 0 1 2 3 4 5 6 7 8 9 Mes demandes Immeuble 290m2 - Marseille 13010 - 650 00…" at bounding box center [392, 186] width 784 height 373
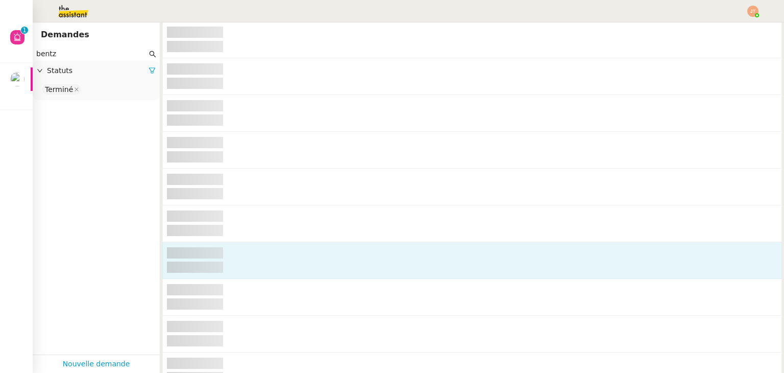
scroll to position [40100, 0]
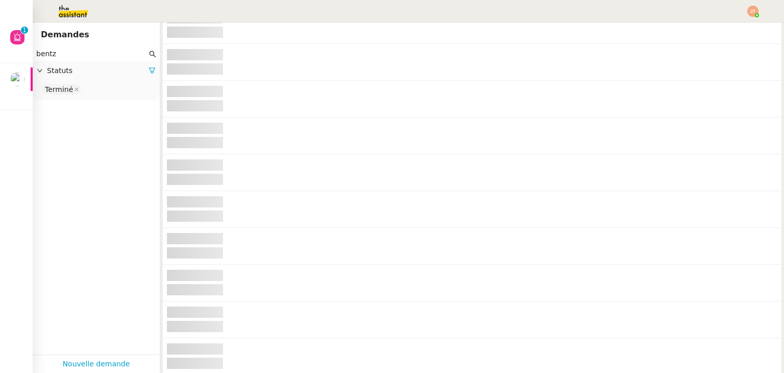
click at [73, 58] on input "bentz" at bounding box center [91, 54] width 111 height 12
type input "bentz"
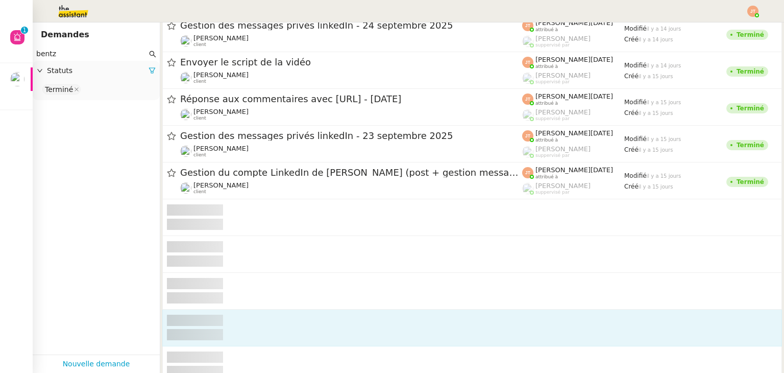
scroll to position [1758, 0]
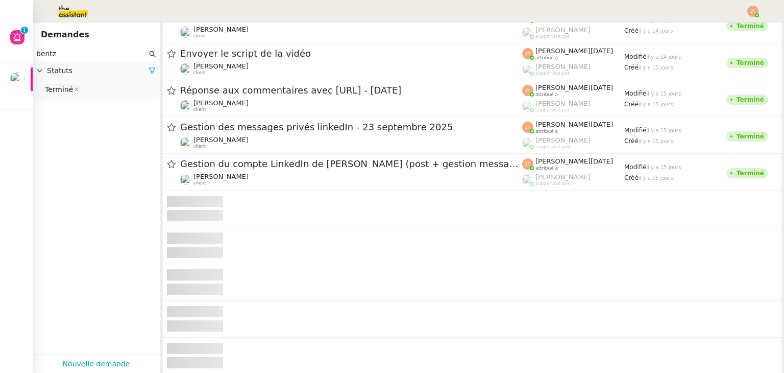
drag, startPoint x: 68, startPoint y: 50, endPoint x: 39, endPoint y: 52, distance: 28.7
click at [39, 52] on input "bentz" at bounding box center [91, 54] width 111 height 12
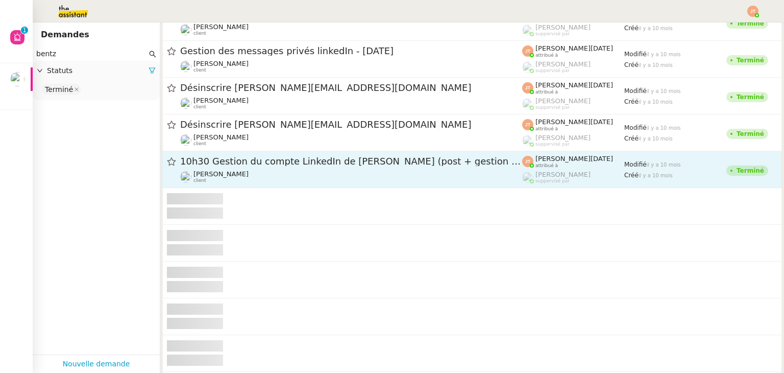
scroll to position [38657, 0]
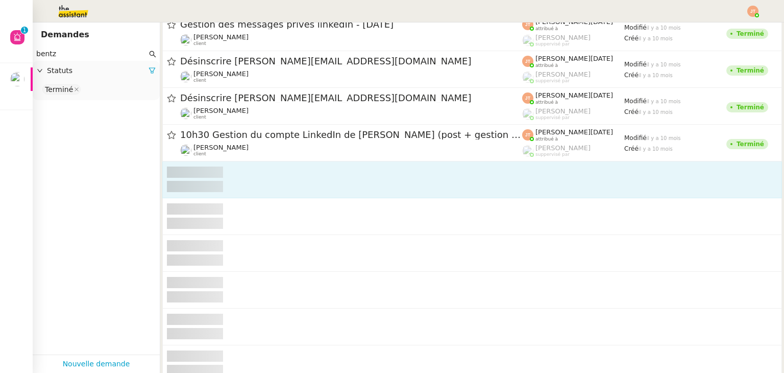
click at [314, 182] on nz-skeleton-element at bounding box center [472, 187] width 611 height 12
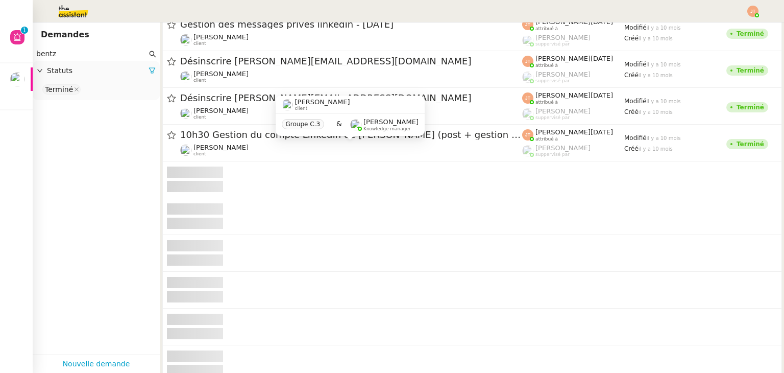
click at [298, 142] on div "Hugo Bentz client Groupe C.3 & Frédérique Albert Knowledge manager" at bounding box center [350, 119] width 149 height 48
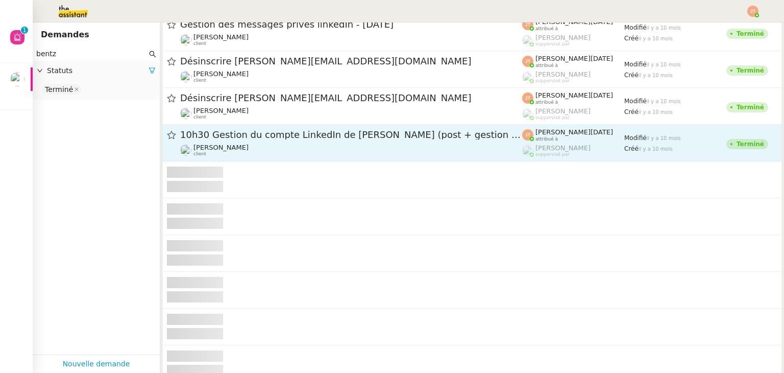
click at [263, 134] on span "10h30 Gestion du compte LinkedIn de [PERSON_NAME] (post + gestion messages) - […" at bounding box center [351, 134] width 342 height 9
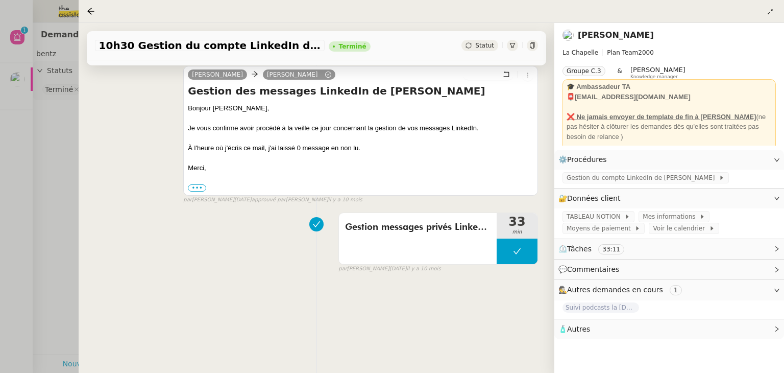
scroll to position [138, 0]
click at [69, 203] on div at bounding box center [392, 186] width 784 height 373
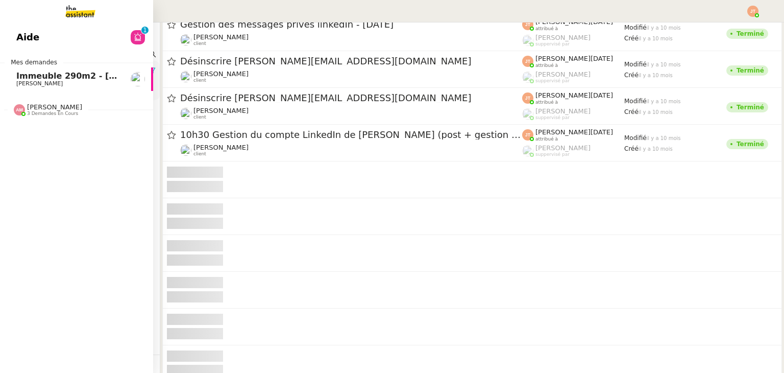
drag, startPoint x: 58, startPoint y: 52, endPoint x: 22, endPoint y: 53, distance: 35.8
click at [22, 53] on nz-layout "Aide 0 1 2 3 4 5 6 7 8 9 Mes demandes Immeuble 290m2 - Marseille 13010 - 650 00…" at bounding box center [392, 186] width 784 height 373
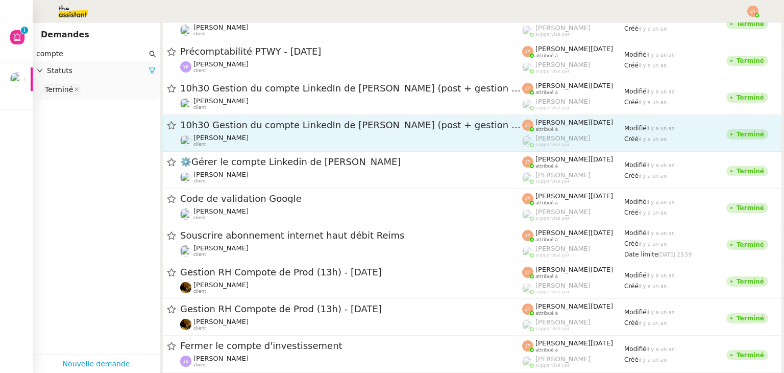
scroll to position [14375, 0]
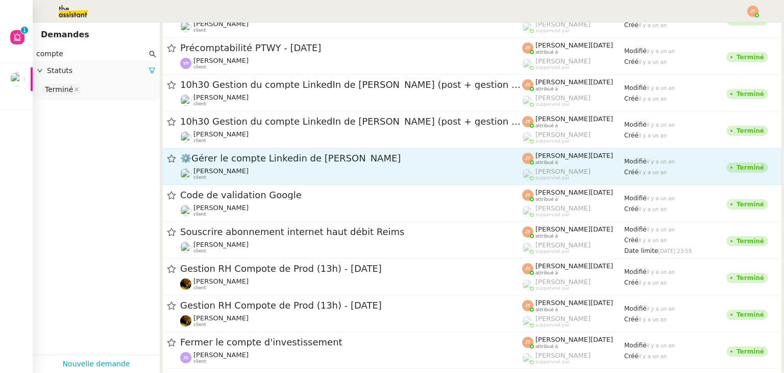
click at [247, 158] on span "⚙️Gérer le compte Linkedin de [PERSON_NAME]" at bounding box center [351, 158] width 342 height 9
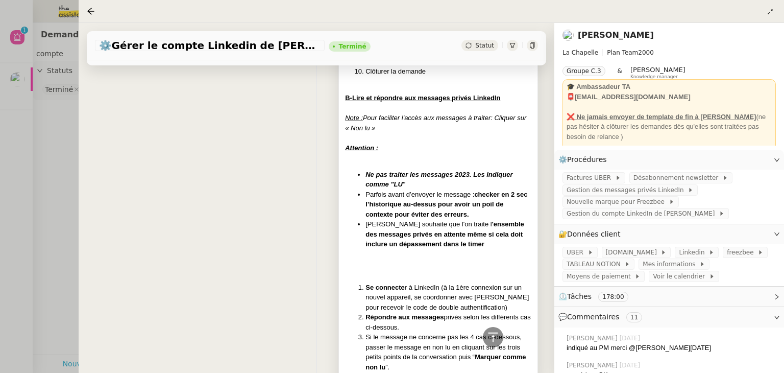
scroll to position [7782, 0]
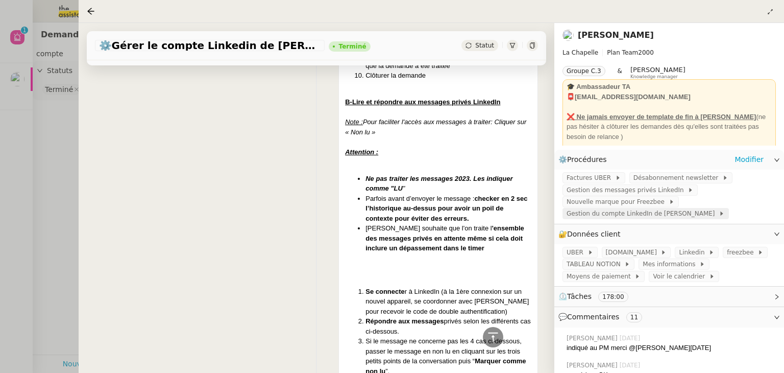
click at [608, 216] on span "Gestion du compte LinkedIn de [PERSON_NAME]" at bounding box center [643, 213] width 152 height 10
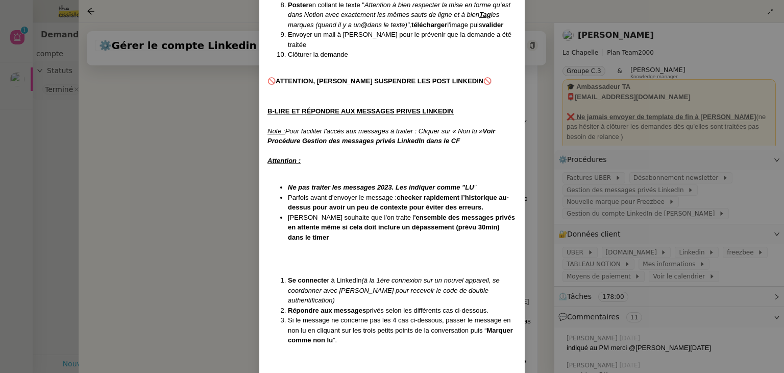
scroll to position [409, 0]
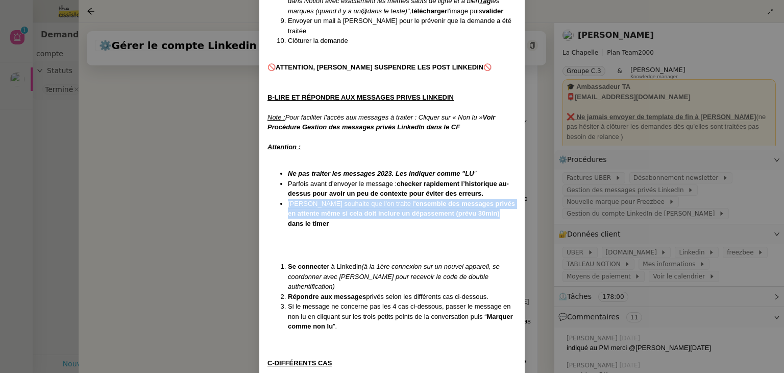
drag, startPoint x: 283, startPoint y: 202, endPoint x: 463, endPoint y: 216, distance: 180.3
click at [463, 216] on ul "Ne pas traiter les messages 2023. Les indiquer comme "LU " Parfois avant d’envo…" at bounding box center [392, 199] width 249 height 60
click at [456, 212] on strong "'ensemble des messages privés en attente même si cela doit inclure un dépasseme…" at bounding box center [401, 214] width 227 height 28
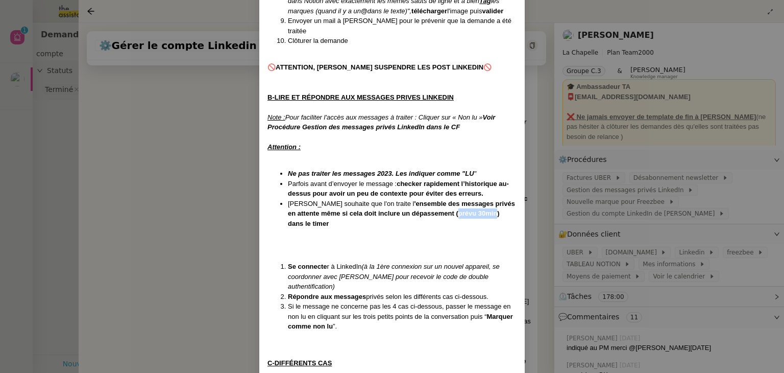
drag, startPoint x: 462, startPoint y: 212, endPoint x: 423, endPoint y: 212, distance: 38.3
click at [423, 212] on strong "'ensemble des messages privés en attente même si cela doit inclure un dépasseme…" at bounding box center [401, 214] width 227 height 28
click at [193, 185] on nz-modal-container "Créée le [DATE] MAJ le [DATE] Contexte : [PERSON_NAME] souhaite qu’on l'on gère…" at bounding box center [392, 186] width 784 height 373
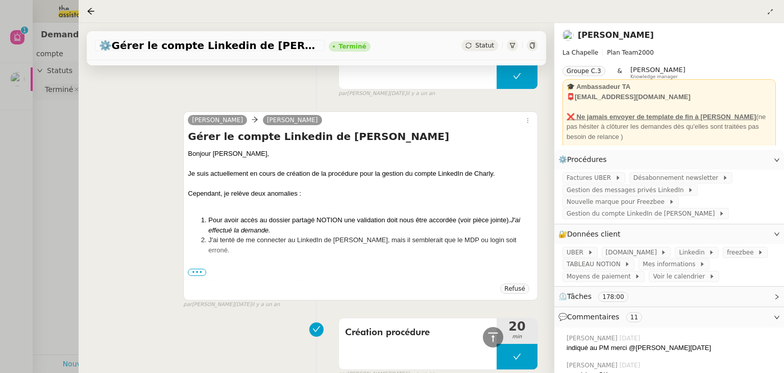
scroll to position [7119, 0]
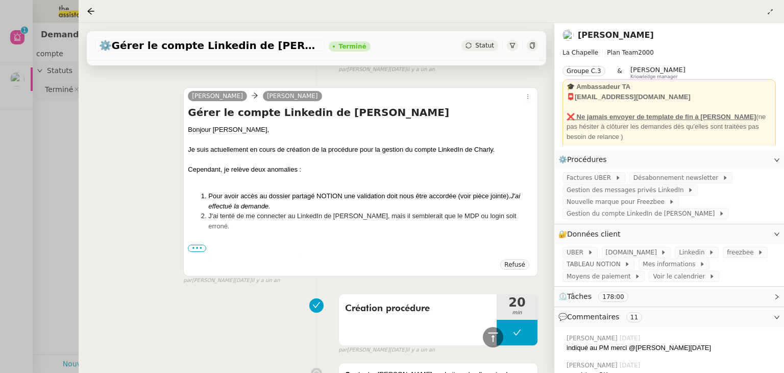
click at [194, 252] on span "•••" at bounding box center [197, 248] width 18 height 7
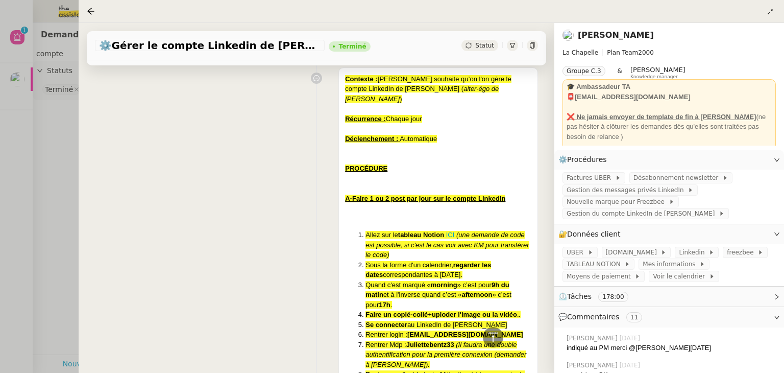
scroll to position [2165, 0]
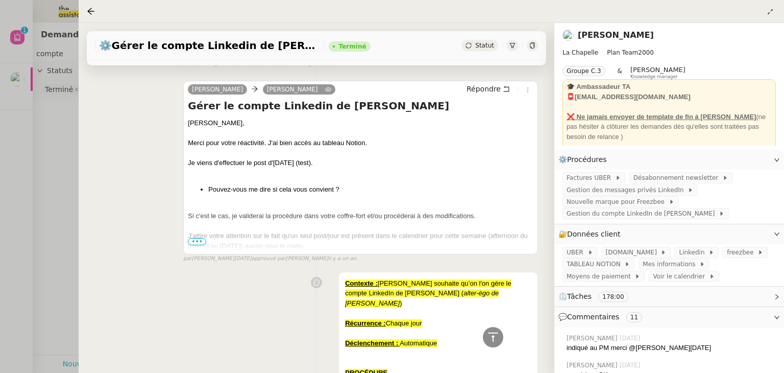
click at [198, 242] on span "•••" at bounding box center [197, 241] width 18 height 7
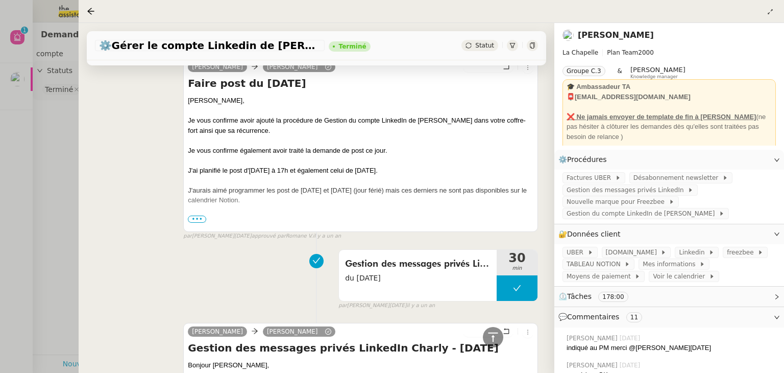
scroll to position [582, 0]
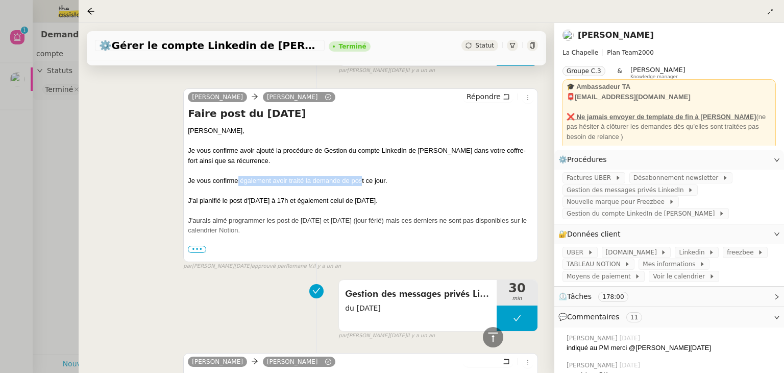
drag, startPoint x: 236, startPoint y: 182, endPoint x: 362, endPoint y: 184, distance: 125.1
click at [362, 184] on div "Je vous confirme également avoir traité la demande de post ce jour." at bounding box center [361, 181] width 346 height 10
click at [384, 182] on div "Je vous confirme également avoir traité la demande de post ce jour." at bounding box center [361, 181] width 346 height 10
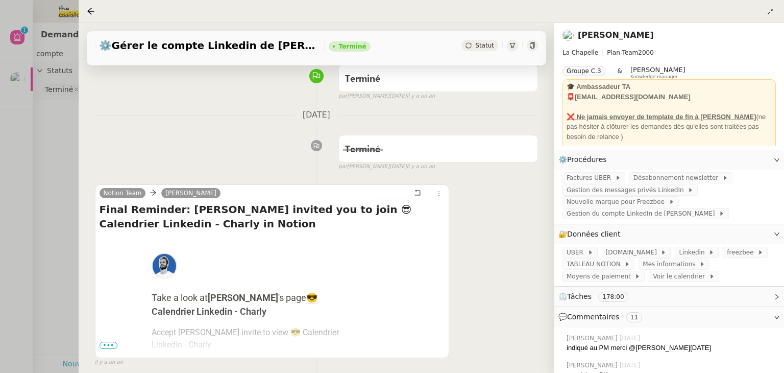
scroll to position [0, 0]
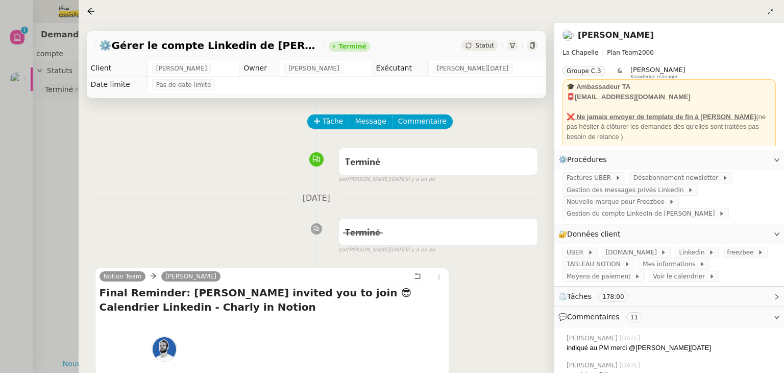
click at [62, 160] on div at bounding box center [392, 186] width 784 height 373
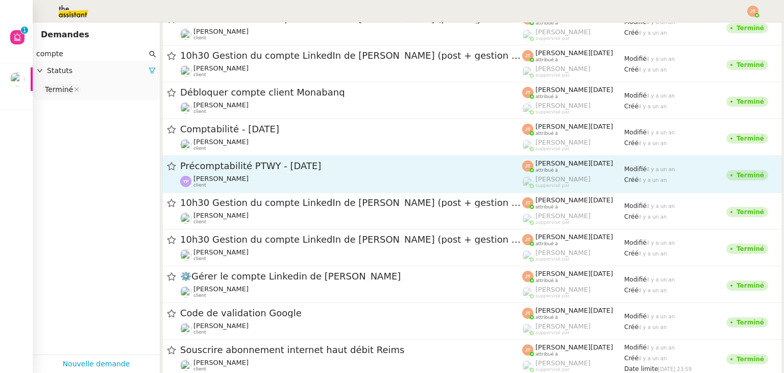
scroll to position [14222, 0]
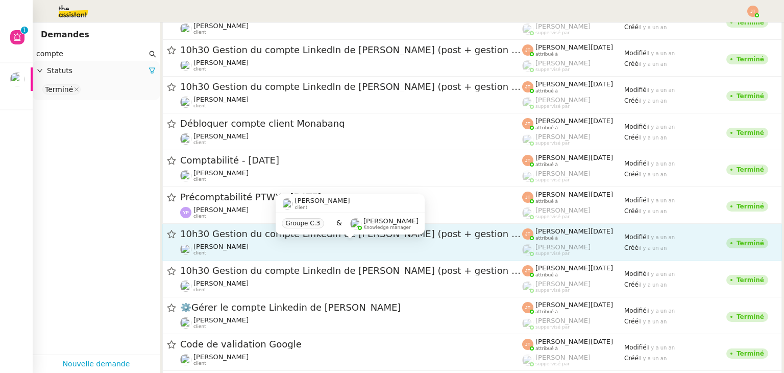
click at [361, 231] on div "Groupe C.3 & Frédérique Albert Knowledge manager" at bounding box center [350, 223] width 149 height 21
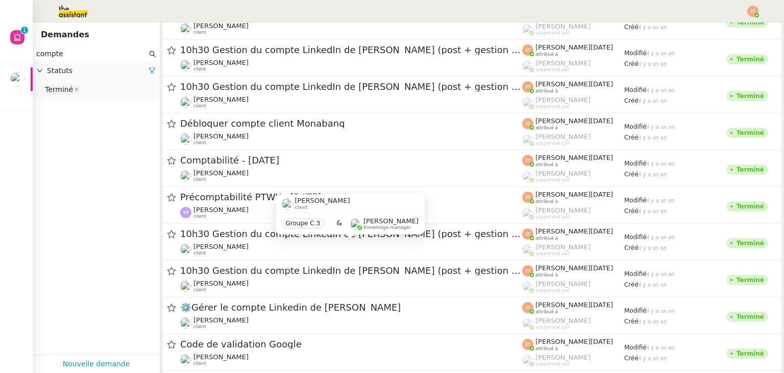
click at [324, 238] on div "[PERSON_NAME] client Groupe C.3 & [PERSON_NAME] Knowledge manager" at bounding box center [350, 218] width 149 height 48
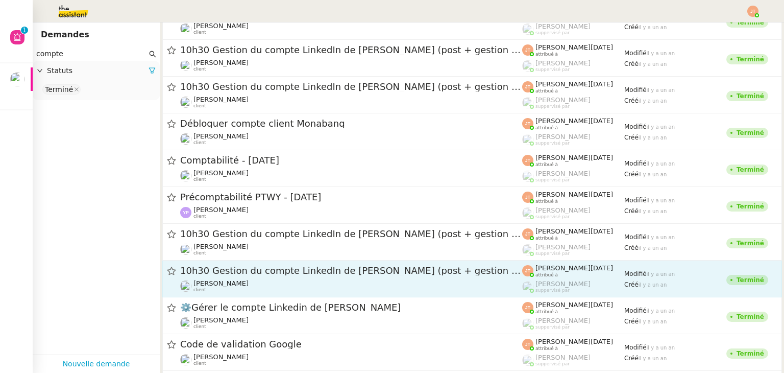
click at [228, 268] on span "10h30 Gestion du compte LinkedIn de [PERSON_NAME] (post + gestion messages) - […" at bounding box center [351, 270] width 342 height 9
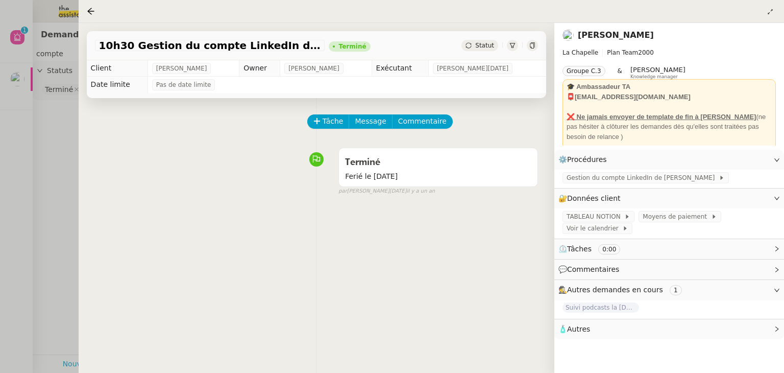
click at [59, 188] on div at bounding box center [392, 186] width 784 height 373
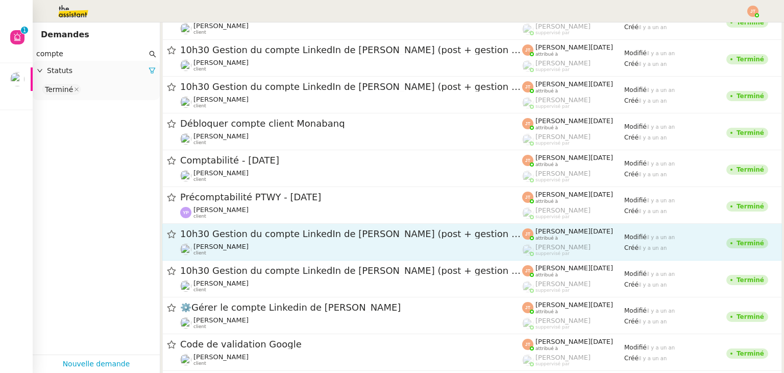
click at [263, 237] on span "10h30 Gestion du compte LinkedIn de [PERSON_NAME] (post + gestion messages) - […" at bounding box center [351, 233] width 342 height 9
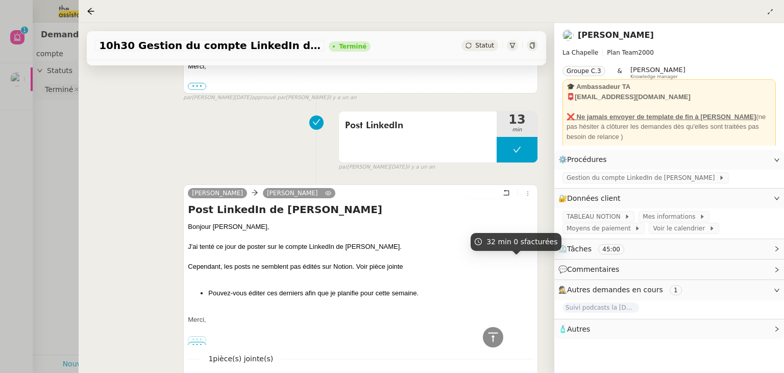
scroll to position [239, 0]
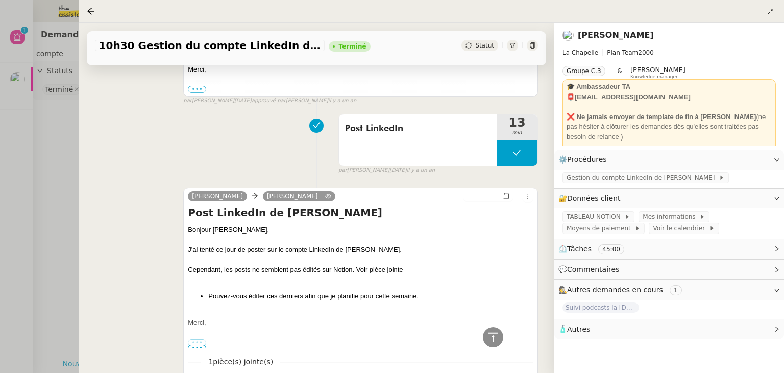
click at [50, 184] on div at bounding box center [392, 186] width 784 height 373
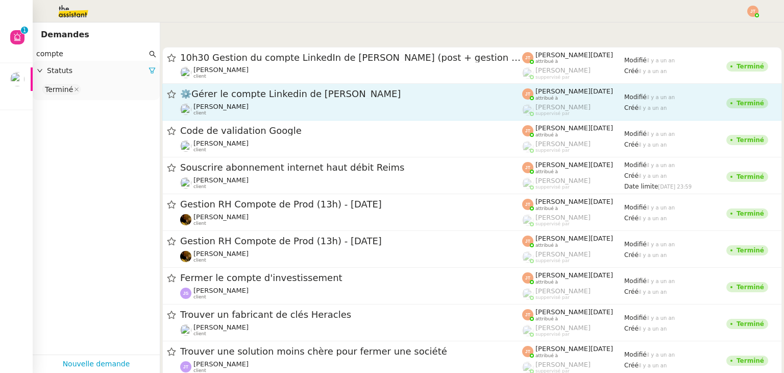
scroll to position [14426, 0]
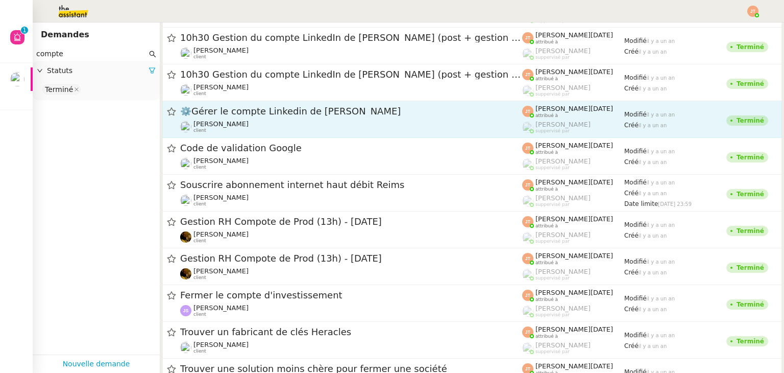
click at [256, 113] on span "⚙️Gérer le compte Linkedin de [PERSON_NAME]" at bounding box center [351, 111] width 342 height 9
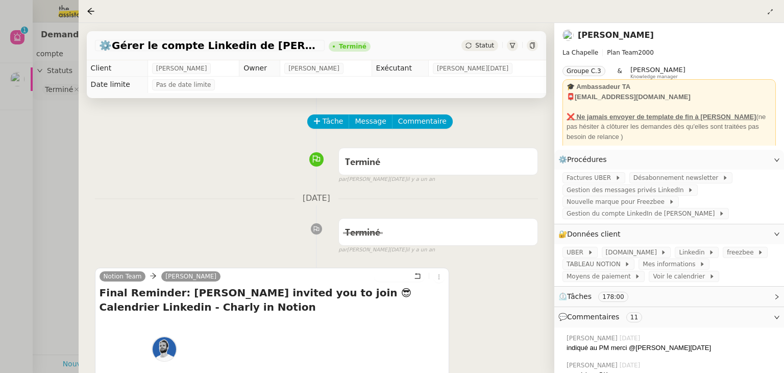
click at [65, 176] on div at bounding box center [392, 186] width 784 height 373
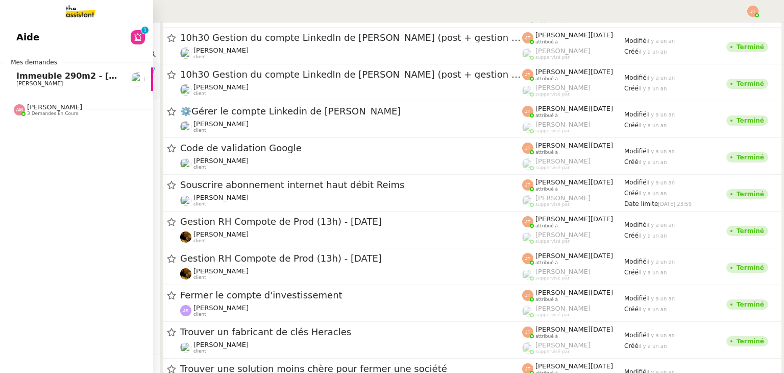
drag, startPoint x: 84, startPoint y: 52, endPoint x: 18, endPoint y: 52, distance: 65.4
click at [18, 52] on nz-layout "Aide 0 1 2 3 4 5 6 7 8 9 Mes demandes Immeuble 290m2 - Marseille 13010 - 650 00…" at bounding box center [392, 186] width 784 height 373
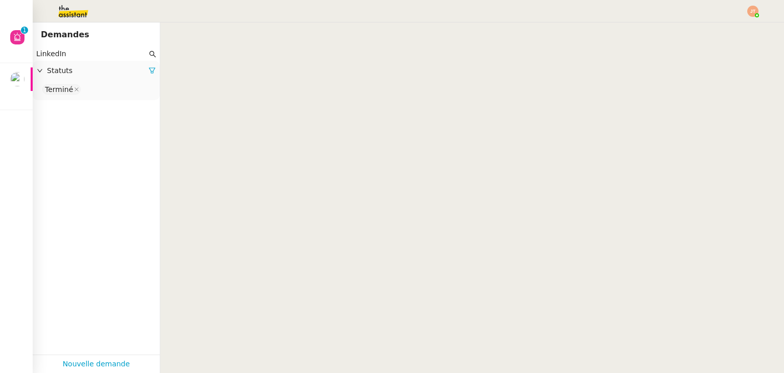
scroll to position [23363, 0]
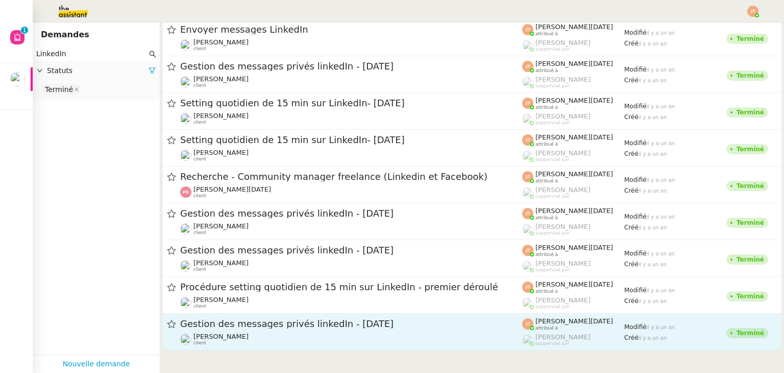
click at [317, 325] on span "Gestion des messages privés linkedIn - [DATE]" at bounding box center [351, 323] width 342 height 9
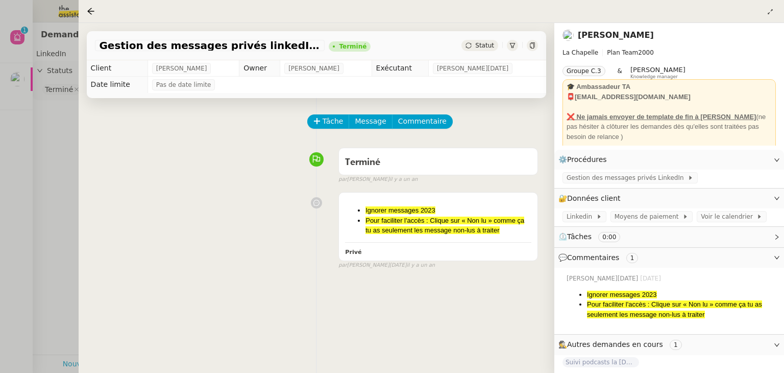
click at [64, 220] on div at bounding box center [392, 186] width 784 height 373
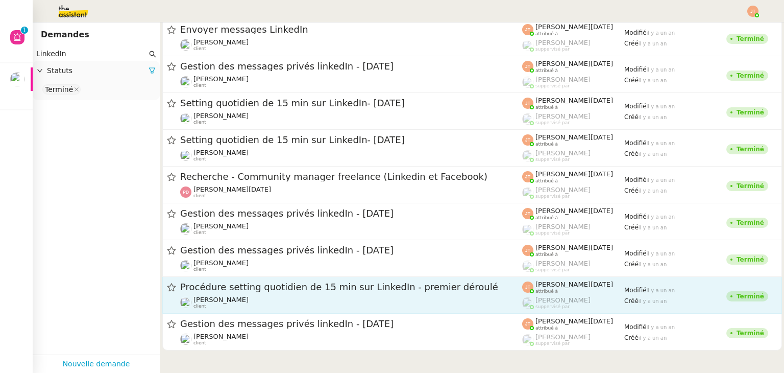
click at [349, 288] on span "Procédure setting quotidien de 15 min sur LinkedIn - premier déroulé" at bounding box center [351, 286] width 342 height 9
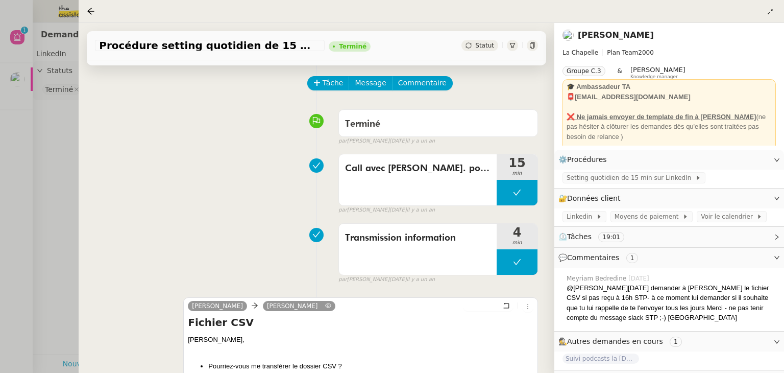
scroll to position [204, 0]
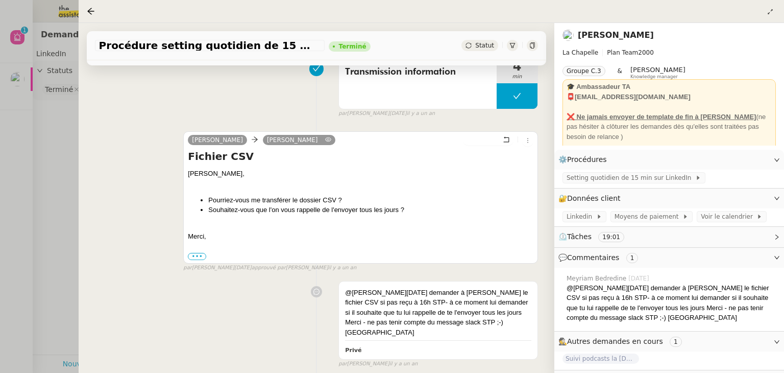
click at [56, 202] on div at bounding box center [392, 186] width 784 height 373
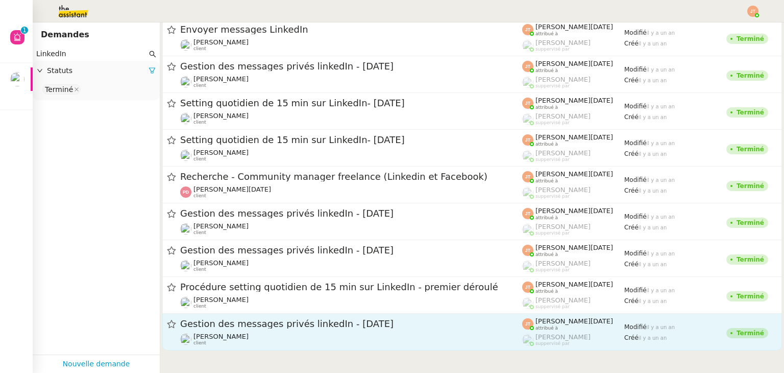
click at [304, 324] on span "Gestion des messages privés linkedIn - [DATE]" at bounding box center [351, 323] width 342 height 9
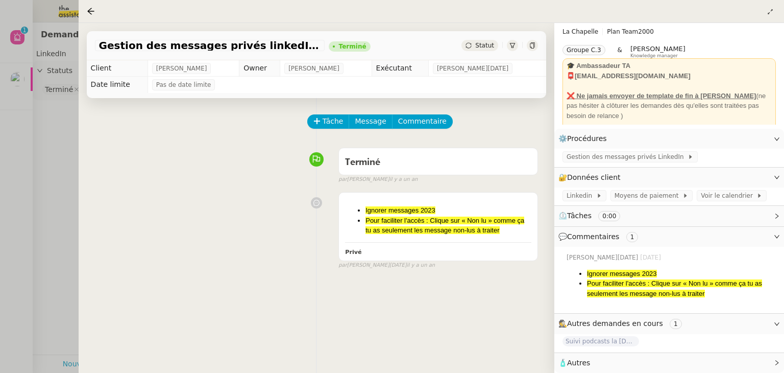
click at [57, 178] on div at bounding box center [392, 186] width 784 height 373
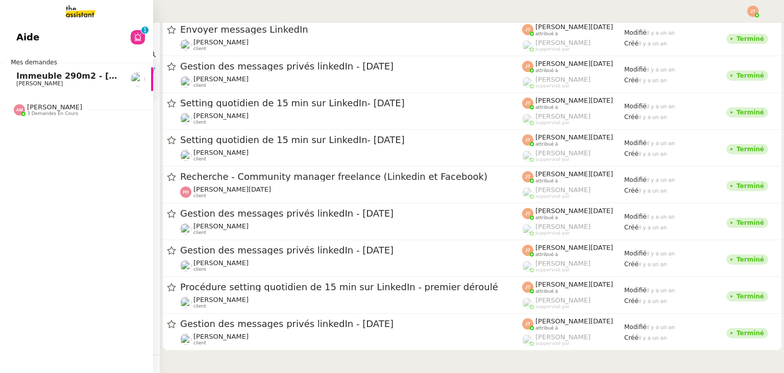
drag, startPoint x: 81, startPoint y: 52, endPoint x: 2, endPoint y: 51, distance: 78.6
click at [2, 51] on nz-layout "Aide 0 1 2 3 4 5 6 7 8 9 Mes demandes Immeuble 290m2 - Marseille 13010 - 650 00…" at bounding box center [392, 186] width 784 height 373
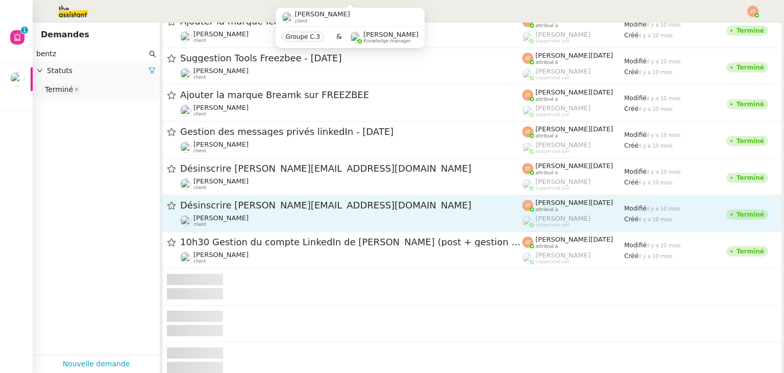
scroll to position [38543, 0]
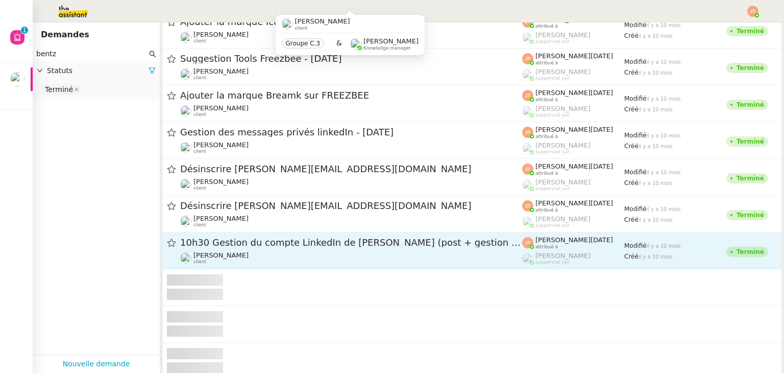
type input "bentz"
click at [327, 242] on span "10h30 Gestion du compte LinkedIn de [PERSON_NAME] (post + gestion messages) - […" at bounding box center [351, 242] width 342 height 9
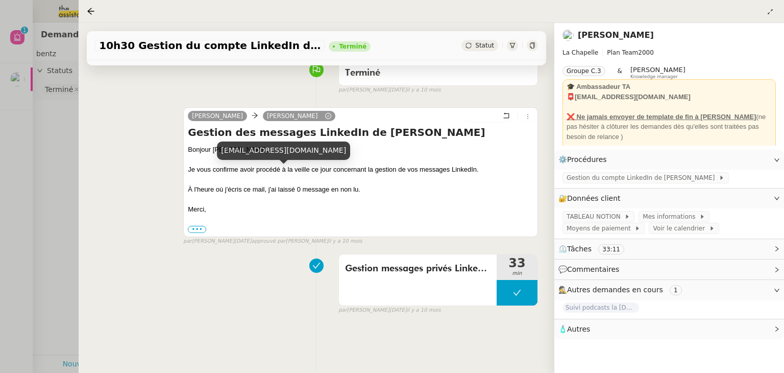
scroll to position [87, 0]
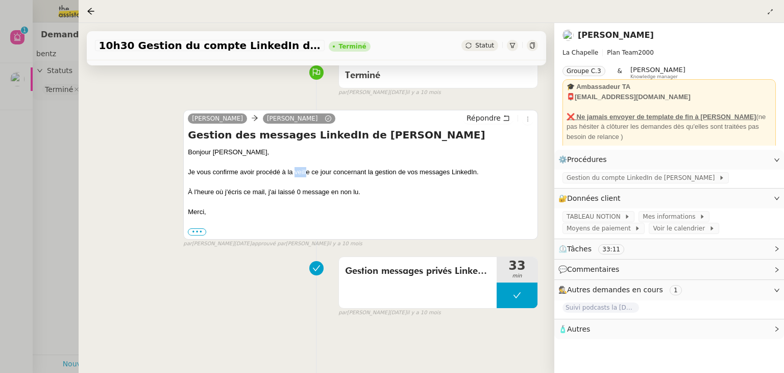
drag, startPoint x: 293, startPoint y: 174, endPoint x: 306, endPoint y: 174, distance: 13.3
click at [306, 174] on div "Je vous confirme avoir procédé à la veille ce jour concernant la gestion de vos…" at bounding box center [361, 172] width 346 height 10
click at [338, 171] on div "Je vous confirme avoir procédé à la veille ce jour concernant la gestion de vos…" at bounding box center [361, 172] width 346 height 10
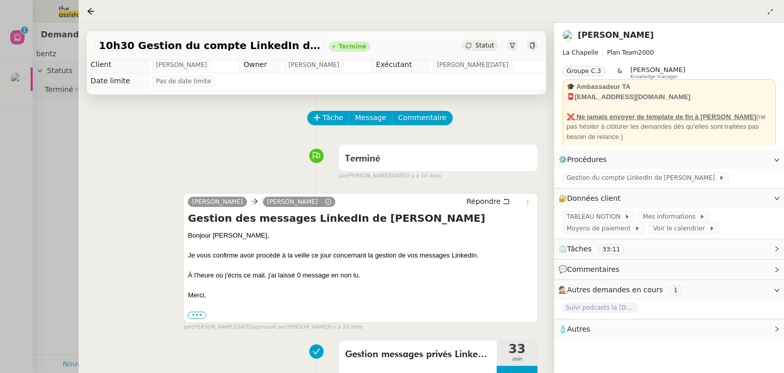
scroll to position [0, 0]
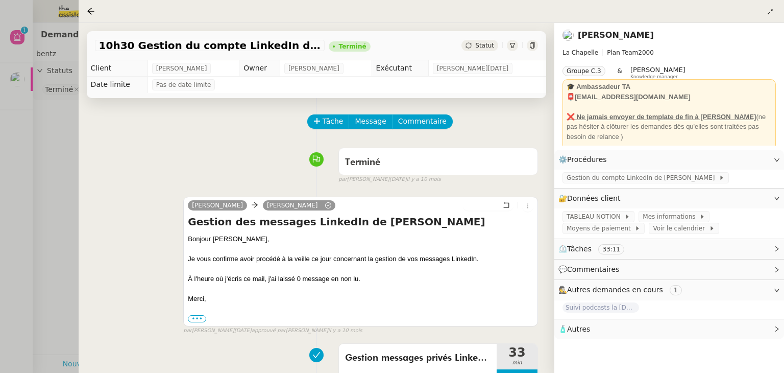
click at [51, 148] on div at bounding box center [392, 186] width 784 height 373
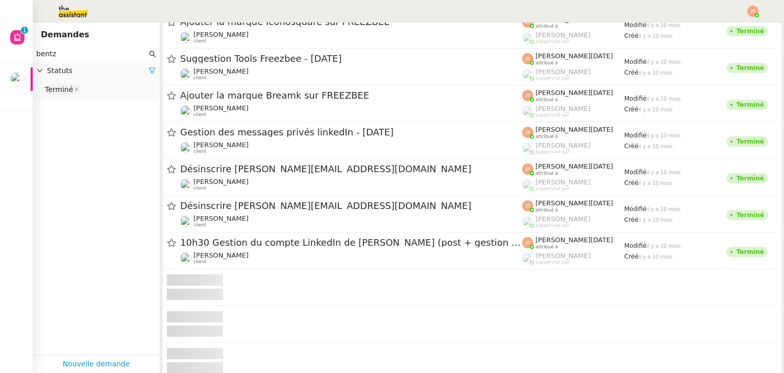
click at [70, 52] on input "bentz" at bounding box center [91, 54] width 111 height 12
click at [149, 54] on icon at bounding box center [152, 54] width 7 height 7
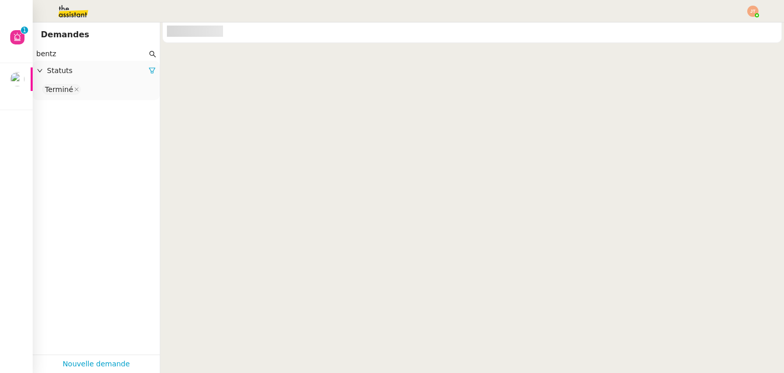
scroll to position [41836, 0]
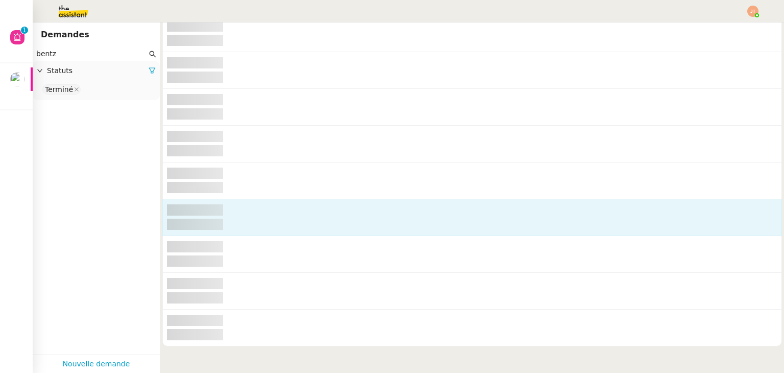
click at [239, 210] on nz-skeleton-element at bounding box center [472, 210] width 611 height 12
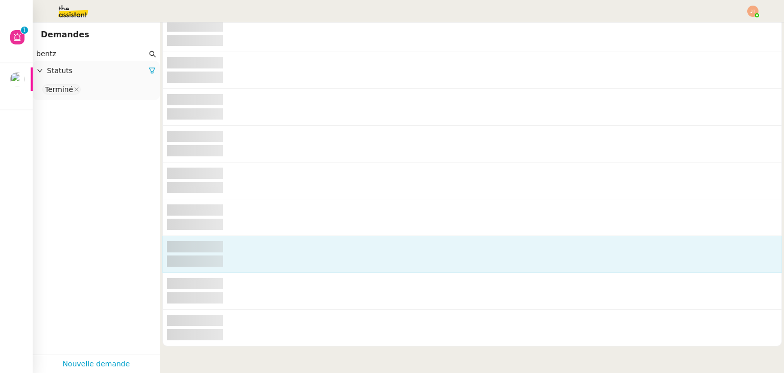
drag, startPoint x: 222, startPoint y: 254, endPoint x: 247, endPoint y: 252, distance: 25.1
click at [224, 254] on div at bounding box center [472, 254] width 611 height 28
click at [337, 257] on nz-skeleton-element at bounding box center [472, 261] width 611 height 12
click at [353, 250] on nz-skeleton-element at bounding box center [472, 247] width 611 height 12
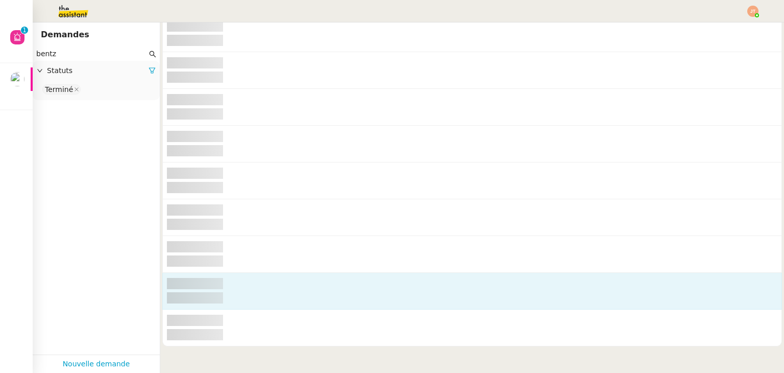
click at [355, 302] on nz-skeleton-element at bounding box center [472, 298] width 611 height 12
click at [337, 289] on nz-skeleton-element at bounding box center [472, 284] width 611 height 12
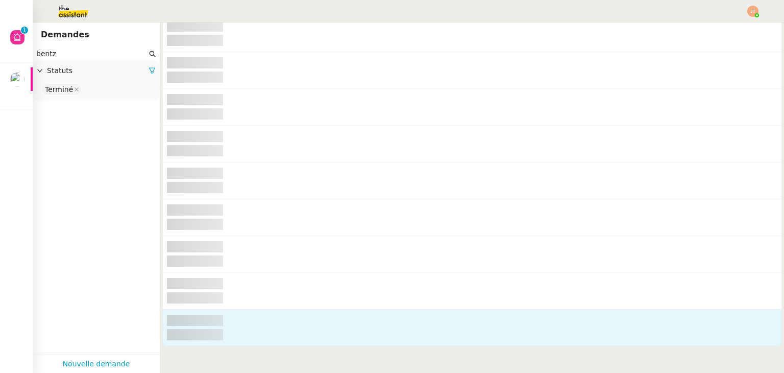
drag, startPoint x: 336, startPoint y: 315, endPoint x: 179, endPoint y: 163, distance: 218.1
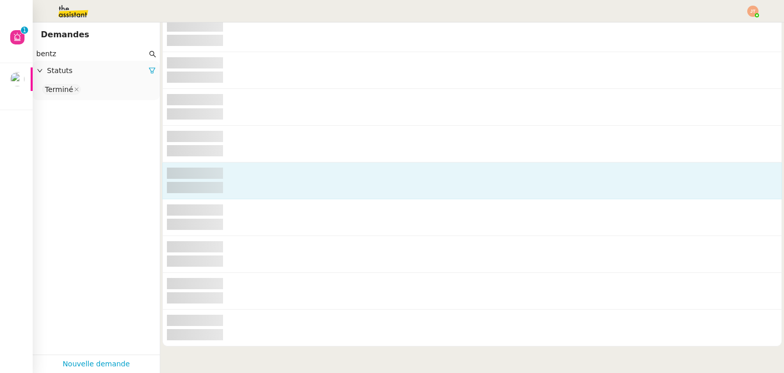
click at [335, 315] on nz-skeleton-element at bounding box center [472, 321] width 611 height 12
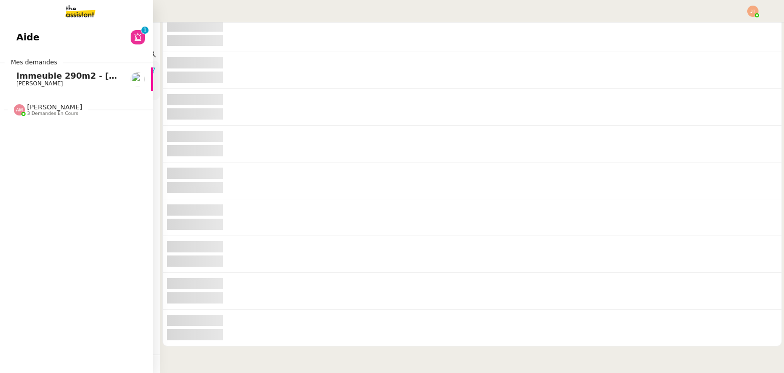
drag, startPoint x: 57, startPoint y: 52, endPoint x: 10, endPoint y: 57, distance: 47.8
click at [10, 57] on nz-layout "Aide 0 1 2 3 4 5 6 7 8 9 Mes demandes Immeuble 290m2 - Marseille 13010 - 650 00…" at bounding box center [392, 186] width 784 height 373
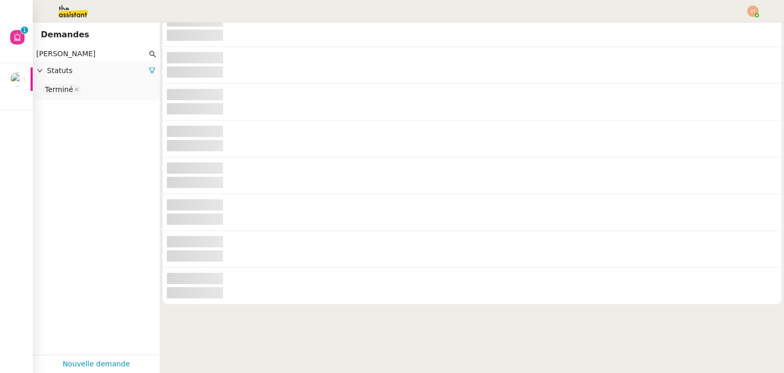
scroll to position [38681, 0]
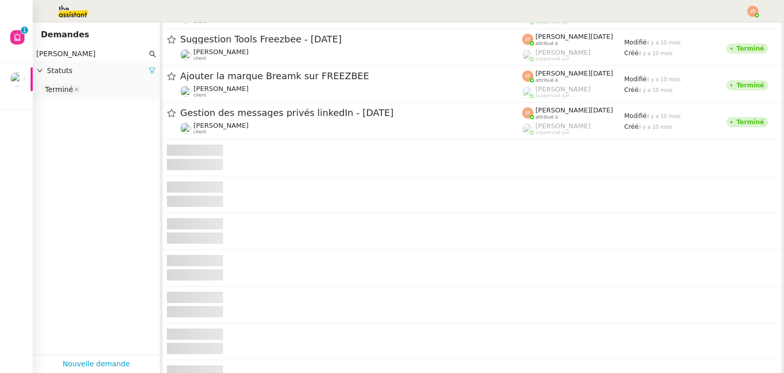
click at [149, 68] on icon at bounding box center [152, 70] width 7 height 7
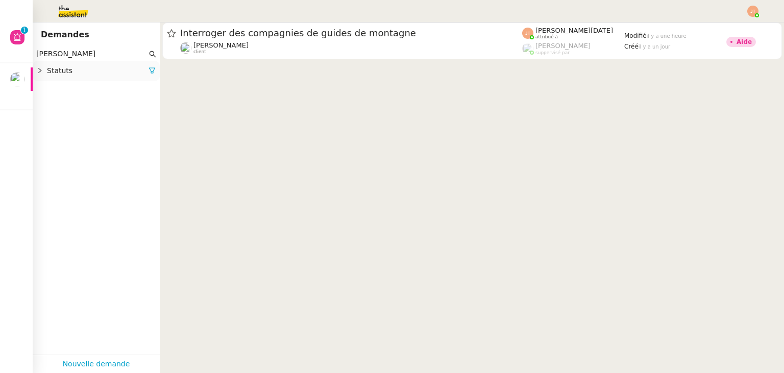
click at [149, 68] on icon at bounding box center [152, 70] width 7 height 7
click at [106, 82] on div "Please select" at bounding box center [96, 90] width 127 height 19
click at [102, 87] on nz-select-top-control "Please select" at bounding box center [96, 89] width 111 height 13
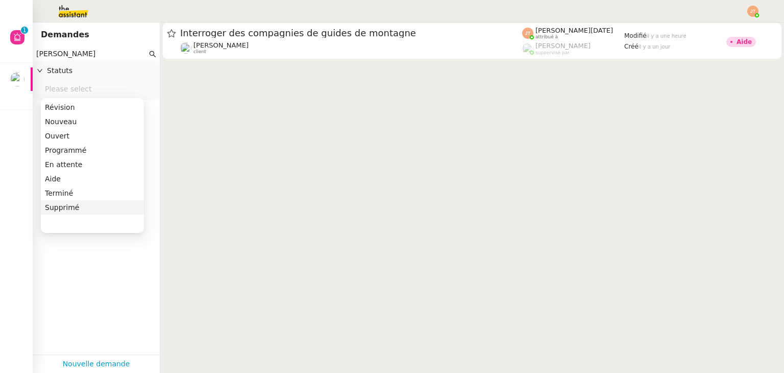
click at [71, 208] on div "Supprimé" at bounding box center [92, 207] width 95 height 9
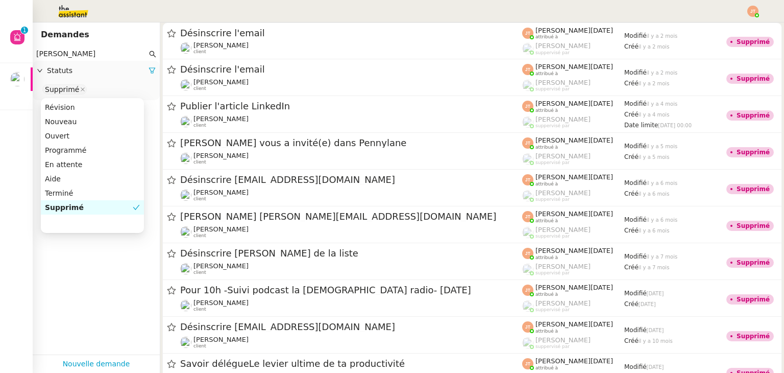
click at [93, 207] on div "Supprimé" at bounding box center [89, 207] width 88 height 9
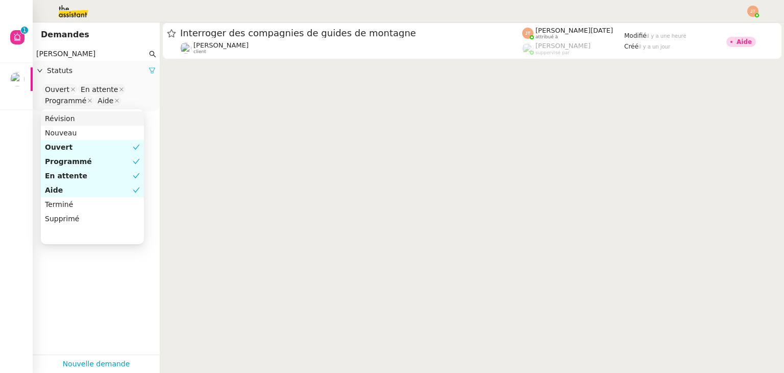
click at [149, 70] on icon at bounding box center [152, 70] width 7 height 7
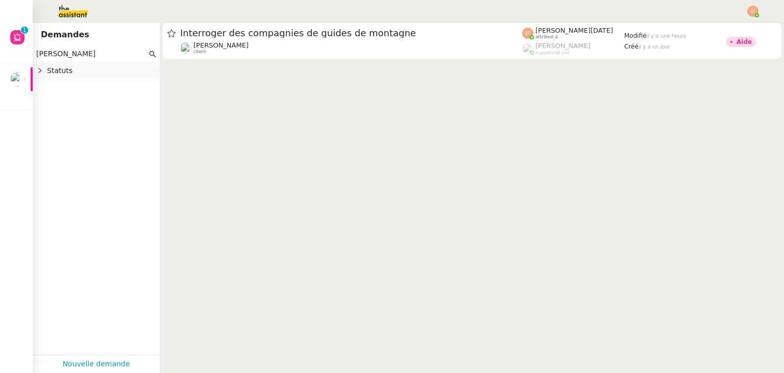
click at [117, 70] on span "Statuts" at bounding box center [101, 71] width 109 height 12
click at [92, 86] on nz-select-top-control "Please select" at bounding box center [96, 89] width 111 height 13
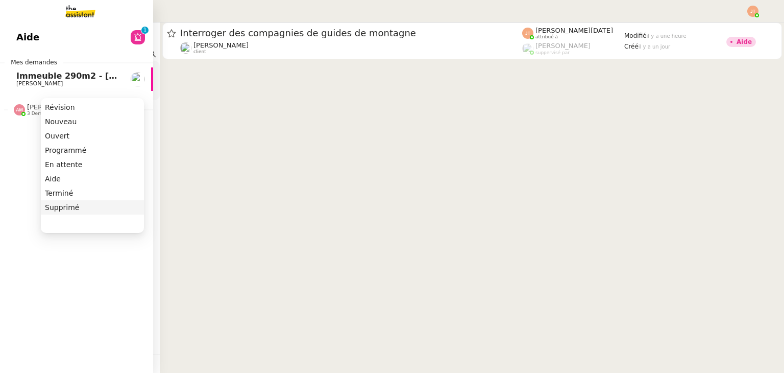
drag, startPoint x: 98, startPoint y: 54, endPoint x: 18, endPoint y: 57, distance: 79.2
click at [18, 57] on nz-layout "Aide 0 1 2 3 4 5 6 7 8 9 Mes demandes Immeuble 290m2 - Marseille 13010 - 650 00…" at bounding box center [392, 186] width 784 height 373
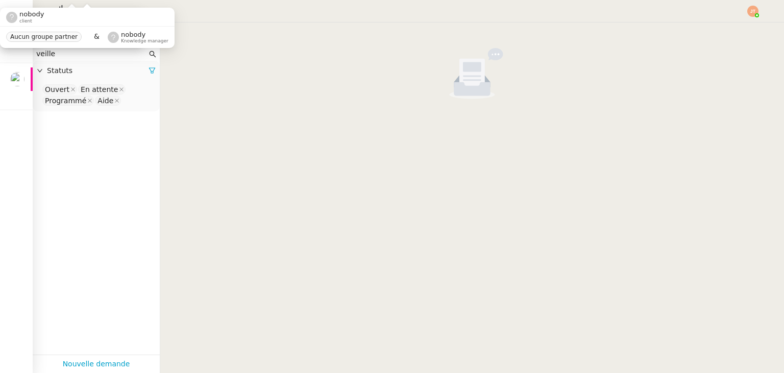
click at [142, 63] on div "Statuts" at bounding box center [96, 71] width 127 height 20
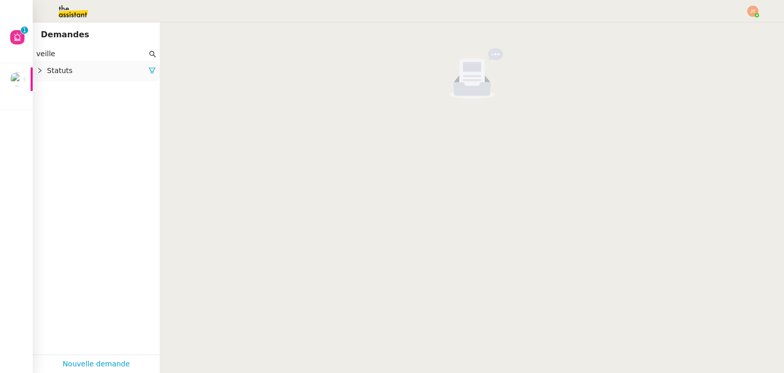
click at [114, 69] on span "Statuts" at bounding box center [98, 71] width 102 height 12
click at [139, 69] on span "Statuts" at bounding box center [98, 71] width 102 height 12
click at [76, 70] on span "Statuts" at bounding box center [98, 71] width 102 height 12
click at [149, 68] on icon at bounding box center [152, 70] width 7 height 7
click at [137, 70] on span "Statuts" at bounding box center [101, 71] width 109 height 12
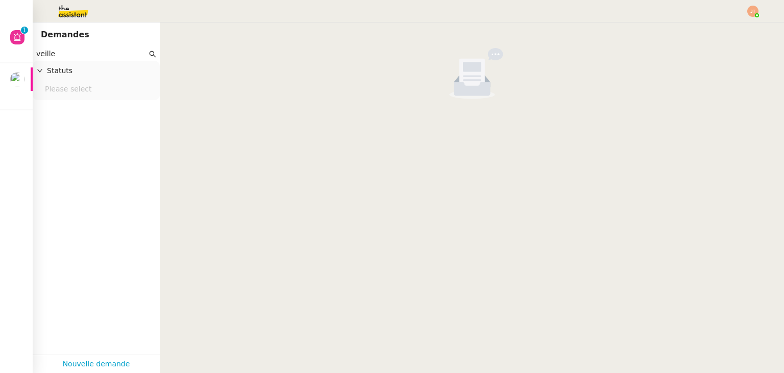
click at [99, 88] on nz-select-top-control "Please select" at bounding box center [96, 89] width 111 height 13
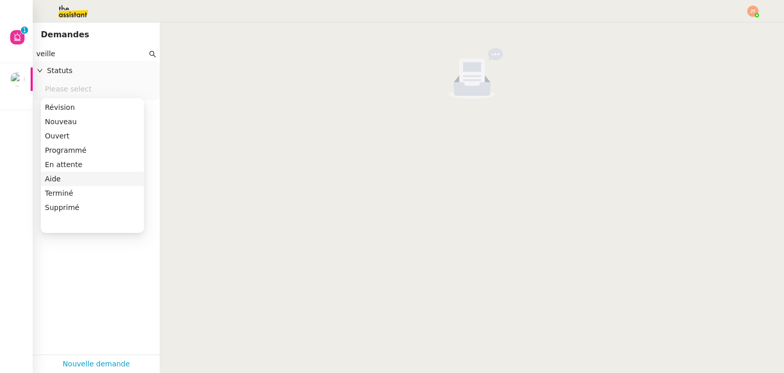
click at [87, 184] on nz-option-item "Aide" at bounding box center [92, 179] width 103 height 14
click at [83, 182] on div "Aide" at bounding box center [89, 178] width 88 height 9
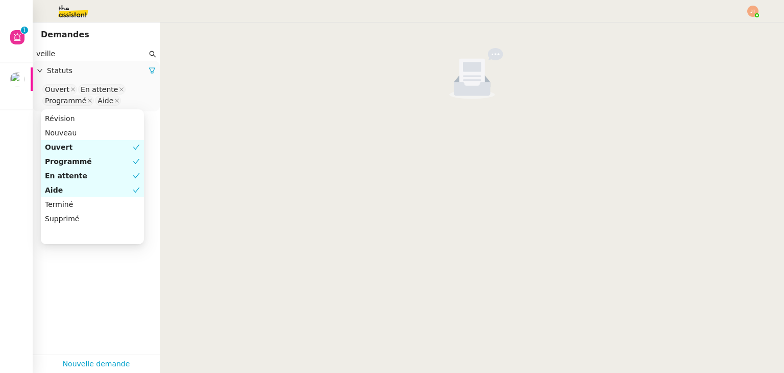
click at [82, 195] on div "Aide" at bounding box center [89, 189] width 88 height 9
click at [119, 92] on span at bounding box center [121, 89] width 5 height 9
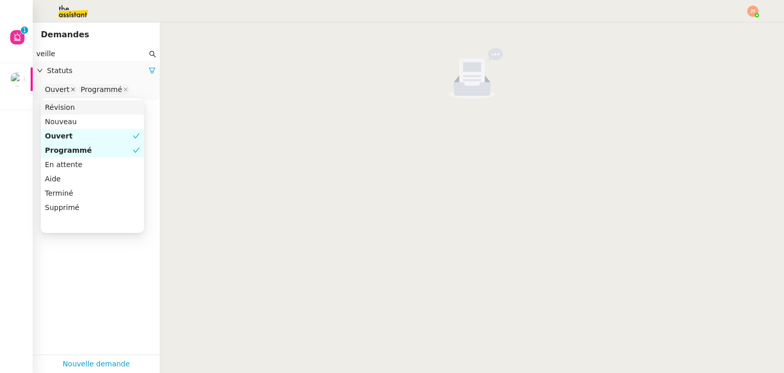
click at [71, 89] on icon at bounding box center [72, 89] width 5 height 5
click at [87, 89] on icon at bounding box center [89, 89] width 5 height 5
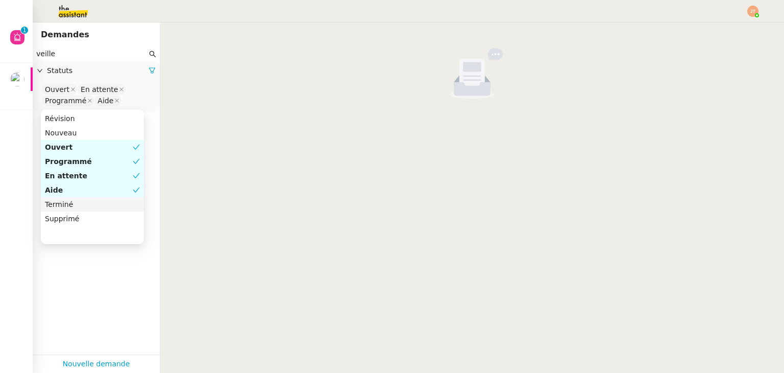
click at [73, 205] on div "Terminé" at bounding box center [92, 204] width 95 height 9
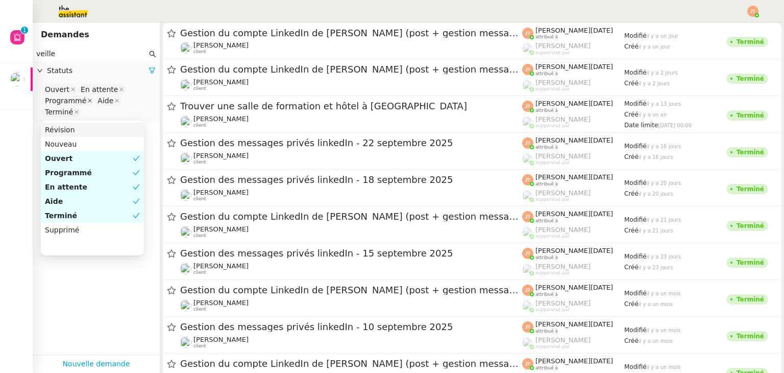
click at [87, 99] on icon at bounding box center [89, 100] width 5 height 5
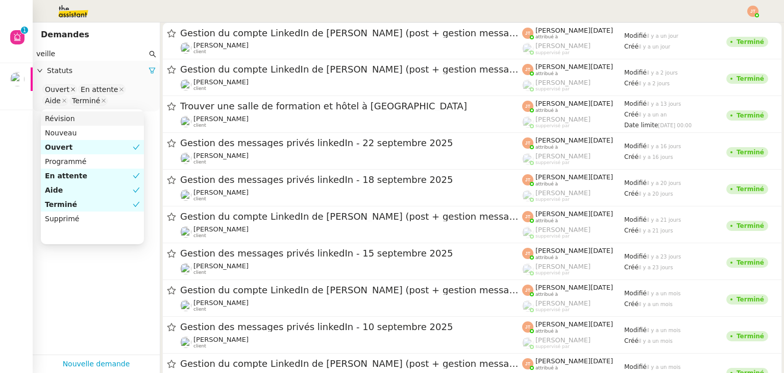
click at [71, 90] on icon at bounding box center [73, 89] width 4 height 4
click at [83, 89] on icon at bounding box center [85, 89] width 5 height 5
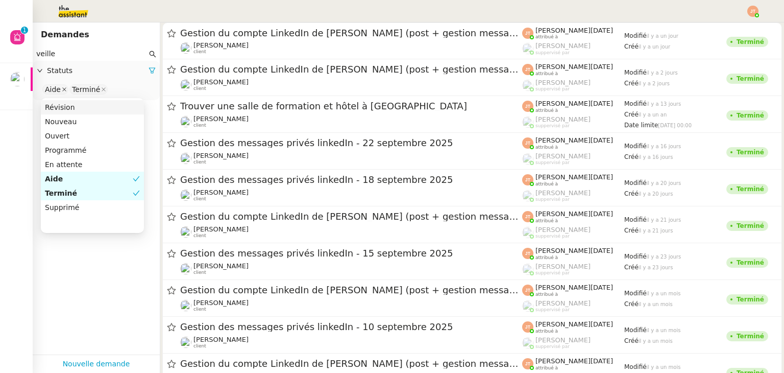
click at [62, 89] on icon at bounding box center [64, 89] width 5 height 5
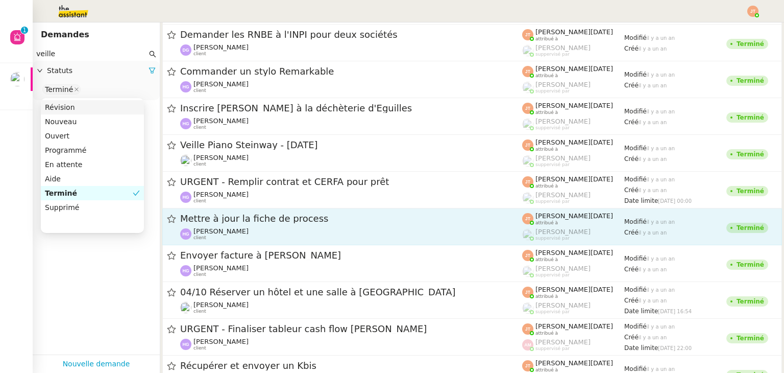
scroll to position [7310, 0]
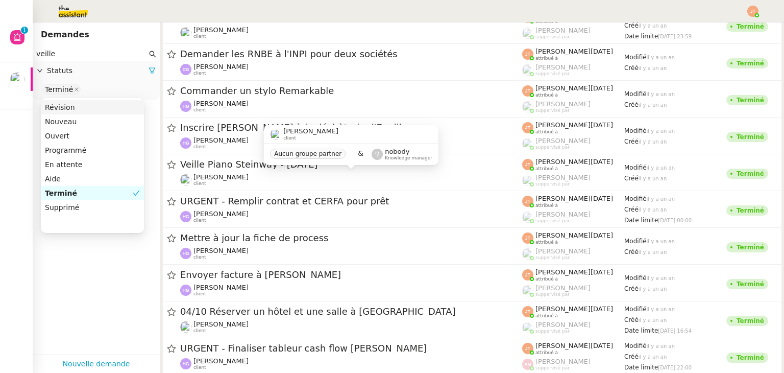
click at [278, 172] on div "Guillaume de Fraguier client Aucun groupe partner & nobody Knowledge manager" at bounding box center [351, 149] width 175 height 48
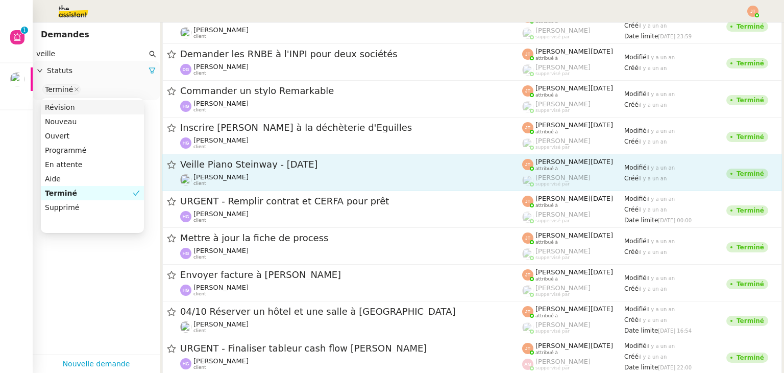
click at [251, 159] on div "Veille Piano Steinway - 25 octobre 2024" at bounding box center [351, 164] width 342 height 13
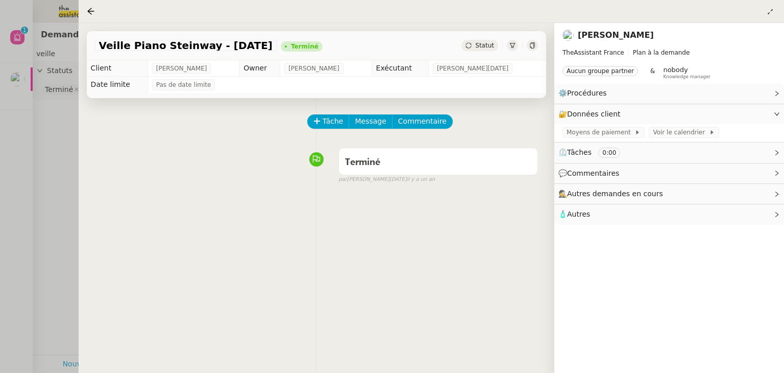
click at [61, 165] on div at bounding box center [392, 186] width 784 height 373
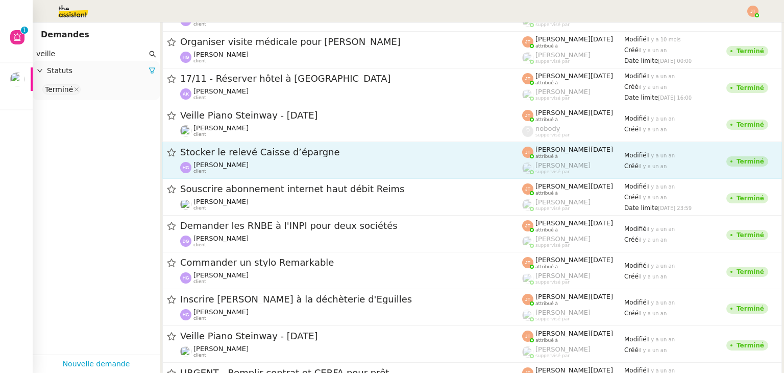
scroll to position [7105, 0]
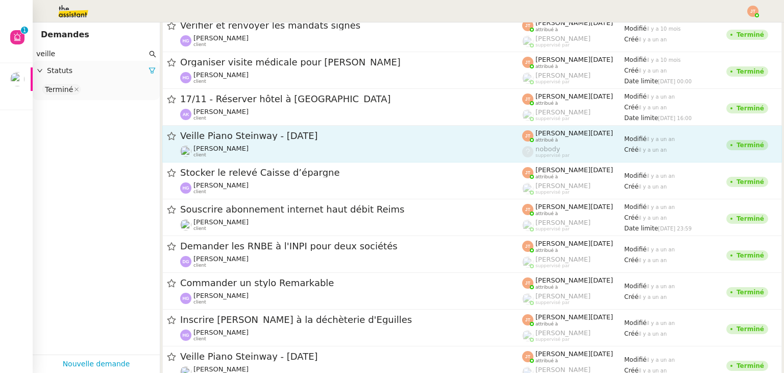
click at [229, 141] on div "Veille Piano Steinway - 10 novembre 2024" at bounding box center [351, 136] width 342 height 13
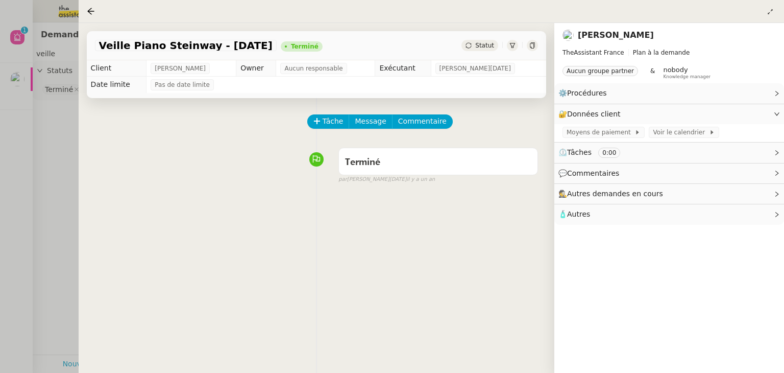
click at [56, 167] on div at bounding box center [392, 186] width 784 height 373
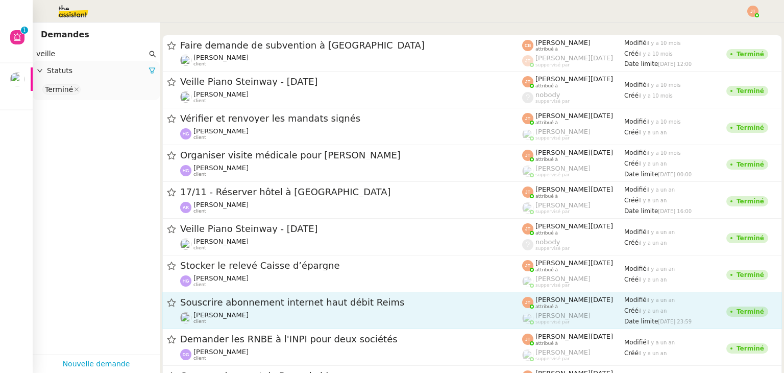
scroll to position [7003, 0]
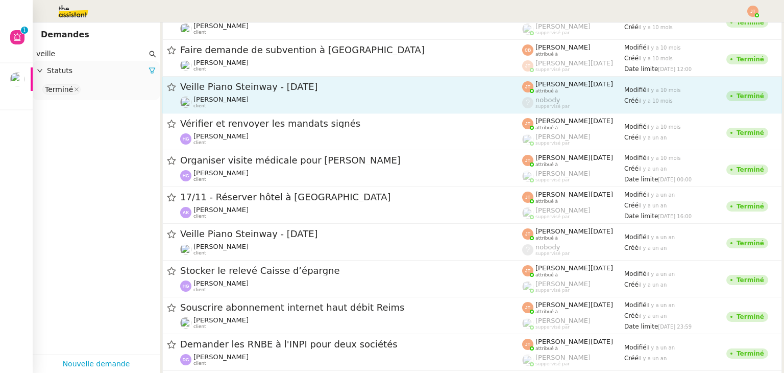
click at [272, 86] on span "Veille Piano Steinway - 25 novembre 2024" at bounding box center [351, 86] width 342 height 9
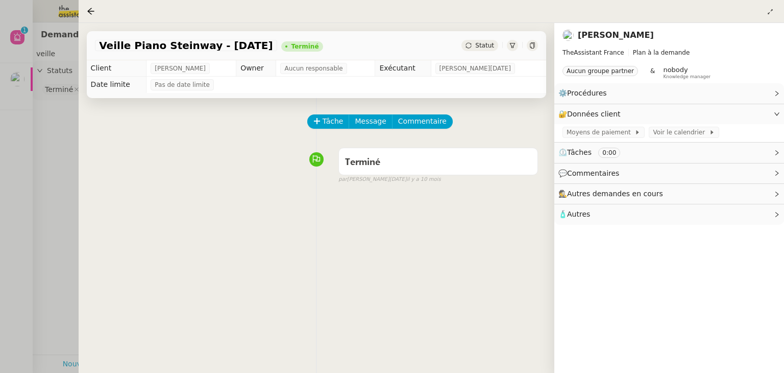
click at [60, 174] on div at bounding box center [392, 186] width 784 height 373
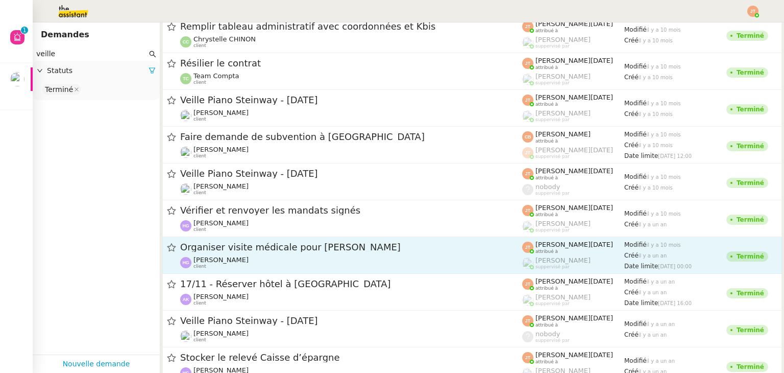
scroll to position [6901, 0]
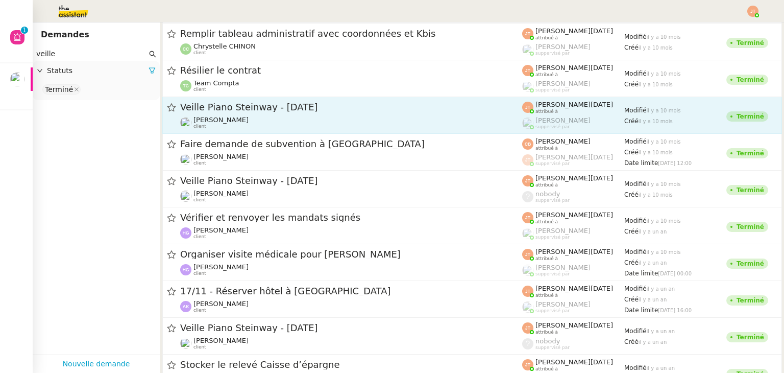
click at [246, 113] on div "Veille Piano Steinway - 10 décembre 2024" at bounding box center [351, 107] width 342 height 13
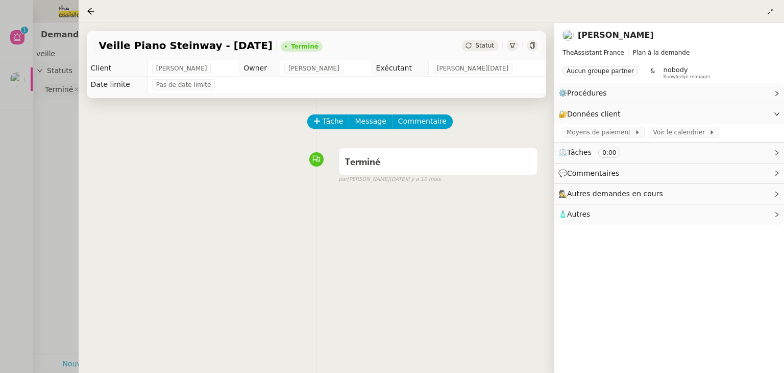
click at [64, 182] on div at bounding box center [392, 186] width 784 height 373
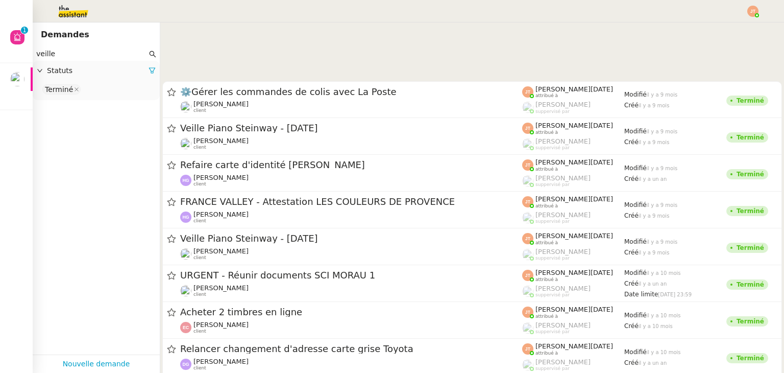
scroll to position [6493, 0]
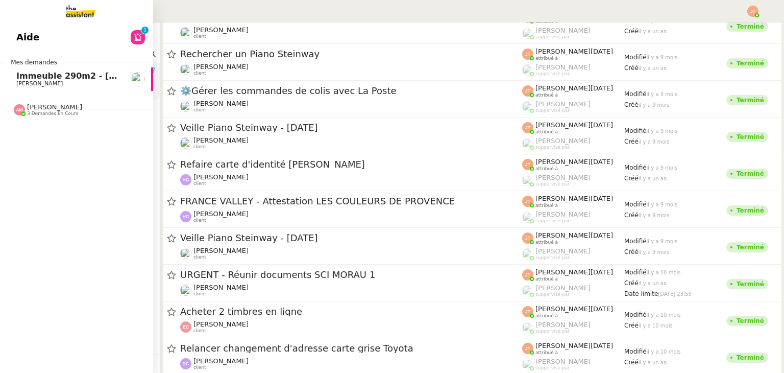
drag, startPoint x: 78, startPoint y: 53, endPoint x: 2, endPoint y: 53, distance: 75.6
click at [2, 53] on nz-layout "Aide 0 1 2 3 4 5 6 7 8 9 Mes demandes Immeuble 290m2 - Marseille 13010 - 650 00…" at bounding box center [392, 186] width 784 height 373
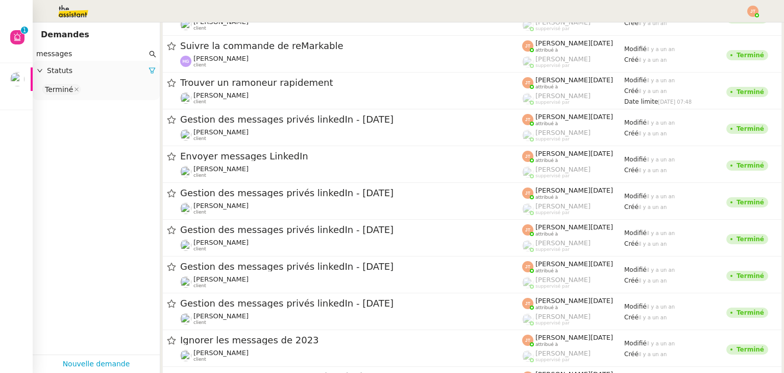
scroll to position [19947, 0]
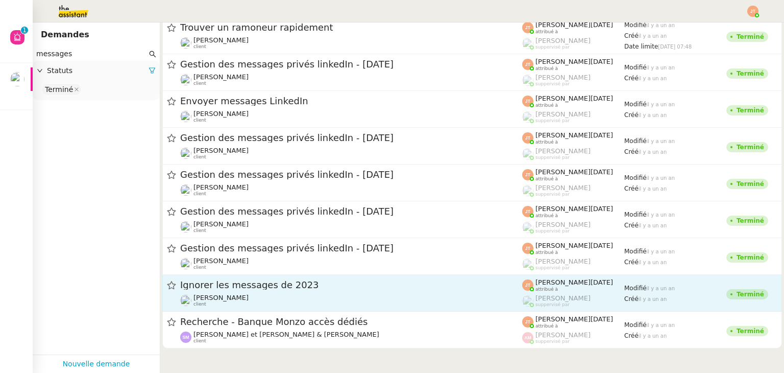
click at [255, 284] on span "Ignorer les messages de 2023" at bounding box center [351, 284] width 342 height 9
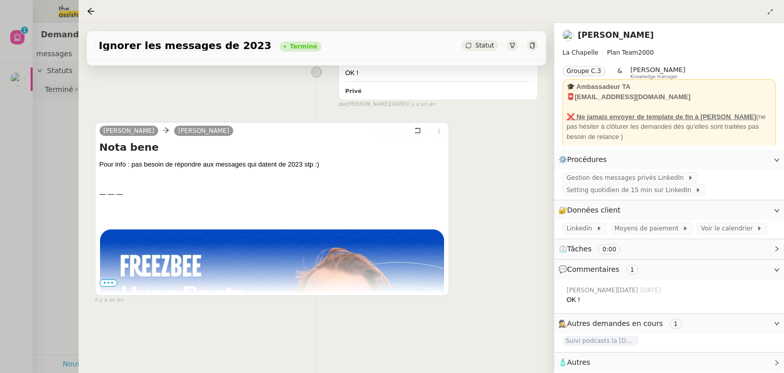
scroll to position [138, 0]
click at [62, 174] on div at bounding box center [392, 186] width 784 height 373
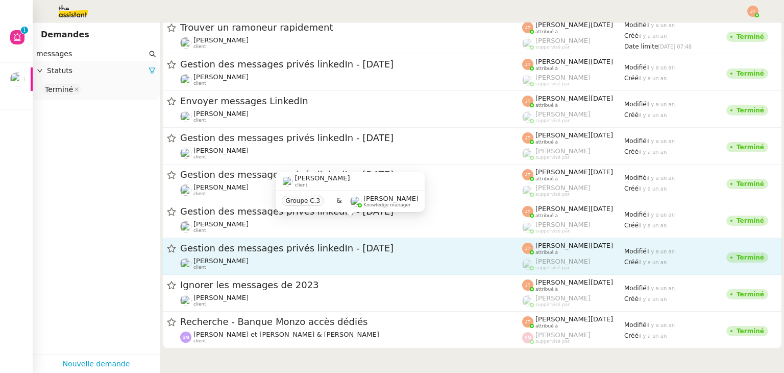
click at [314, 247] on span "Gestion des messages privés linkedIn - [DATE]" at bounding box center [351, 248] width 342 height 9
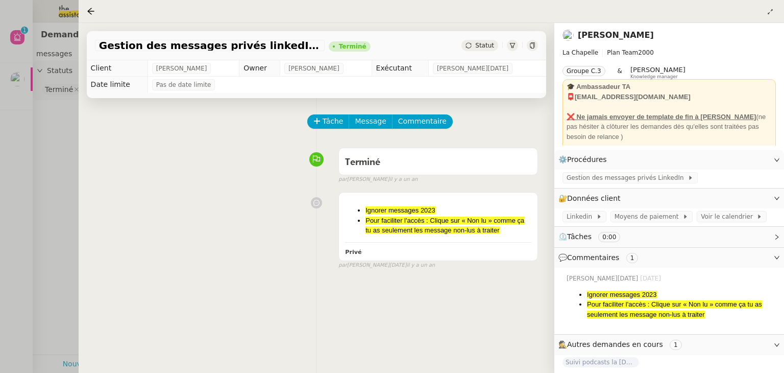
click at [73, 177] on div at bounding box center [392, 186] width 784 height 373
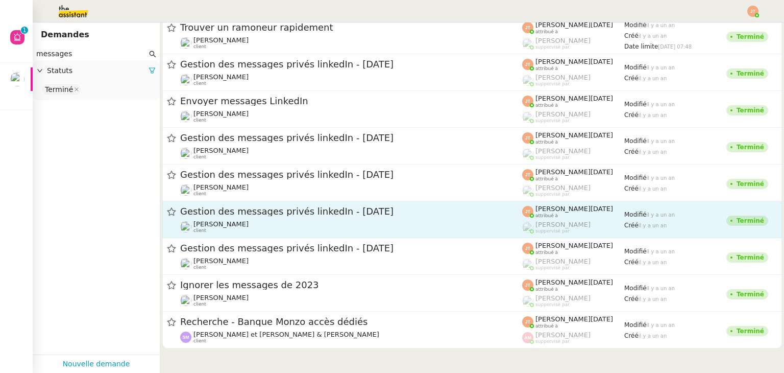
click at [308, 210] on span "Gestion des messages privés linkedIn - [DATE]" at bounding box center [351, 211] width 342 height 9
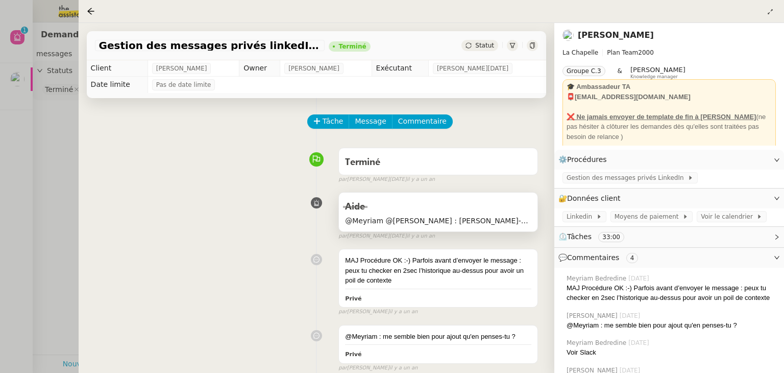
click at [452, 221] on span "@Meyriam @Frédérique : Devrions-nous pas ajouter ce détail supplémentaire dans …" at bounding box center [438, 221] width 186 height 12
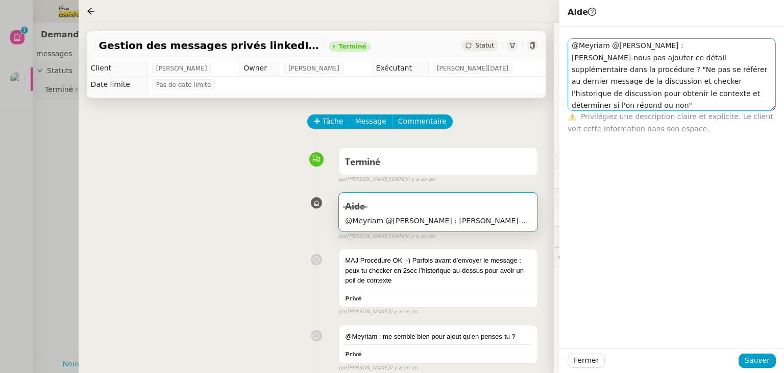
drag, startPoint x: 773, startPoint y: 48, endPoint x: 760, endPoint y: 107, distance: 60.1
click at [760, 107] on textarea "@Meyriam @Frédérique : Devrions-nous pas ajouter ce détail supplémentaire dans …" at bounding box center [672, 74] width 208 height 73
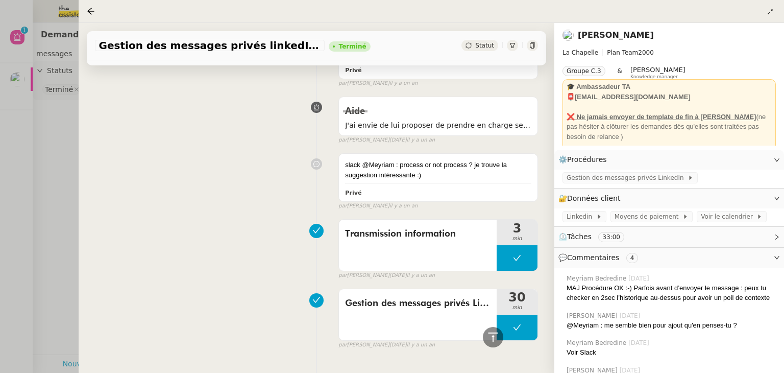
scroll to position [858, 0]
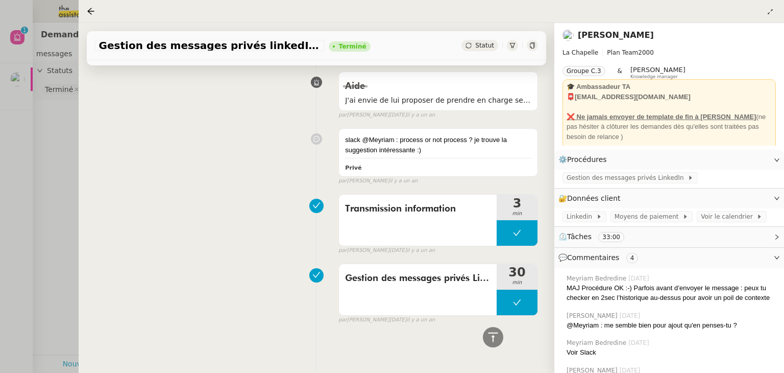
click at [159, 197] on div "Transmission information 3 min false par Jean-Noël D. il y a un an" at bounding box center [316, 221] width 443 height 65
click at [60, 180] on div at bounding box center [392, 186] width 784 height 373
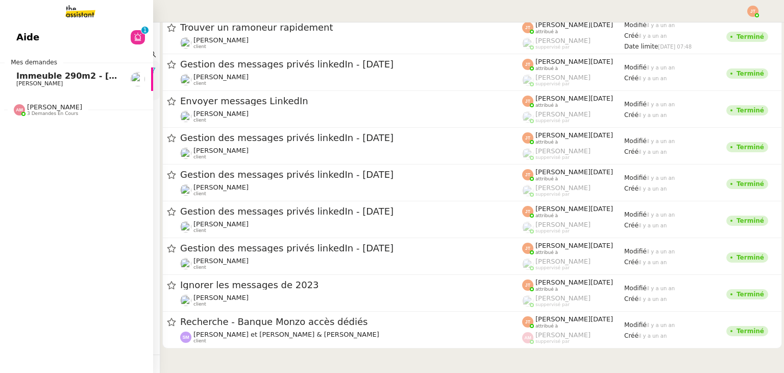
drag, startPoint x: 83, startPoint y: 52, endPoint x: 14, endPoint y: 52, distance: 68.9
click at [14, 52] on nz-layout "Aide 0 1 2 3 4 5 6 7 8 9 Mes demandes Immeuble 290m2 - Marseille 13010 - 650 00…" at bounding box center [392, 186] width 784 height 373
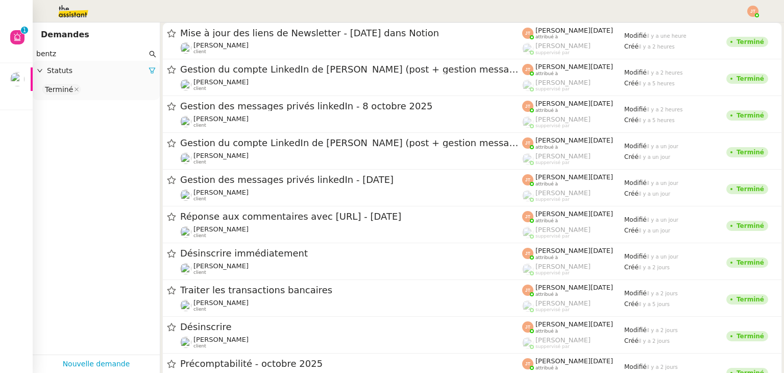
type input "bentz"
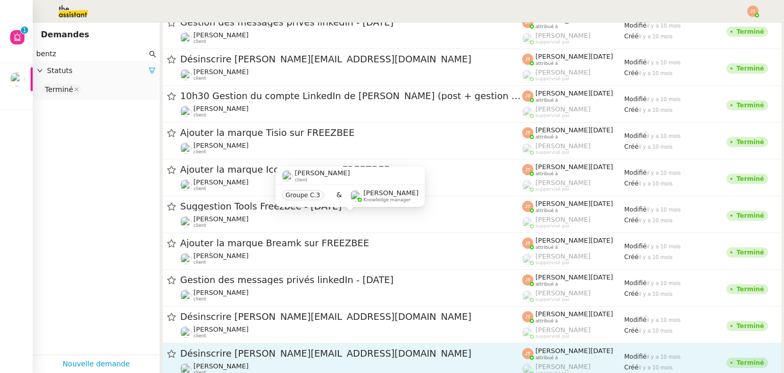
scroll to position [38542, 0]
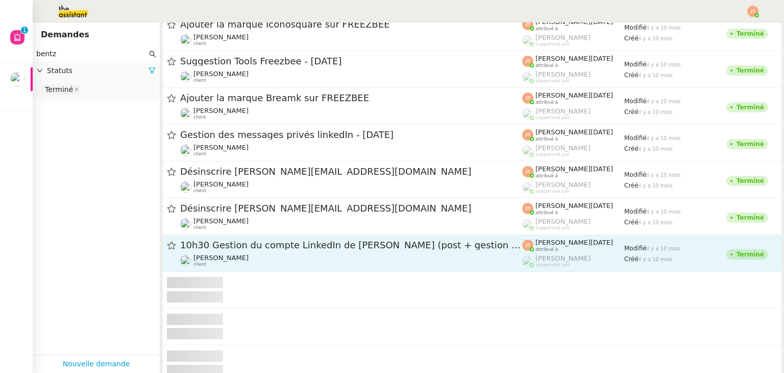
click at [244, 248] on span "10h30 Gestion du compte LinkedIn de [PERSON_NAME] (post + gestion messages) - […" at bounding box center [351, 245] width 342 height 9
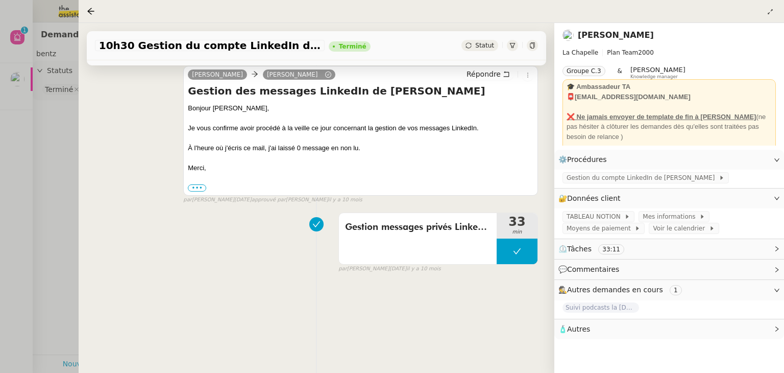
scroll to position [138, 0]
click at [648, 183] on span "Gestion du compte LinkedIn de [PERSON_NAME]" at bounding box center [643, 178] width 152 height 10
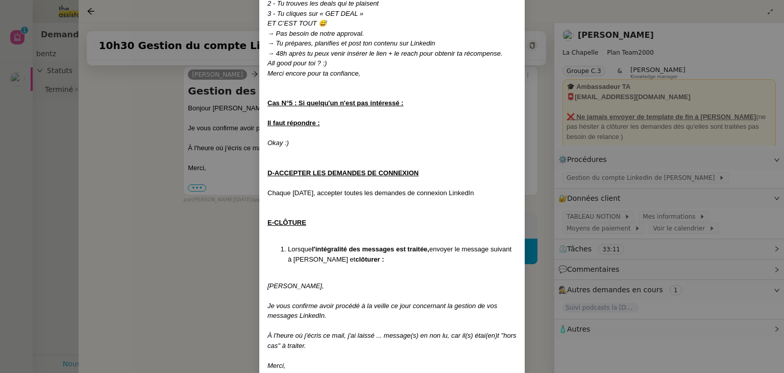
scroll to position [1483, 0]
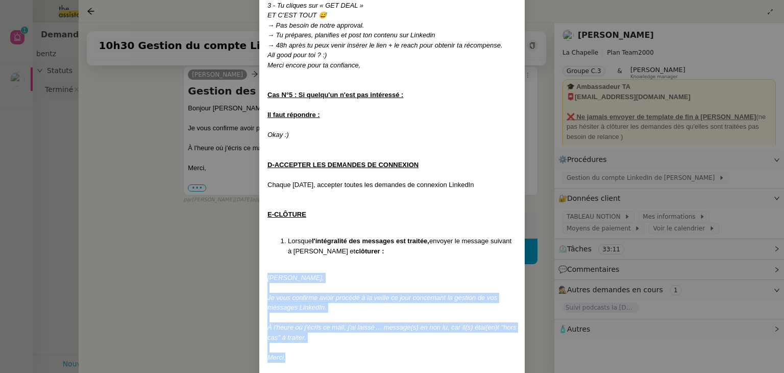
drag, startPoint x: 266, startPoint y: 254, endPoint x: 350, endPoint y: 333, distance: 116.3
click at [309, 294] on em "Je vous confirme avoir procédé à la veille ce jour concernant la gestion de vos…" at bounding box center [383, 303] width 230 height 18
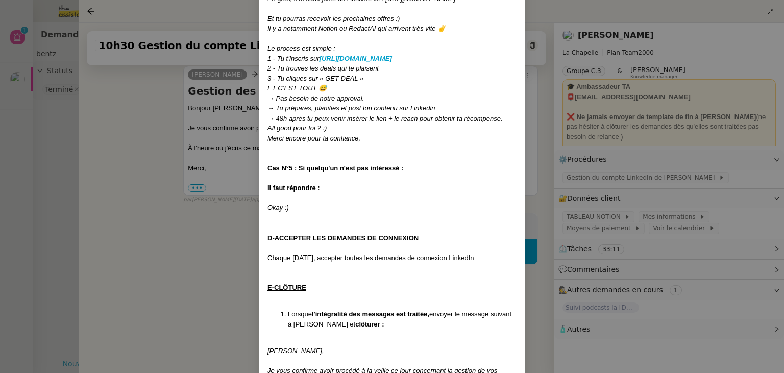
scroll to position [1381, 0]
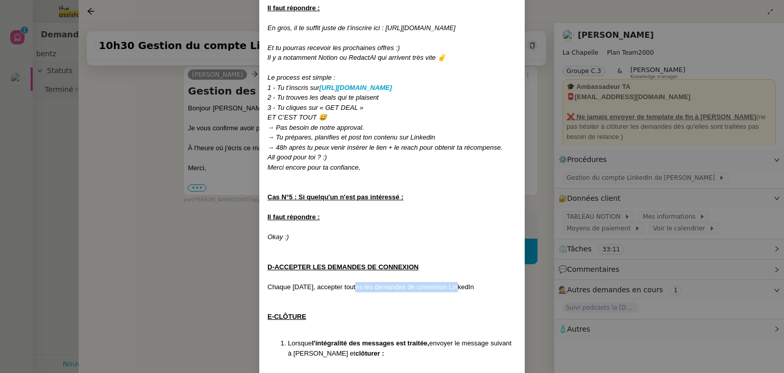
drag, startPoint x: 365, startPoint y: 267, endPoint x: 451, endPoint y: 268, distance: 86.3
click at [451, 282] on div "Chaque [DATE], accepter toutes les demandes de connexion LinkedIn" at bounding box center [392, 287] width 249 height 10
click at [363, 282] on div "Chaque [DATE], accepter toutes les demandes de connexion LinkedIn" at bounding box center [392, 287] width 249 height 10
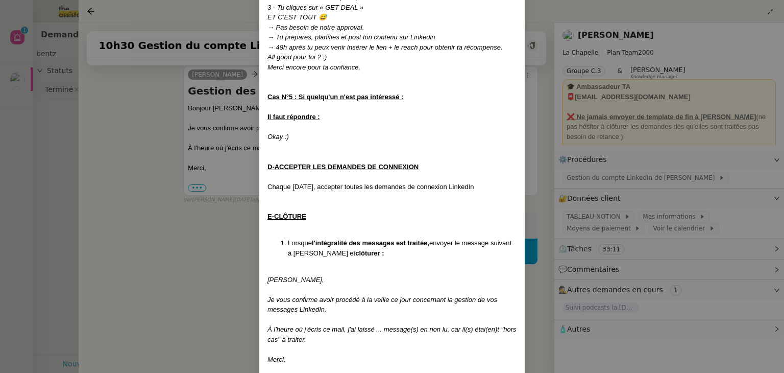
scroll to position [1483, 0]
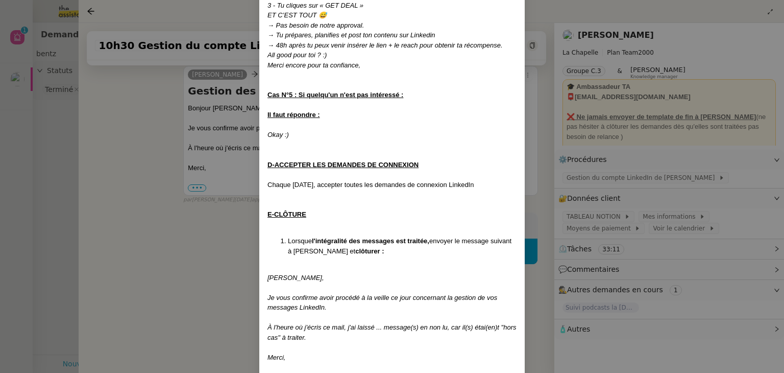
click at [375, 237] on strong "l'intégralité des messages est traitée," at bounding box center [370, 241] width 117 height 8
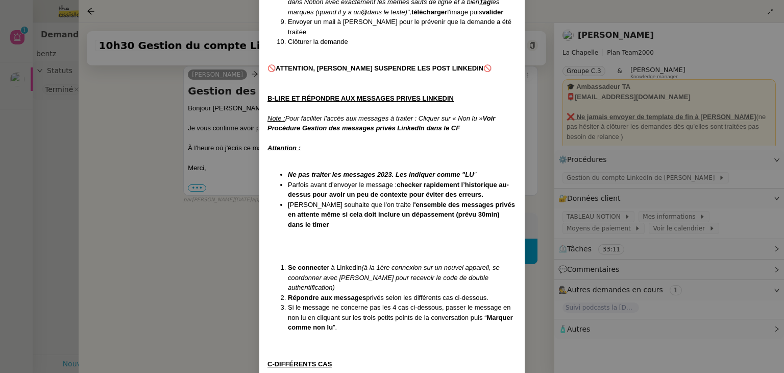
scroll to position [411, 0]
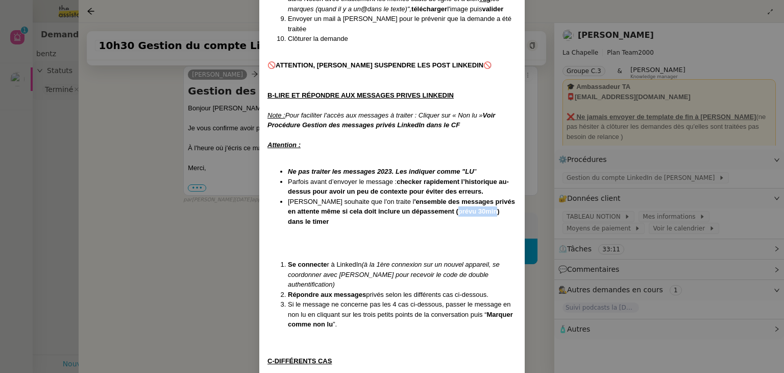
drag, startPoint x: 423, startPoint y: 209, endPoint x: 460, endPoint y: 208, distance: 37.3
click at [460, 208] on strong "'ensemble des messages privés en attente même si cela doit inclure un dépasseme…" at bounding box center [401, 212] width 227 height 28
click at [342, 212] on strong "'ensemble des messages privés en attente même si cela doit inclure un dépasseme…" at bounding box center [401, 212] width 227 height 28
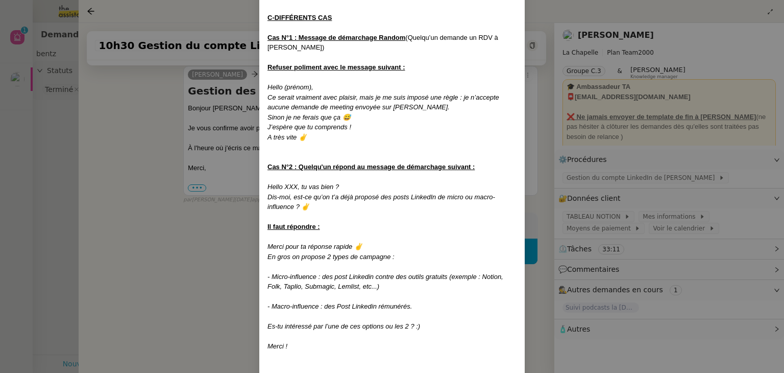
scroll to position [768, 0]
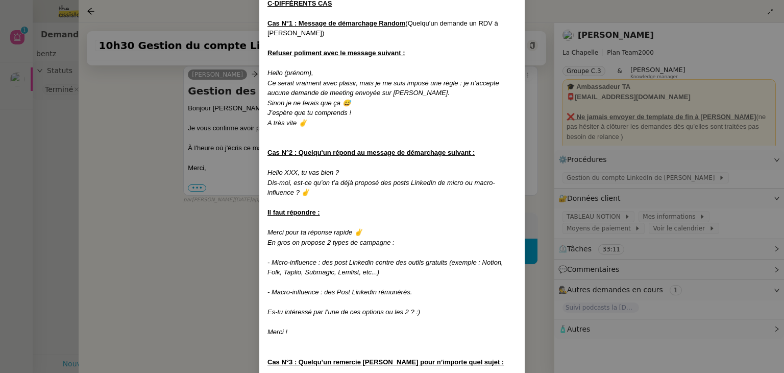
click at [155, 194] on nz-modal-container "Créée le [DATE] MAJ le [DATE] Contexte : [PERSON_NAME] souhaite qu’on l'on gère…" at bounding box center [392, 186] width 784 height 373
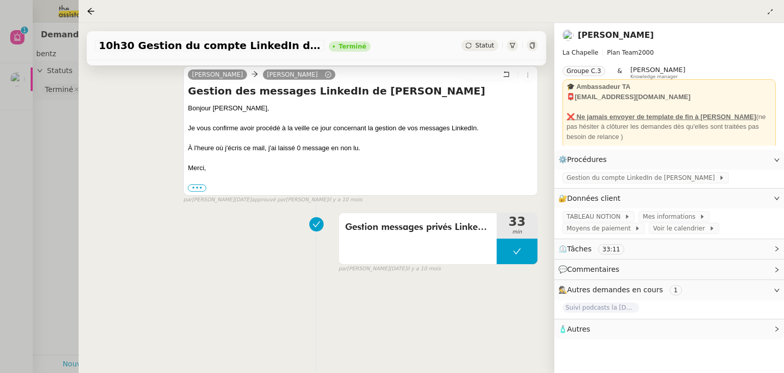
click at [47, 165] on div at bounding box center [392, 186] width 784 height 373
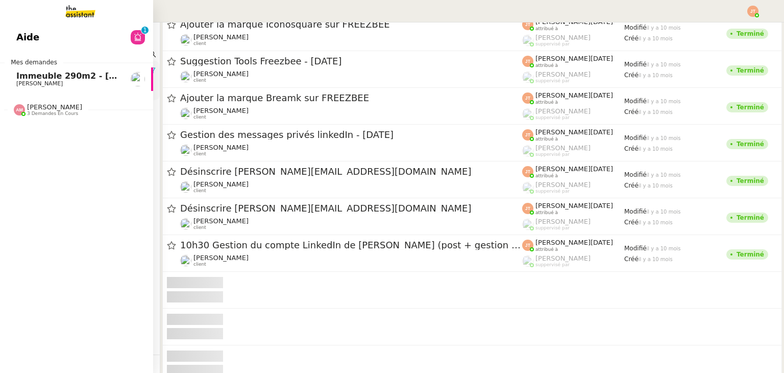
click at [61, 82] on span "[PERSON_NAME]" at bounding box center [67, 84] width 103 height 6
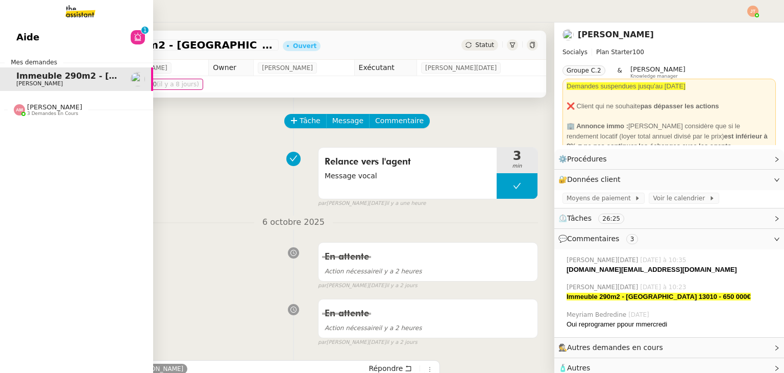
click at [47, 113] on span "3 demandes en cours" at bounding box center [52, 114] width 51 height 6
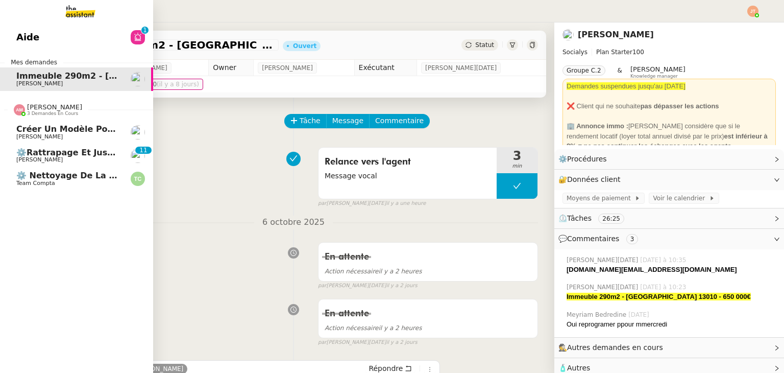
click at [71, 178] on span "⚙️ Nettoyage de la boîte de réception des factures d'achats" at bounding box center [159, 176] width 286 height 10
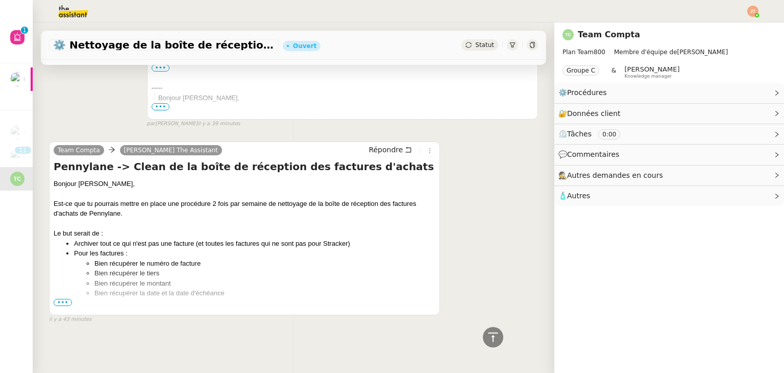
scroll to position [257, 0]
click at [63, 299] on span "•••" at bounding box center [63, 302] width 18 height 7
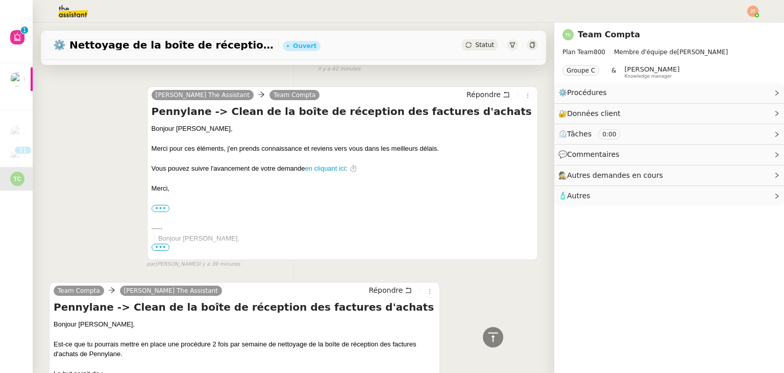
scroll to position [29, 0]
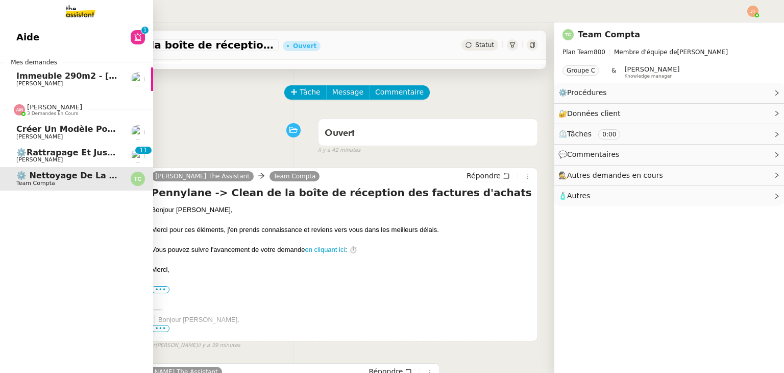
click at [50, 105] on span "[PERSON_NAME]" at bounding box center [54, 107] width 55 height 8
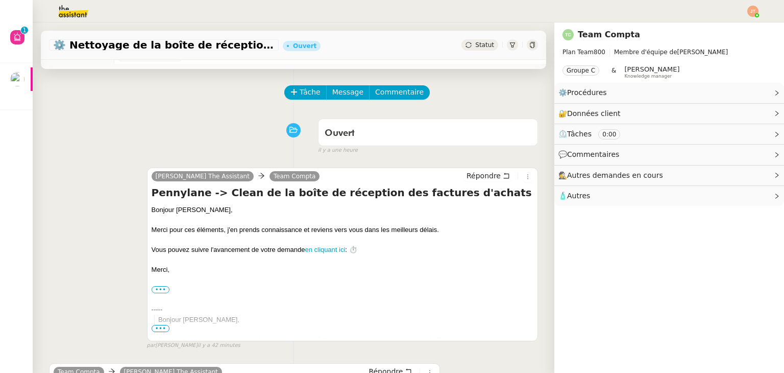
click at [189, 109] on div "Tâche Message Commentaire" at bounding box center [293, 97] width 489 height 25
click at [754, 11] on img at bounding box center [753, 11] width 11 height 11
click at [723, 27] on span "Suivi" at bounding box center [716, 29] width 17 height 8
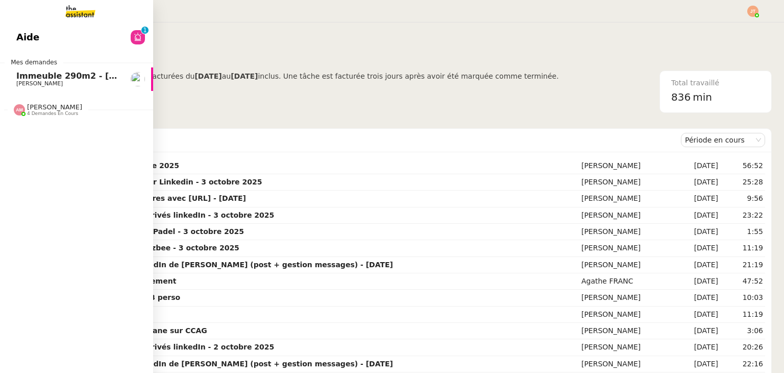
click at [23, 73] on span "Immeuble 290m2 - [GEOGRAPHIC_DATA] 13010 - 650 000€" at bounding box center [150, 76] width 268 height 10
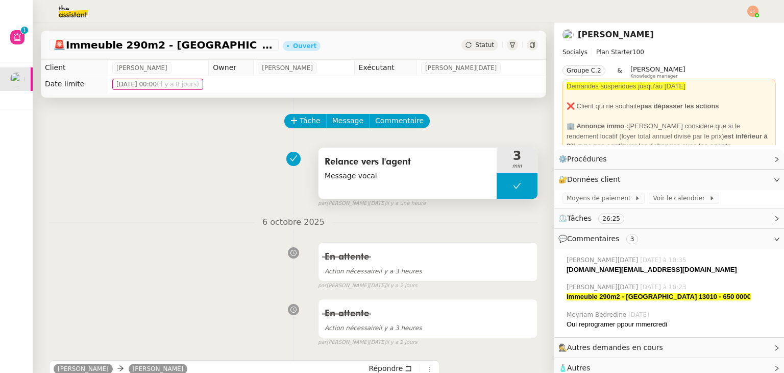
click at [497, 188] on button at bounding box center [517, 186] width 41 height 26
click at [503, 188] on icon at bounding box center [507, 186] width 8 height 8
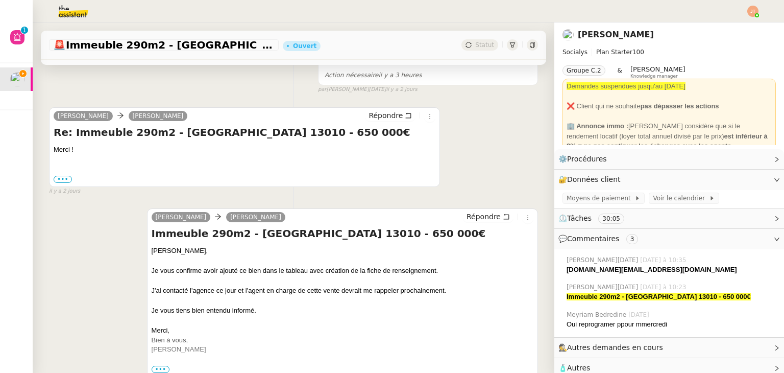
scroll to position [255, 0]
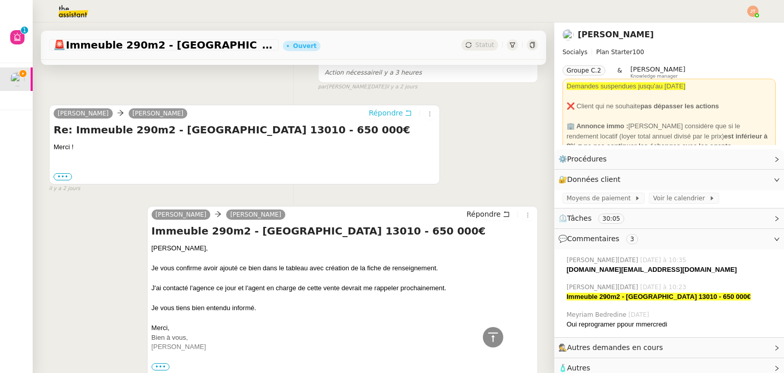
click at [370, 115] on span "Répondre" at bounding box center [386, 113] width 34 height 10
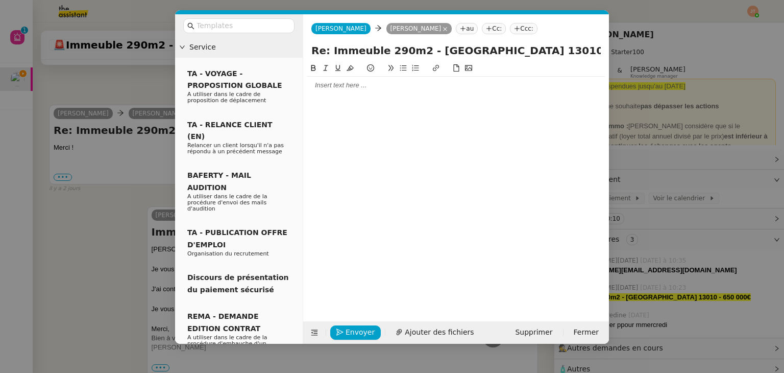
click at [361, 91] on div at bounding box center [456, 85] width 298 height 17
click at [51, 230] on nz-modal-container "Service TA - VOYAGE - PROPOSITION GLOBALE A utiliser dans le cadre de propositi…" at bounding box center [392, 186] width 784 height 373
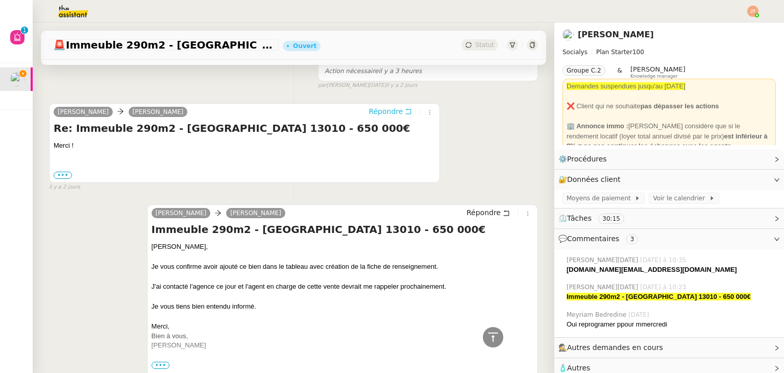
scroll to position [363, 0]
click at [63, 10] on img at bounding box center [65, 11] width 79 height 22
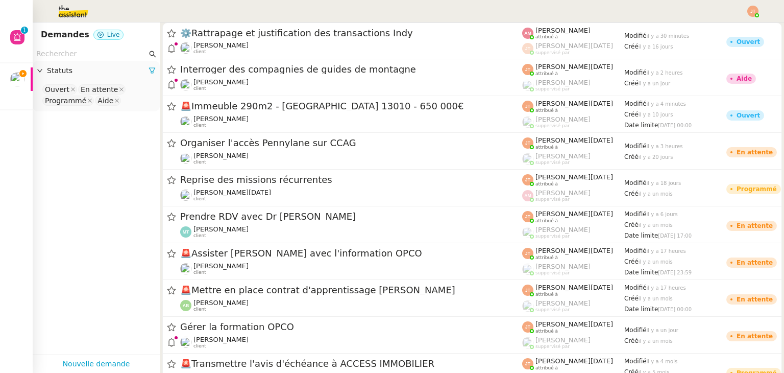
click at [70, 55] on input "text" at bounding box center [91, 54] width 111 height 12
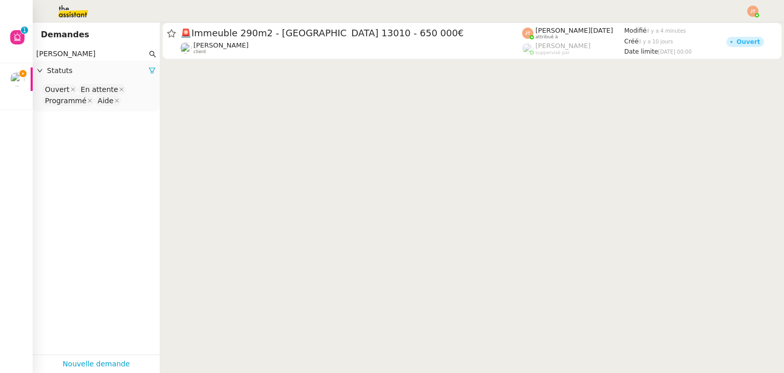
type input "kévin"
click at [150, 67] on div "Statuts" at bounding box center [96, 71] width 127 height 20
click at [149, 71] on icon at bounding box center [152, 70] width 7 height 7
click at [94, 82] on nz-collapse-panel "Statuts Please select" at bounding box center [96, 80] width 127 height 39
click at [92, 92] on nz-select-top-control "Please select" at bounding box center [96, 89] width 111 height 13
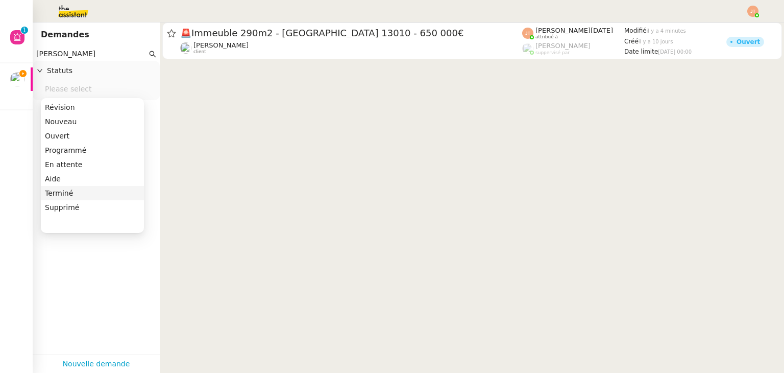
click at [76, 190] on div "Terminé" at bounding box center [92, 192] width 95 height 9
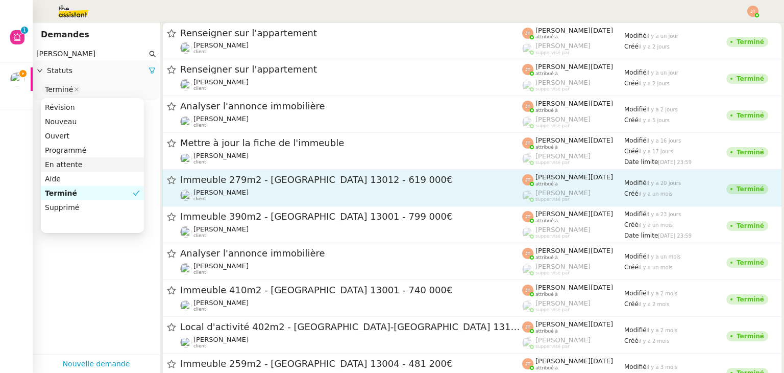
click at [234, 182] on span "Immeuble 279m2 - Marseille 13012 - 619 000€" at bounding box center [351, 179] width 342 height 9
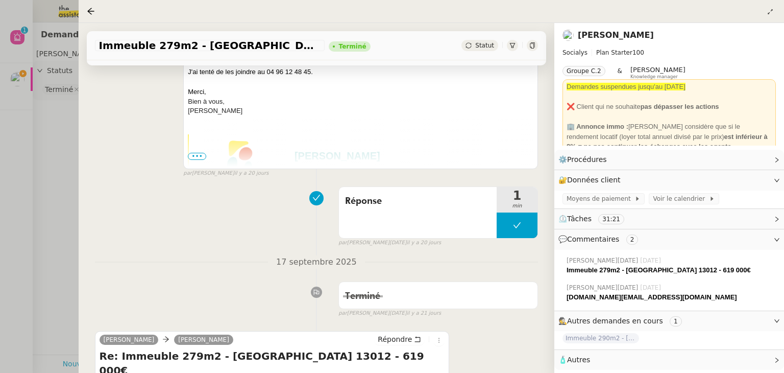
scroll to position [409, 0]
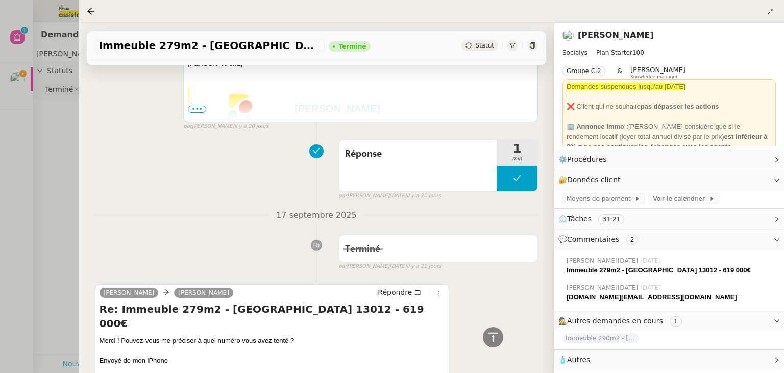
click at [22, 170] on div at bounding box center [392, 186] width 784 height 373
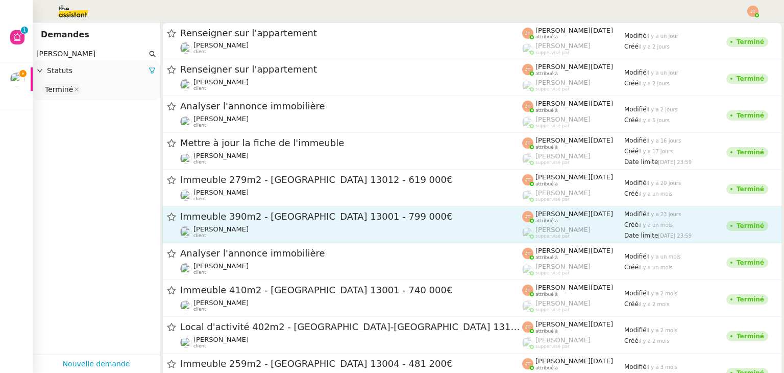
click at [260, 219] on span "Immeuble 390m2 - Marseille 13001 - 799 000€" at bounding box center [351, 216] width 342 height 9
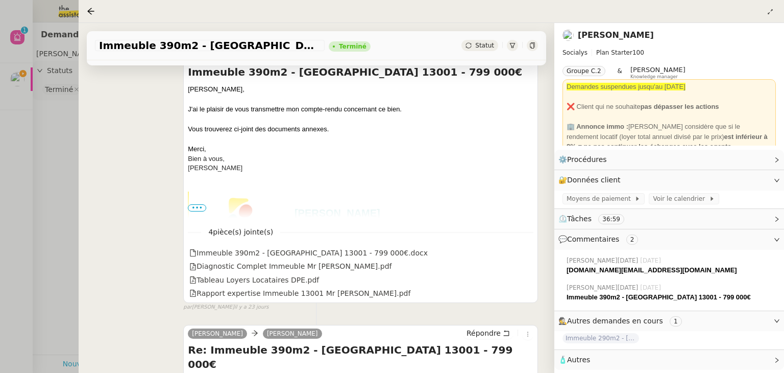
scroll to position [153, 0]
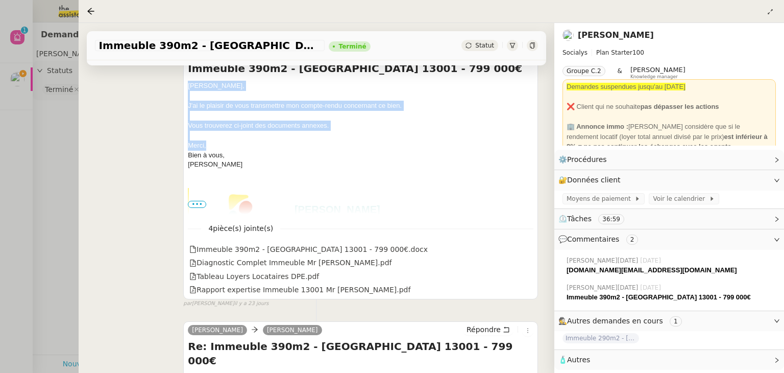
drag, startPoint x: 189, startPoint y: 87, endPoint x: 227, endPoint y: 144, distance: 68.8
copy div "Hugo, J'ai le plaisir de vous transmettre mon compte-rendu concernant ce bien. …"
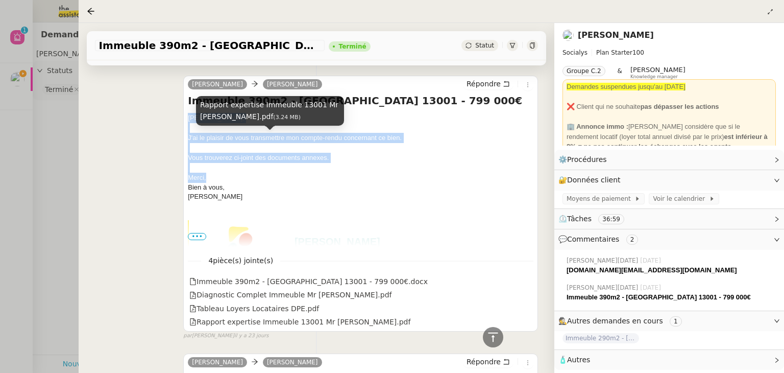
scroll to position [102, 0]
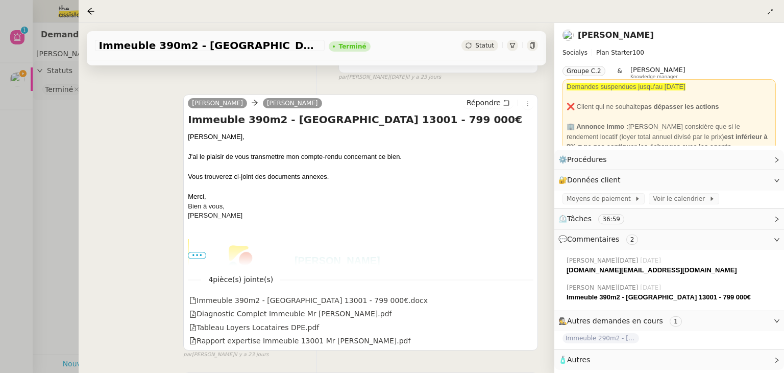
click at [65, 111] on div at bounding box center [392, 186] width 784 height 373
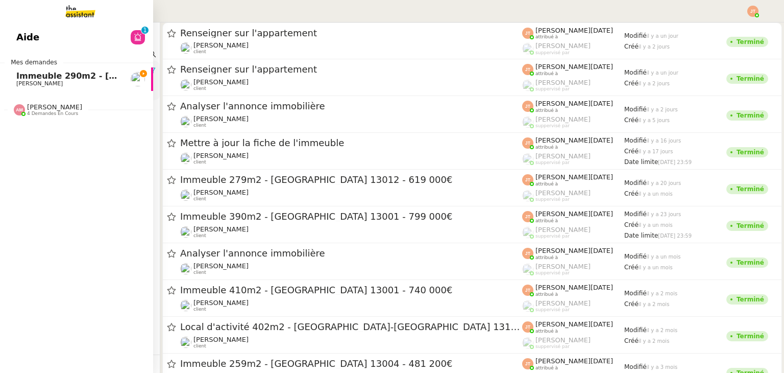
click at [19, 82] on span "[PERSON_NAME]" at bounding box center [39, 83] width 46 height 7
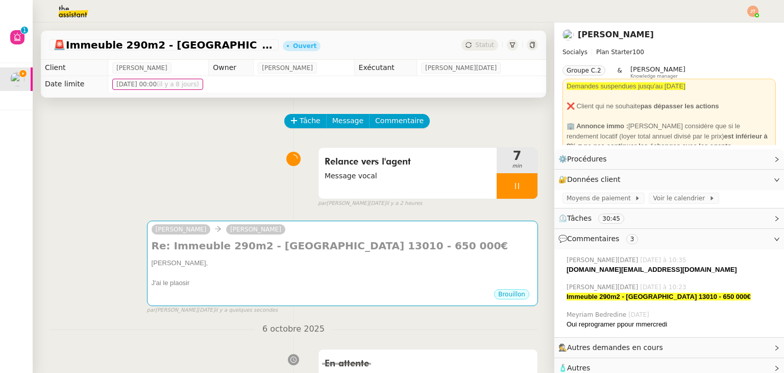
click at [225, 216] on div "camille Kevin AUBERT Re: Immeuble 290m2 - Marseille 13010 - 650 000€ Kévin, J'a…" at bounding box center [293, 262] width 489 height 103
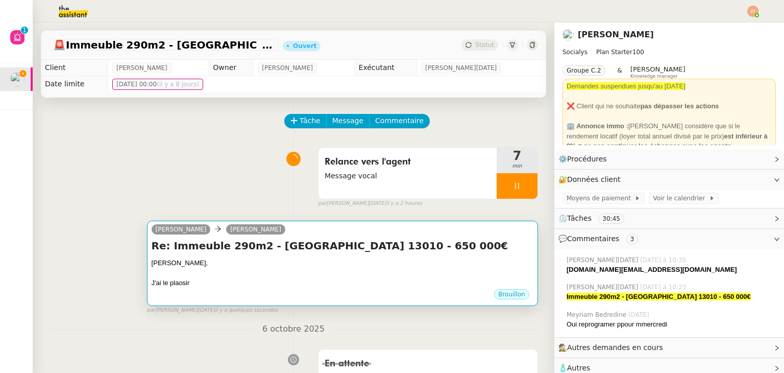
click at [208, 272] on div at bounding box center [343, 273] width 382 height 10
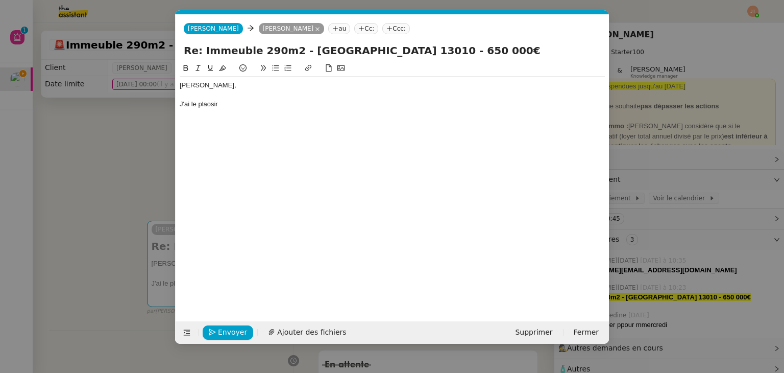
scroll to position [0, 21]
drag, startPoint x: 225, startPoint y: 106, endPoint x: 180, endPoint y: 80, distance: 52.1
click at [180, 80] on div "Kévin, J'ai le plaosir" at bounding box center [392, 95] width 425 height 36
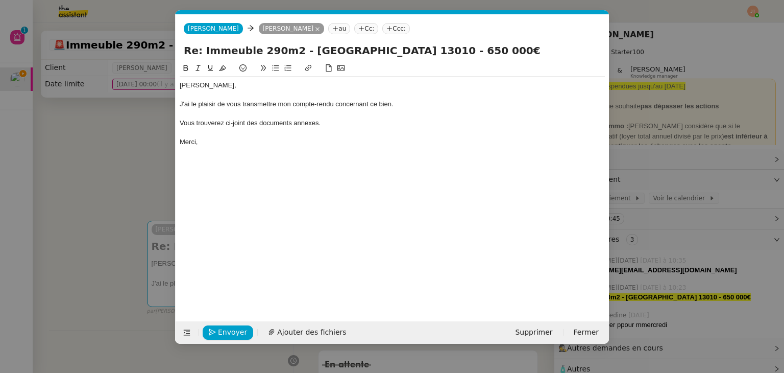
scroll to position [0, 0]
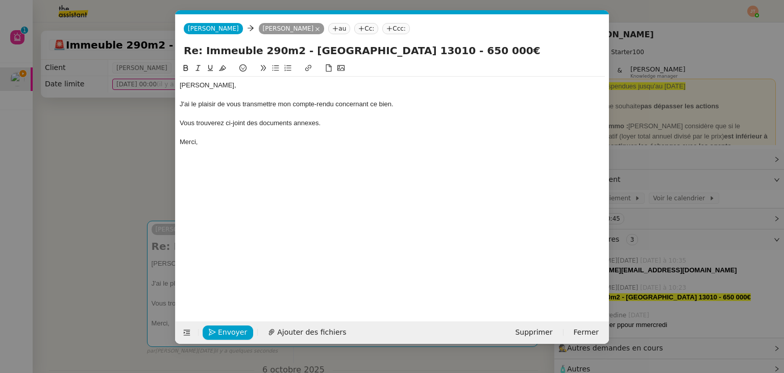
click at [196, 84] on div "Hugo," at bounding box center [392, 85] width 425 height 9
click at [351, 125] on div "Vous trouverez ci-joint des documents annexes." at bounding box center [392, 122] width 425 height 9
click at [335, 125] on div "Vous trouverez ci-joint des documents annexes." at bounding box center [392, 122] width 425 height 9
click at [398, 107] on div "J'ai le plaisir de vous transmettre mon compte-rendu concernant ce bien." at bounding box center [392, 104] width 425 height 9
click at [277, 103] on div "J'ai le plaisir de vous transmettre mon compte-rendu concernant ce bien." at bounding box center [392, 104] width 425 height 9
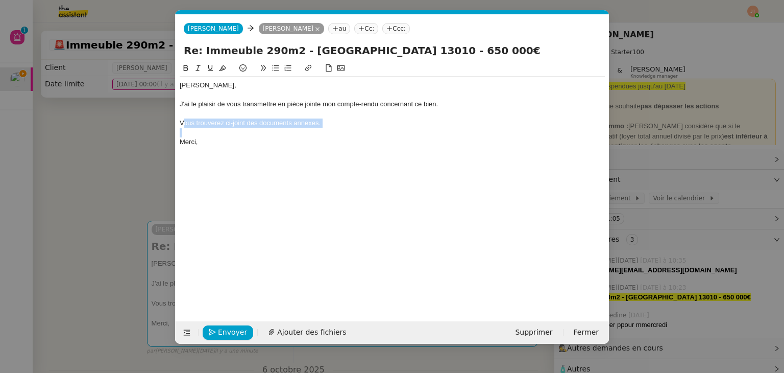
drag, startPoint x: 343, startPoint y: 130, endPoint x: 184, endPoint y: 121, distance: 159.1
click at [184, 121] on div "Kévin, J'ai le plaisir de vous transmettre en pièce jointe mon compte-rendu con…" at bounding box center [392, 114] width 425 height 74
click at [312, 330] on span "Ajouter des fichiers" at bounding box center [311, 332] width 69 height 12
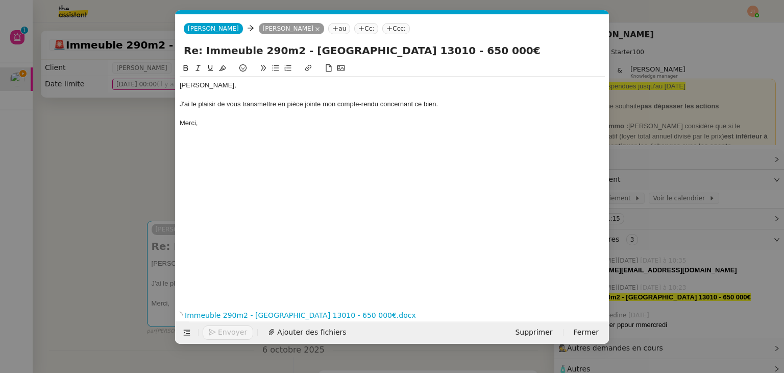
click at [454, 102] on div "J'ai le plaisir de vous transmettre en pièce jointe mon compte-rendu concernant…" at bounding box center [392, 104] width 425 height 9
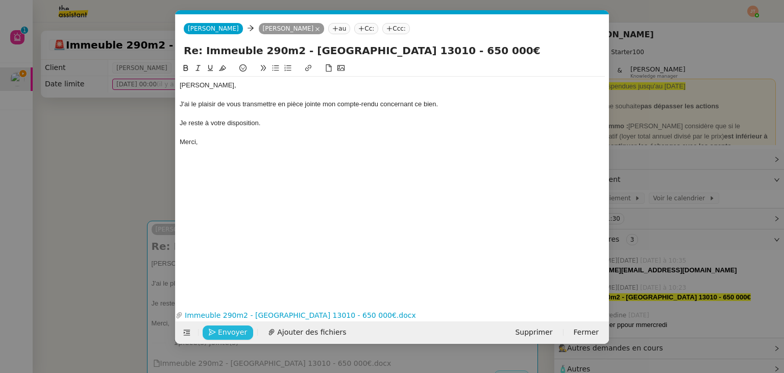
click at [233, 329] on span "Envoyer" at bounding box center [232, 332] width 29 height 12
click at [233, 329] on span "Confirmer l'envoi" at bounding box center [248, 332] width 61 height 12
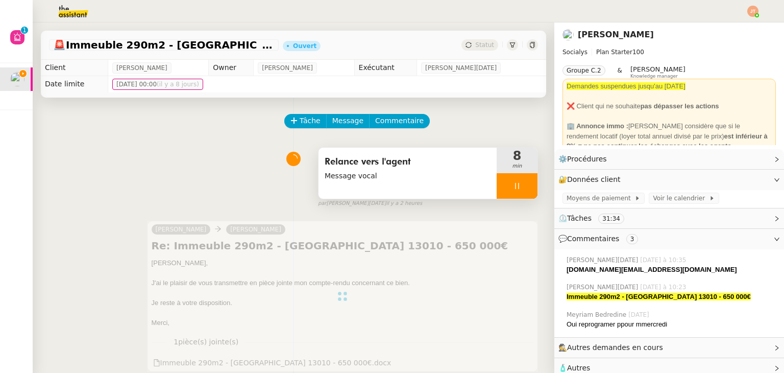
click at [500, 188] on div at bounding box center [517, 186] width 41 height 26
click at [523, 185] on icon at bounding box center [527, 186] width 8 height 8
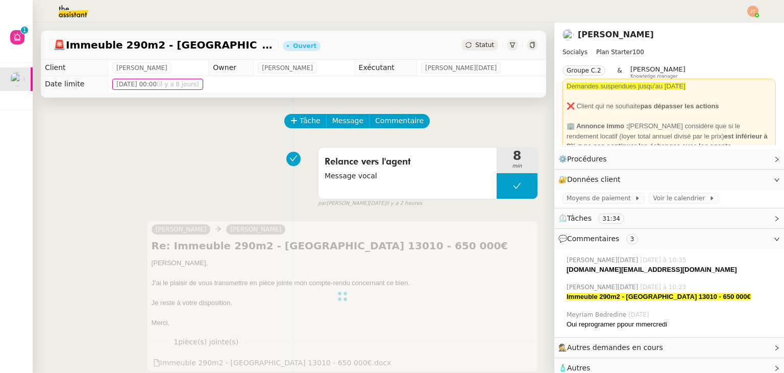
click at [478, 49] on div "Statut" at bounding box center [480, 44] width 37 height 11
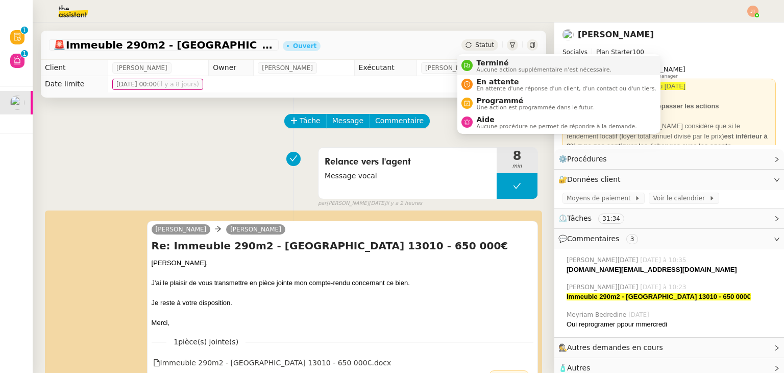
click at [487, 63] on span "Terminé" at bounding box center [544, 63] width 135 height 8
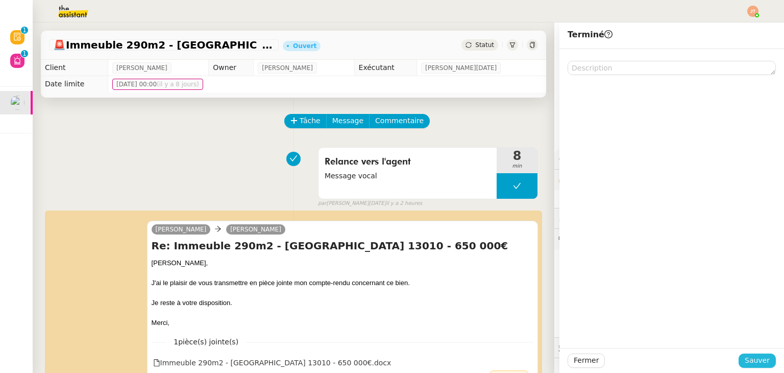
click at [756, 362] on span "Sauver" at bounding box center [757, 360] width 25 height 12
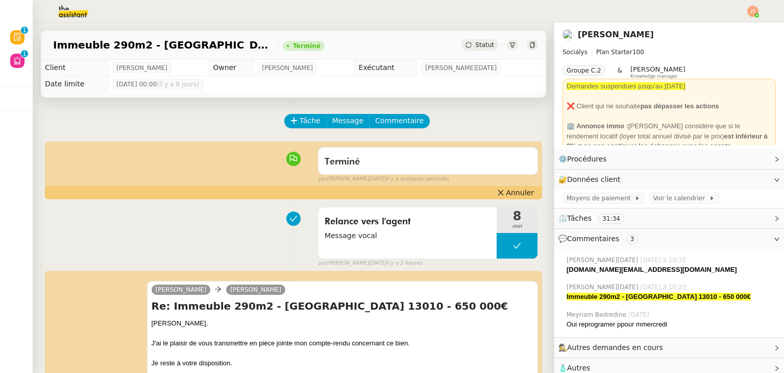
click at [755, 15] on div at bounding box center [753, 11] width 11 height 11
click at [726, 27] on span "Suivi" at bounding box center [716, 29] width 17 height 8
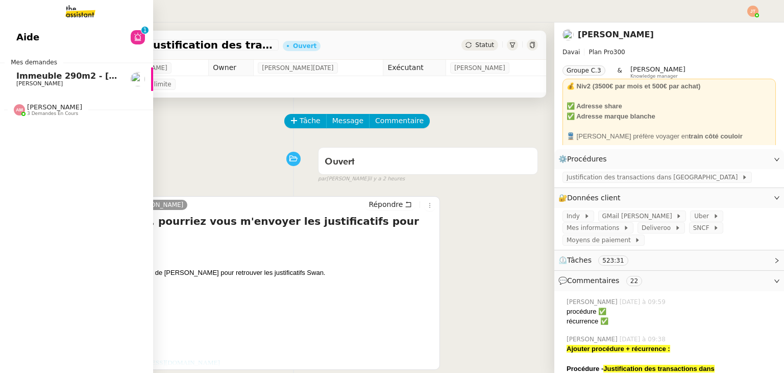
click at [39, 81] on span "[PERSON_NAME]" at bounding box center [39, 83] width 46 height 7
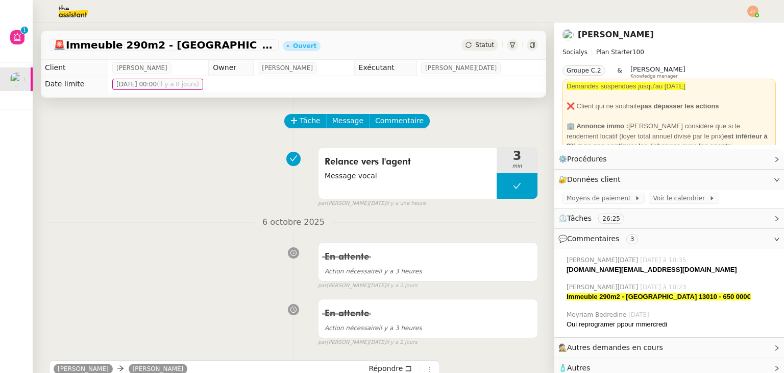
click at [749, 9] on img at bounding box center [753, 11] width 11 height 11
click at [753, 14] on img at bounding box center [753, 11] width 11 height 11
click at [723, 31] on span "Suivi" at bounding box center [716, 29] width 17 height 8
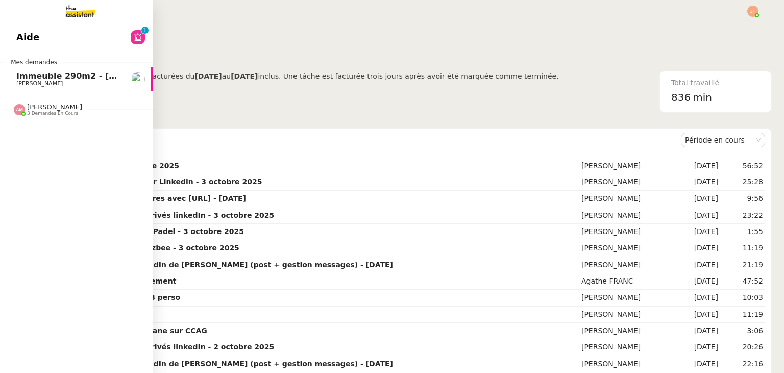
click at [59, 74] on span "Immeuble 290m2 - [GEOGRAPHIC_DATA] 13010 - 650 000€" at bounding box center [150, 76] width 268 height 10
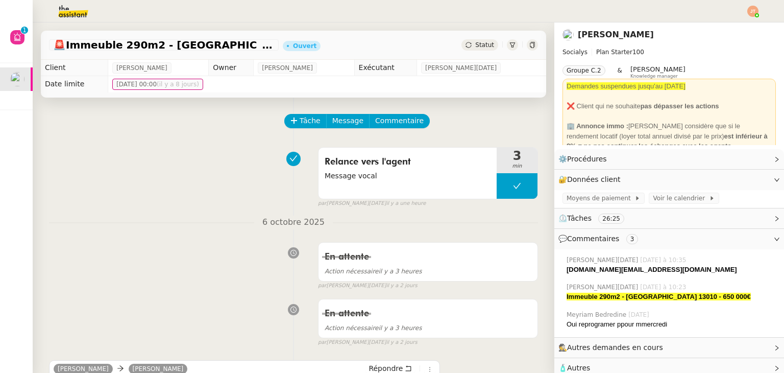
click at [752, 9] on img at bounding box center [753, 11] width 11 height 11
click at [712, 27] on span "Suivi" at bounding box center [711, 29] width 29 height 9
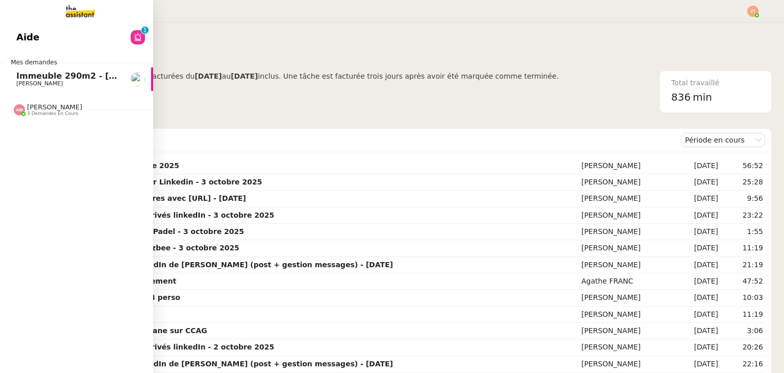
drag, startPoint x: 29, startPoint y: 75, endPoint x: 78, endPoint y: 76, distance: 49.0
click at [29, 75] on span "Immeuble 290m2 - [GEOGRAPHIC_DATA] 13010 - 650 000€" at bounding box center [150, 76] width 268 height 10
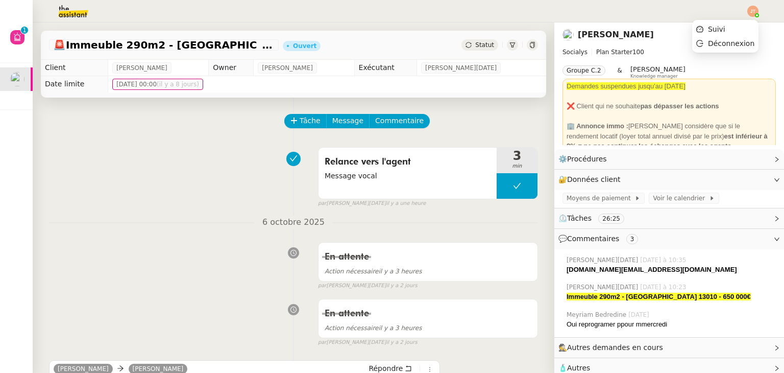
click at [749, 13] on img at bounding box center [753, 11] width 11 height 11
click at [724, 31] on span "Suivi" at bounding box center [716, 29] width 17 height 8
